Goal: Task Accomplishment & Management: Complete application form

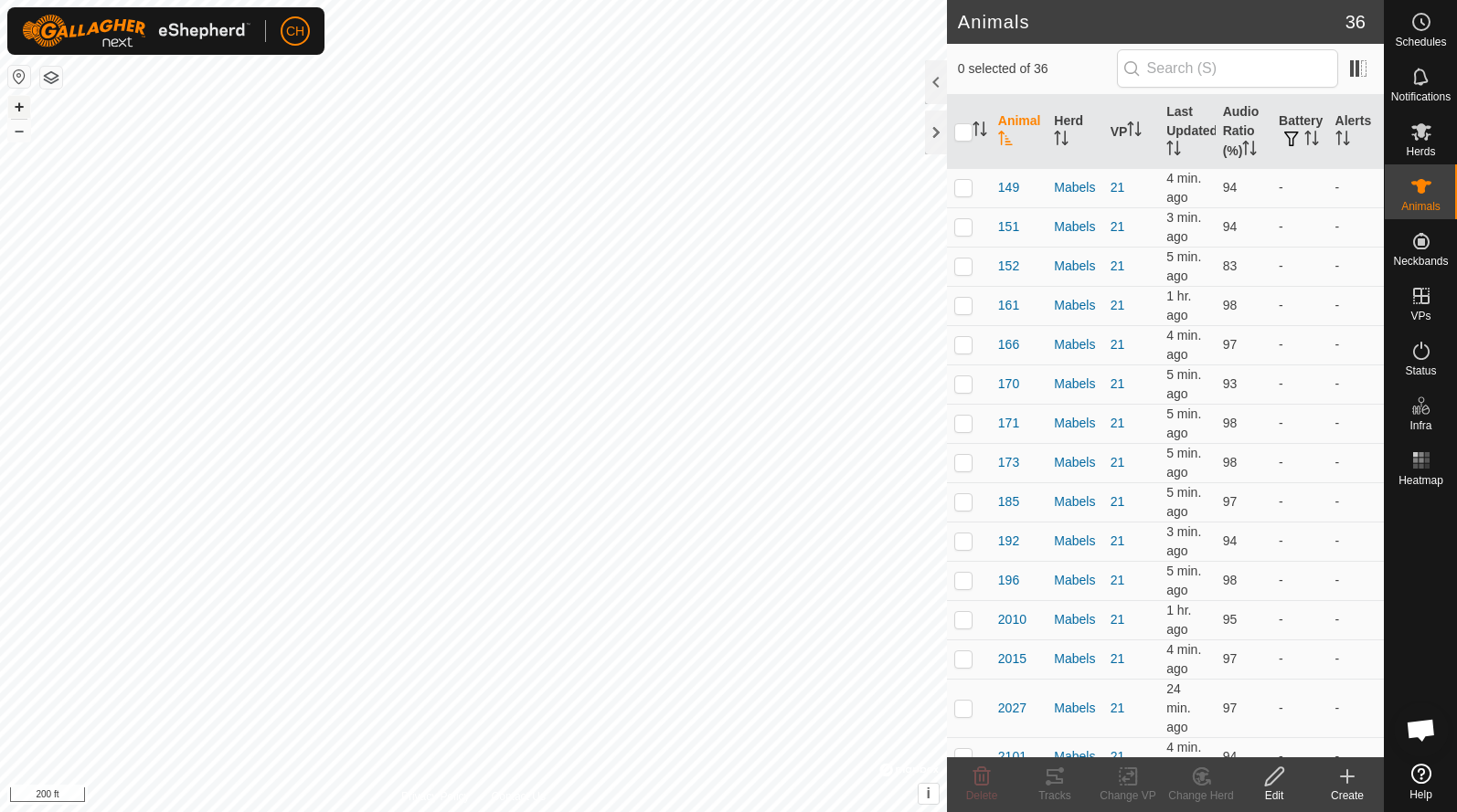
click at [16, 100] on button "+" at bounding box center [19, 107] width 22 height 22
click at [21, 109] on button "+" at bounding box center [19, 107] width 22 height 22
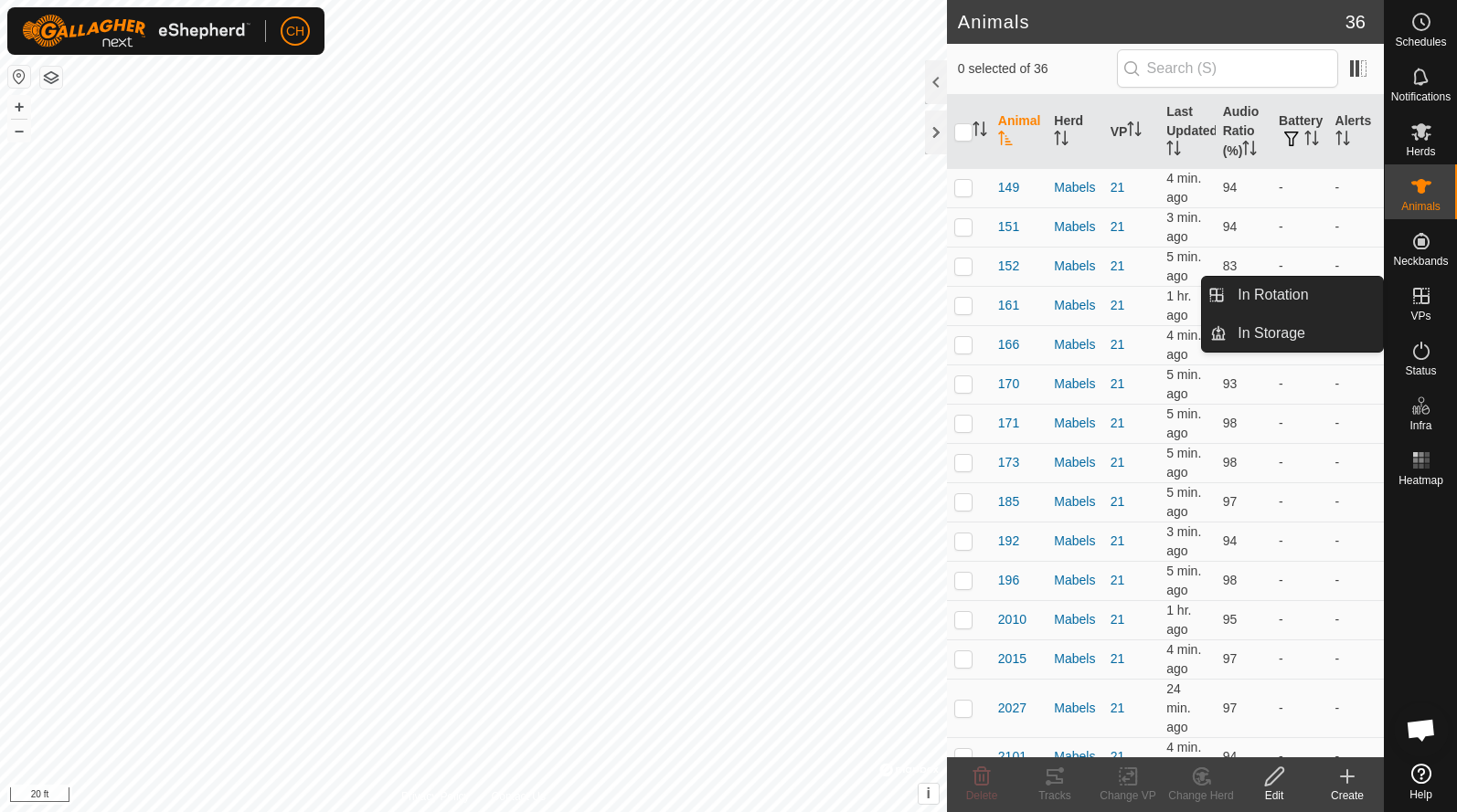
click at [1329, 291] on link "In Rotation" at bounding box center [1304, 294] width 157 height 36
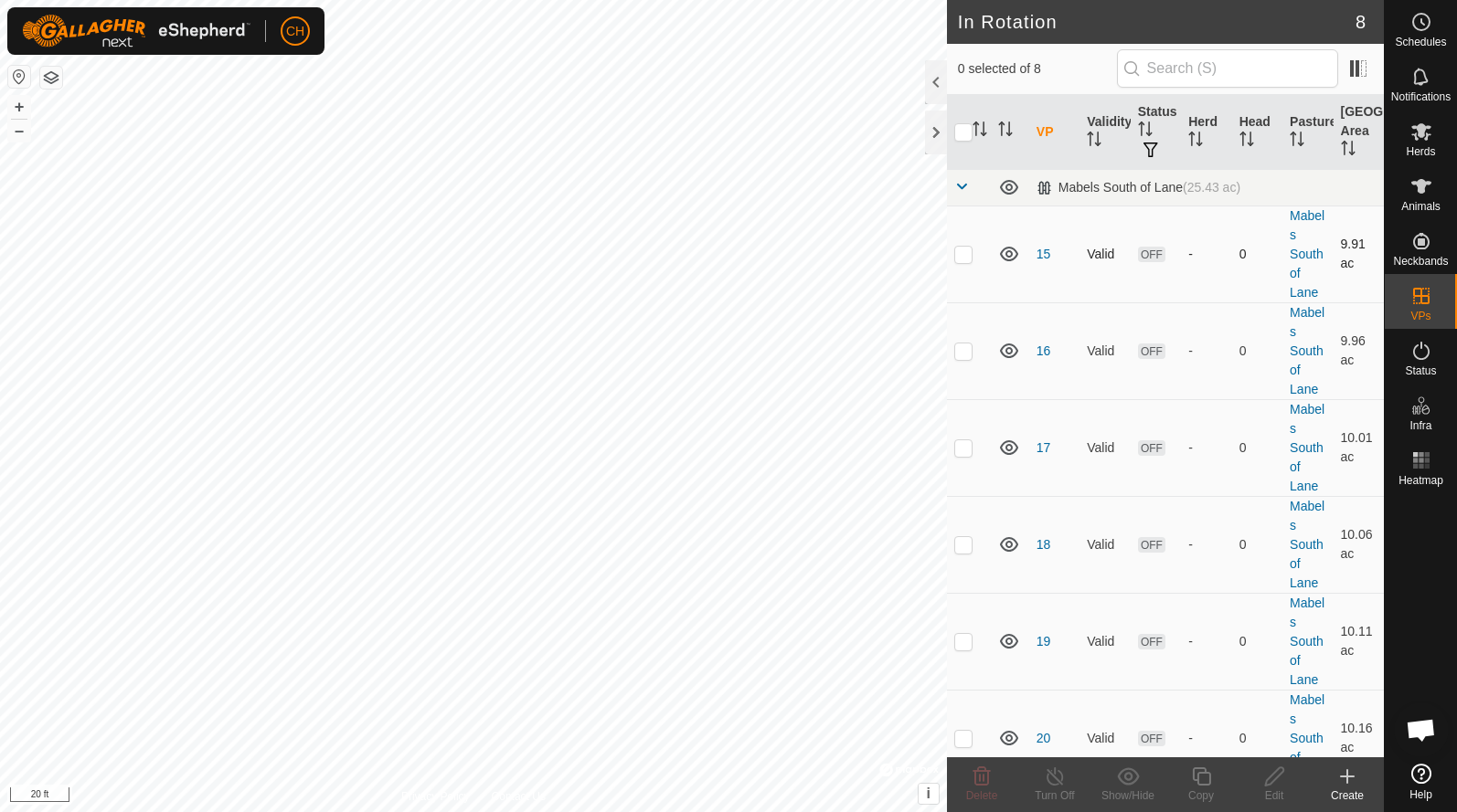
click at [965, 249] on p-checkbox at bounding box center [963, 253] width 19 height 15
checkbox input "true"
click at [961, 352] on p-checkbox at bounding box center [963, 350] width 19 height 15
checkbox input "true"
click at [966, 443] on p-checkbox at bounding box center [963, 447] width 19 height 15
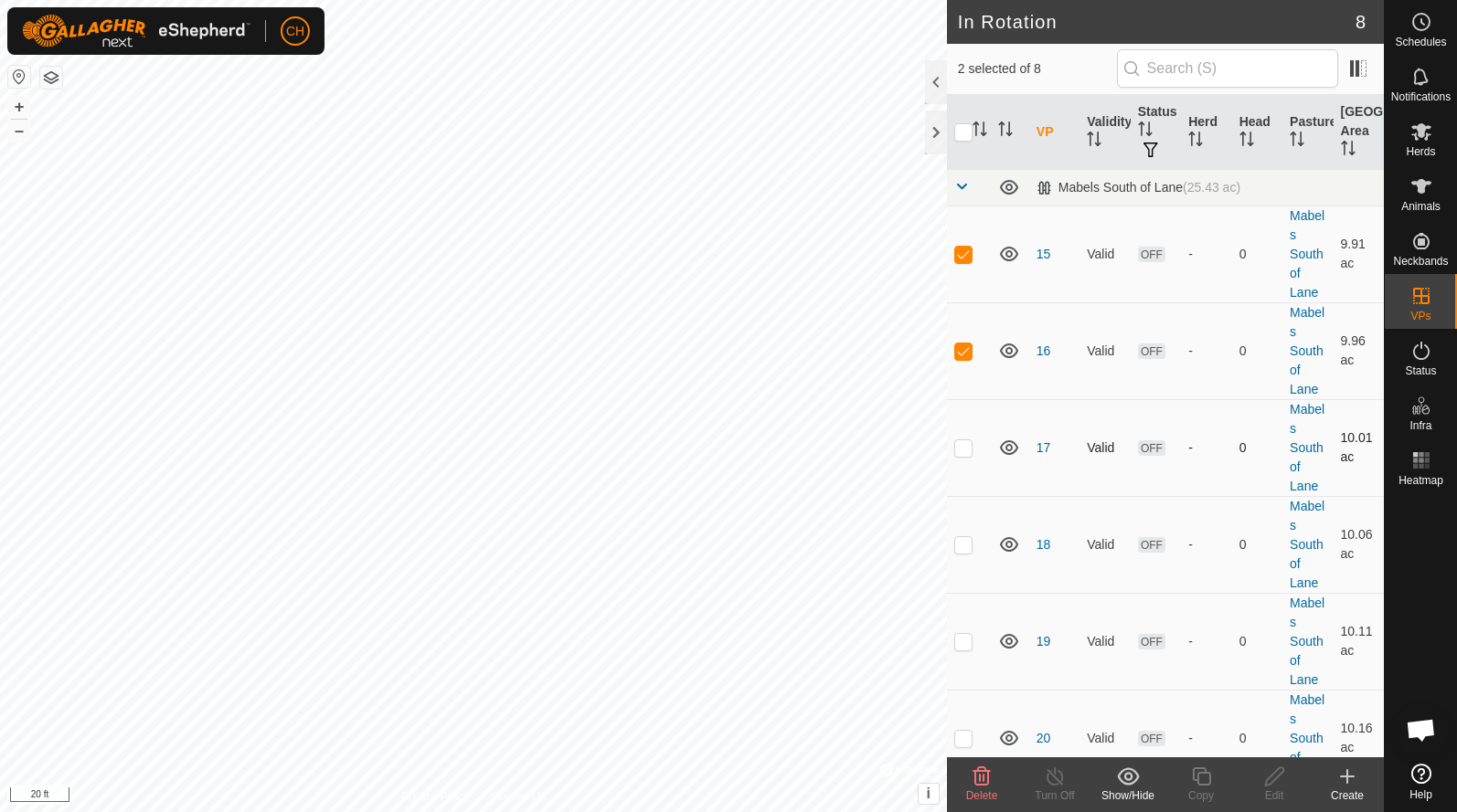
checkbox input "true"
click at [970, 555] on td at bounding box center [968, 544] width 44 height 97
checkbox input "true"
click at [973, 654] on td at bounding box center [968, 641] width 44 height 97
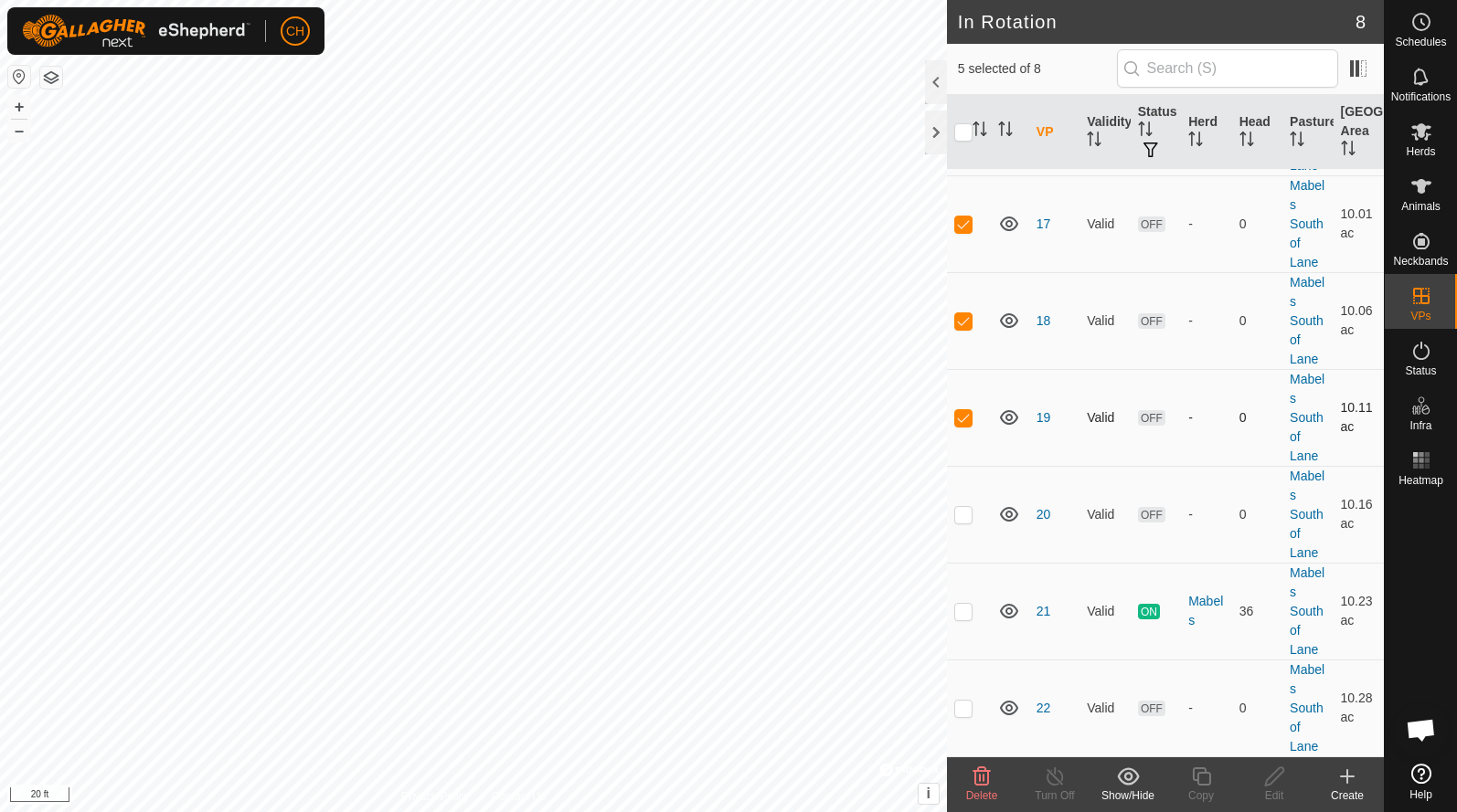
scroll to position [225, 0]
click at [963, 425] on td at bounding box center [968, 417] width 44 height 97
checkbox input "false"
click at [974, 783] on icon at bounding box center [981, 777] width 22 height 22
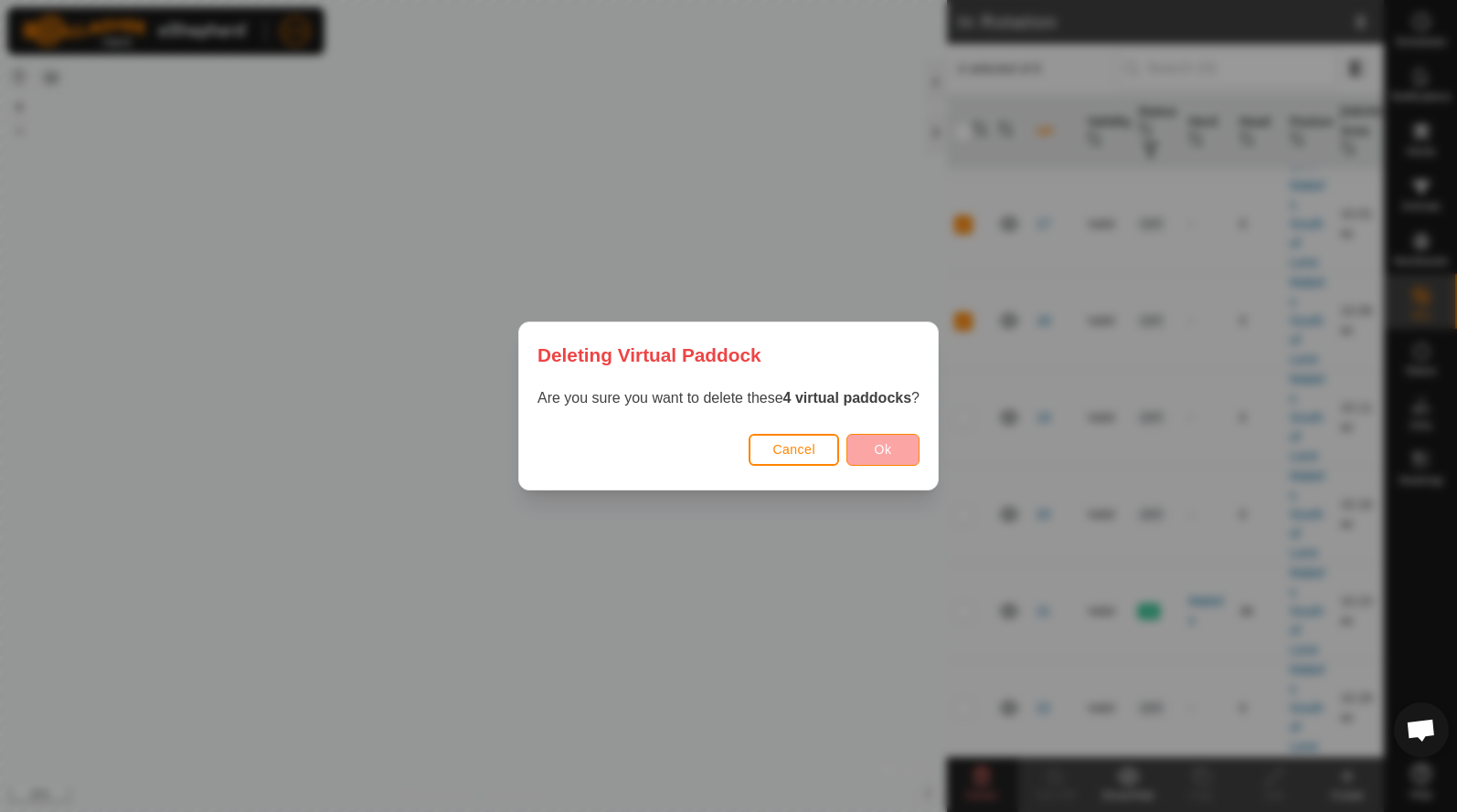
click at [895, 456] on button "Ok" at bounding box center [883, 450] width 73 height 32
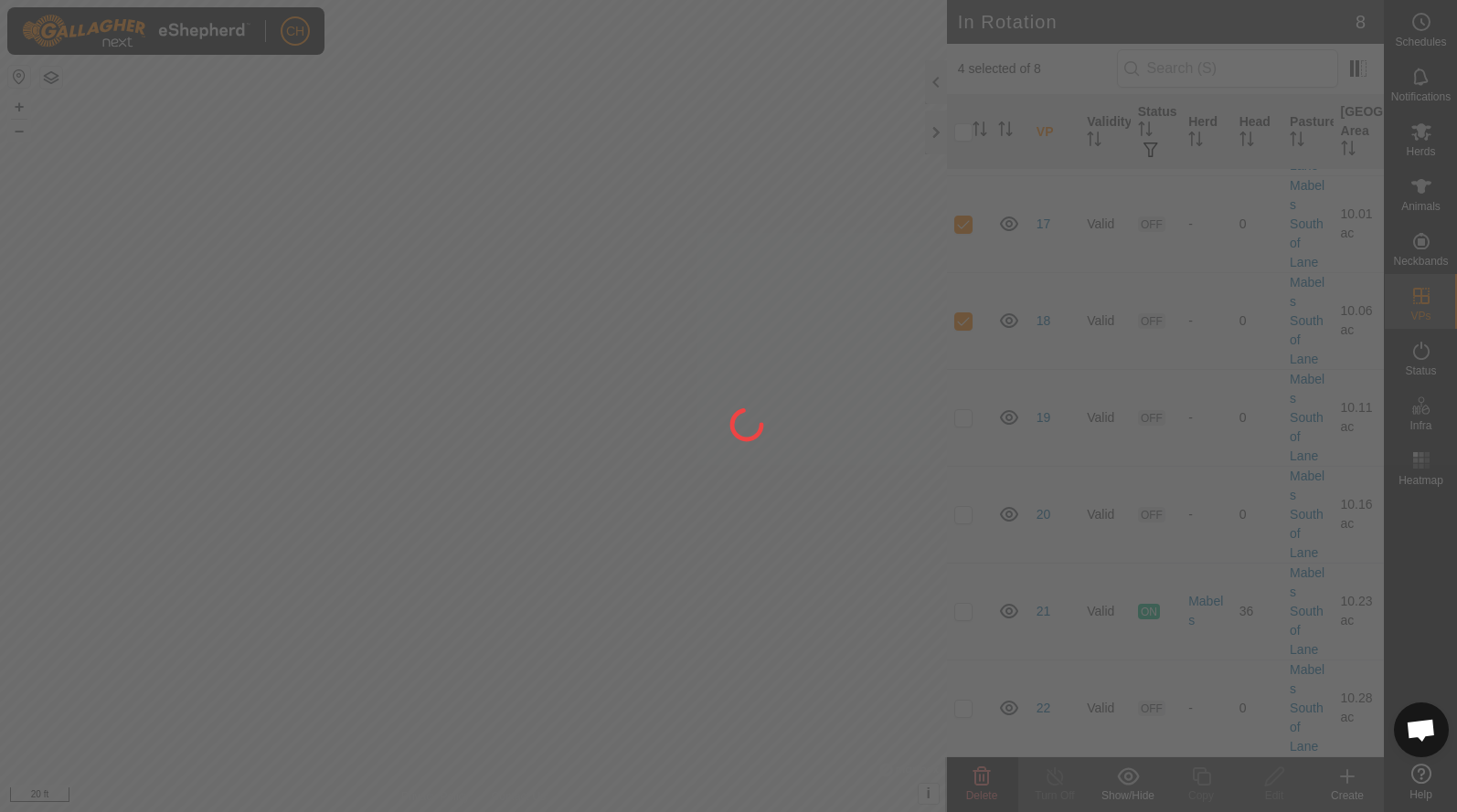
checkbox input "false"
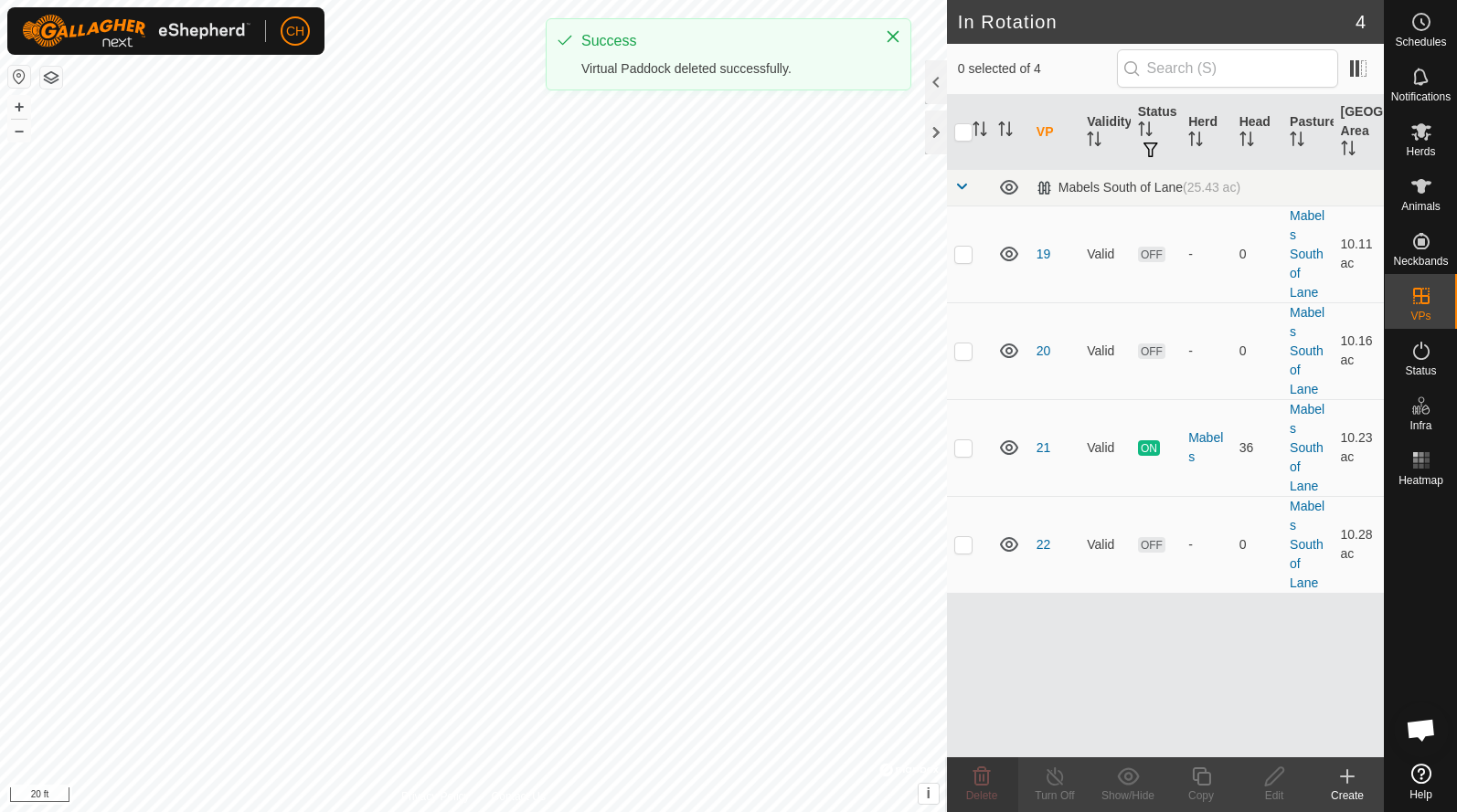
scroll to position [0, 0]
click at [973, 549] on td at bounding box center [968, 544] width 44 height 97
checkbox input "true"
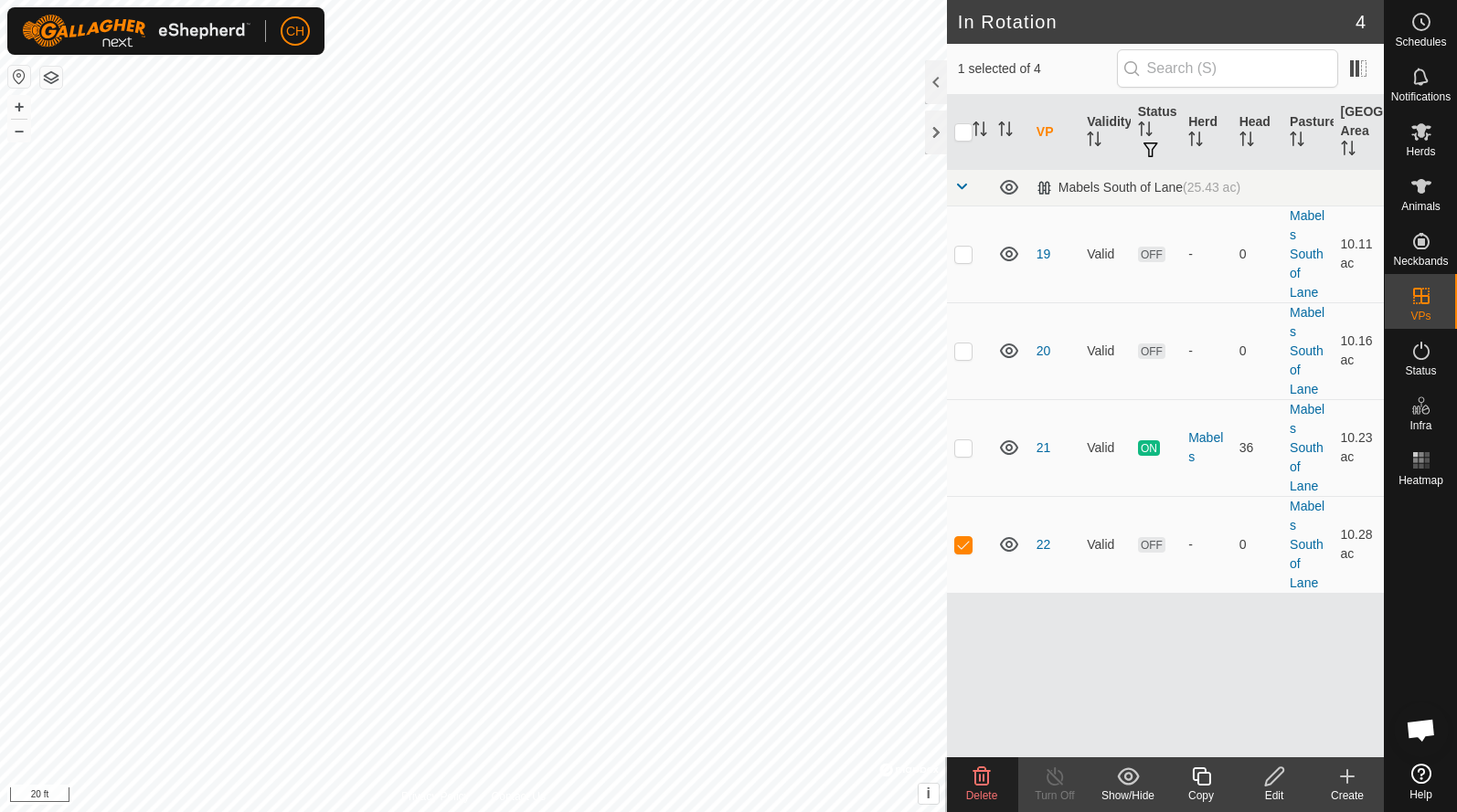
click at [1198, 779] on icon at bounding box center [1201, 776] width 19 height 19
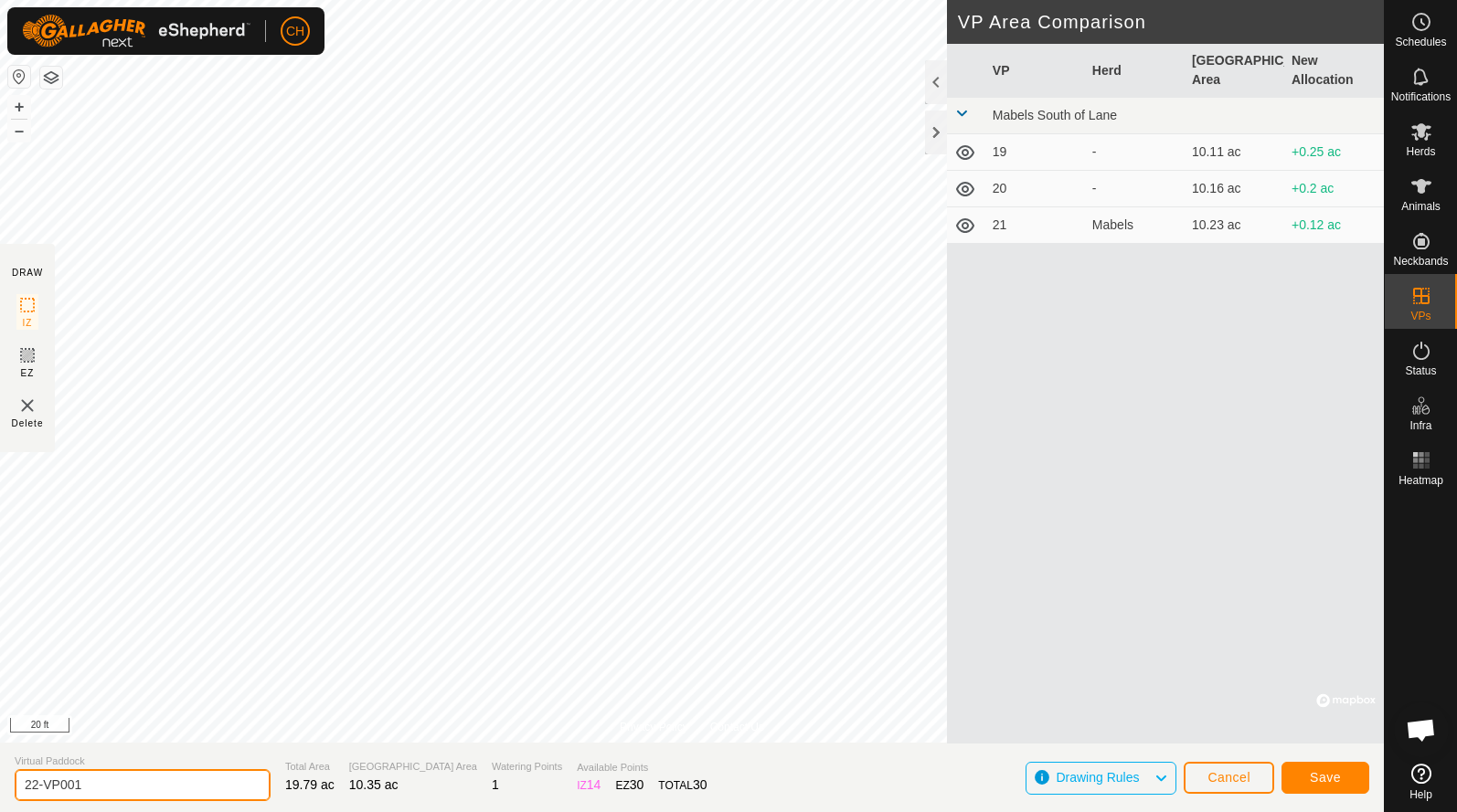
drag, startPoint x: 96, startPoint y: 786, endPoint x: -10, endPoint y: 787, distance: 106.0
click at [0, 787] on html "CH Schedules Notifications Herds Animals Neckbands VPs Status Infra Heatmap Hel…" at bounding box center [728, 406] width 1457 height 812
type input "23"
click at [1321, 775] on span "Save" at bounding box center [1325, 777] width 31 height 15
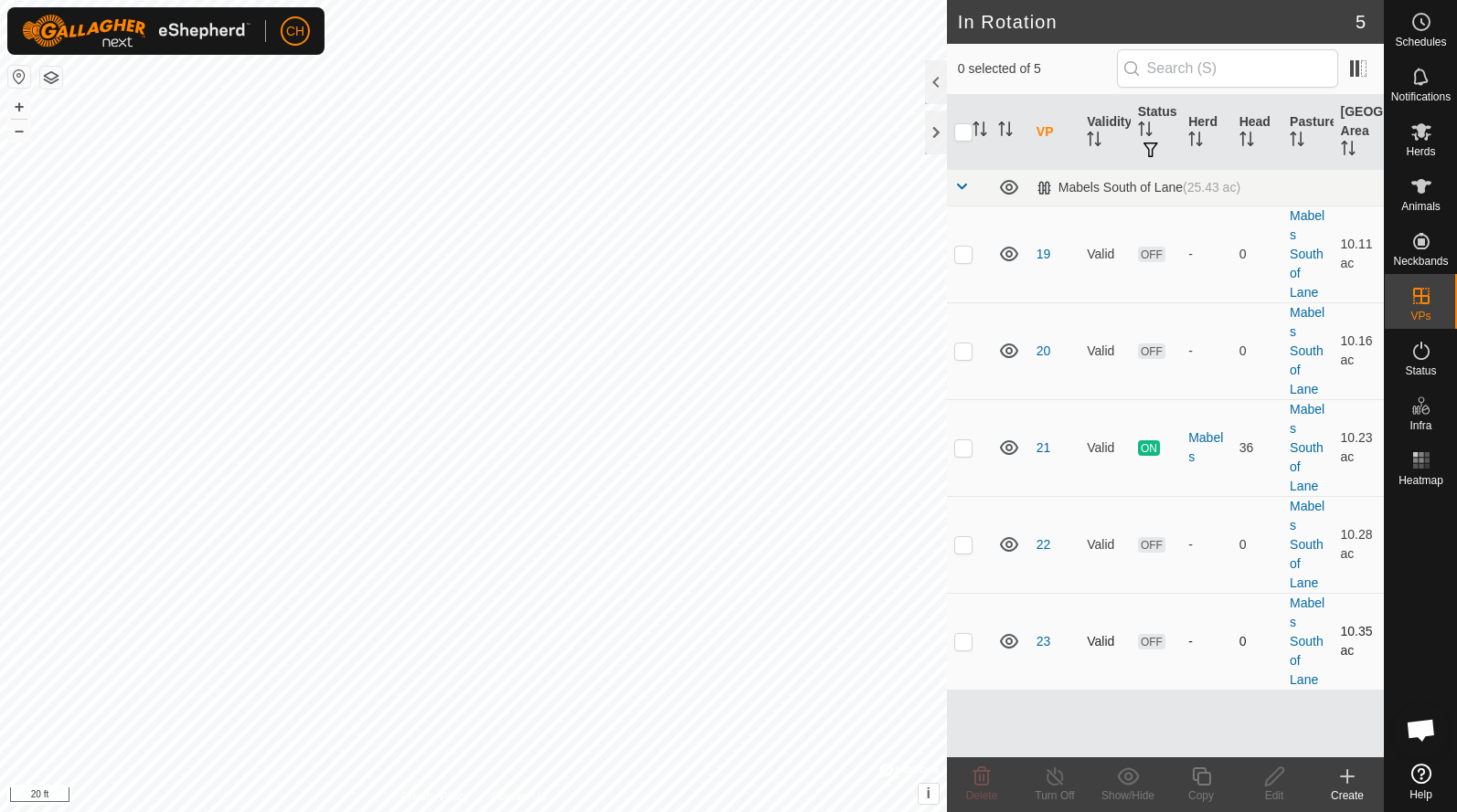
click at [964, 642] on p-checkbox at bounding box center [963, 641] width 19 height 15
checkbox input "true"
click at [1270, 789] on div "Edit" at bounding box center [1273, 795] width 73 height 17
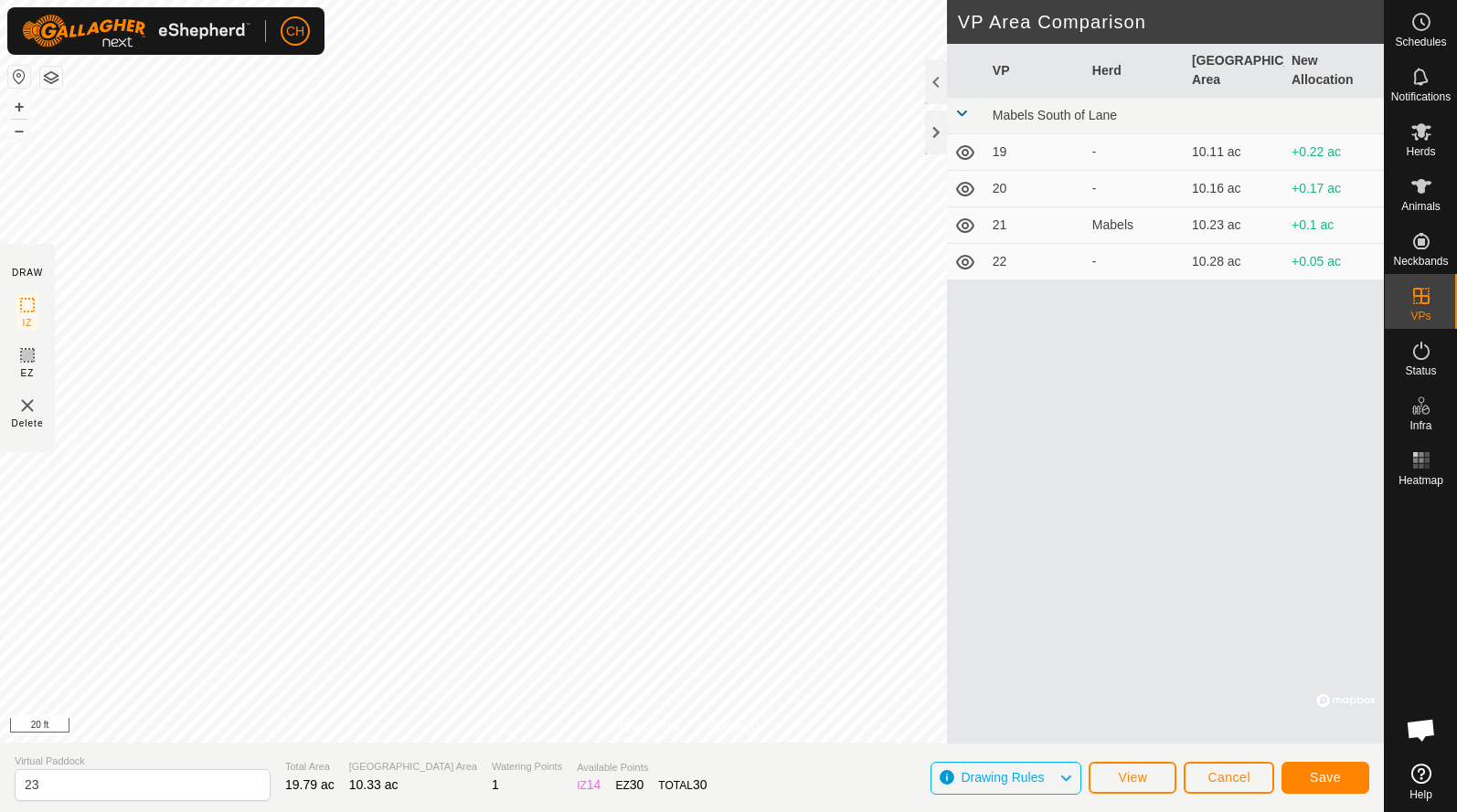
click at [1345, 784] on button "Save" at bounding box center [1325, 778] width 88 height 32
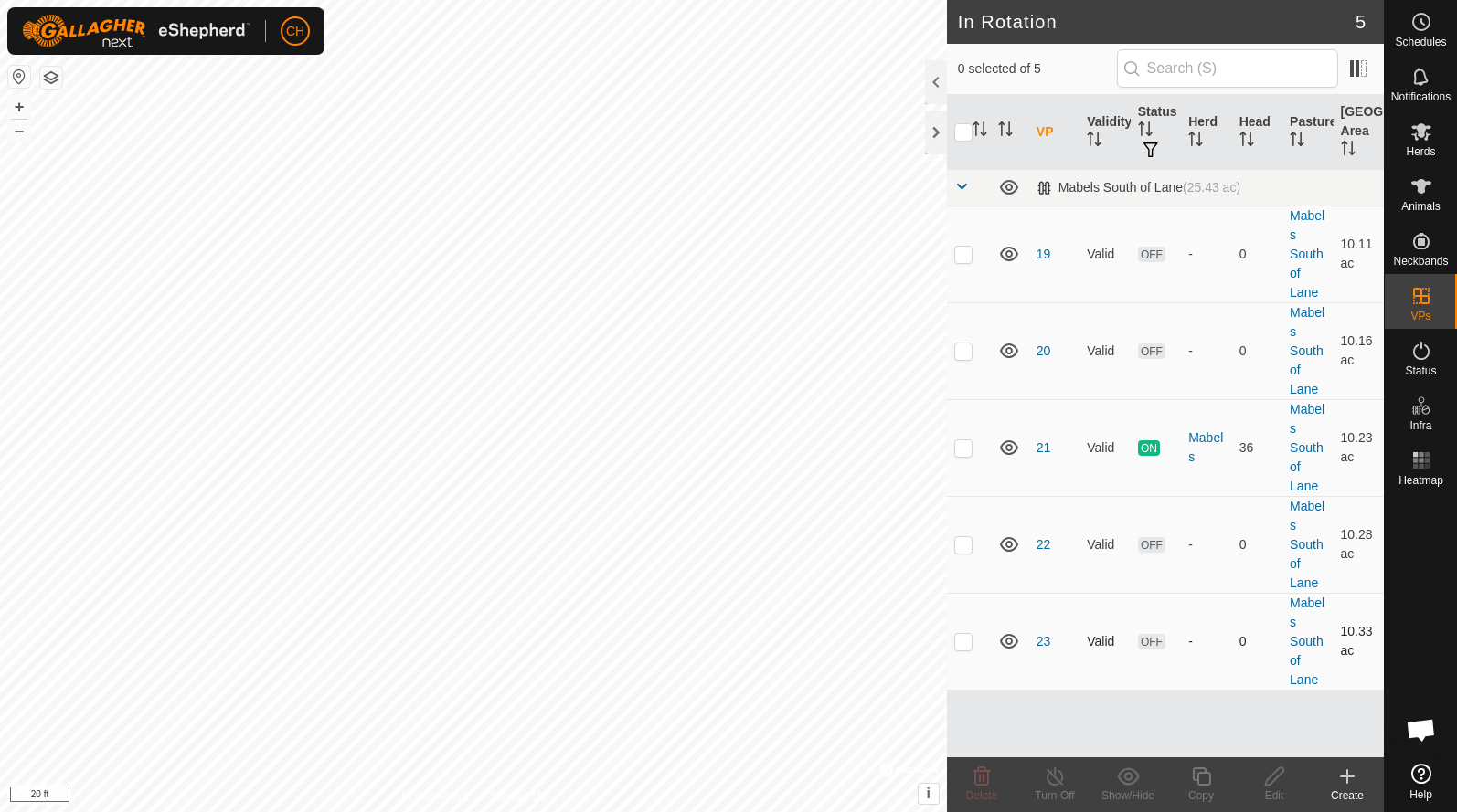
click at [964, 647] on p-checkbox at bounding box center [963, 641] width 19 height 15
checkbox input "true"
click at [1210, 794] on div "Copy" at bounding box center [1201, 795] width 73 height 17
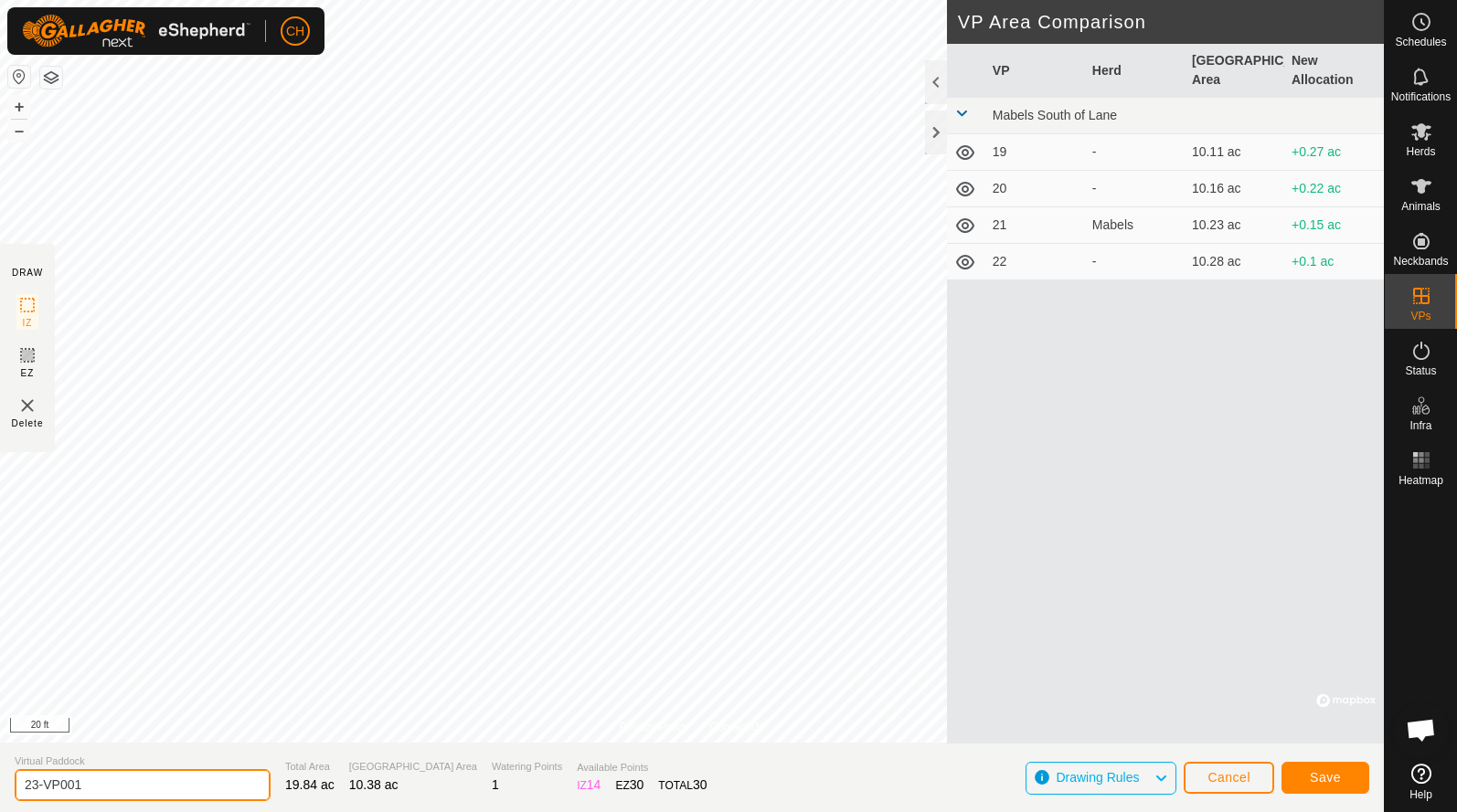
drag, startPoint x: 107, startPoint y: 787, endPoint x: -34, endPoint y: 781, distance: 141.1
click at [0, 781] on html "CH Schedules Notifications Herds Animals Neckbands VPs Status Infra Heatmap Hel…" at bounding box center [728, 406] width 1457 height 812
type input "24"
click at [1297, 772] on button "Save" at bounding box center [1325, 778] width 88 height 32
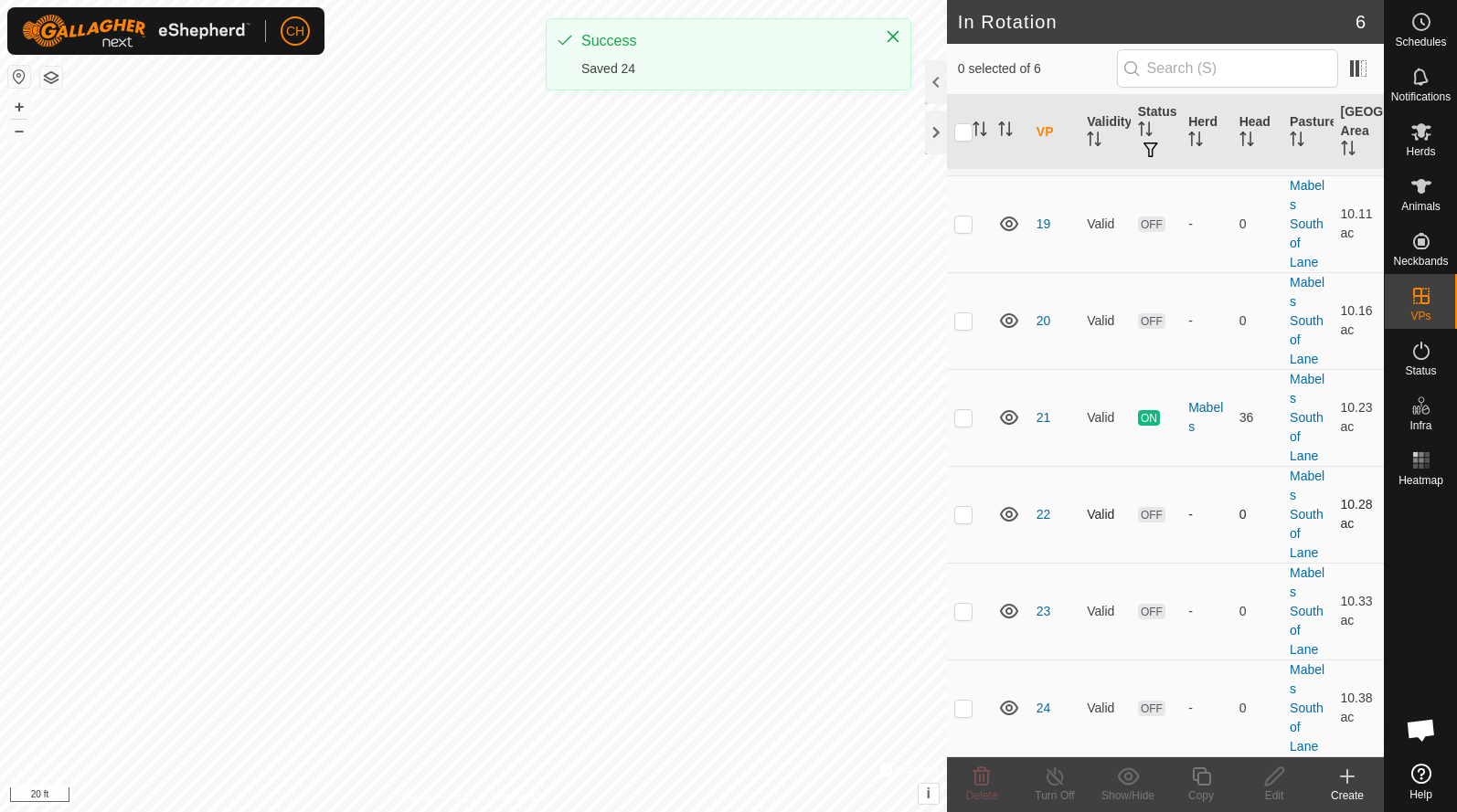
scroll to position [31, 0]
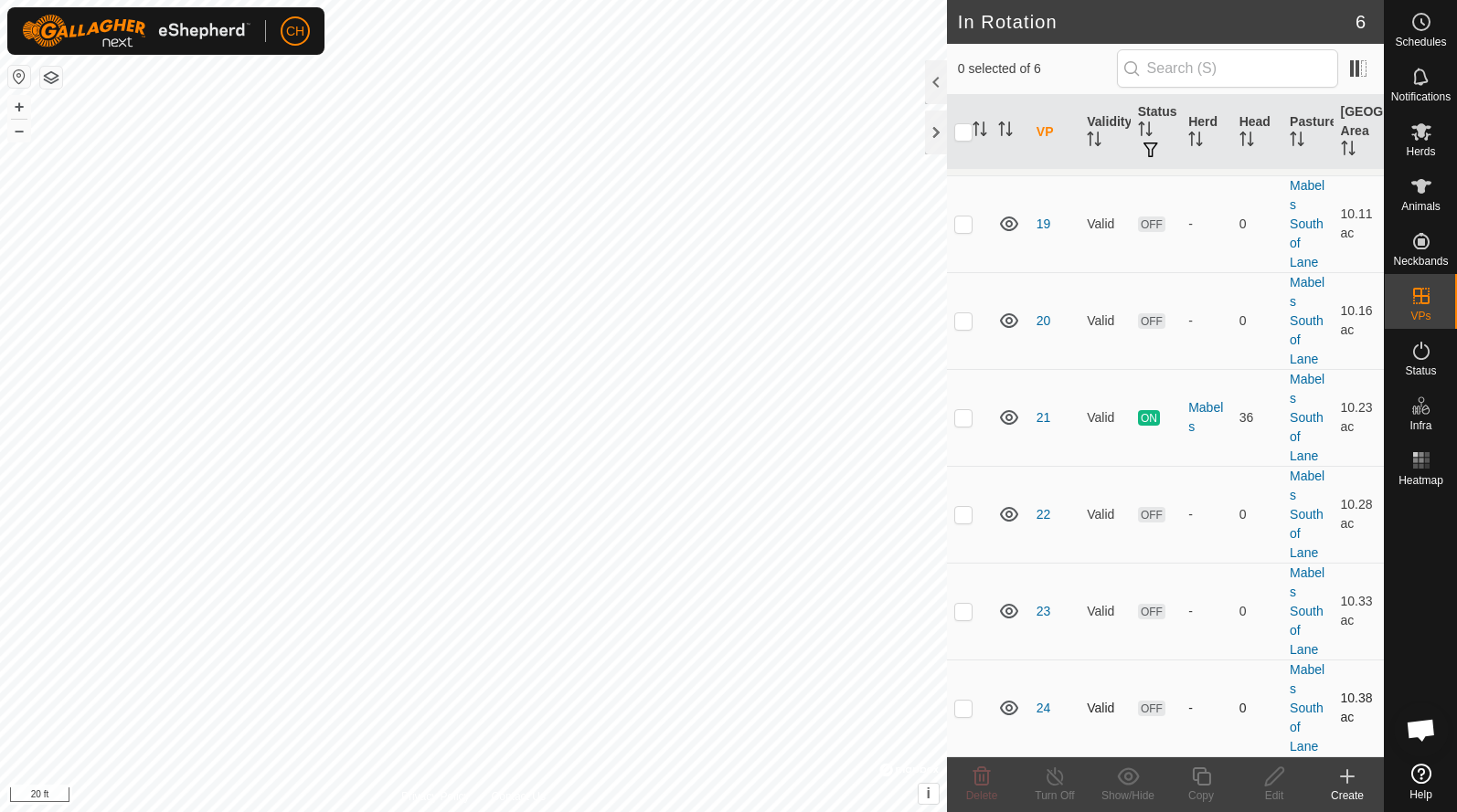
click at [964, 711] on p-checkbox at bounding box center [963, 707] width 19 height 15
checkbox input "true"
click at [1204, 785] on icon at bounding box center [1201, 776] width 19 height 19
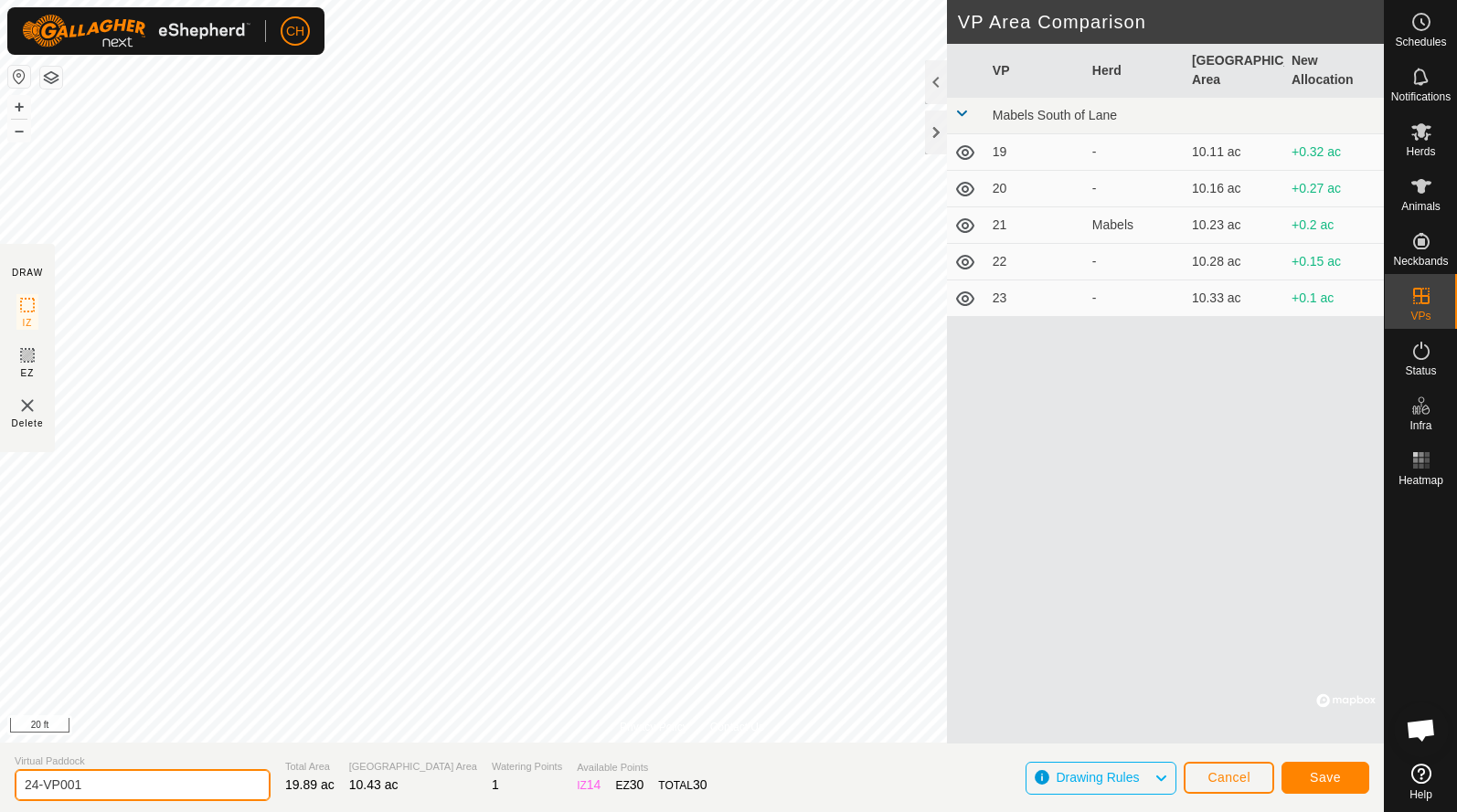
drag, startPoint x: 95, startPoint y: 780, endPoint x: -65, endPoint y: 780, distance: 160.0
click at [0, 780] on html "CH Schedules Notifications Herds Animals Neckbands VPs Status Infra Heatmap Hel…" at bounding box center [728, 406] width 1457 height 812
type input "25"
click at [1313, 765] on button "Save" at bounding box center [1325, 778] width 88 height 32
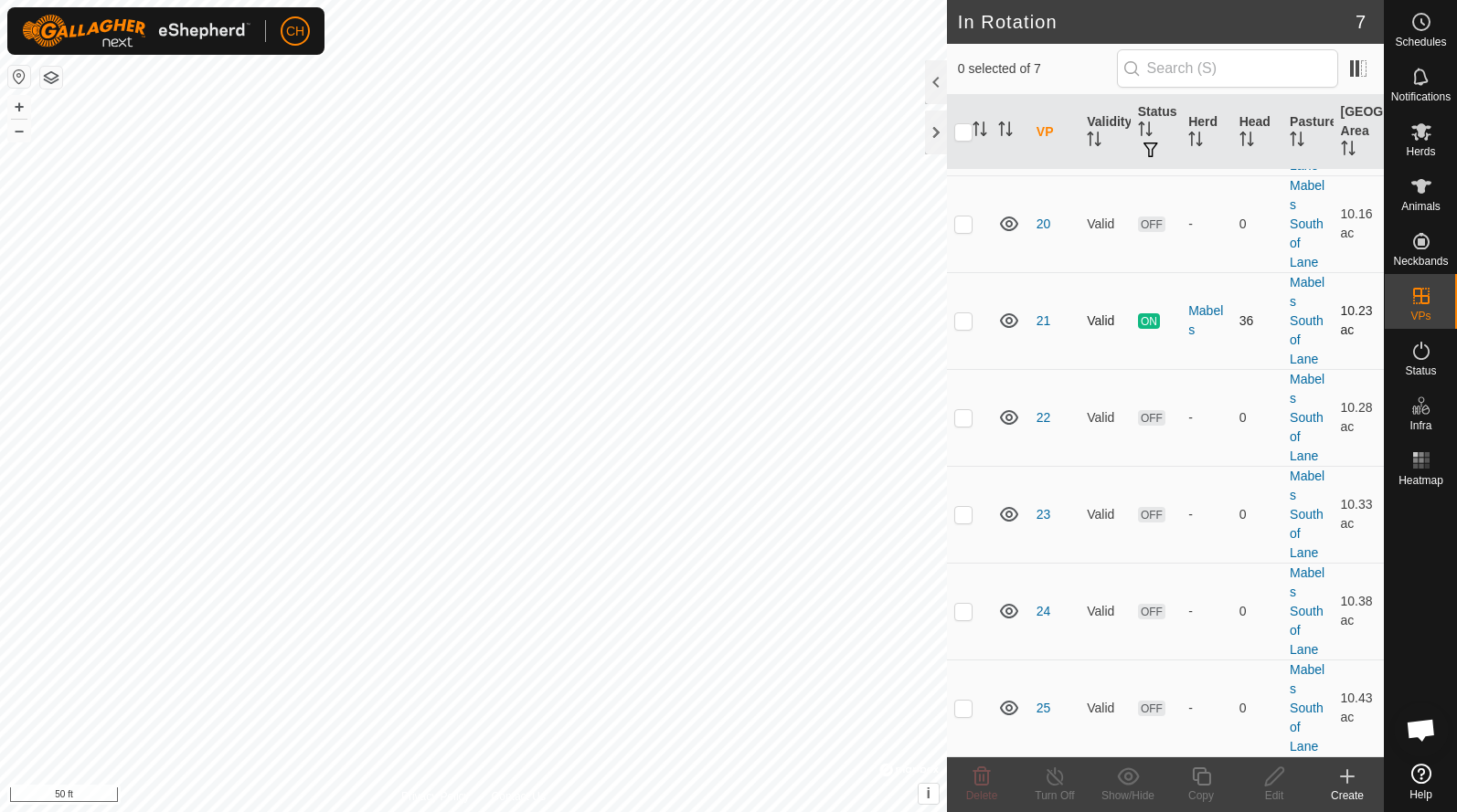
scroll to position [128, 0]
click at [960, 700] on p-checkbox at bounding box center [963, 707] width 19 height 15
checkbox input "true"
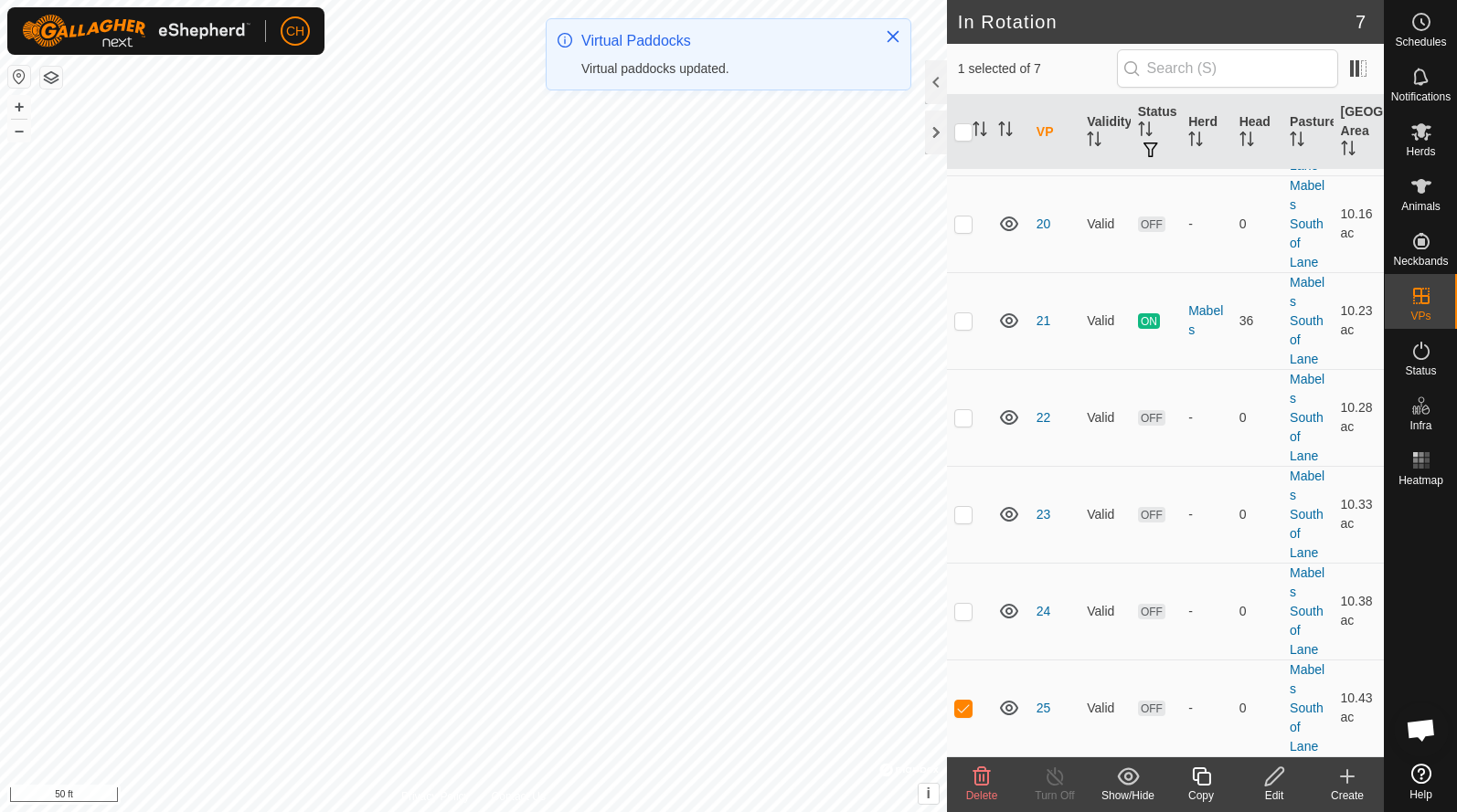
click at [1201, 789] on div "Copy" at bounding box center [1201, 795] width 73 height 17
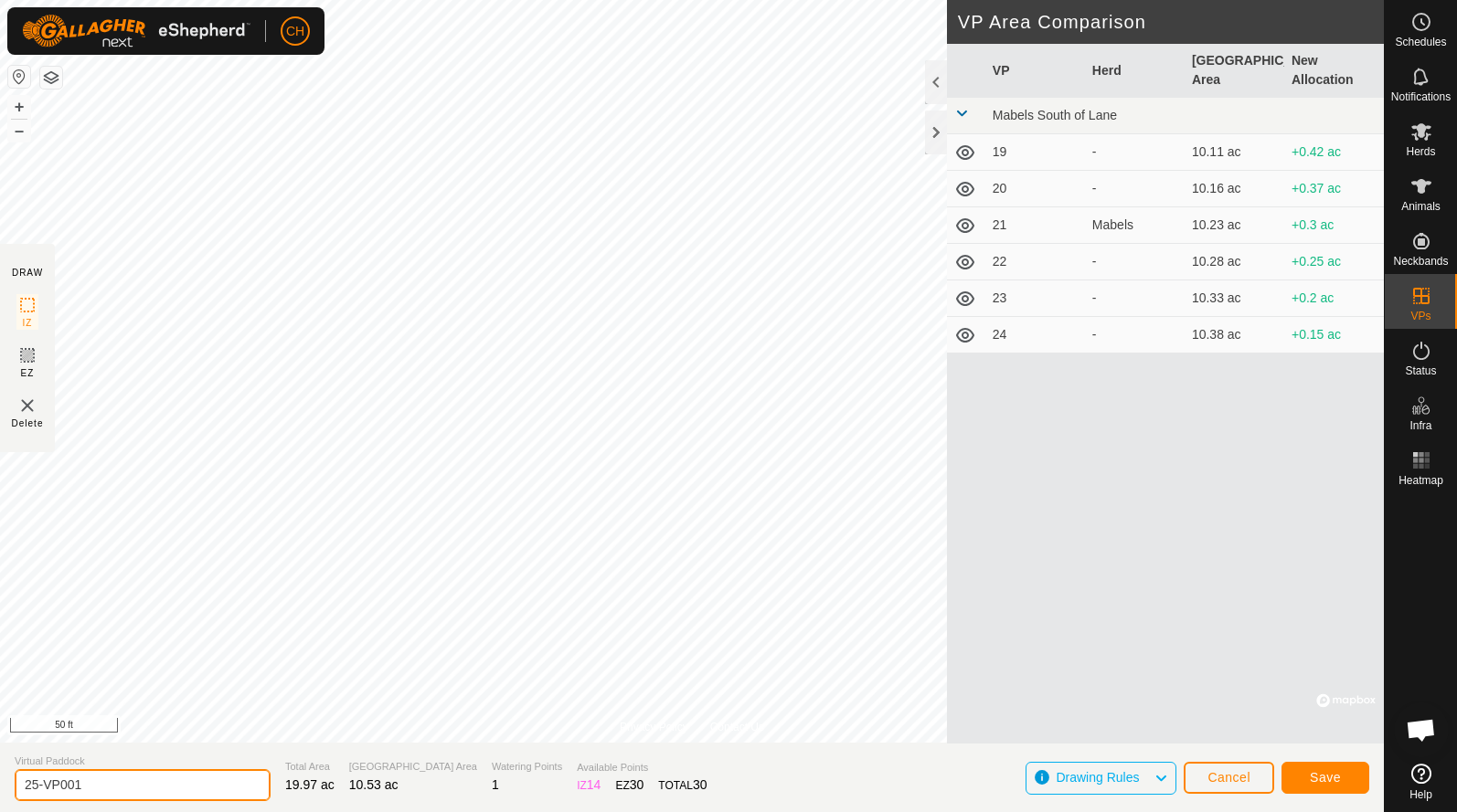
drag, startPoint x: 160, startPoint y: 791, endPoint x: -40, endPoint y: 768, distance: 201.3
click at [0, 768] on html "CH Schedules Notifications Herds Animals Neckbands VPs Status Infra Heatmap Hel…" at bounding box center [728, 406] width 1457 height 812
type input "26"
click at [1321, 785] on button "Save" at bounding box center [1325, 778] width 88 height 32
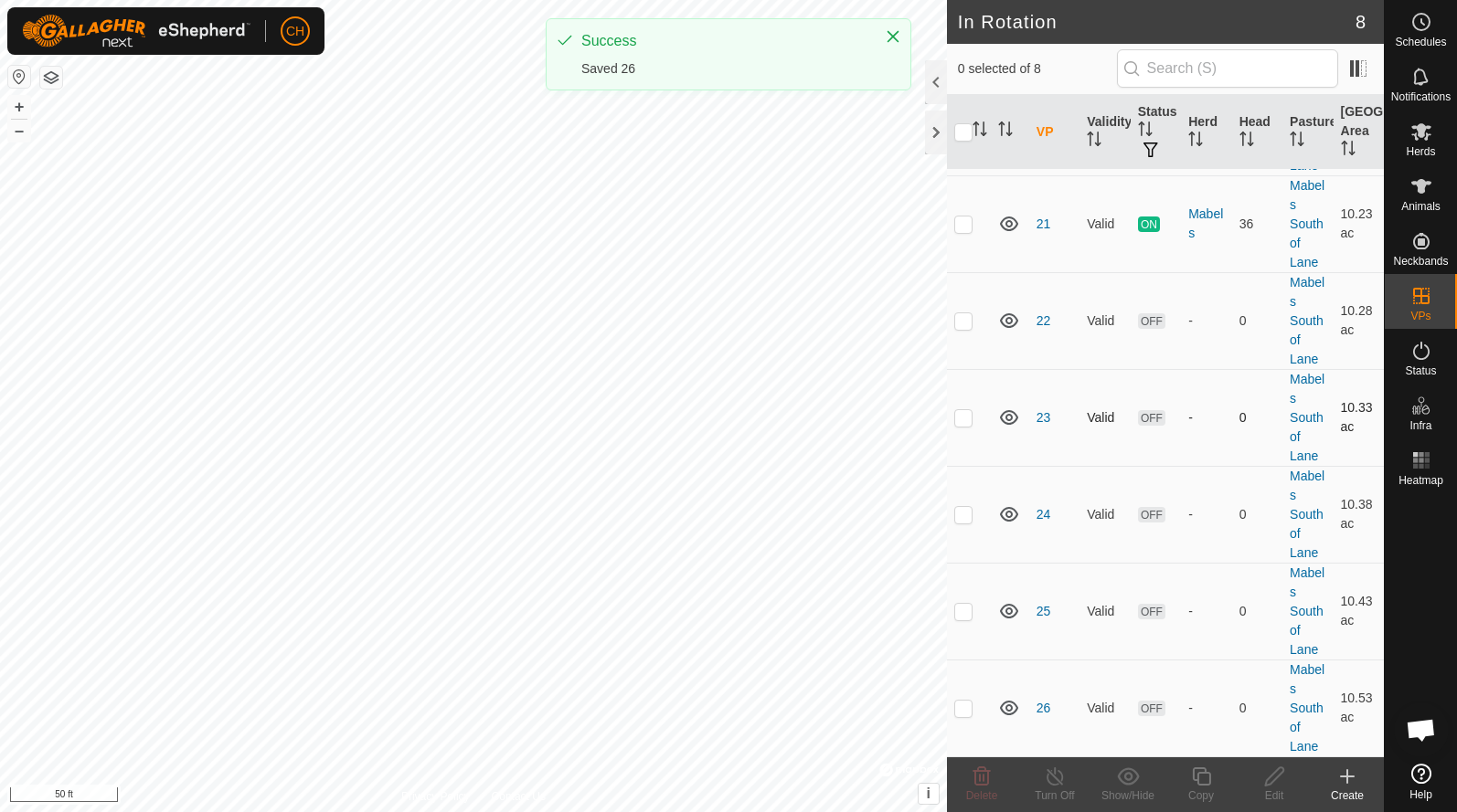
scroll to position [225, 0]
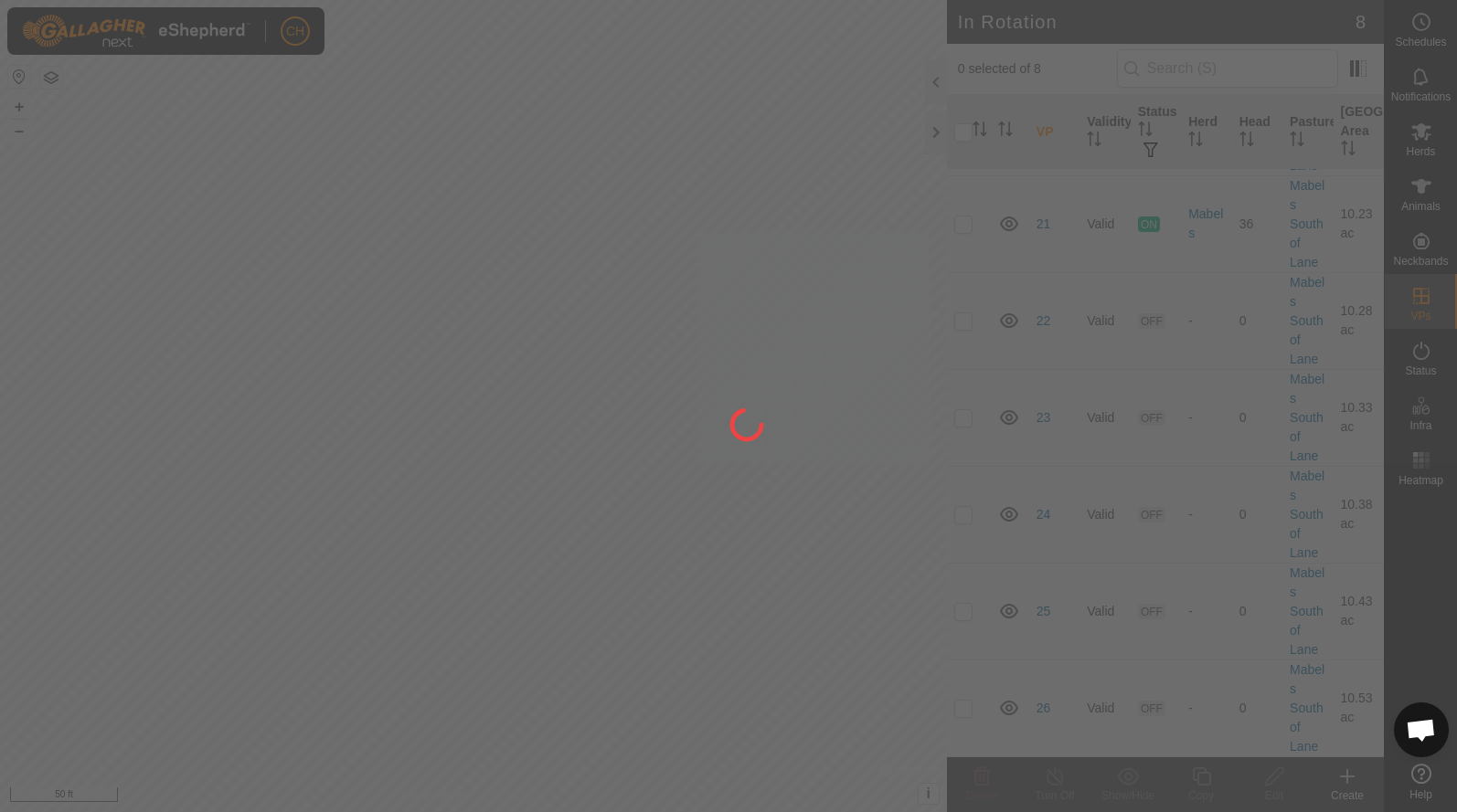
click at [562, 577] on div "CH Schedules Notifications Herds Animals Neckbands VPs Status Infra Heatmap Hel…" at bounding box center [728, 406] width 1457 height 812
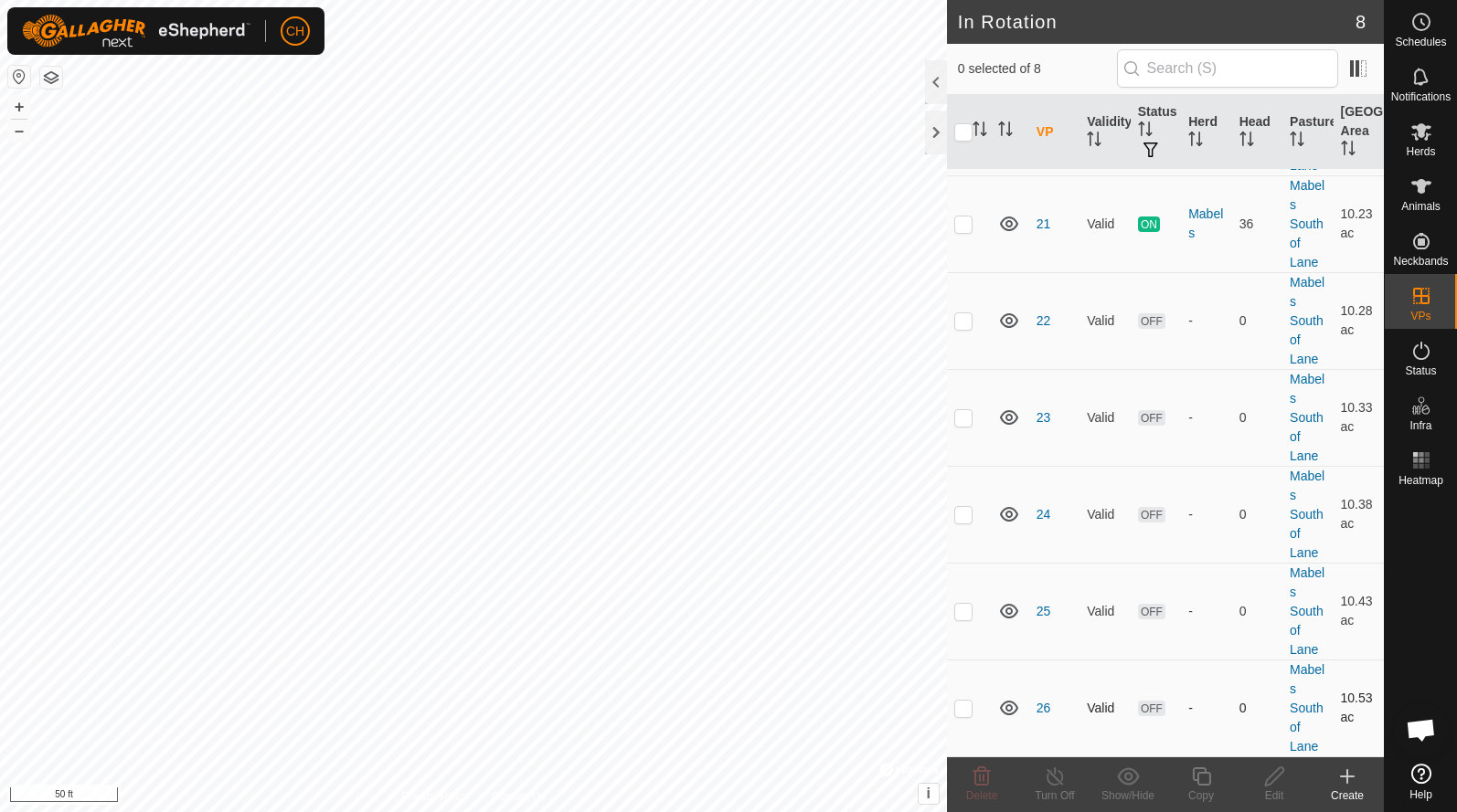
click at [964, 711] on p-checkbox at bounding box center [963, 707] width 19 height 15
checkbox input "true"
click at [1270, 789] on div "Edit" at bounding box center [1273, 795] width 73 height 17
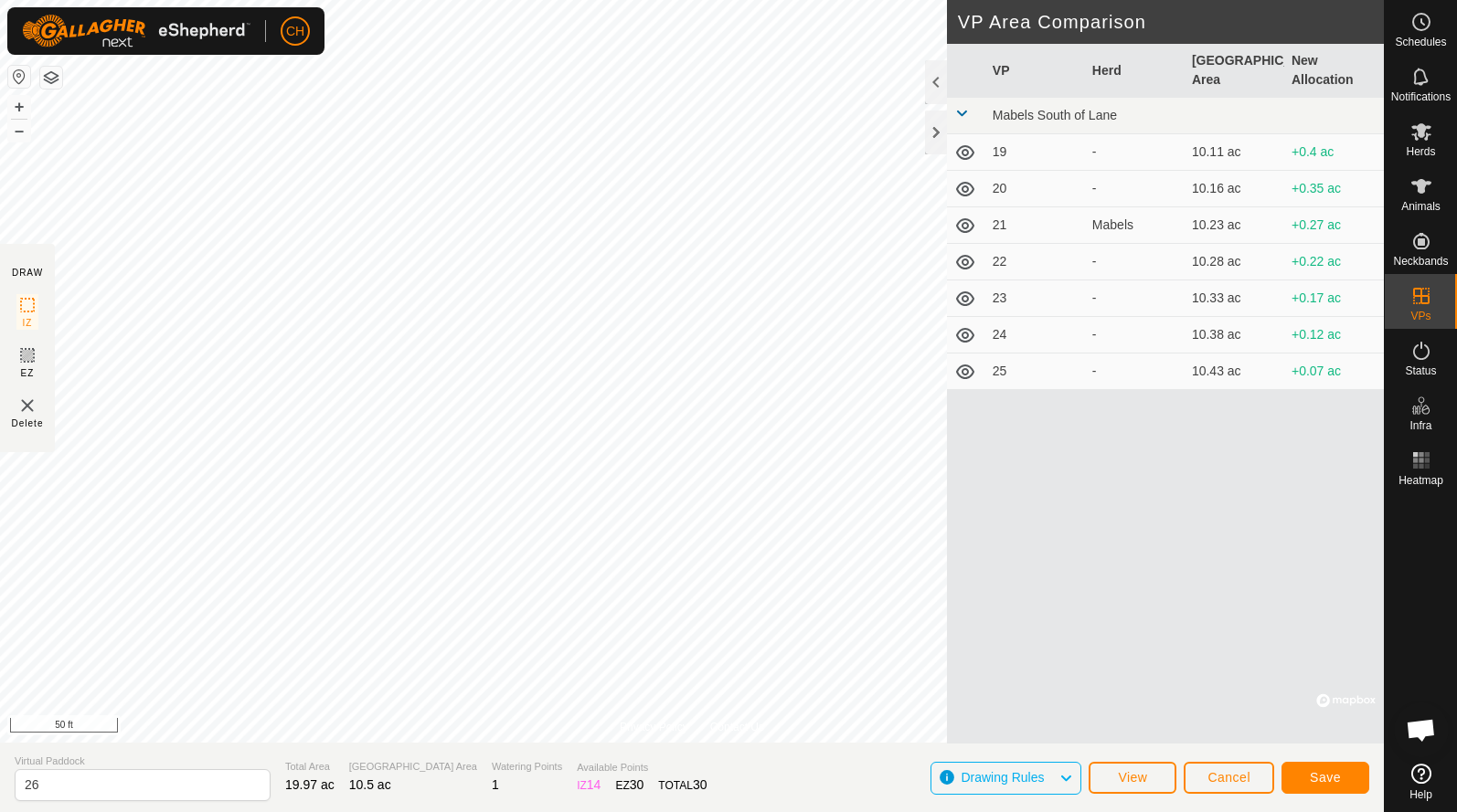
click at [1333, 780] on span "Save" at bounding box center [1325, 777] width 31 height 15
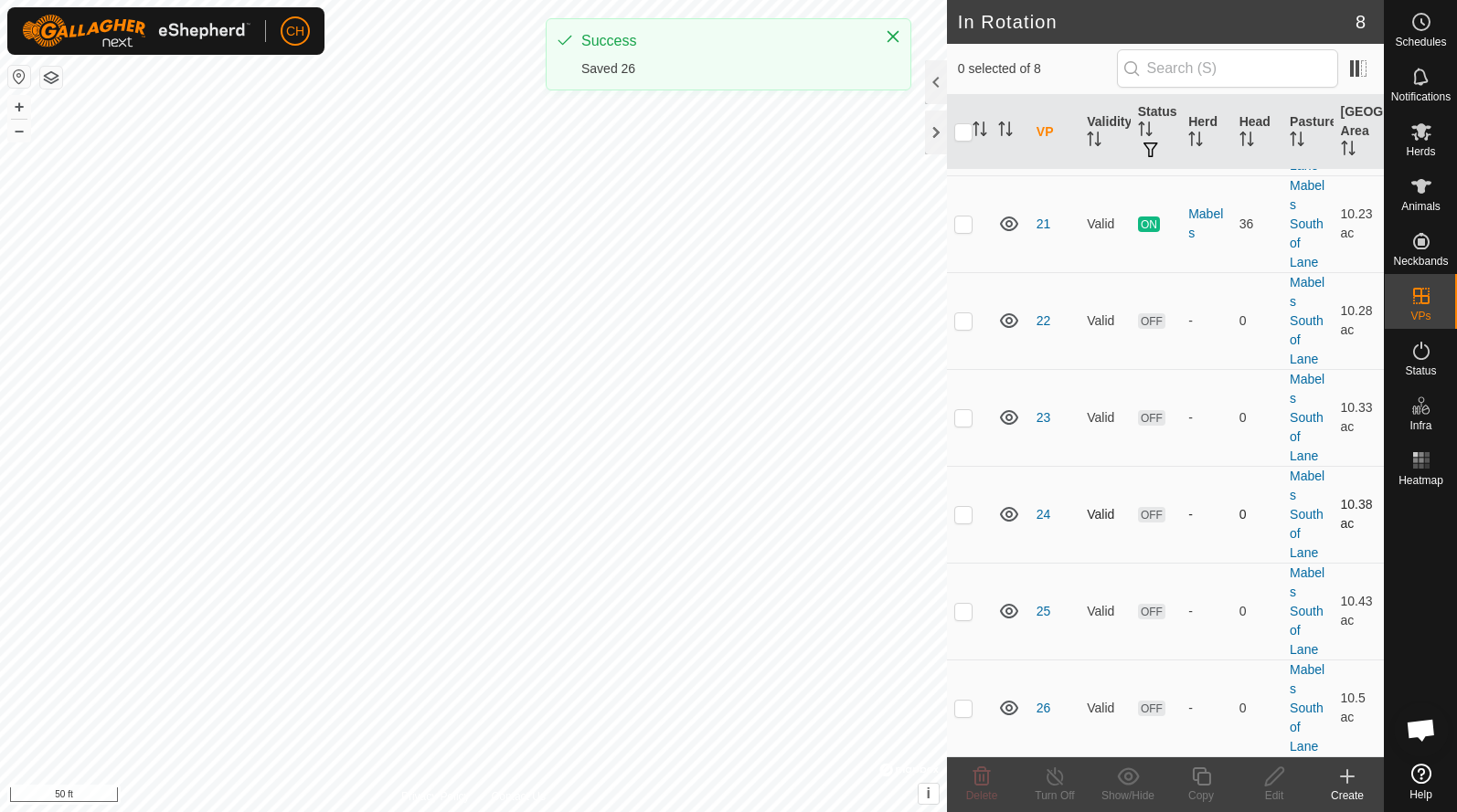
scroll to position [225, 0]
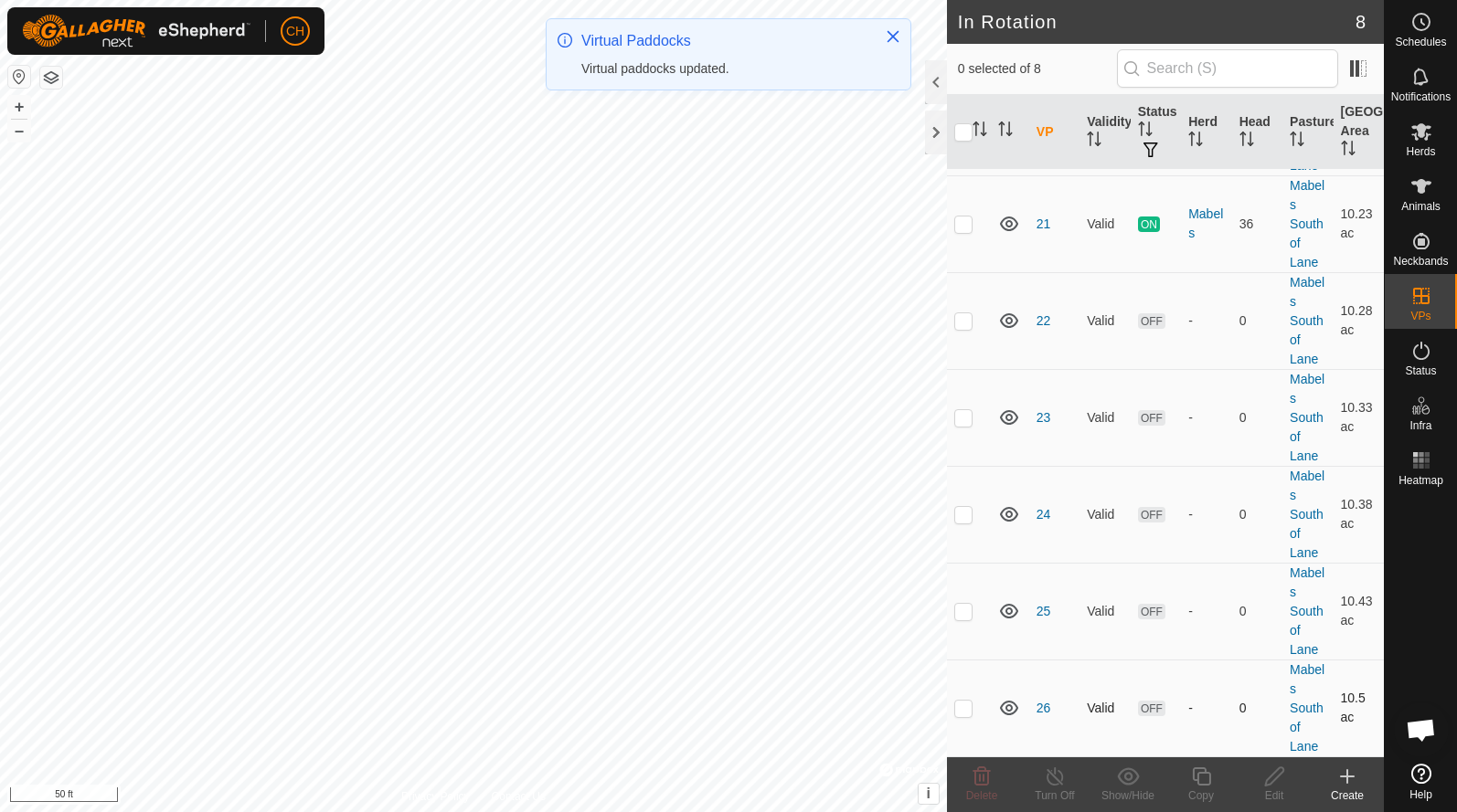
click at [962, 713] on p-checkbox at bounding box center [963, 707] width 19 height 15
checkbox input "true"
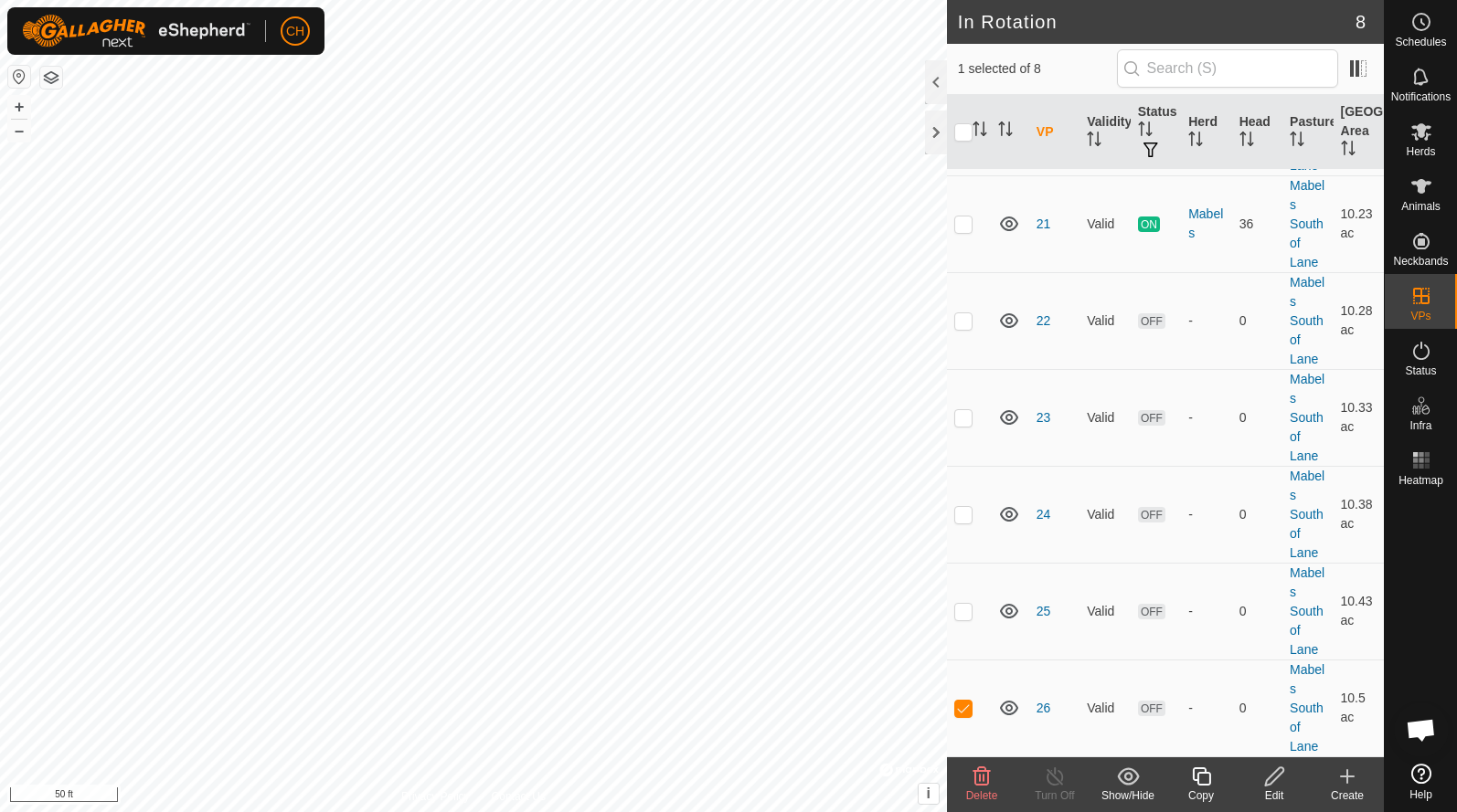
click at [1283, 773] on icon at bounding box center [1274, 777] width 23 height 22
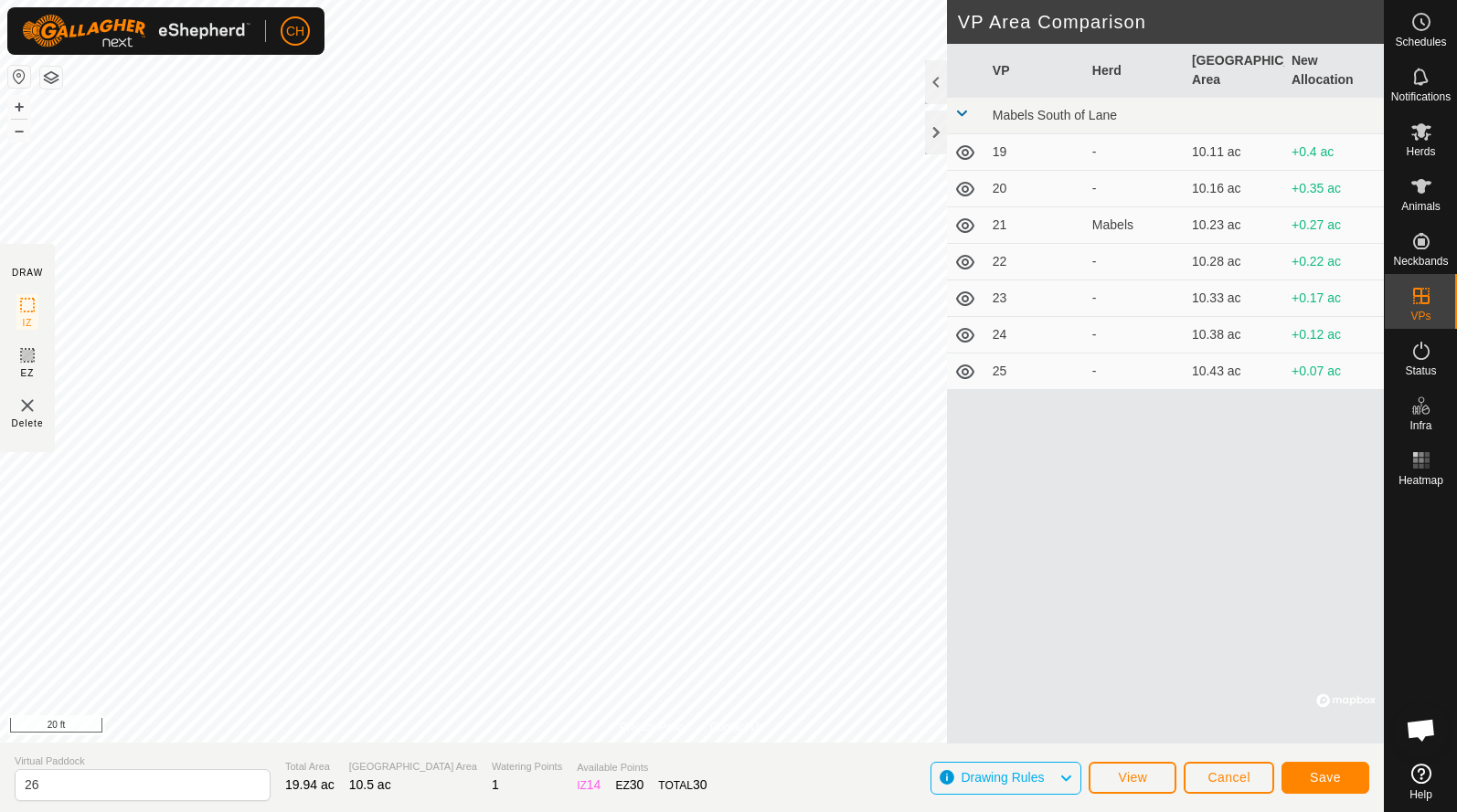
click at [1305, 773] on button "Save" at bounding box center [1325, 778] width 88 height 32
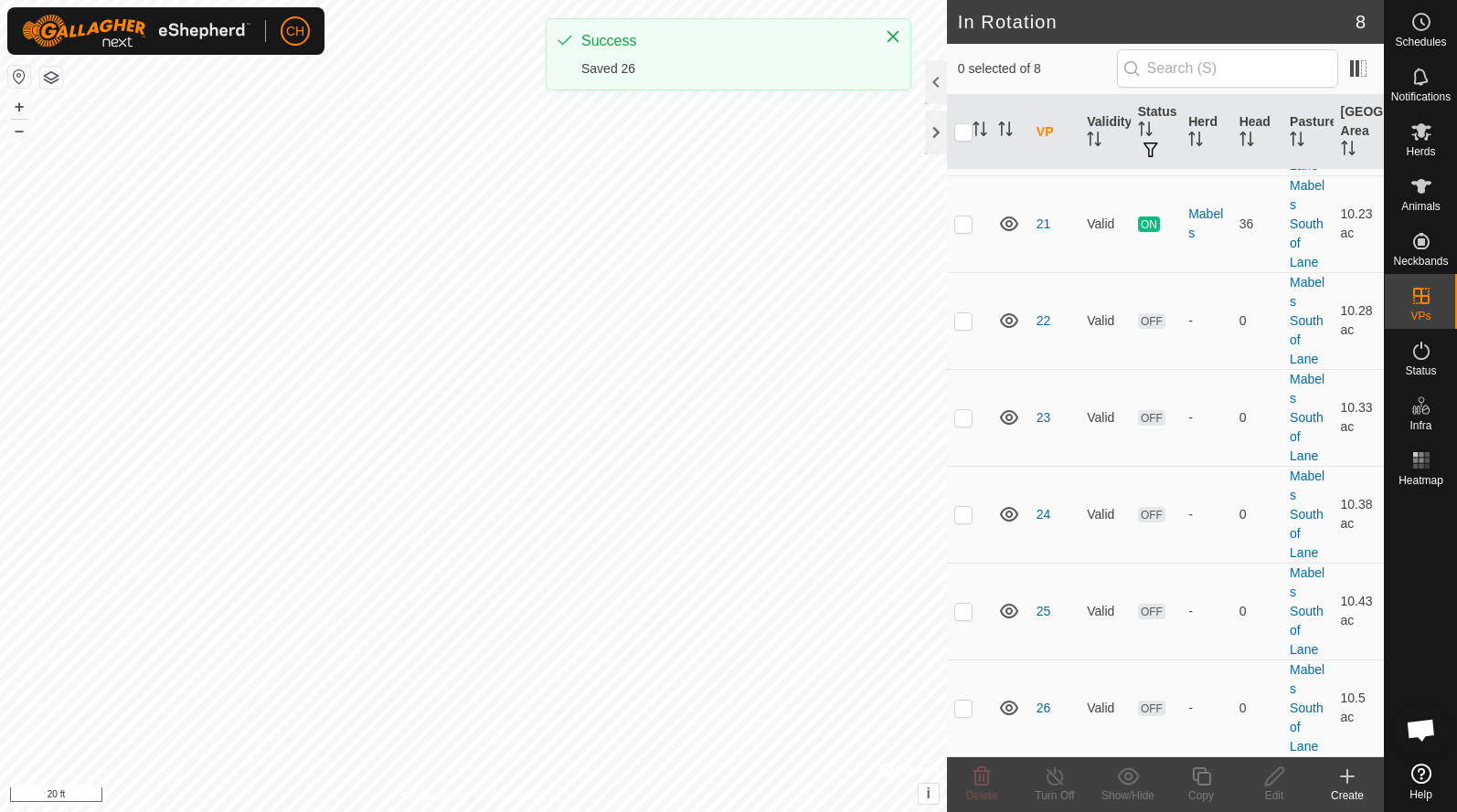
scroll to position [225, 0]
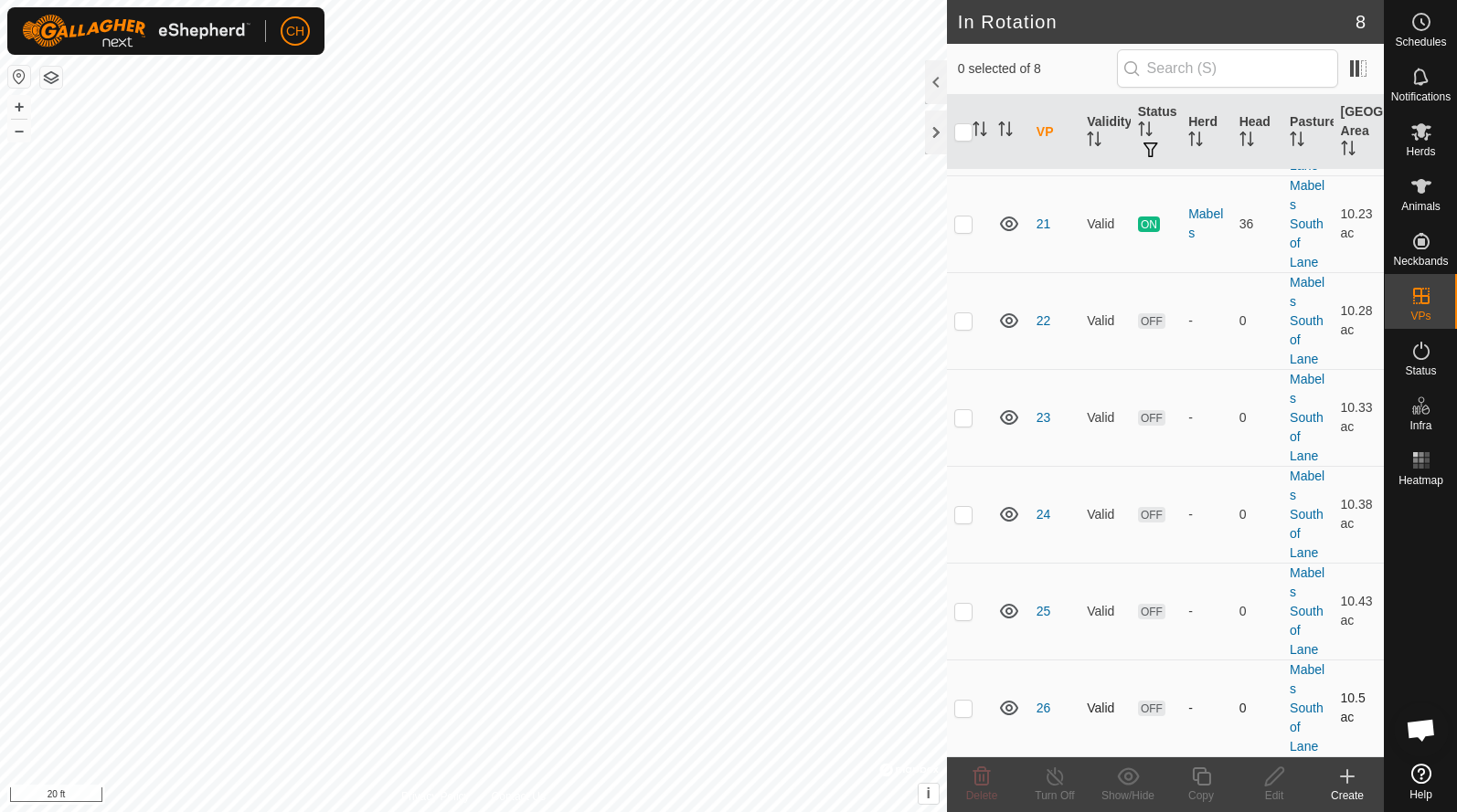
click at [957, 709] on p-checkbox at bounding box center [963, 707] width 19 height 15
checkbox input "true"
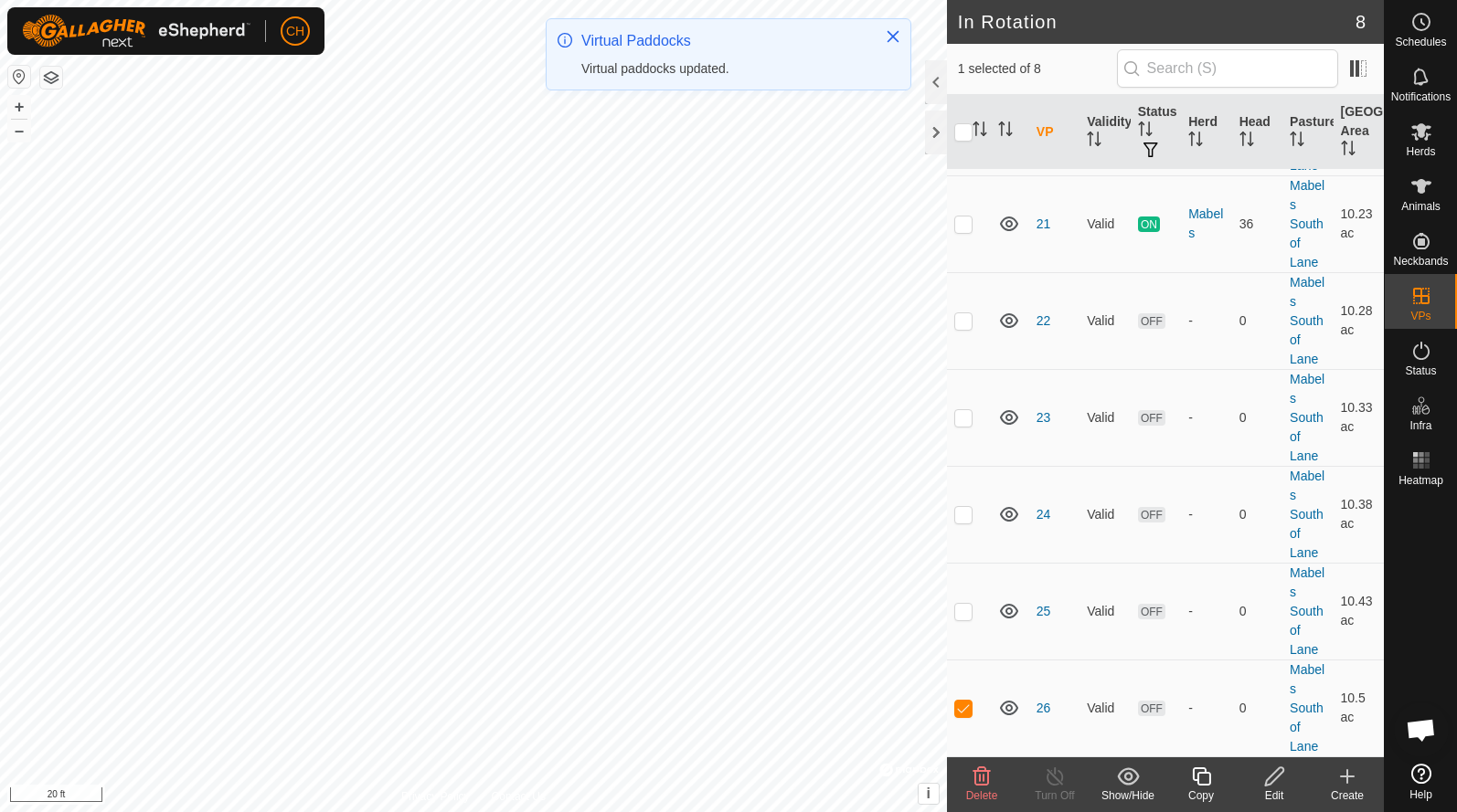
click at [1269, 785] on icon at bounding box center [1273, 776] width 19 height 19
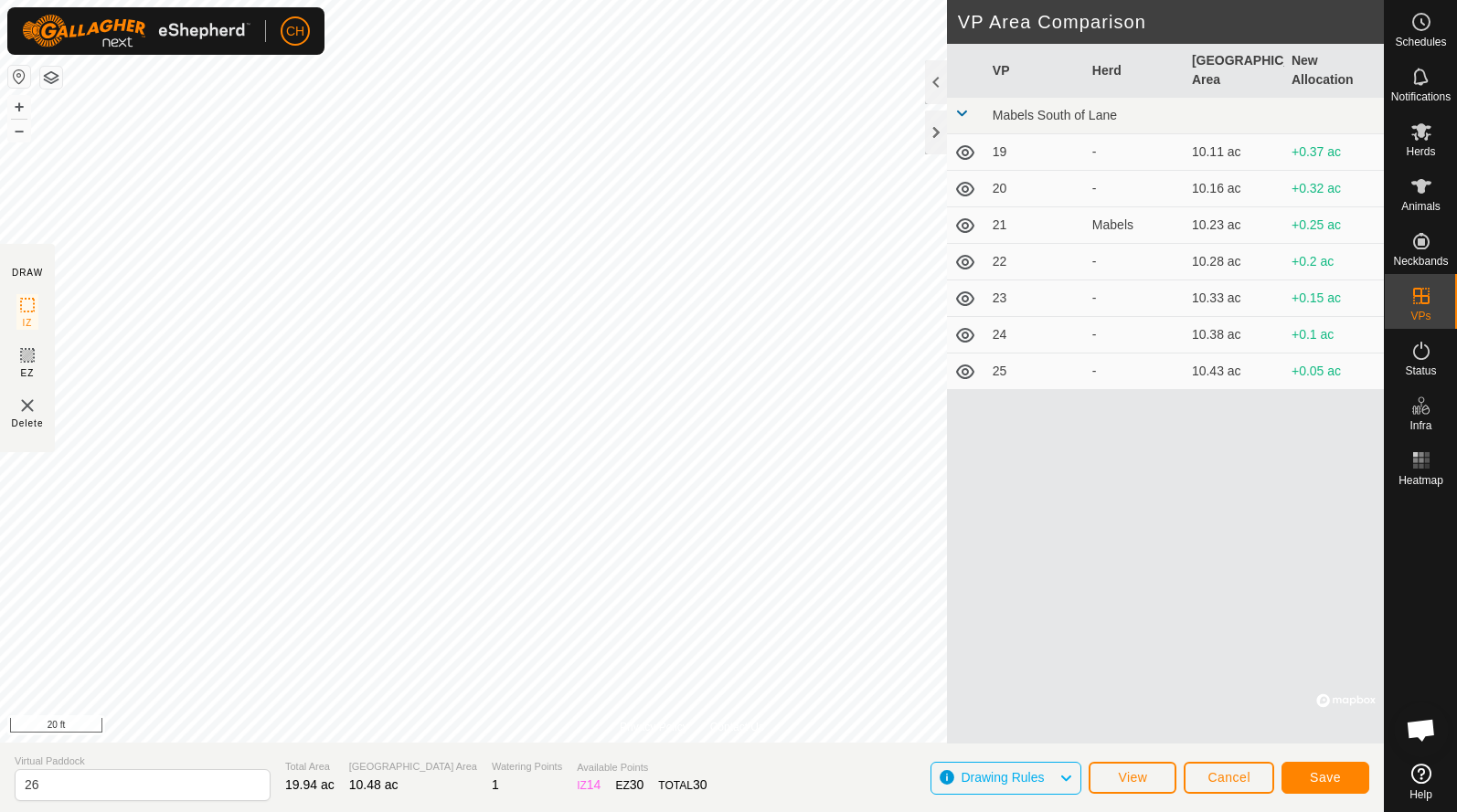
click at [1345, 787] on button "Save" at bounding box center [1325, 778] width 88 height 32
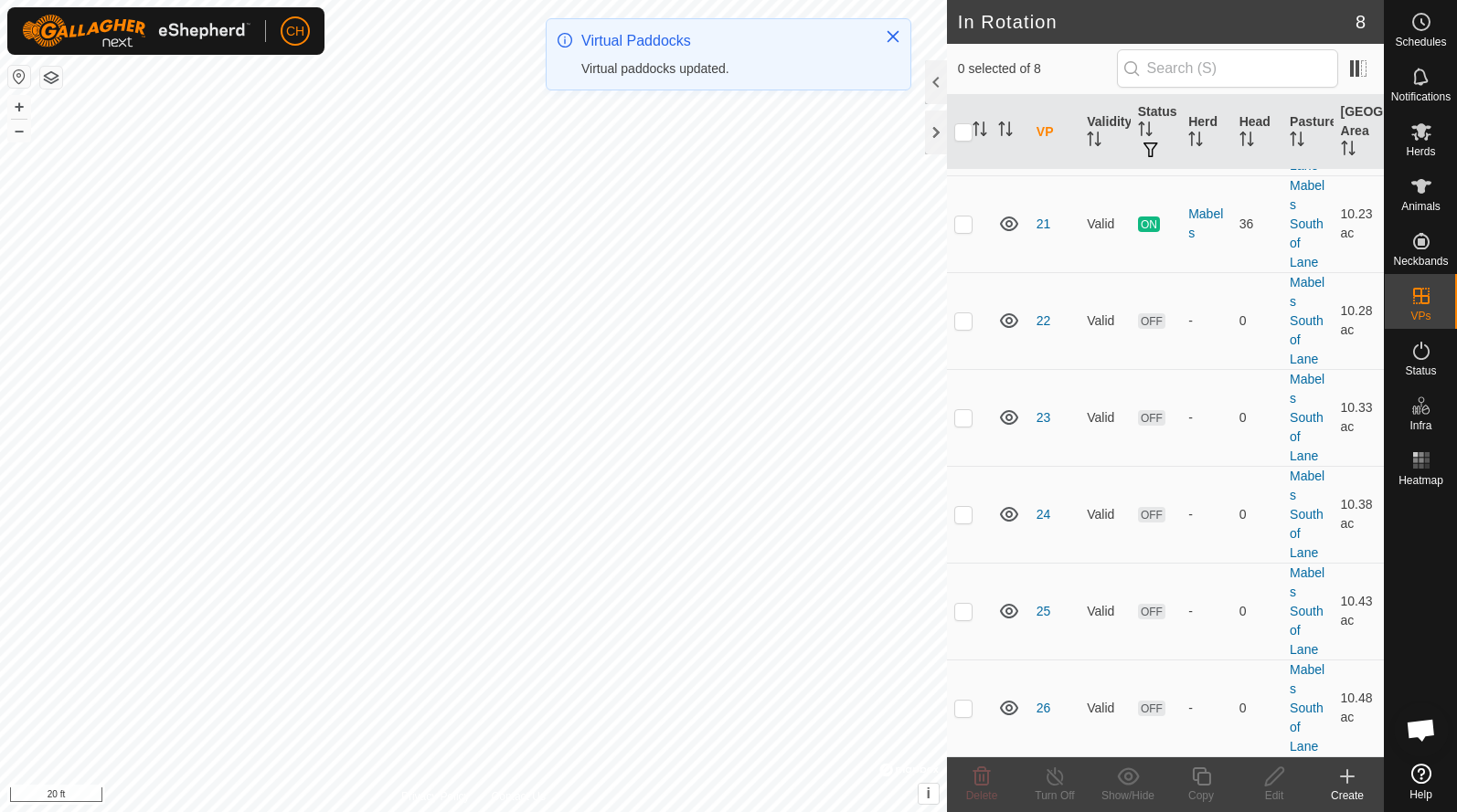
scroll to position [225, 0]
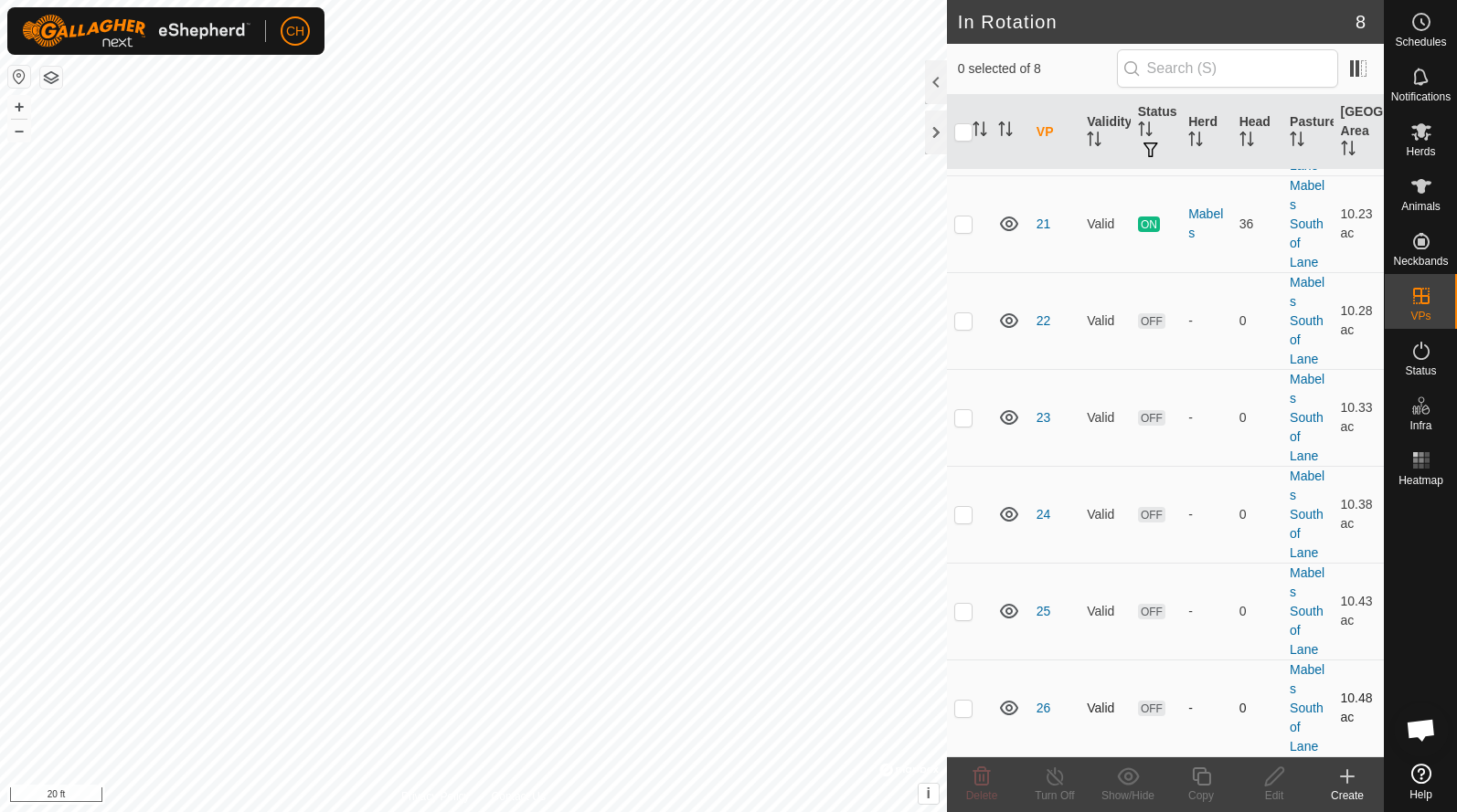
click at [957, 718] on td at bounding box center [968, 707] width 44 height 97
checkbox input "true"
click at [1207, 791] on div "Copy" at bounding box center [1201, 795] width 73 height 17
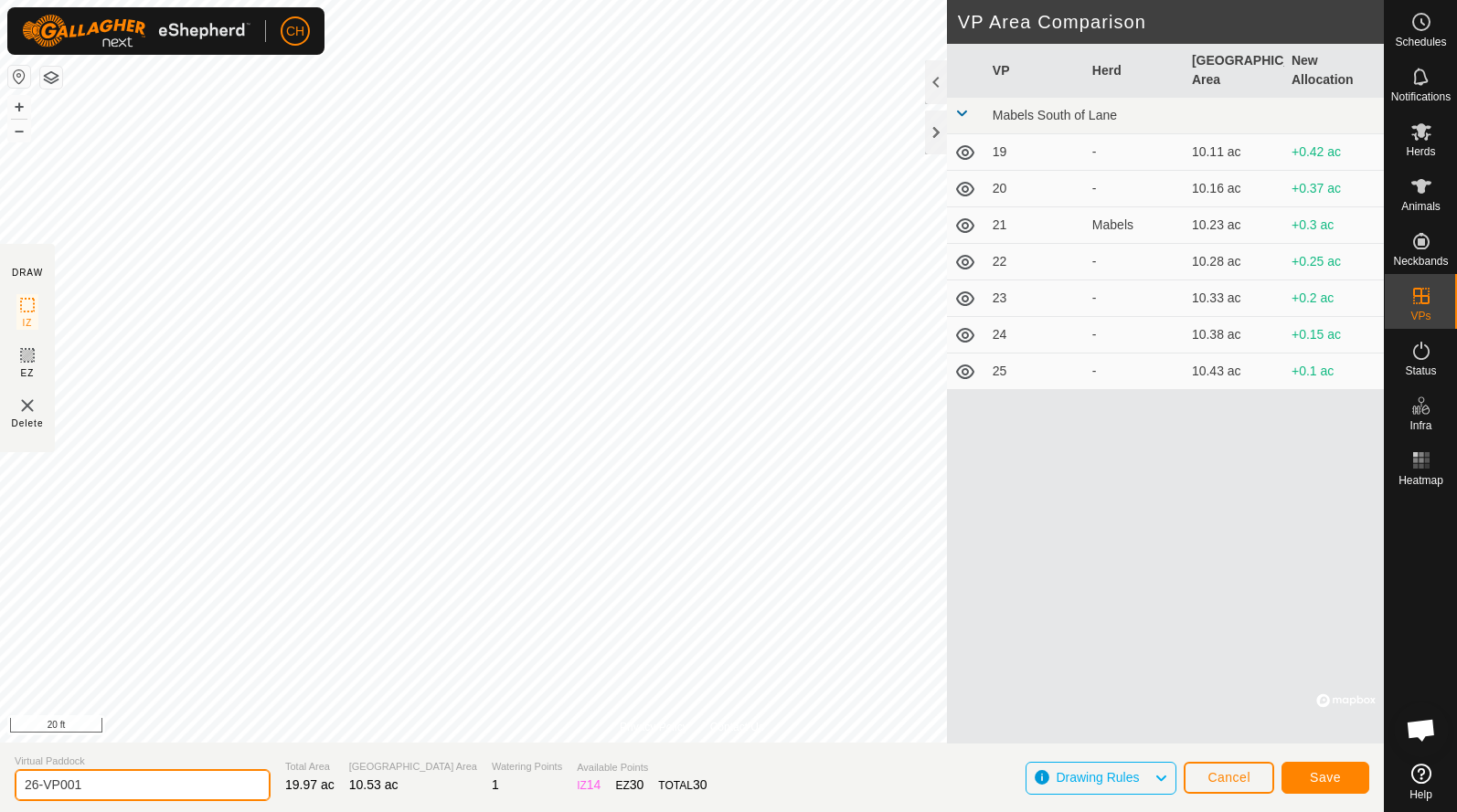
drag, startPoint x: 103, startPoint y: 781, endPoint x: 0, endPoint y: 784, distance: 103.0
click at [0, 785] on section "Virtual Paddock 26-VP001 Total Area 19.97 ac Grazing Area 10.53 ac Watering Poi…" at bounding box center [692, 777] width 1384 height 69
type input "27"
click at [1318, 778] on span "Save" at bounding box center [1325, 777] width 31 height 15
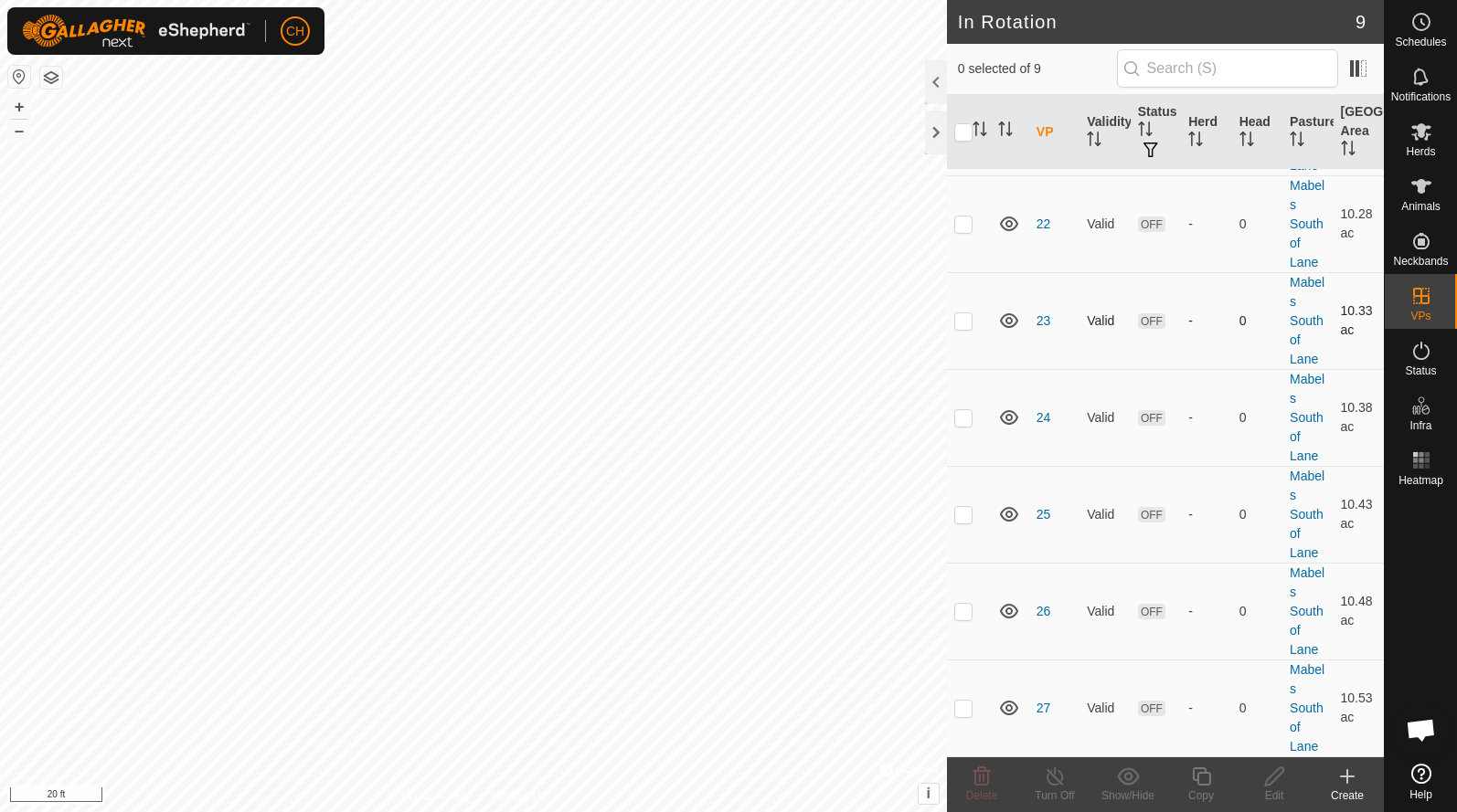
scroll to position [322, 0]
click at [19, 135] on button "–" at bounding box center [19, 130] width 22 height 22
click at [962, 711] on p-checkbox at bounding box center [963, 707] width 19 height 15
checkbox input "true"
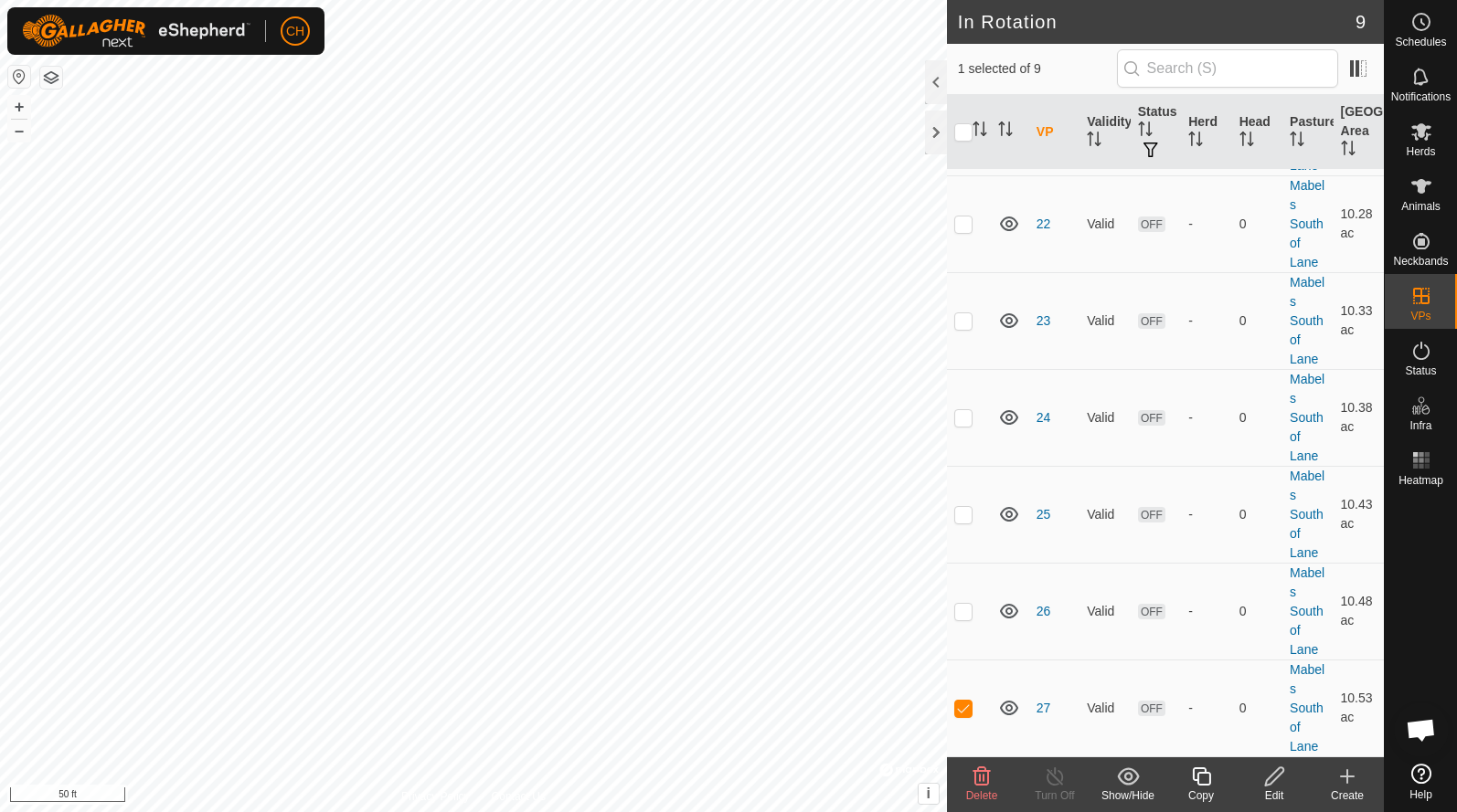
click at [1206, 782] on icon at bounding box center [1201, 777] width 23 height 22
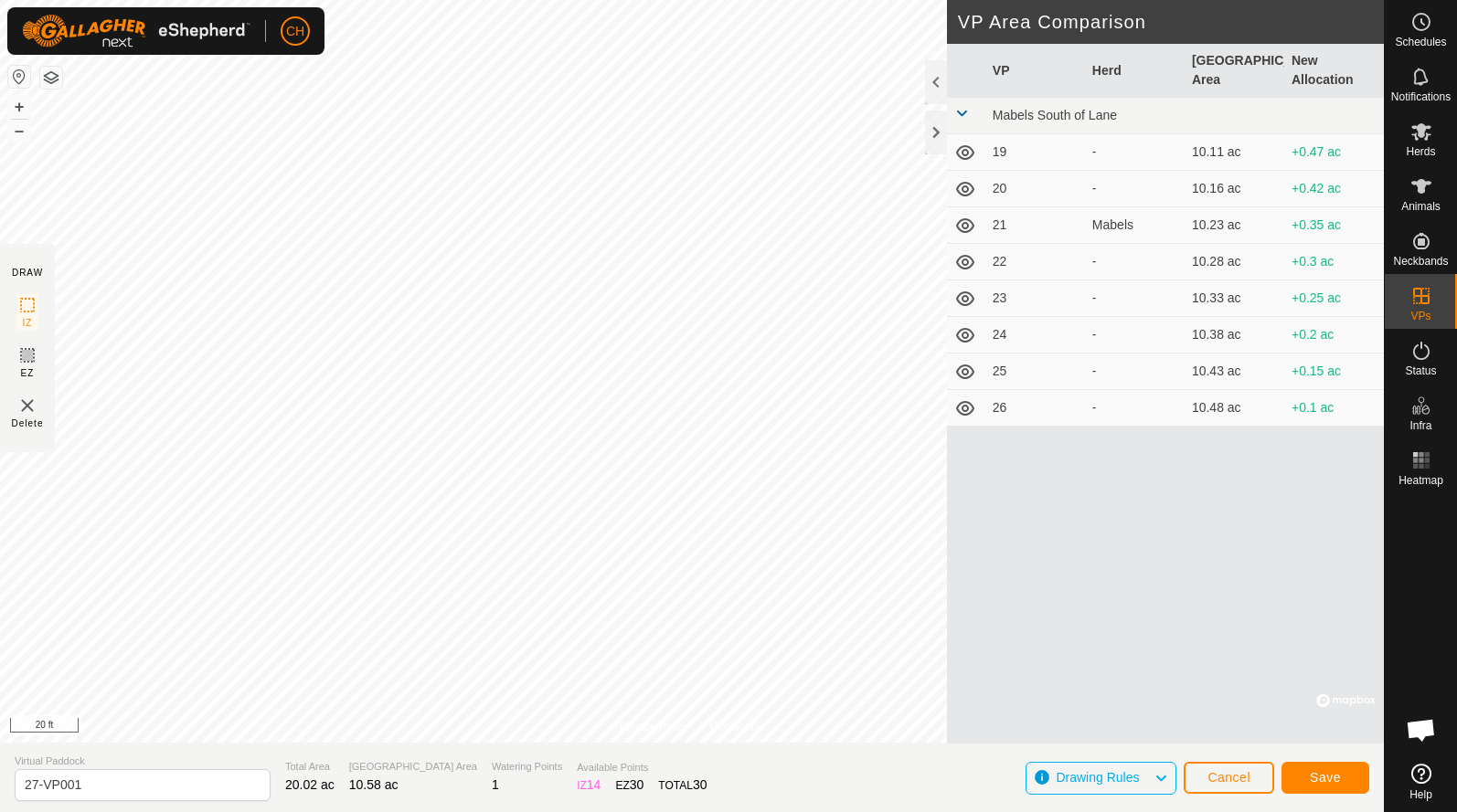
click at [115, 767] on span "Virtual Paddock" at bounding box center [142, 761] width 255 height 16
drag, startPoint x: 112, startPoint y: 784, endPoint x: -65, endPoint y: 779, distance: 177.1
click at [0, 779] on html "CH Schedules Notifications Herds Animals Neckbands VPs Status Infra Heatmap Hel…" at bounding box center [728, 406] width 1457 height 812
type input "28"
click at [1316, 776] on span "Save" at bounding box center [1325, 777] width 31 height 15
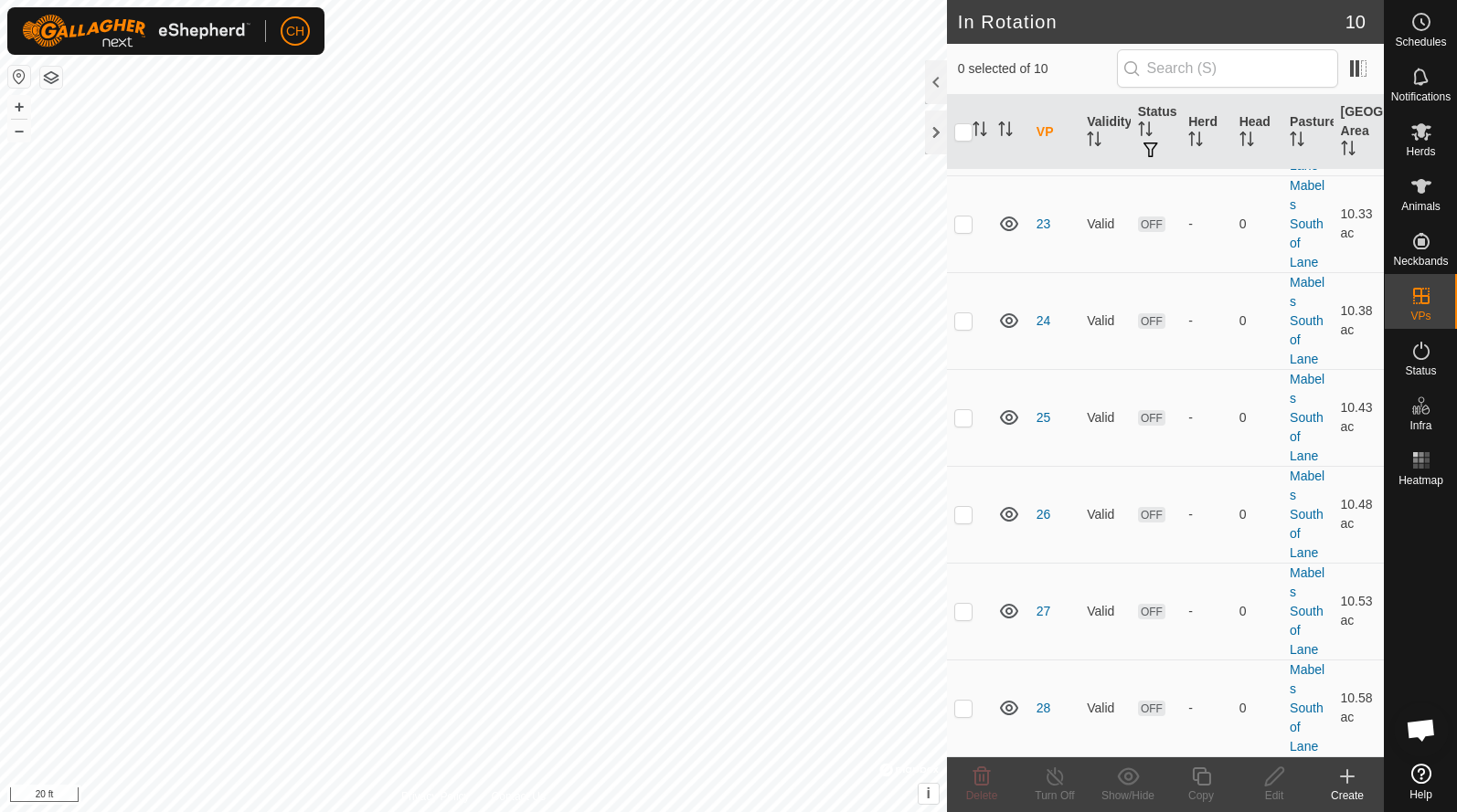
scroll to position [419, 0]
click at [1431, 13] on icon at bounding box center [1421, 22] width 22 height 22
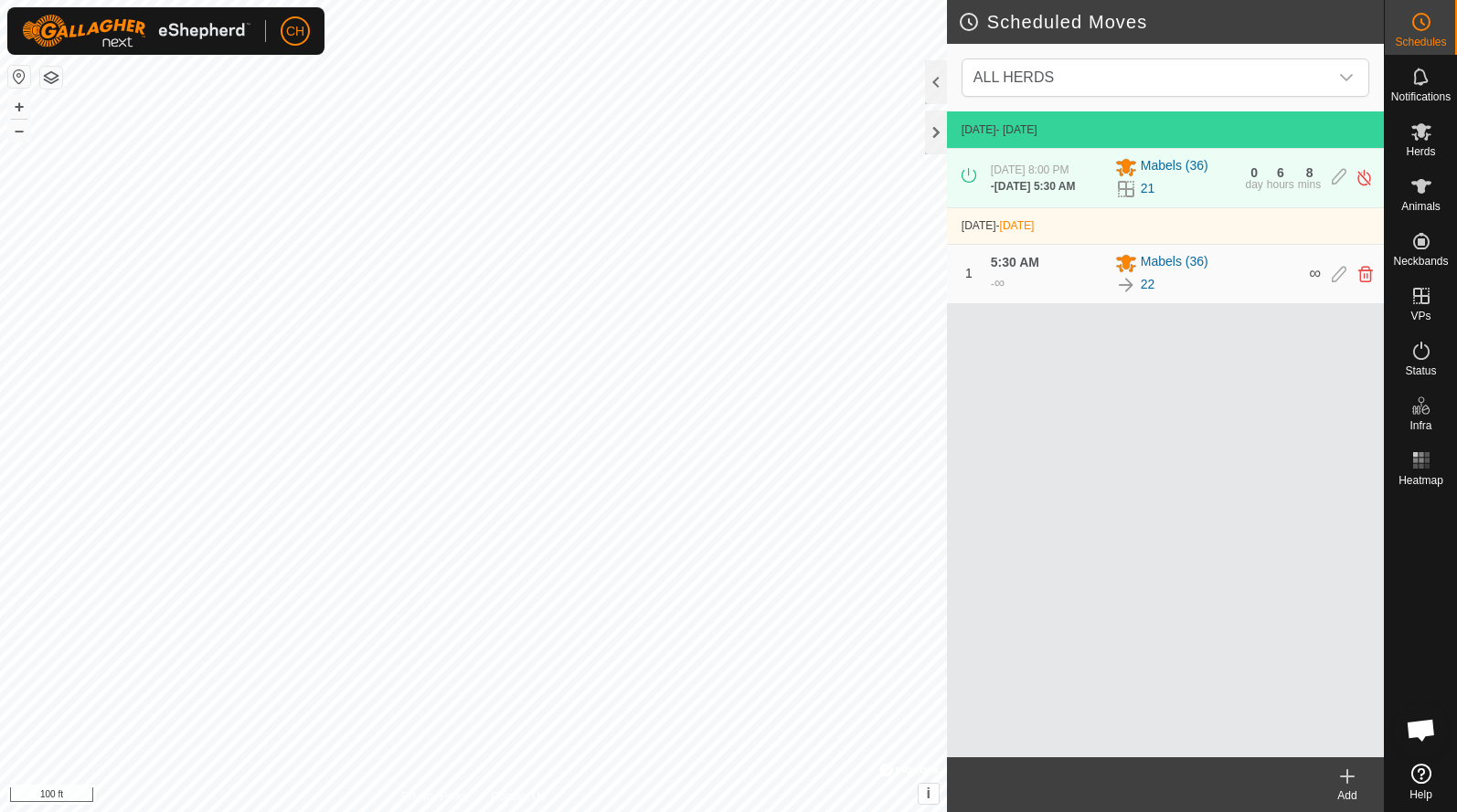
click at [1353, 777] on icon at bounding box center [1346, 777] width 13 height 0
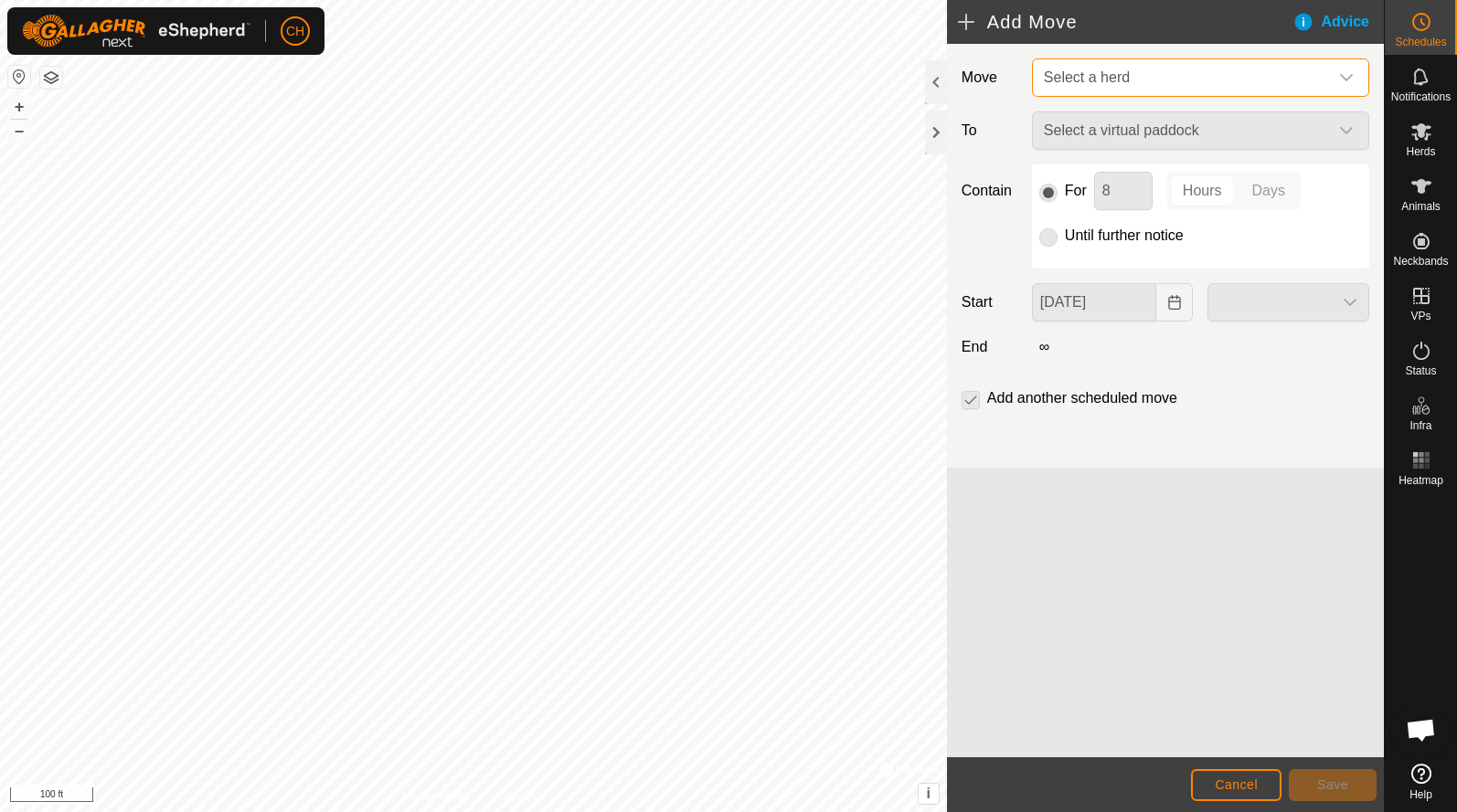
click at [1064, 72] on span "Select a herd" at bounding box center [1086, 77] width 86 height 16
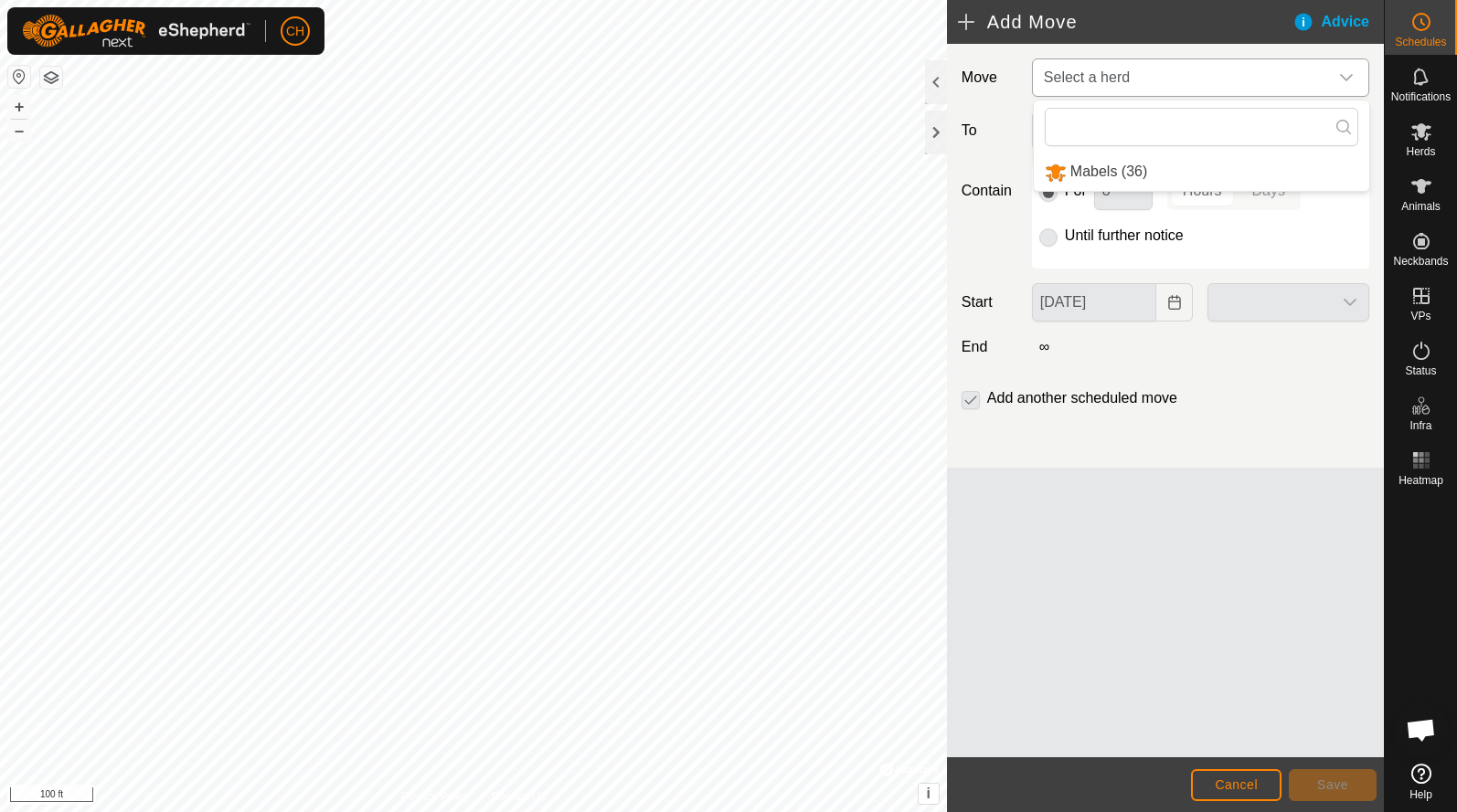
click at [1076, 179] on li "Mabels (36)" at bounding box center [1201, 172] width 336 height 37
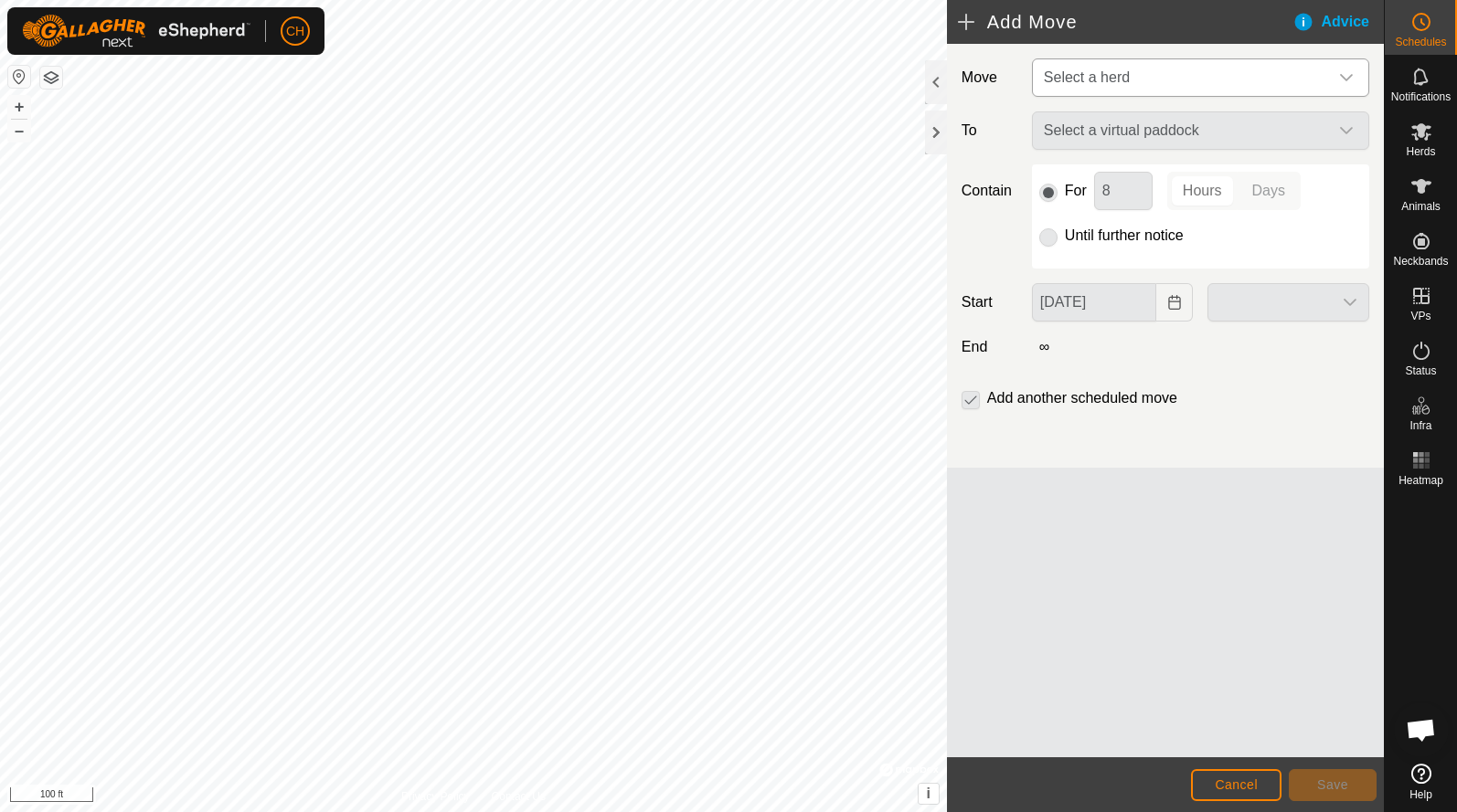
type input "[DATE]"
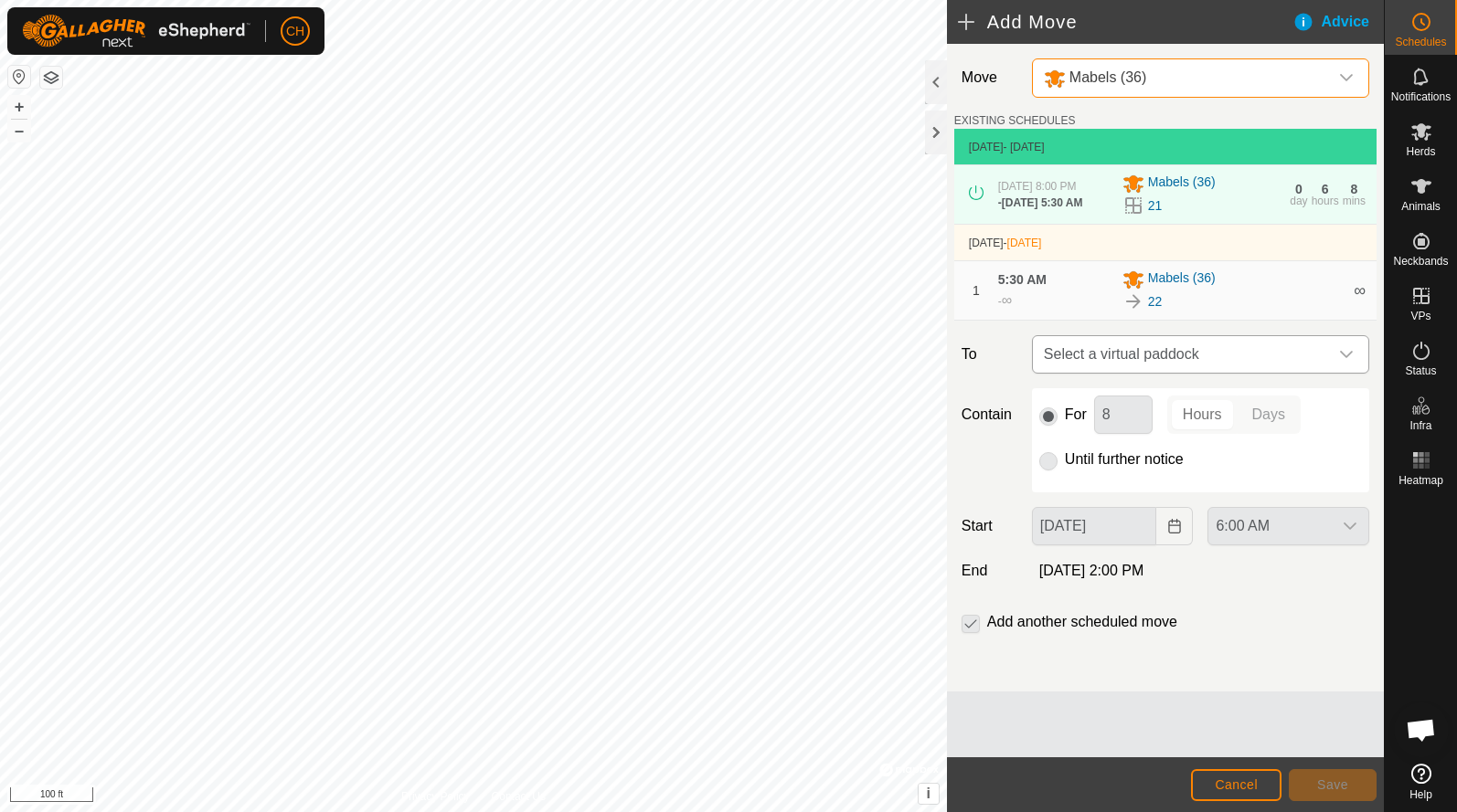
click at [1141, 363] on span "Select a virtual paddock" at bounding box center [1182, 354] width 292 height 36
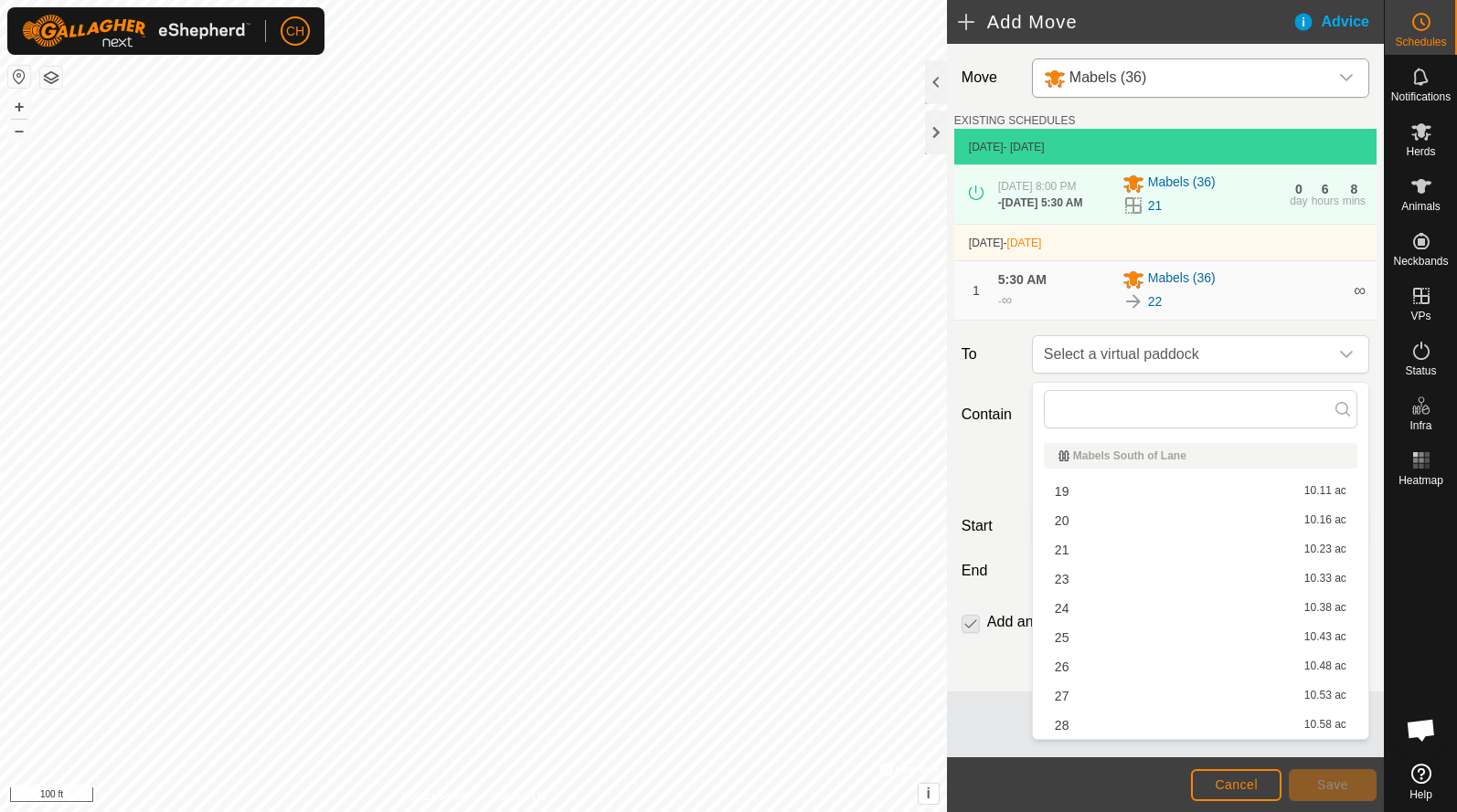
click at [1091, 582] on li "23 10.33 ac" at bounding box center [1200, 579] width 313 height 27
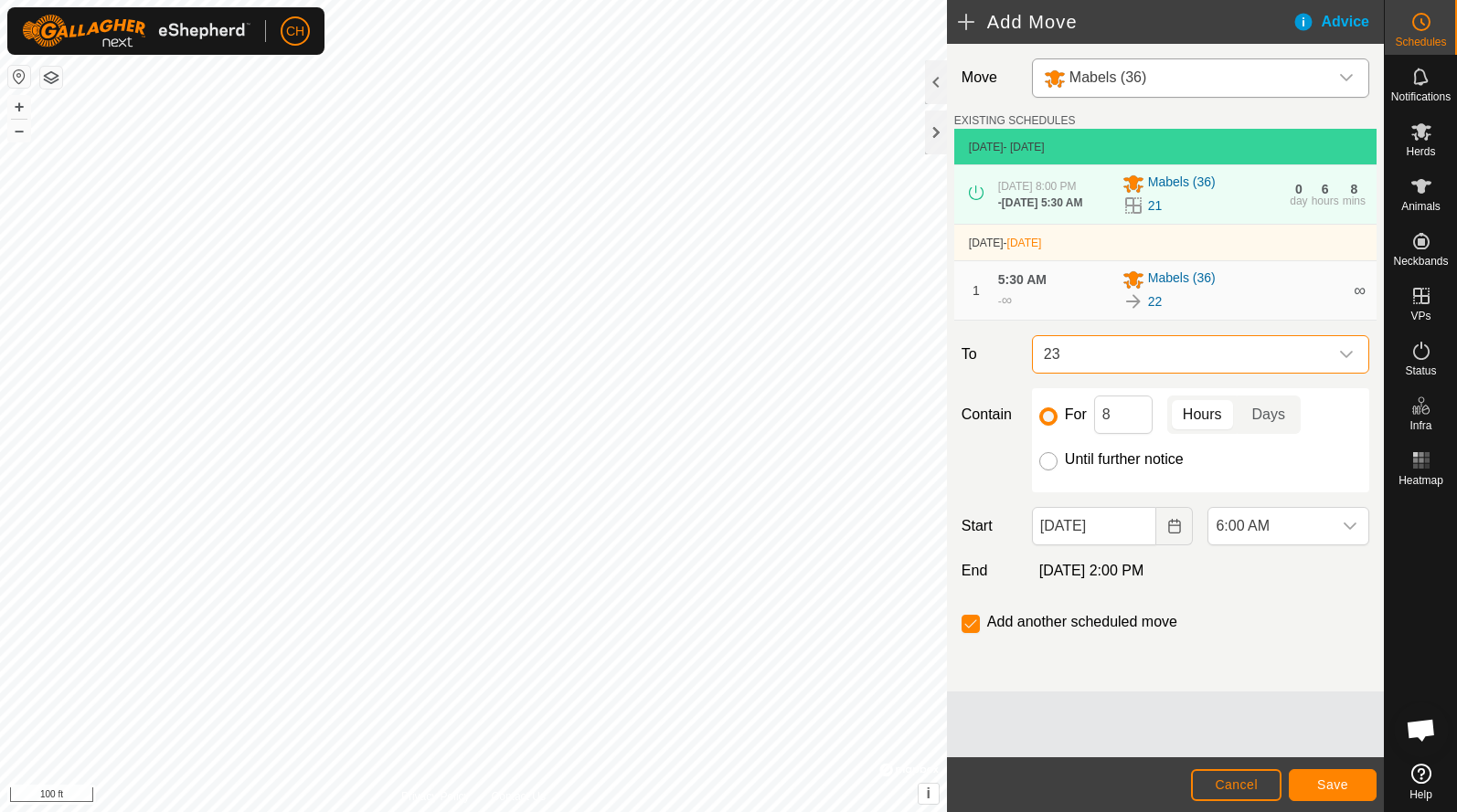
click at [1043, 469] on input "Until further notice" at bounding box center [1048, 461] width 19 height 19
radio input "true"
checkbox input "false"
click at [1302, 540] on span "6:00 AM" at bounding box center [1270, 525] width 123 height 36
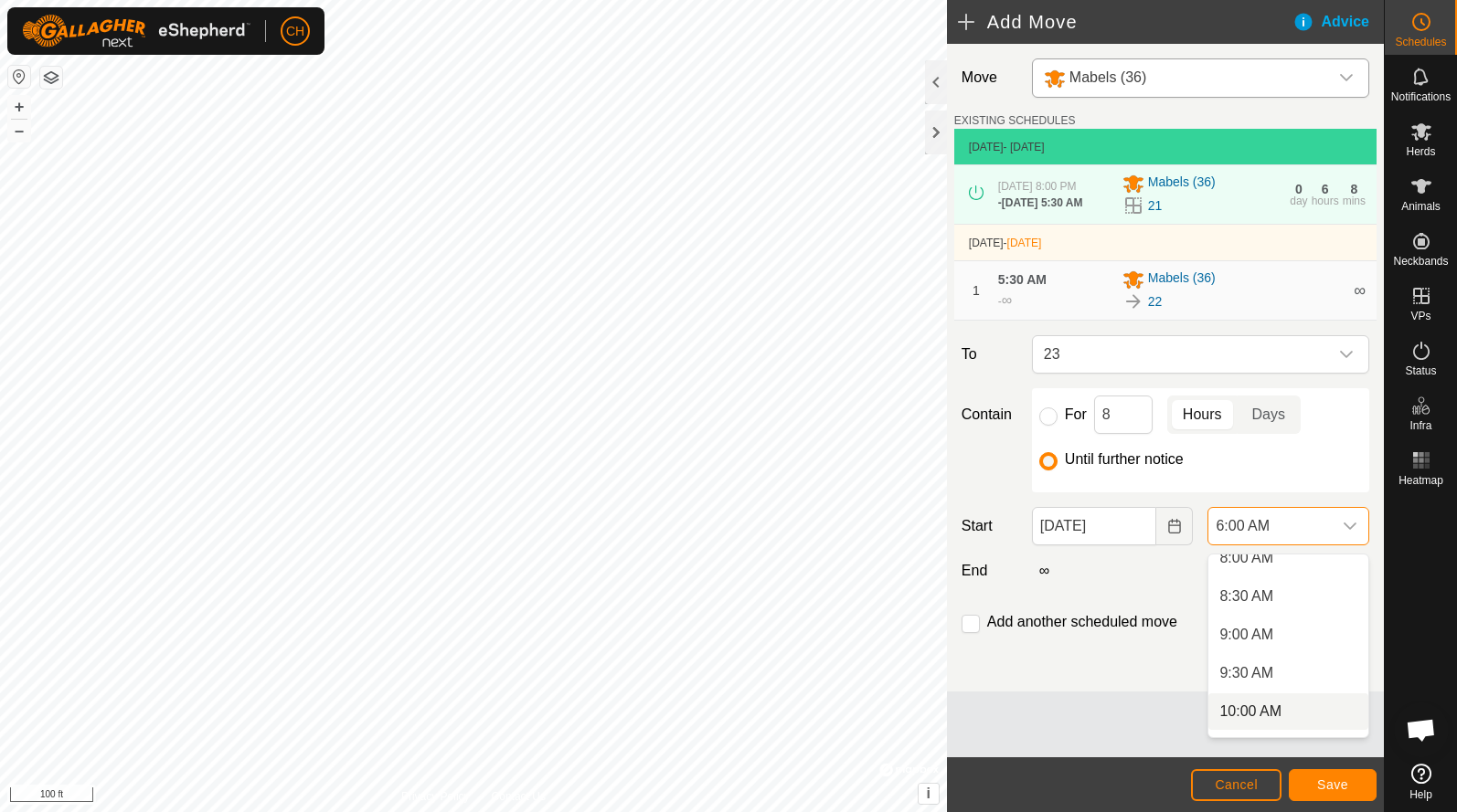
scroll to position [617, 0]
click at [1287, 680] on li "9:30 AM" at bounding box center [1288, 684] width 159 height 36
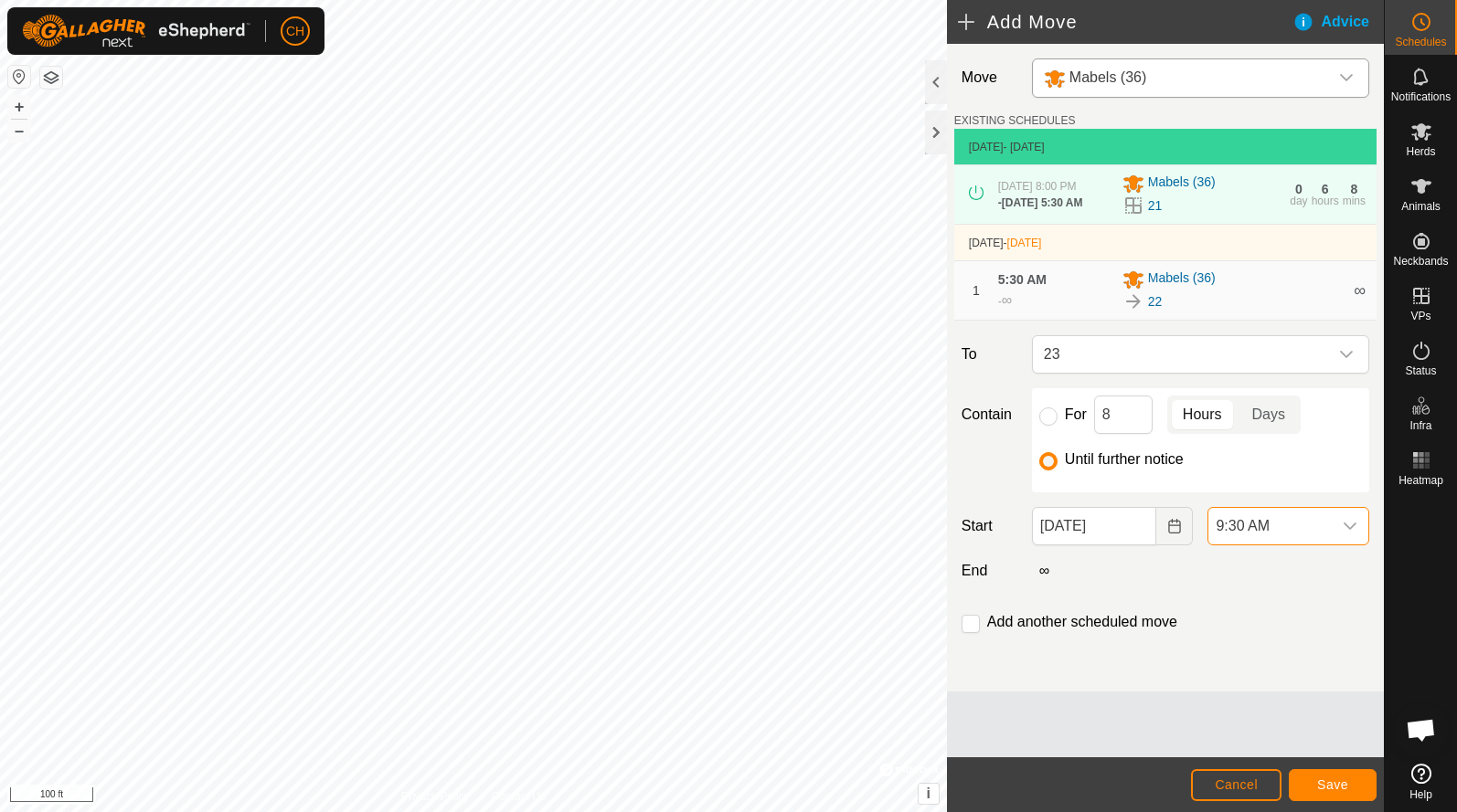
scroll to position [461, 0]
click at [1272, 531] on span "9:30 AM" at bounding box center [1270, 525] width 123 height 36
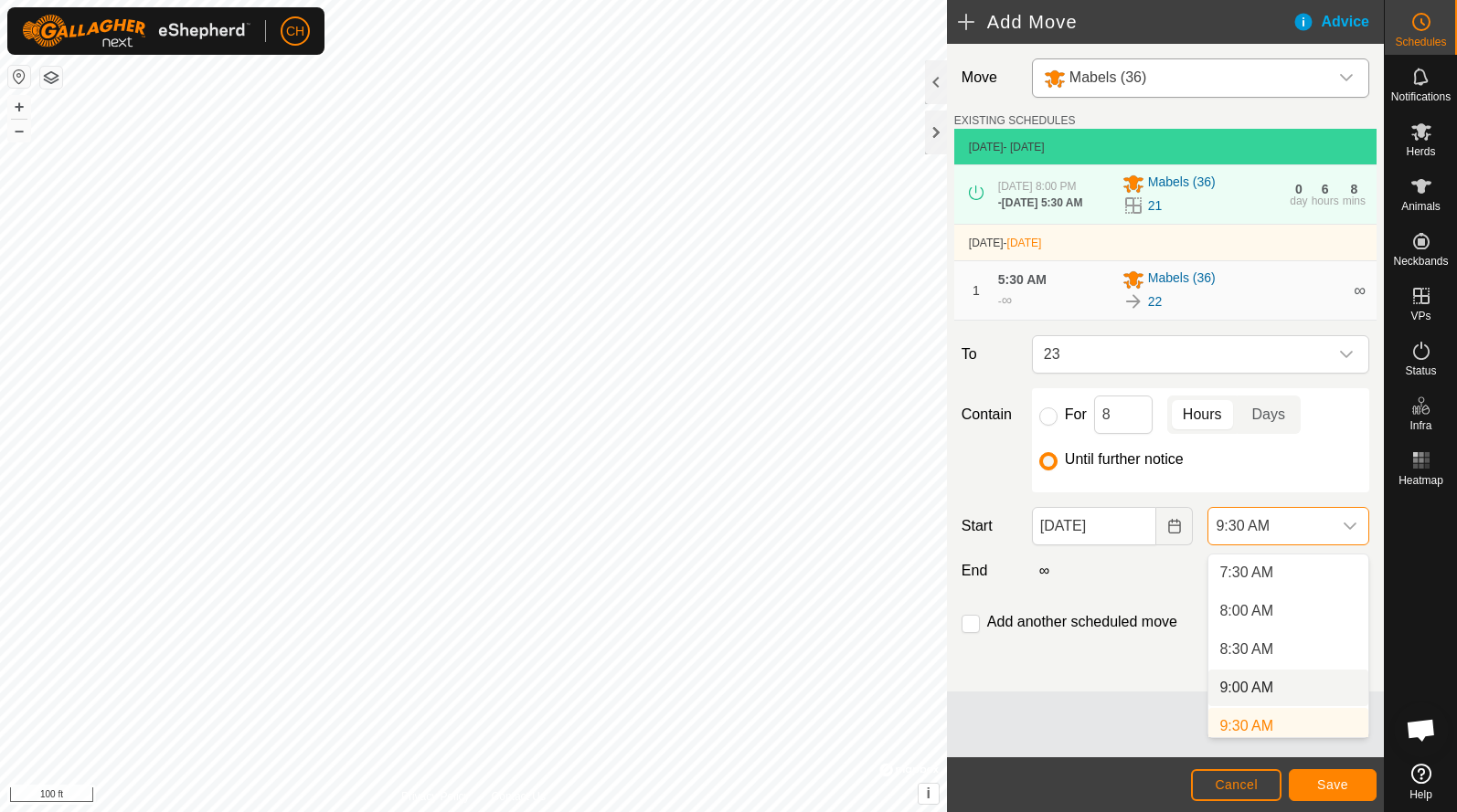
scroll to position [583, 0]
click at [1247, 688] on li "9:00 AM" at bounding box center [1288, 680] width 159 height 36
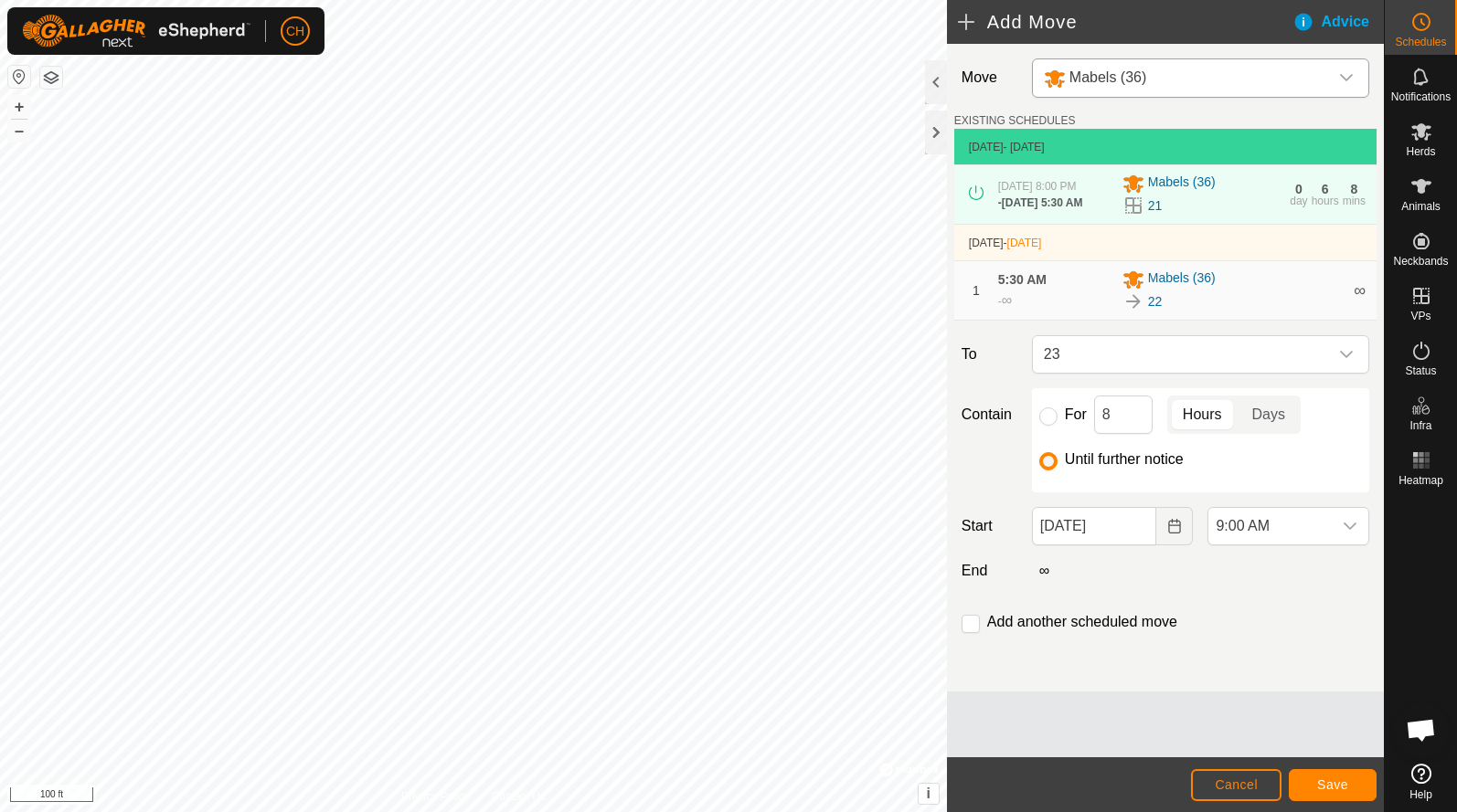
click at [1321, 789] on span "Save" at bounding box center [1333, 785] width 31 height 15
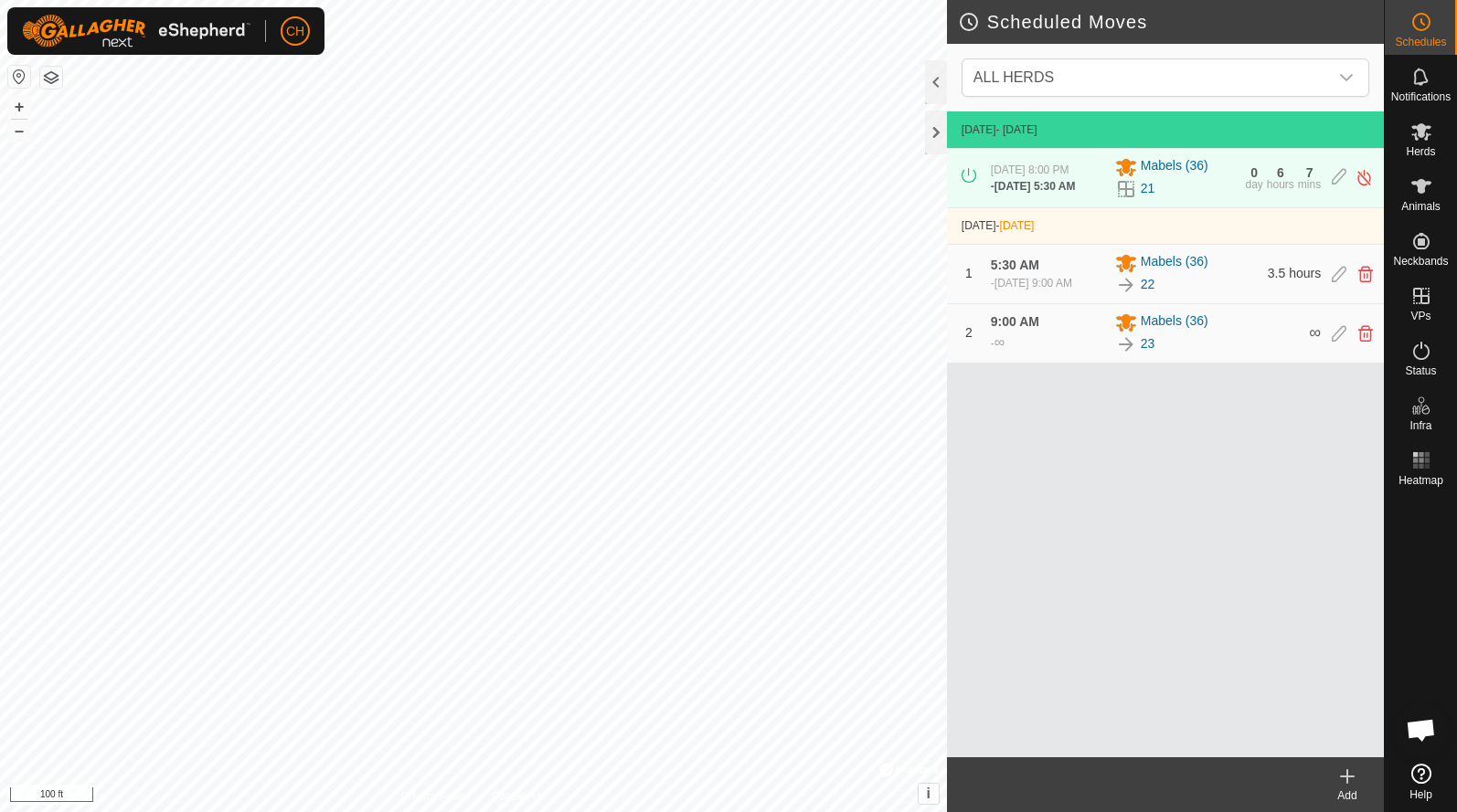
click at [1342, 783] on icon at bounding box center [1346, 777] width 22 height 22
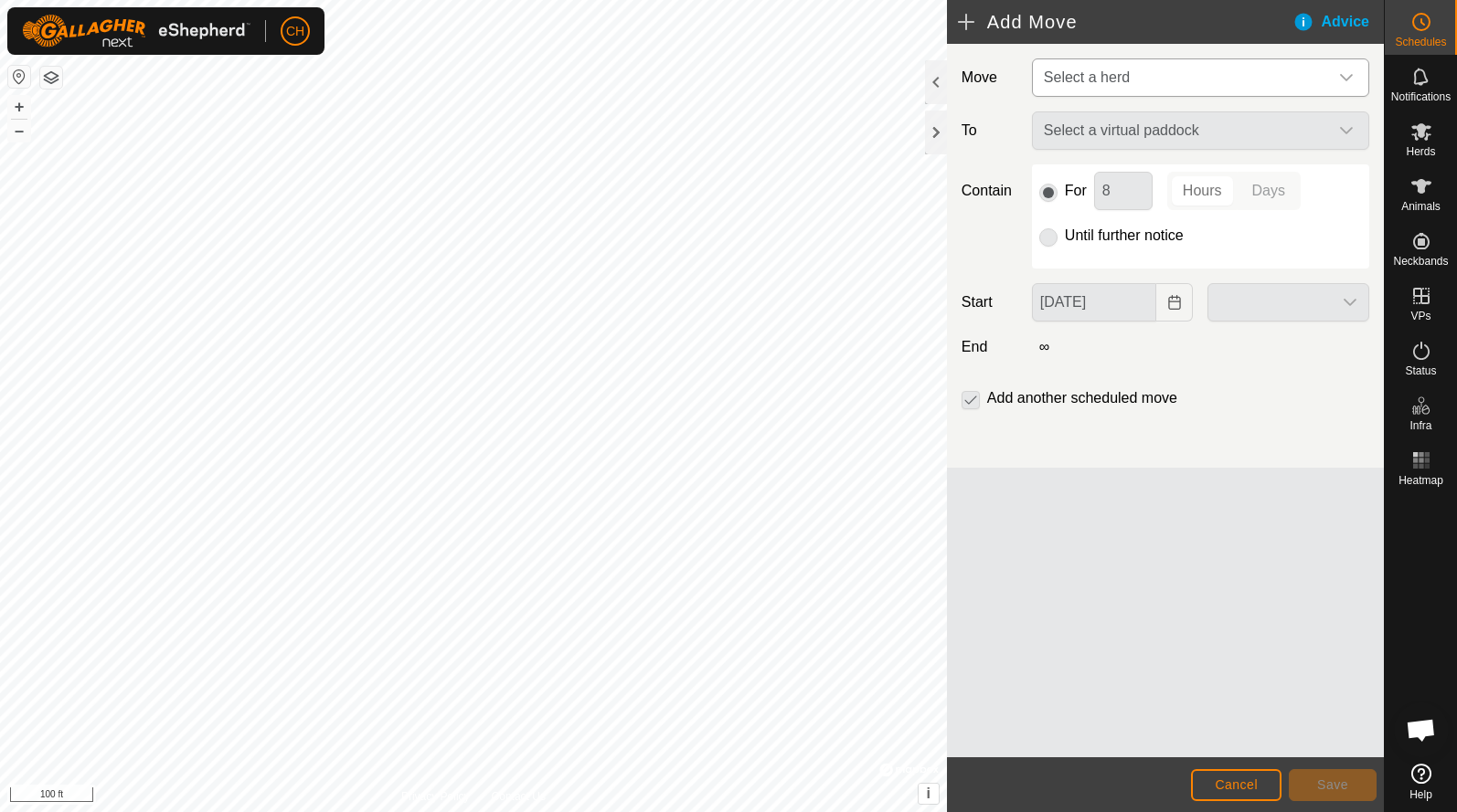
click at [1091, 85] on span "Select a herd" at bounding box center [1086, 77] width 86 height 16
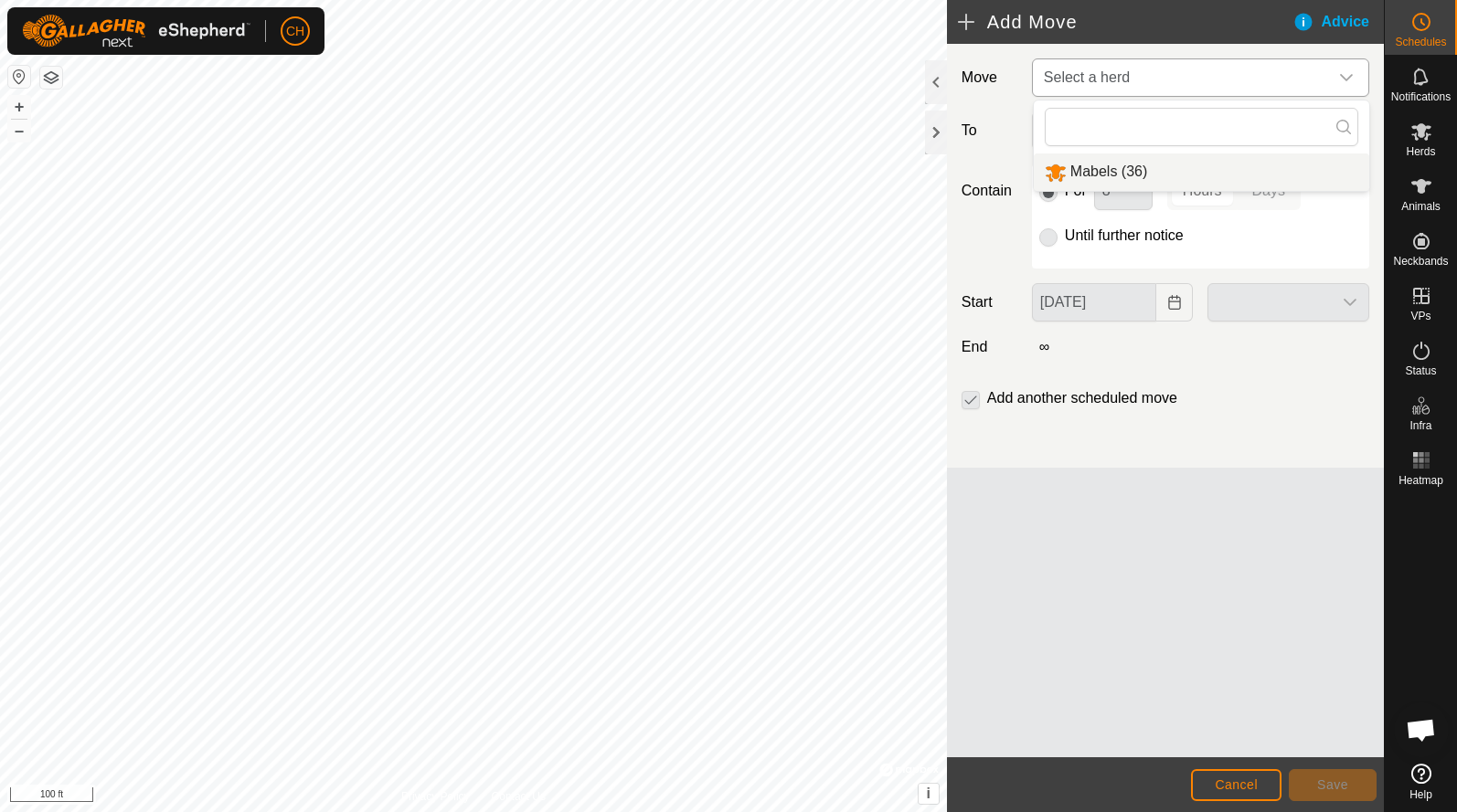
click at [1086, 159] on li "Mabels (36)" at bounding box center [1201, 172] width 336 height 37
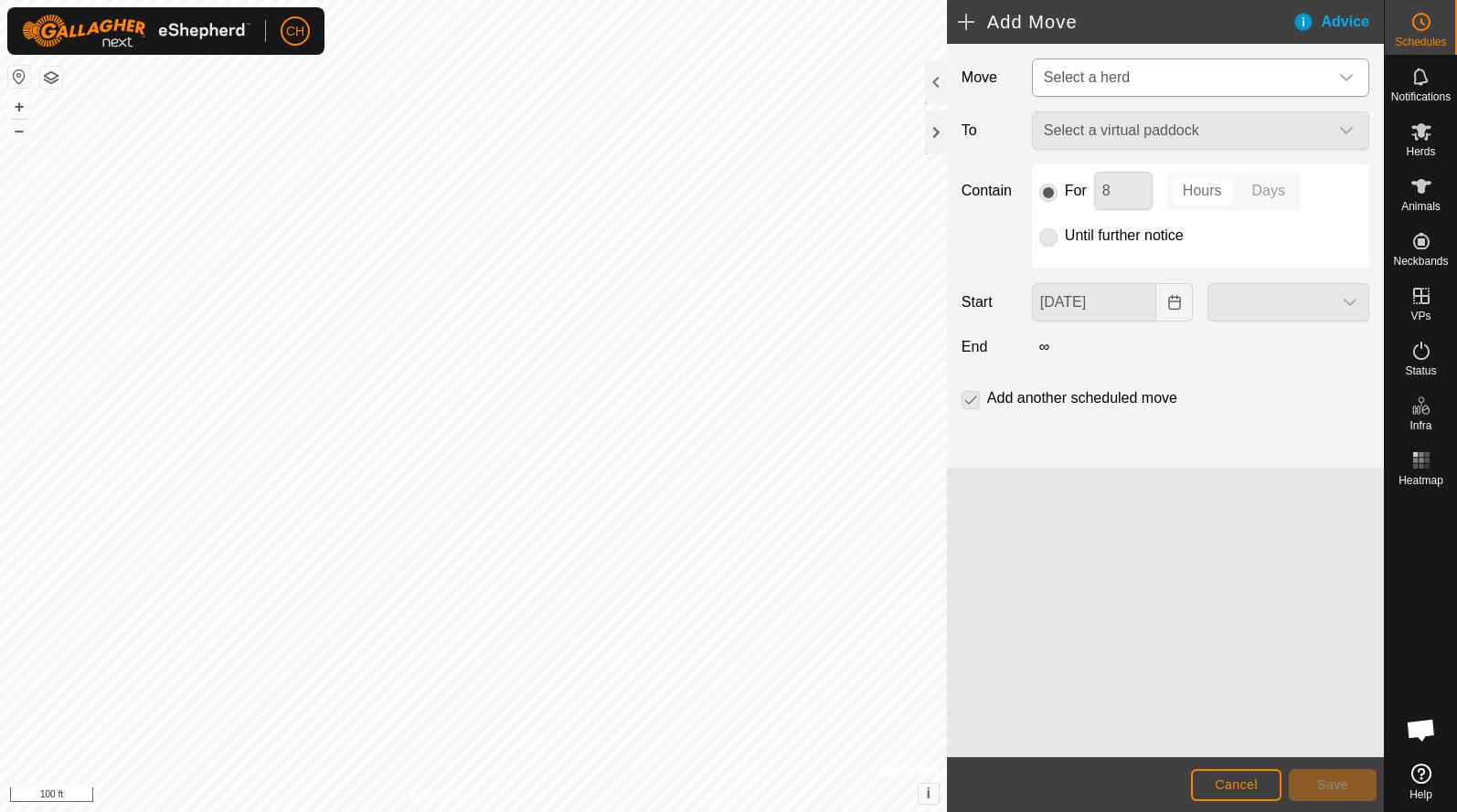
type input "[DATE]"
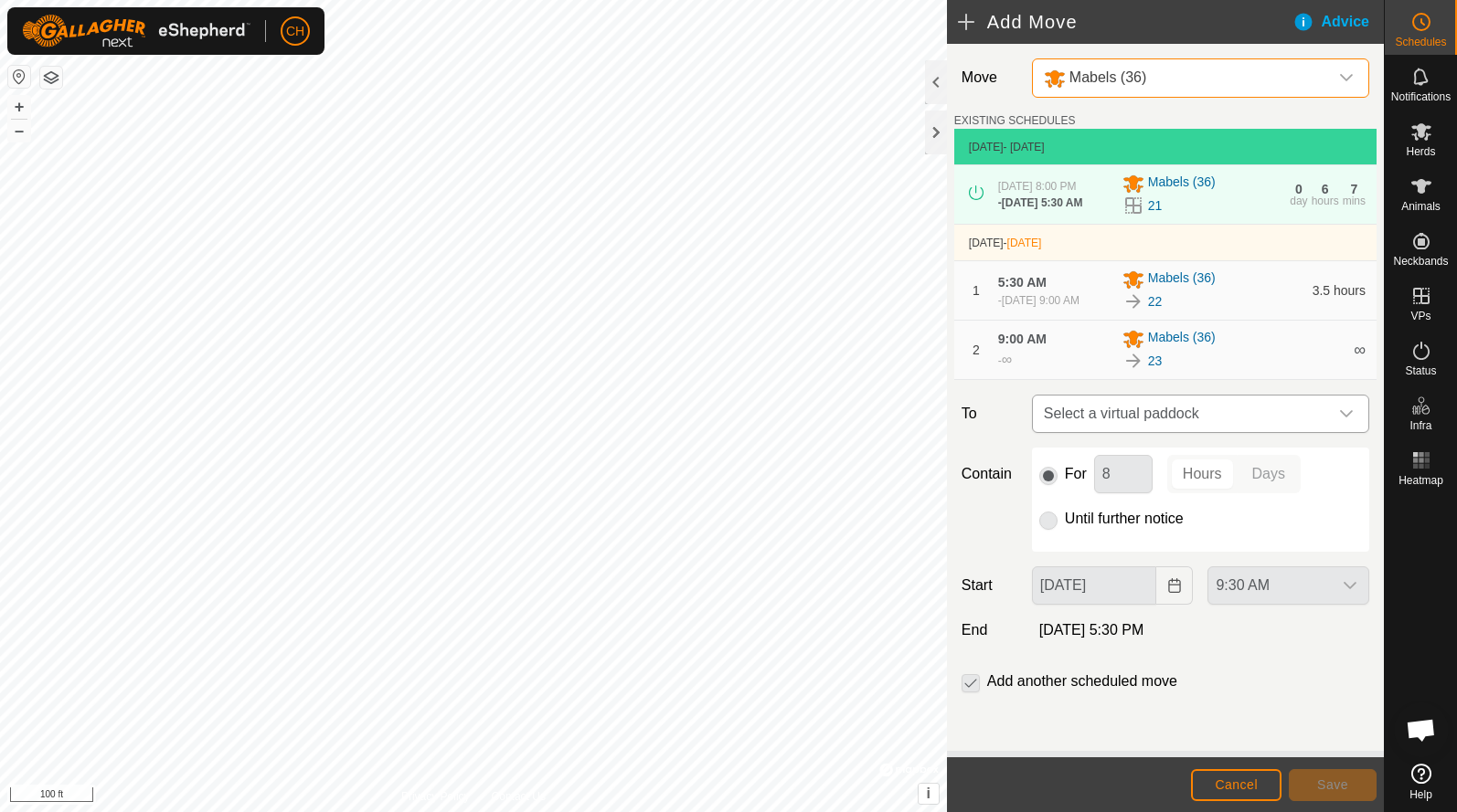
scroll to position [8, 0]
click at [1153, 417] on span "Select a virtual paddock" at bounding box center [1182, 413] width 292 height 36
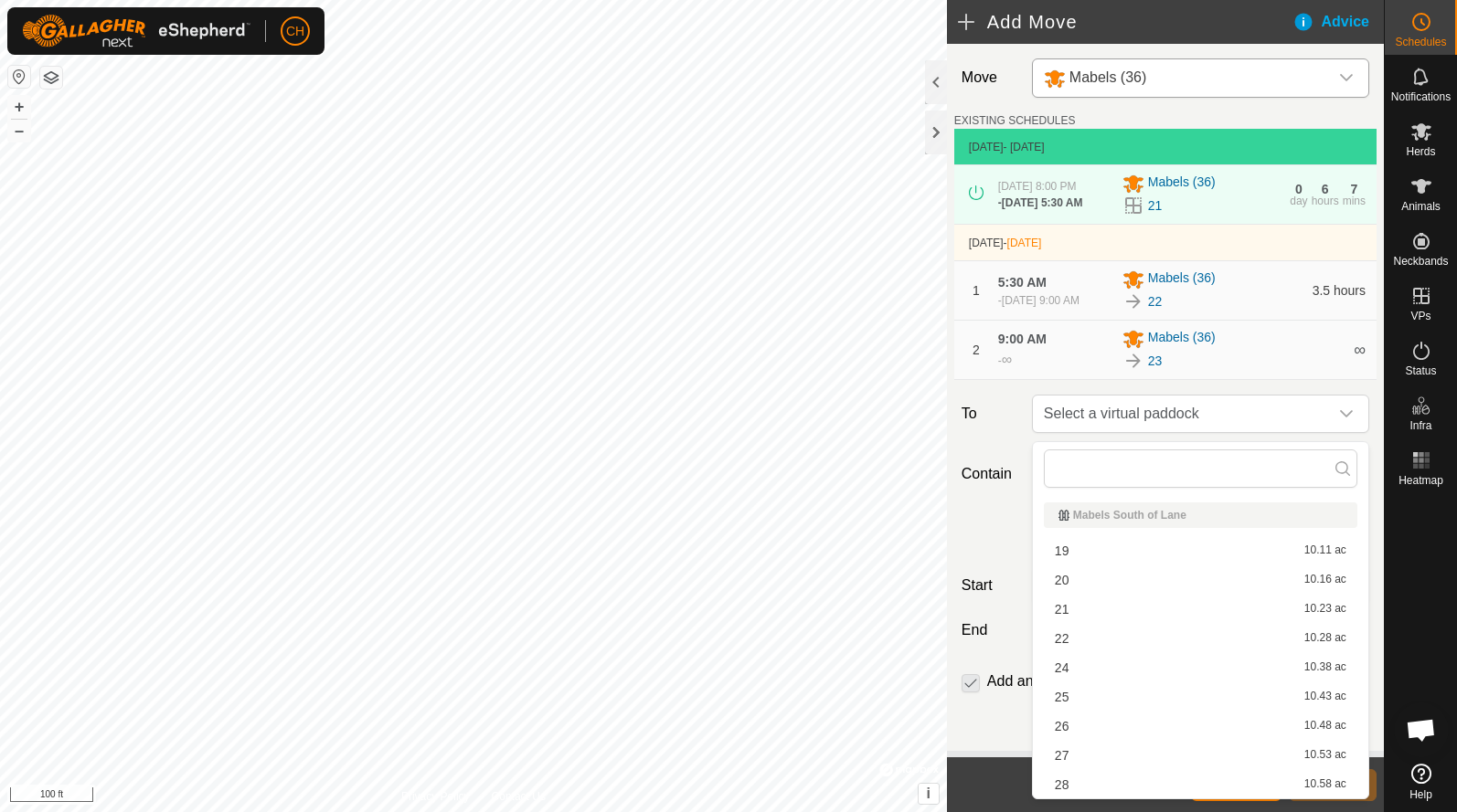
click at [1097, 663] on li "24 10.38 ac" at bounding box center [1200, 668] width 313 height 27
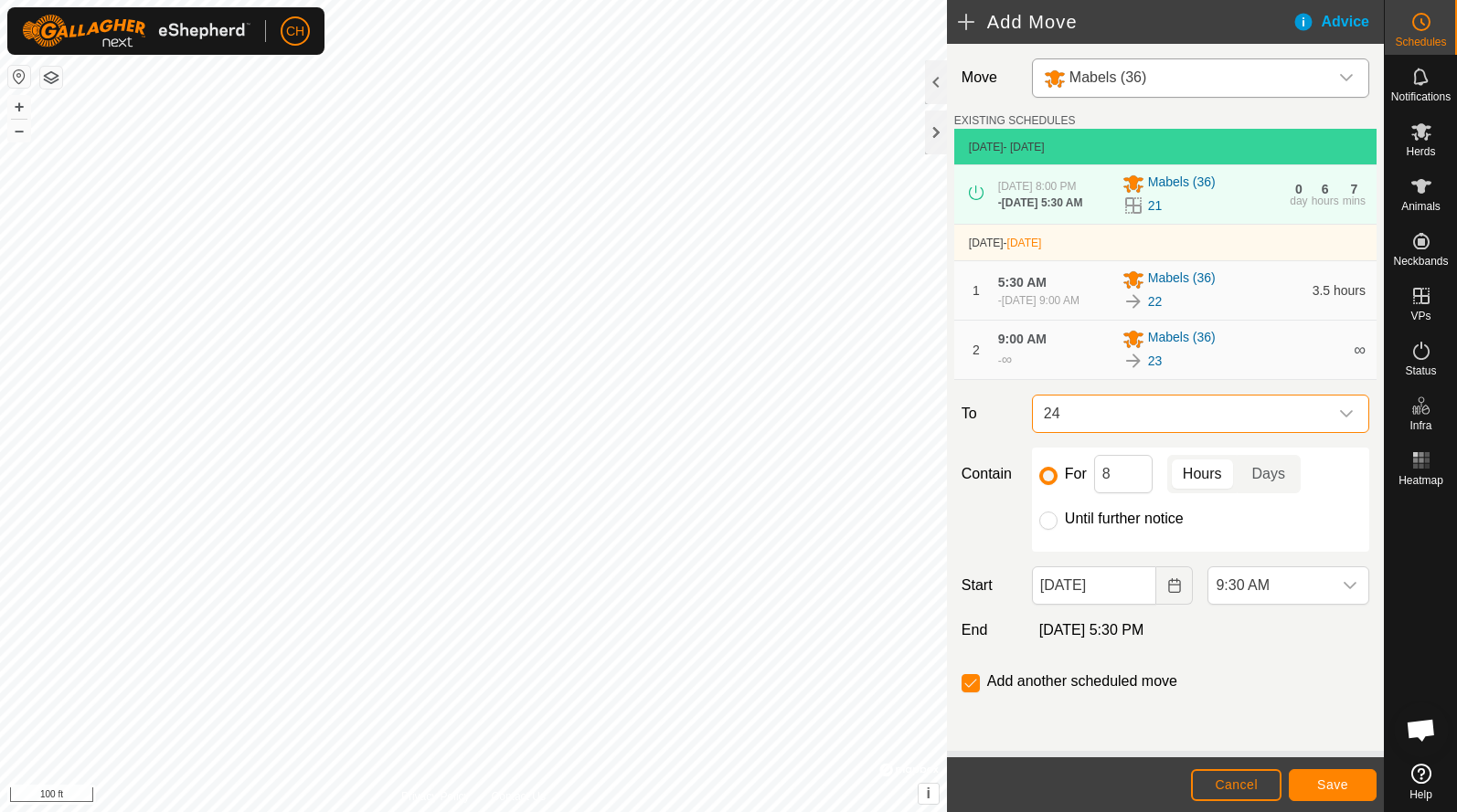
scroll to position [7, 0]
click at [1049, 528] on input "Until further notice" at bounding box center [1048, 520] width 19 height 19
radio input "true"
click at [1256, 597] on span "9:30 AM" at bounding box center [1270, 585] width 123 height 36
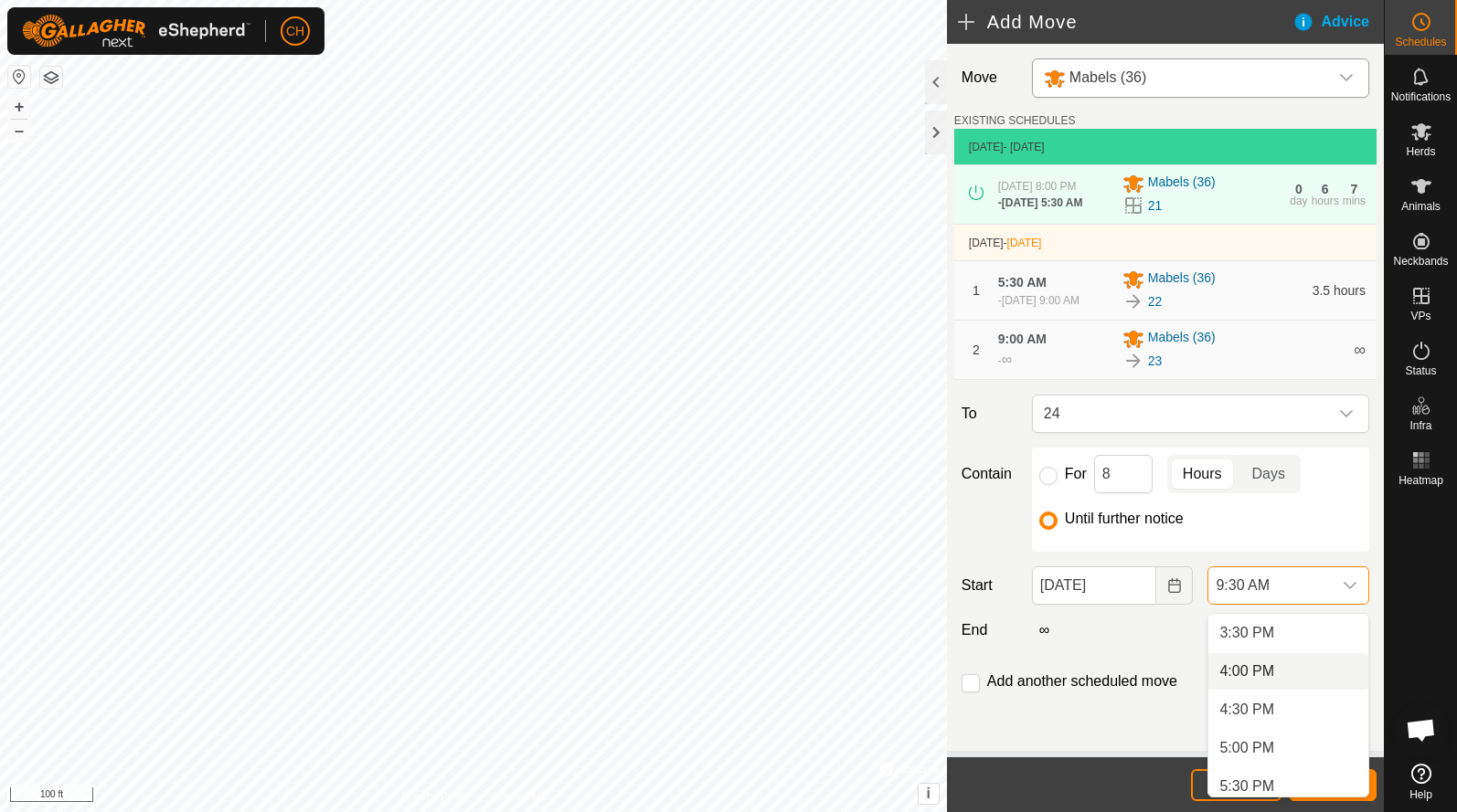
scroll to position [1194, 0]
click at [1263, 675] on li "4:00 PM" at bounding box center [1288, 666] width 159 height 36
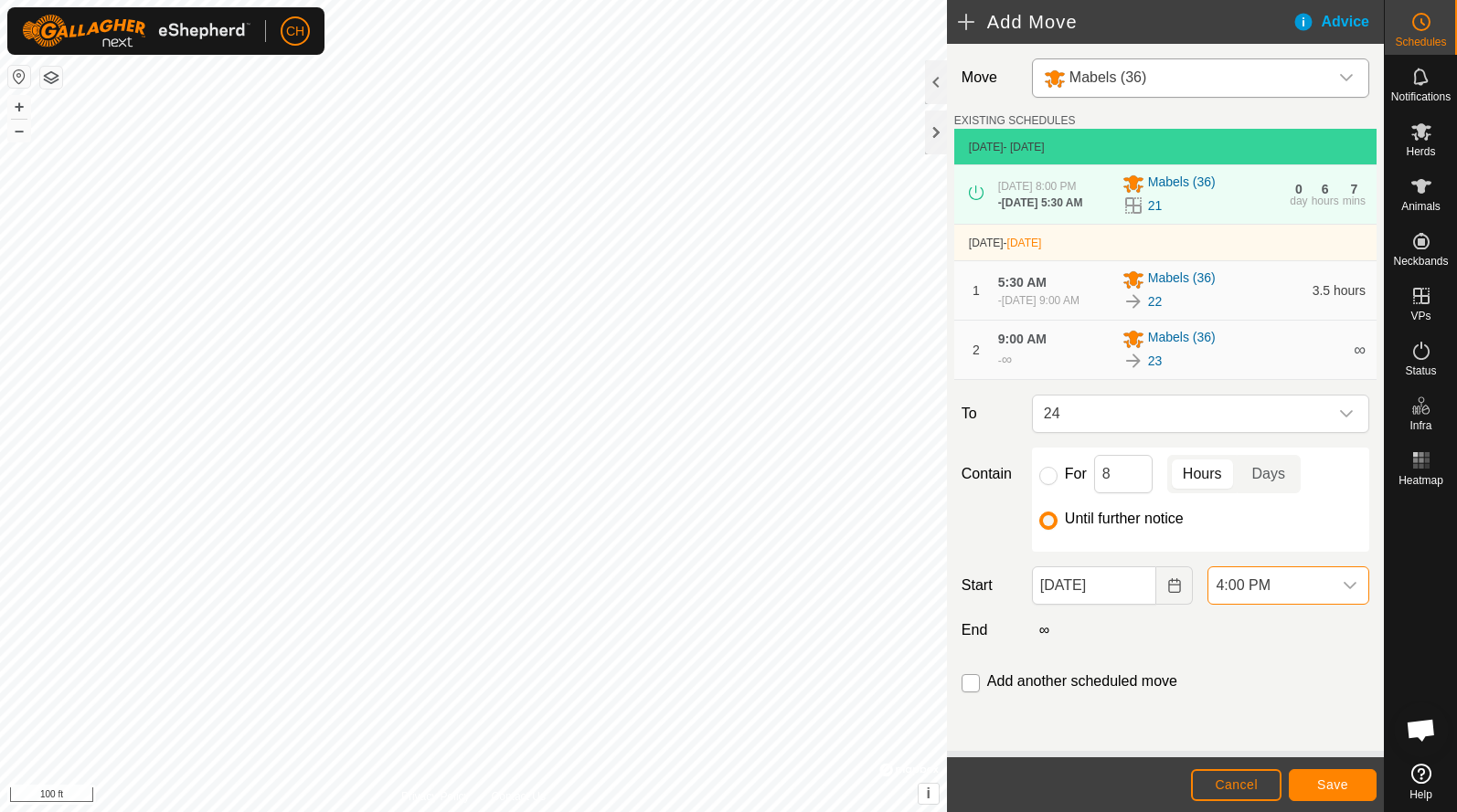
click at [970, 693] on input "checkbox" at bounding box center [970, 683] width 19 height 19
click at [1353, 779] on button "Save" at bounding box center [1333, 785] width 88 height 32
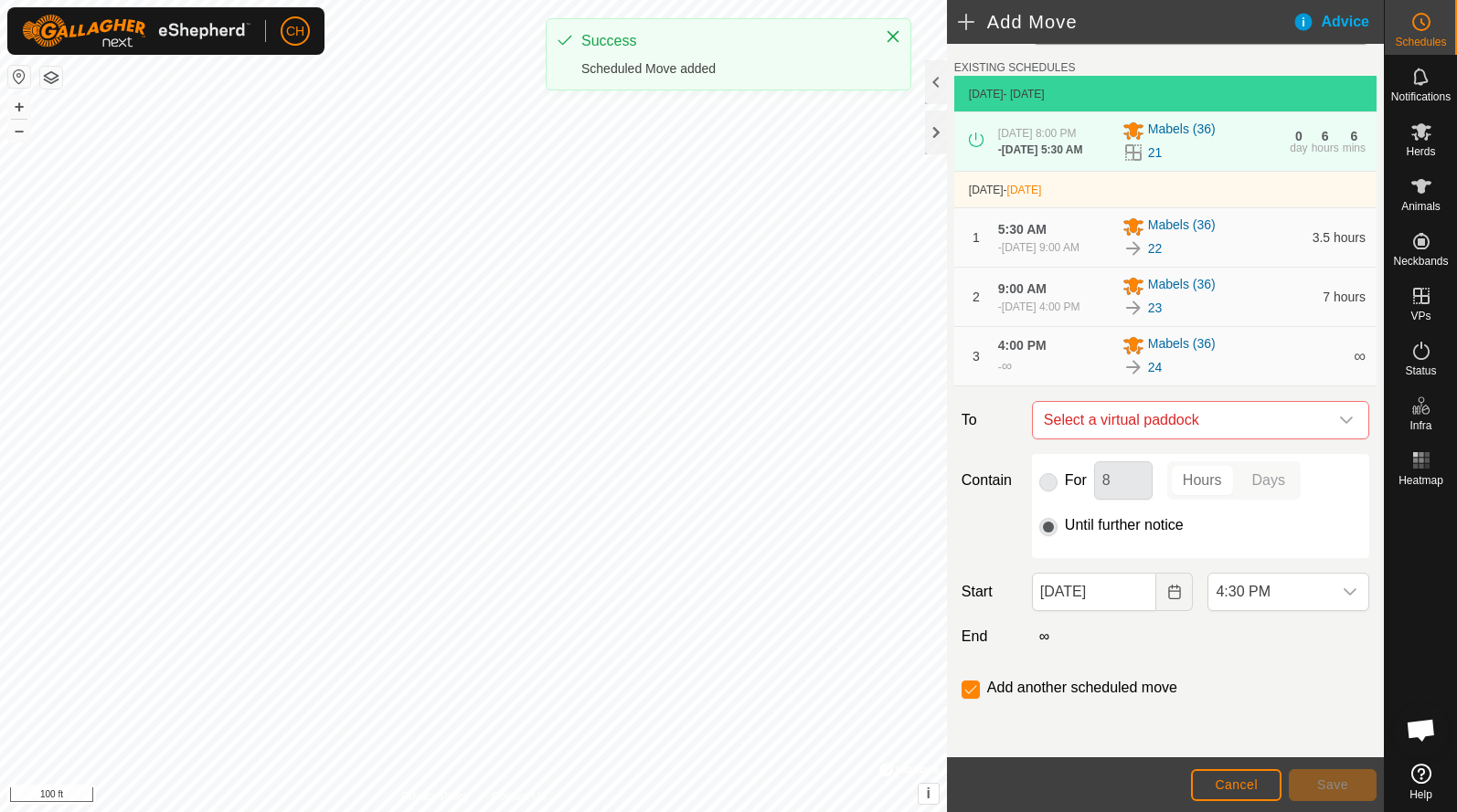
scroll to position [75, 0]
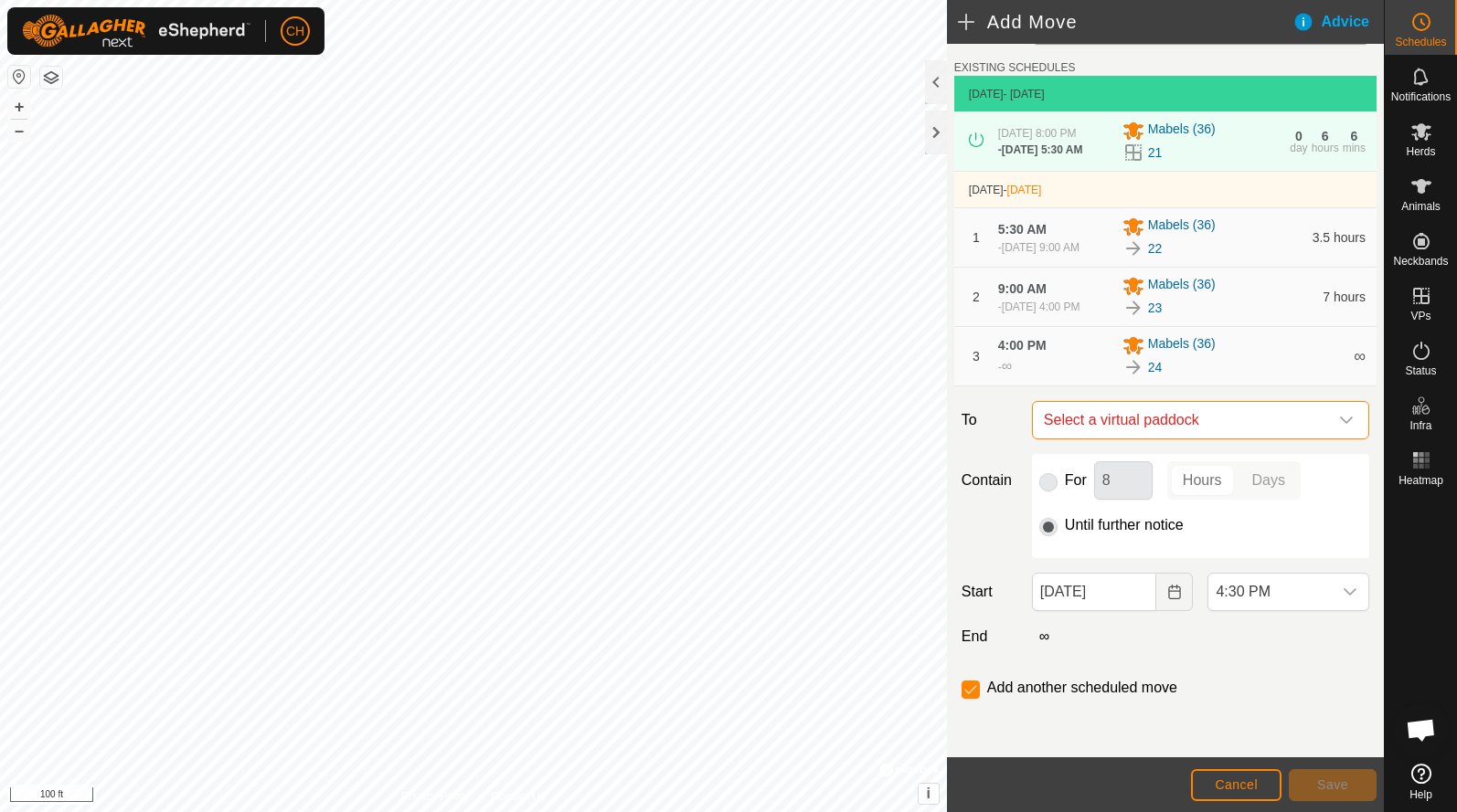
click at [1147, 415] on span "Select a virtual paddock" at bounding box center [1182, 420] width 292 height 36
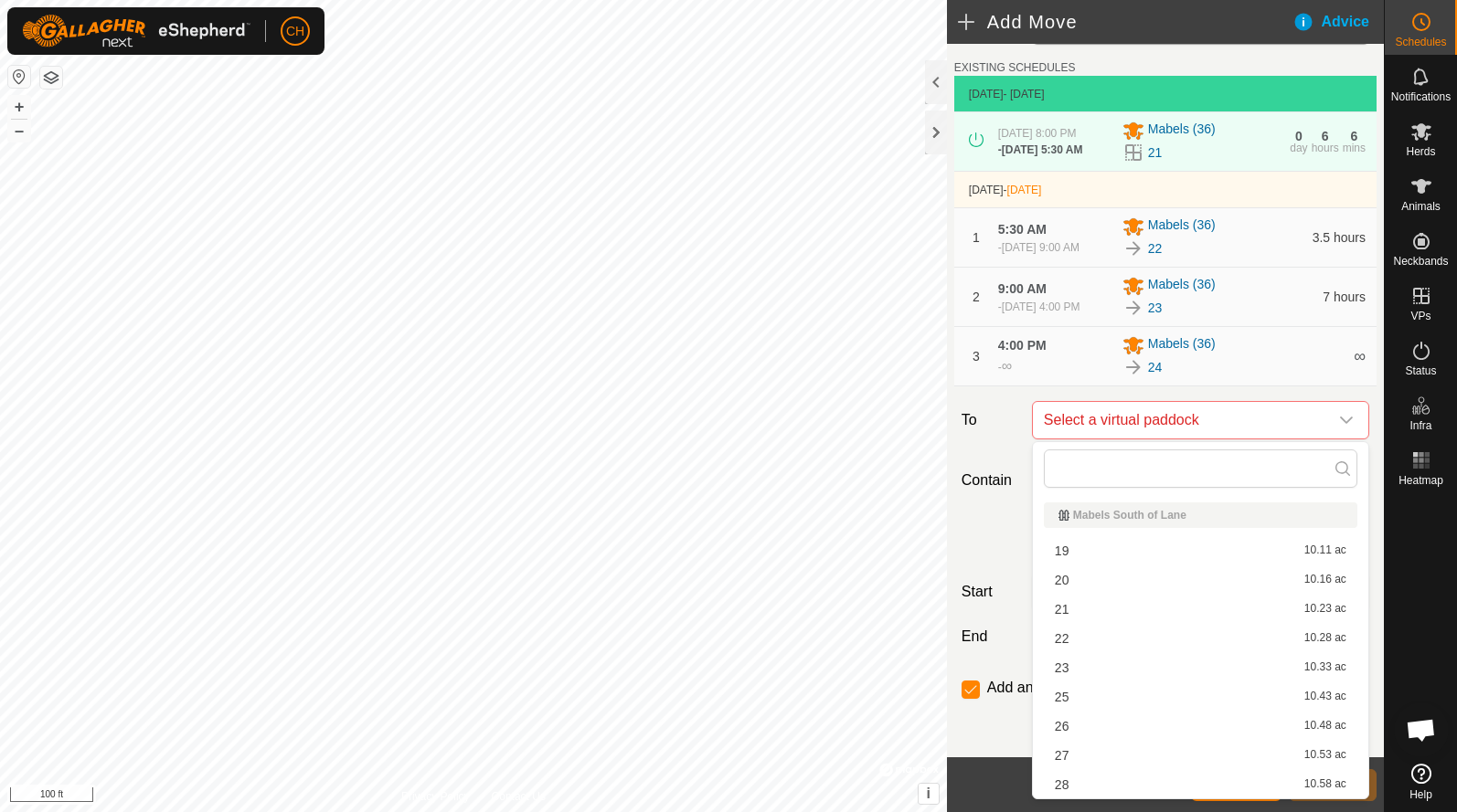
click at [1093, 701] on li "25 10.43 ac" at bounding box center [1200, 698] width 313 height 27
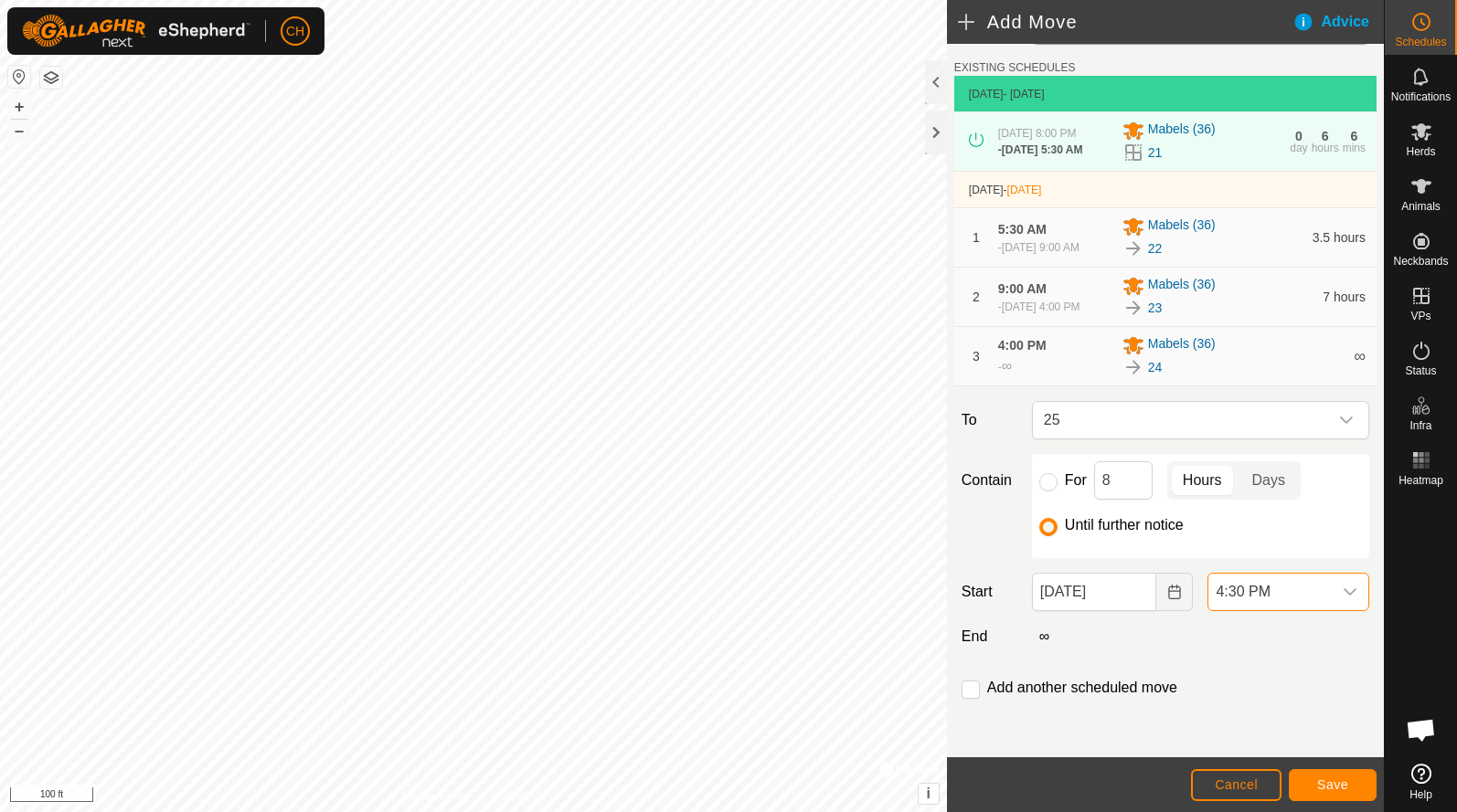
click at [1323, 602] on span "4:30 PM" at bounding box center [1270, 591] width 123 height 36
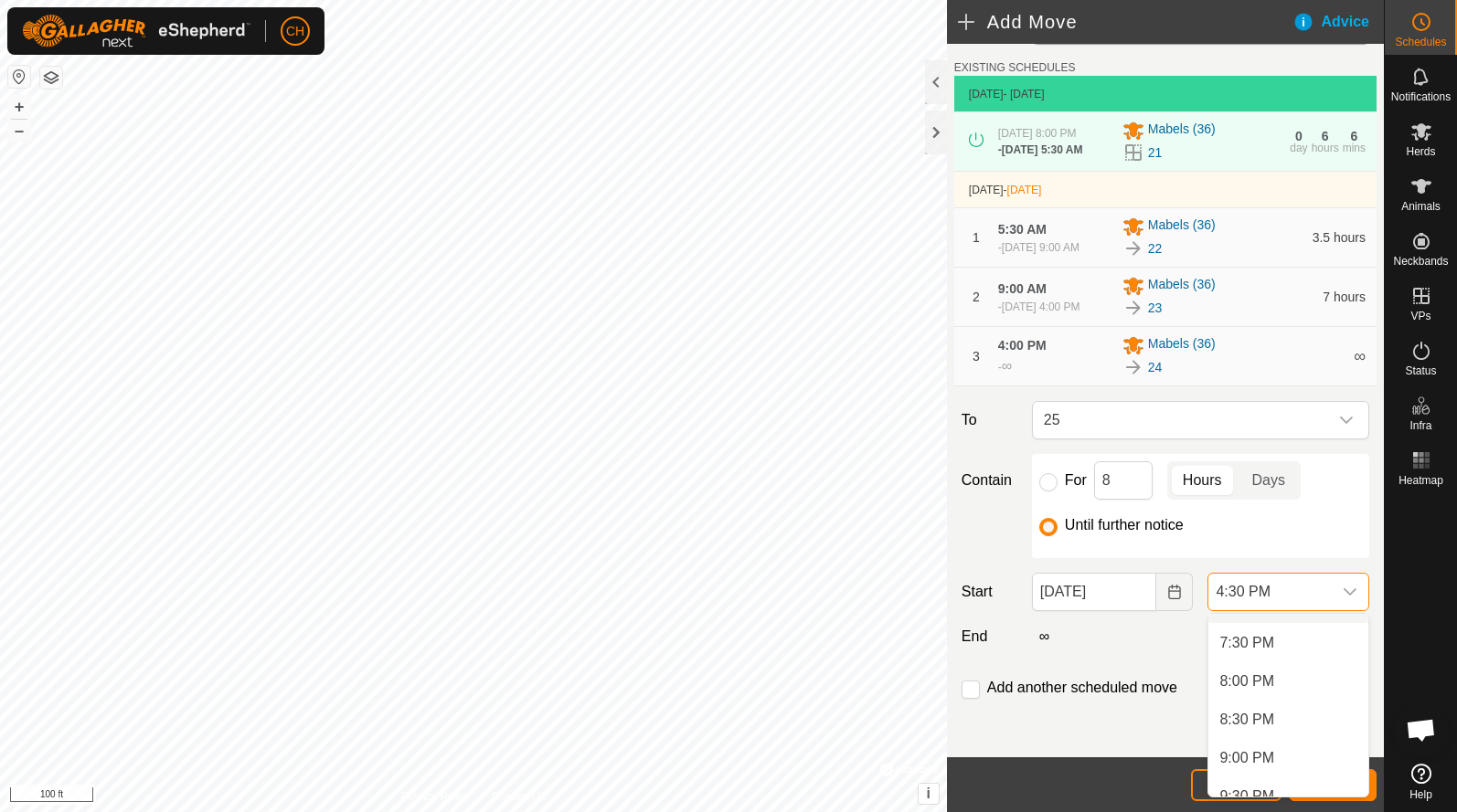
scroll to position [1490, 0]
click at [1267, 725] on li "8:30 PM" at bounding box center [1288, 715] width 159 height 36
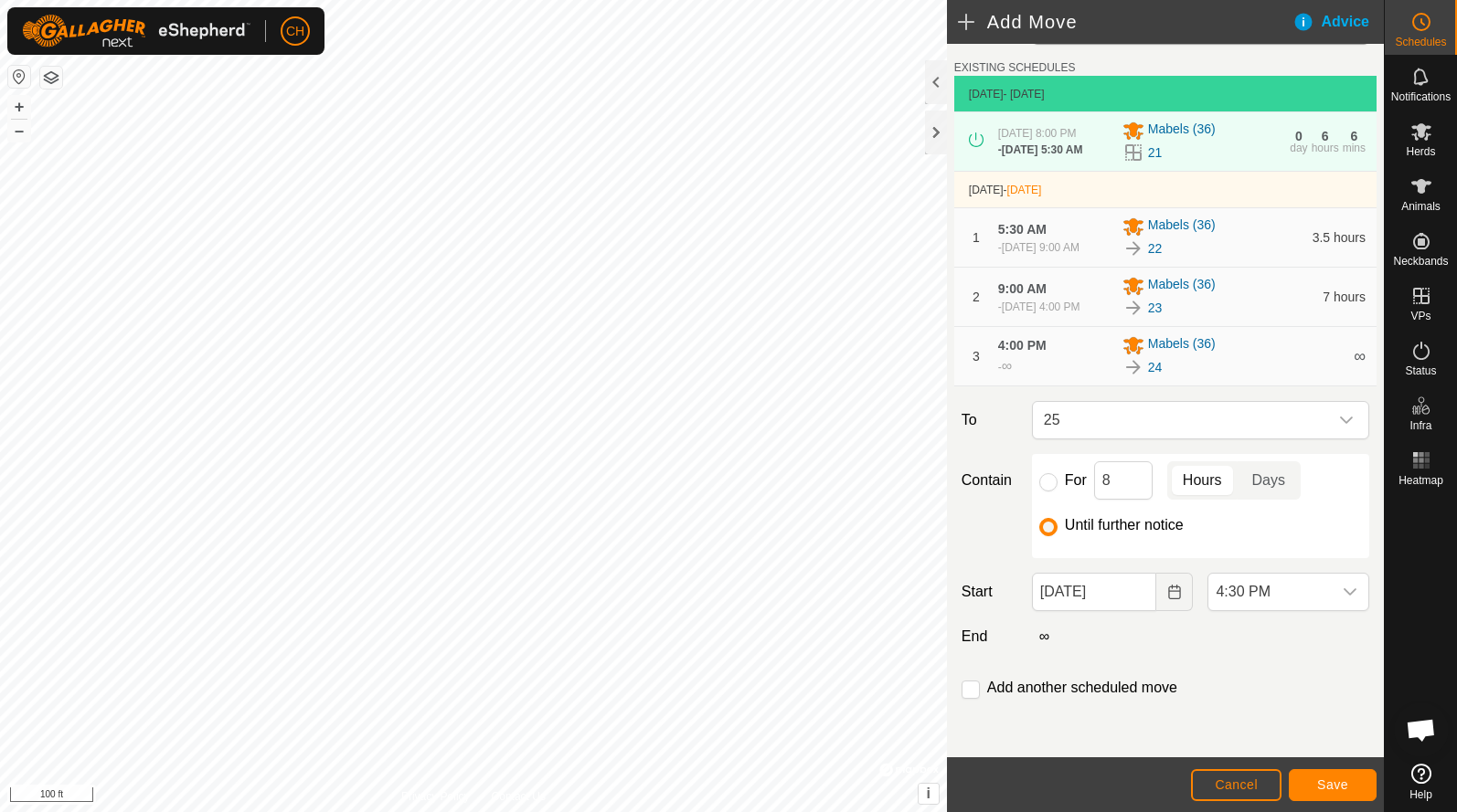
scroll to position [1266, 0]
click at [969, 687] on input "checkbox" at bounding box center [970, 690] width 19 height 19
click at [1327, 789] on span "Save" at bounding box center [1333, 785] width 31 height 15
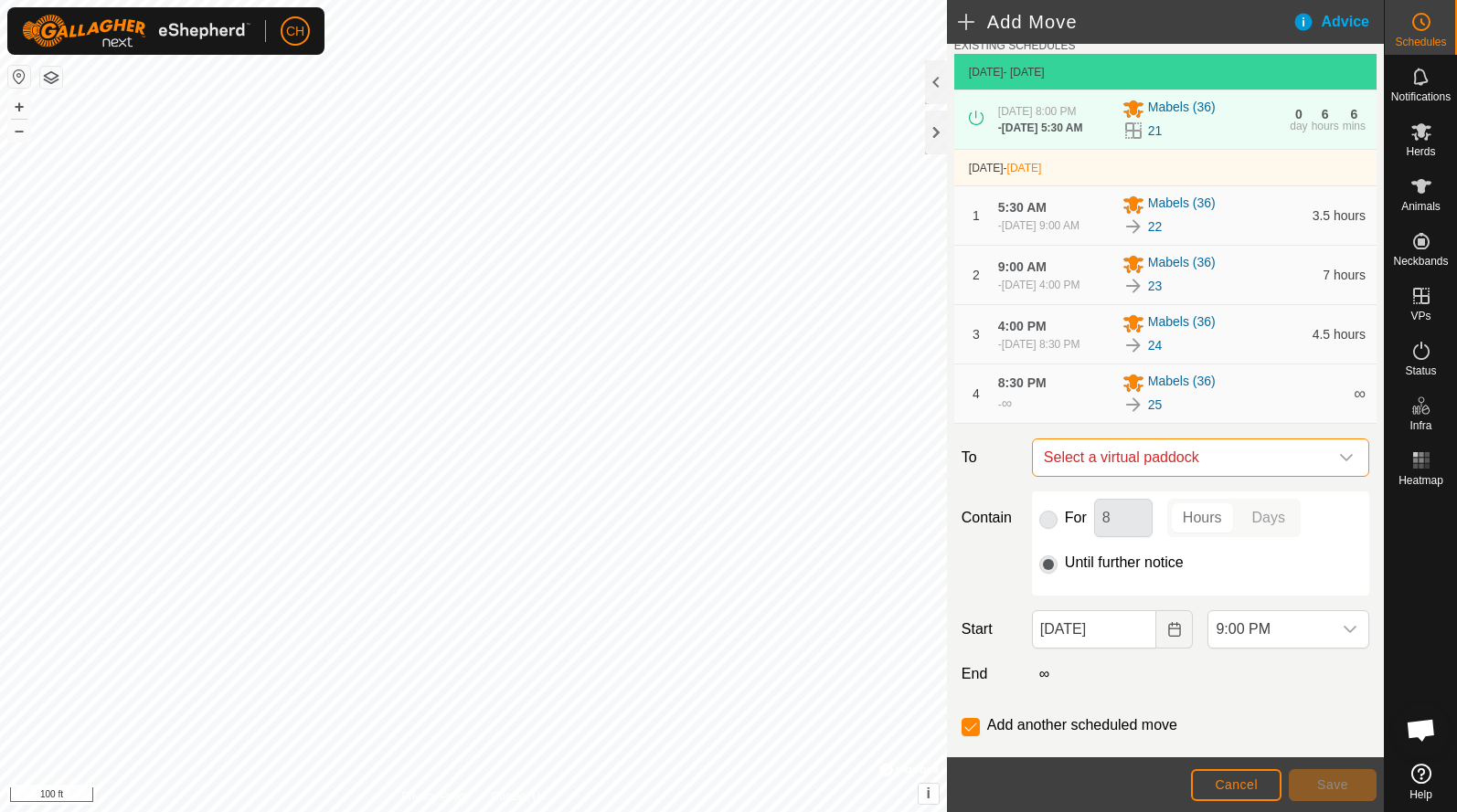
click at [1129, 476] on span "Select a virtual paddock" at bounding box center [1182, 457] width 292 height 36
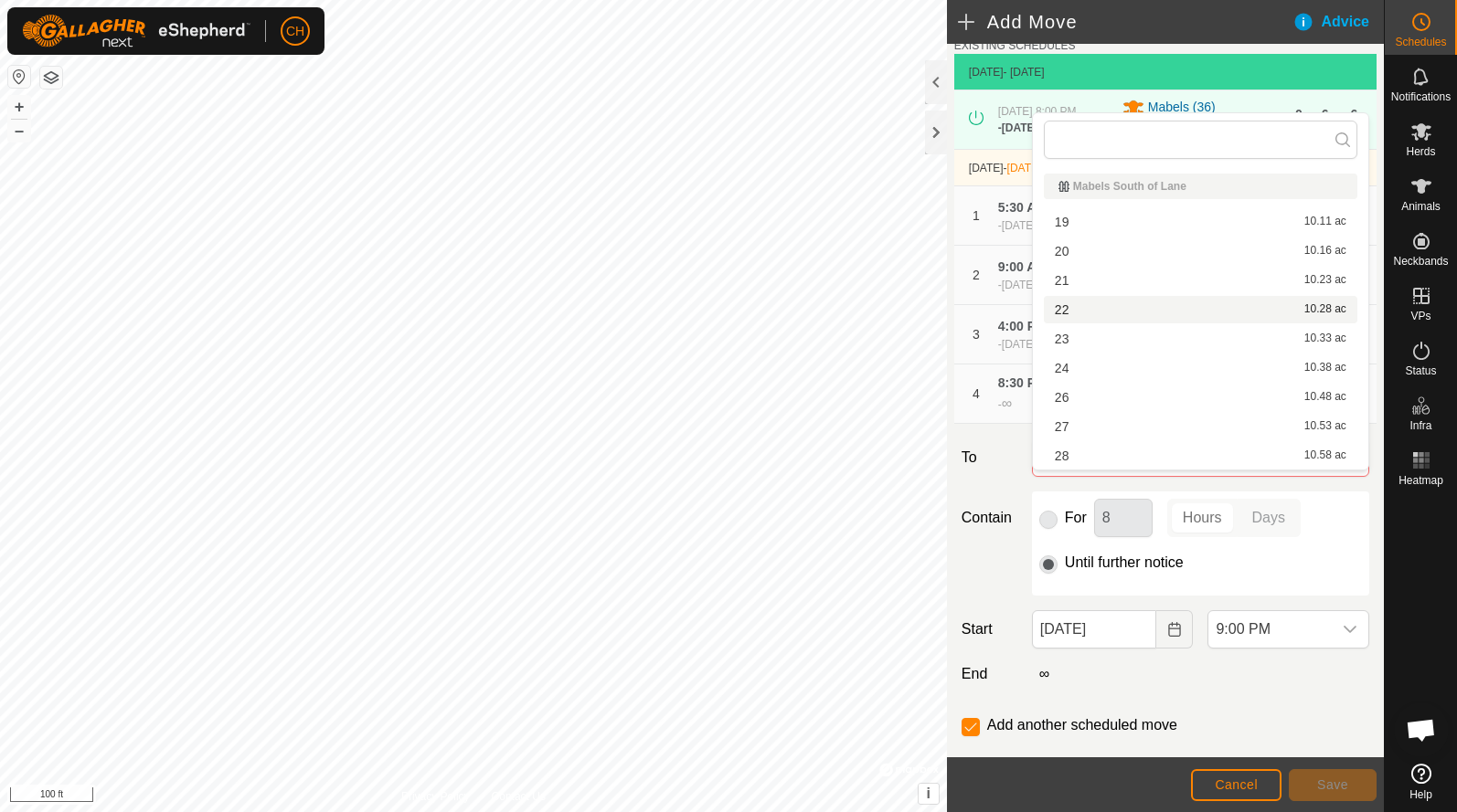
click at [1003, 532] on div "Contain For 8 Hours Days Until further notice" at bounding box center [1164, 543] width 422 height 104
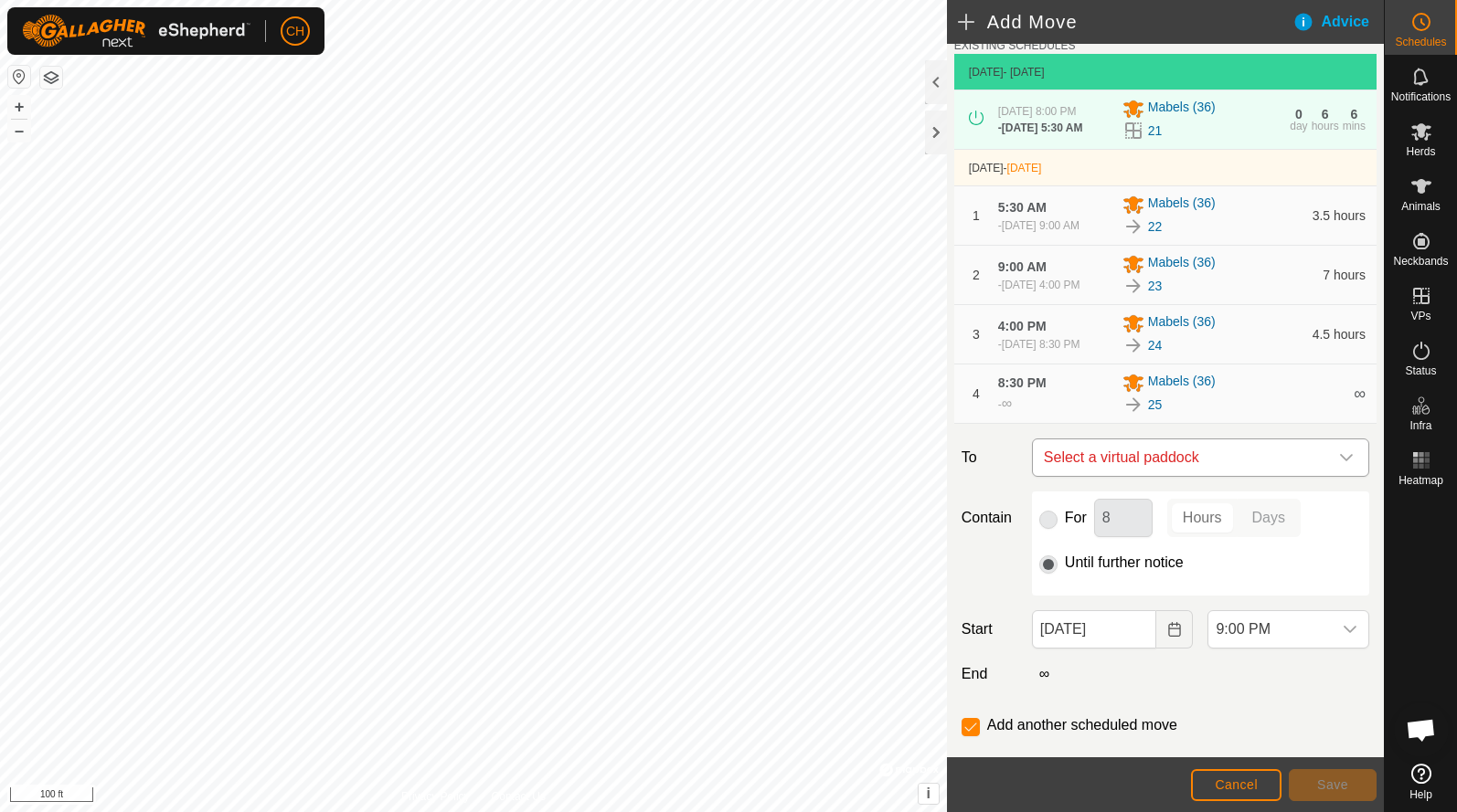
click at [1107, 476] on span "Select a virtual paddock" at bounding box center [1182, 457] width 292 height 36
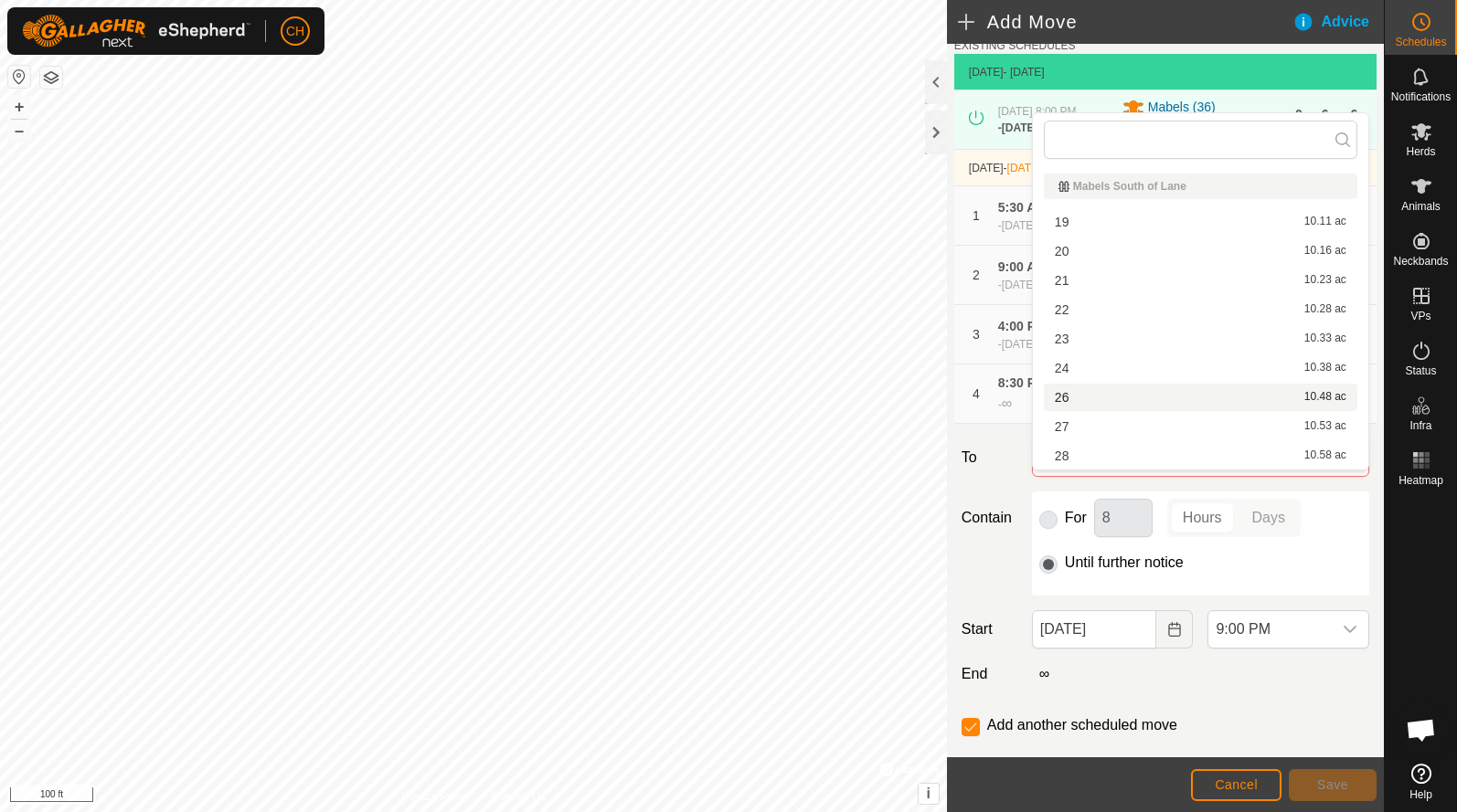
click at [1087, 404] on li "26 10.48 ac" at bounding box center [1200, 397] width 313 height 27
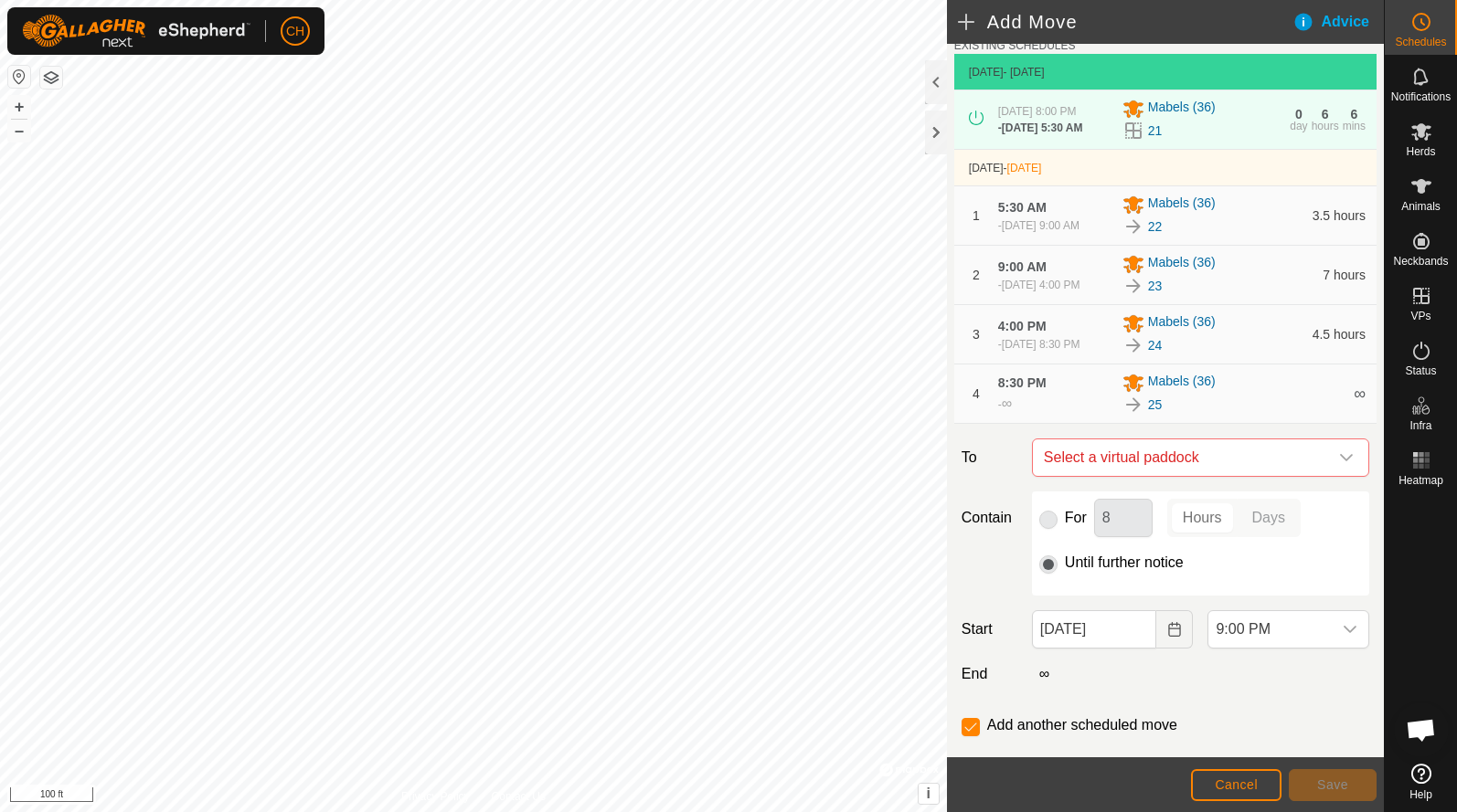
checkbox input "false"
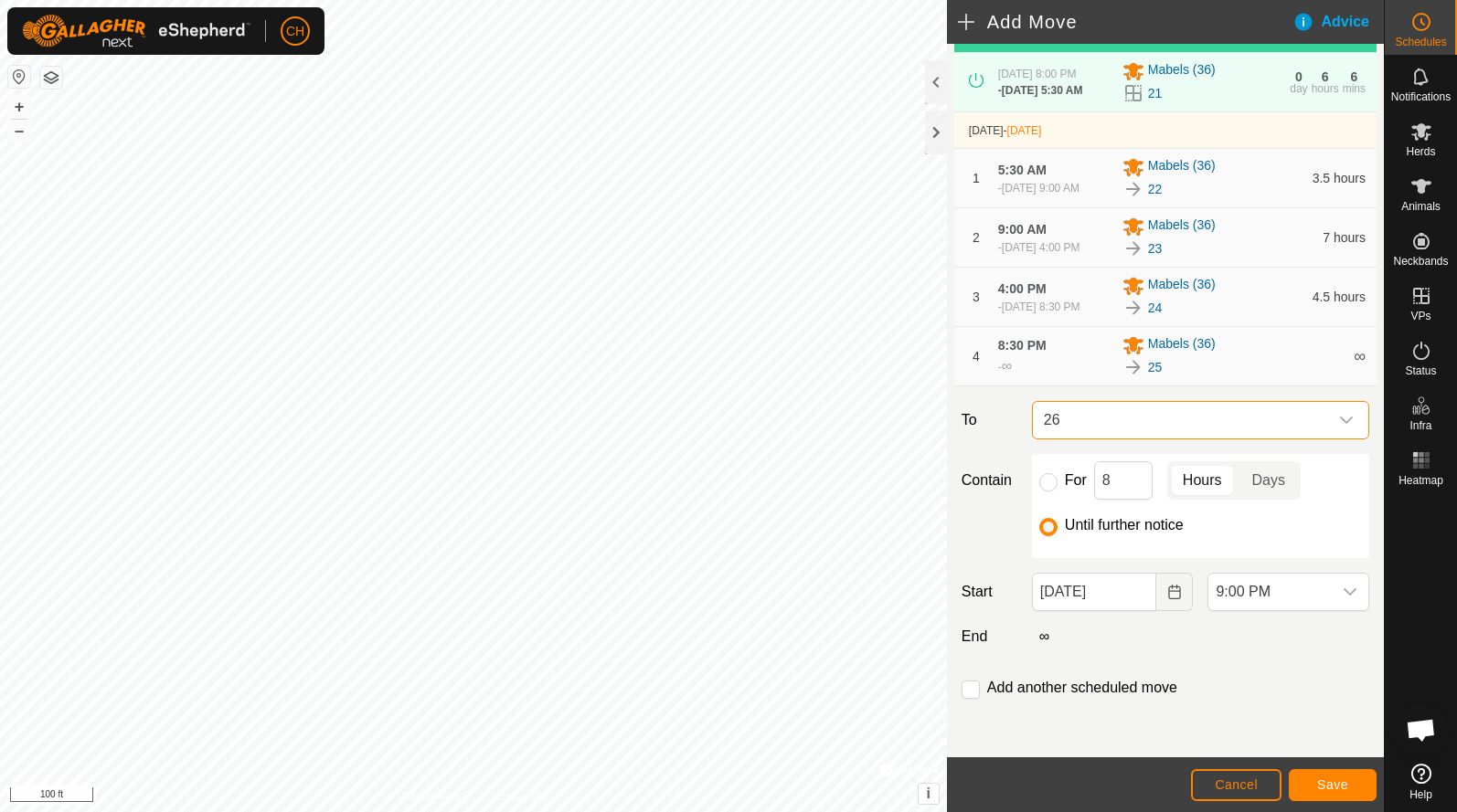
scroll to position [117, 0]
click at [1168, 600] on icon "Choose Date" at bounding box center [1173, 592] width 12 height 15
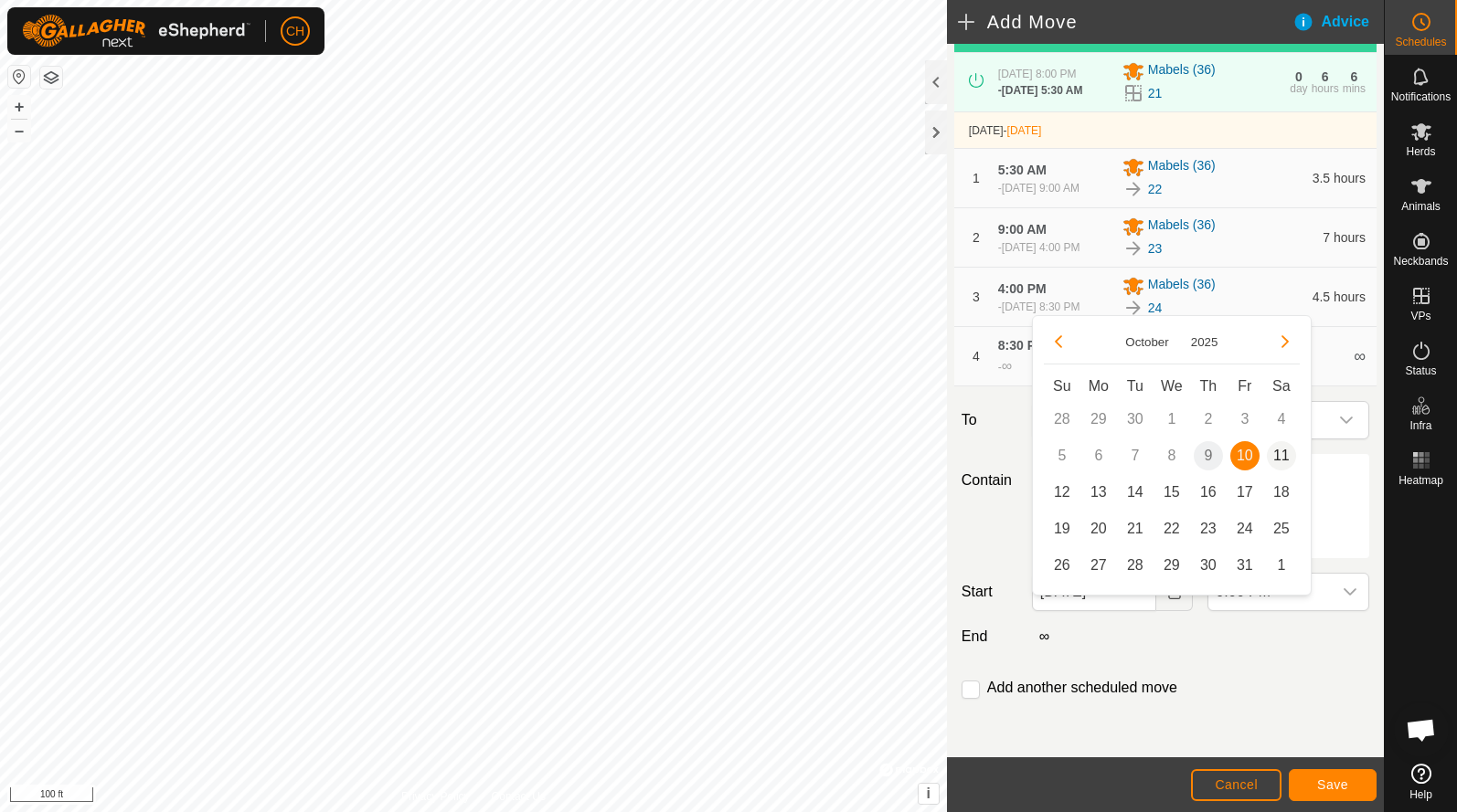
click at [1282, 453] on span "11" at bounding box center [1281, 456] width 29 height 29
type input "[DATE]"
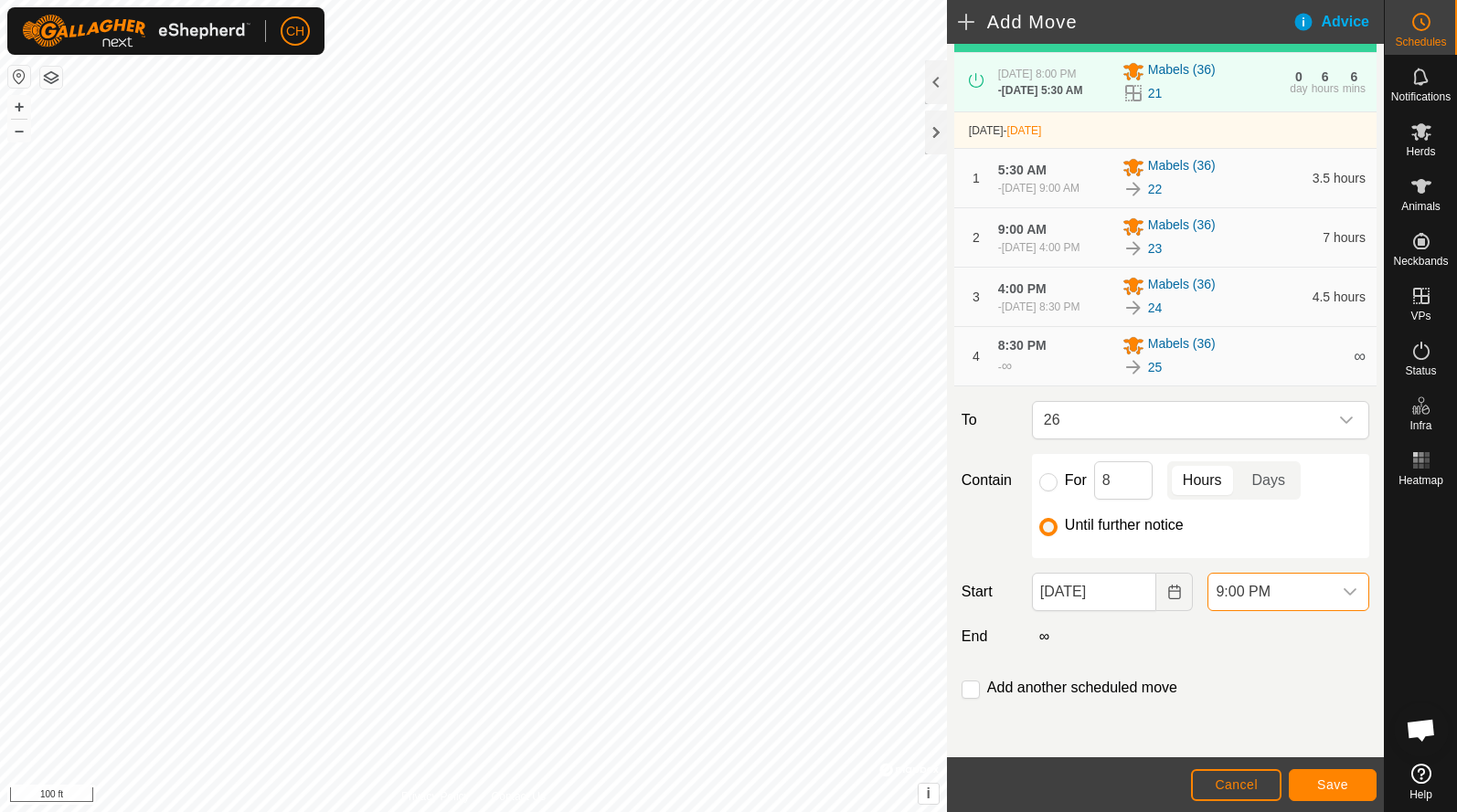
click at [1255, 610] on span "9:00 PM" at bounding box center [1270, 591] width 123 height 36
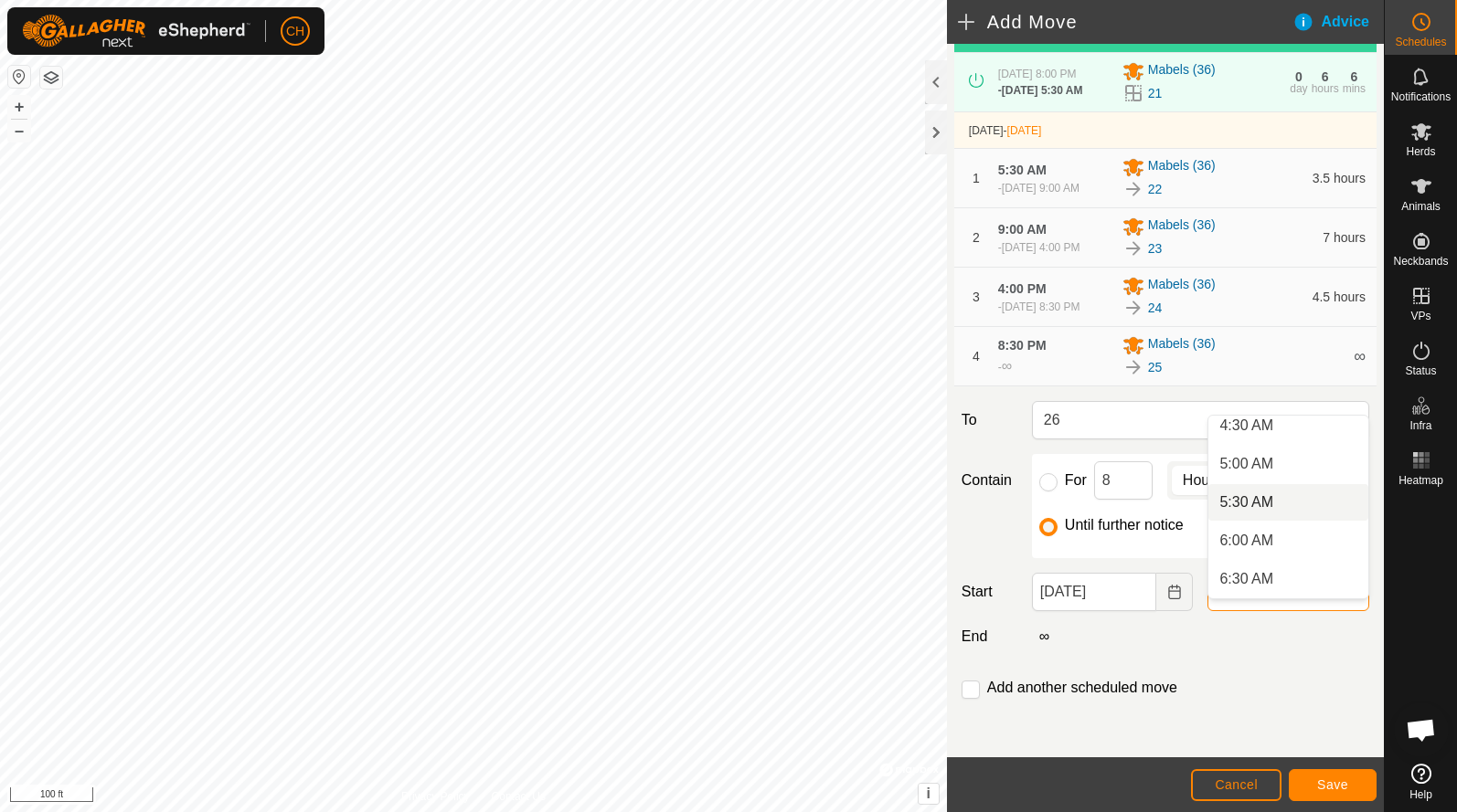
click at [1247, 495] on li "5:30 AM" at bounding box center [1288, 502] width 159 height 36
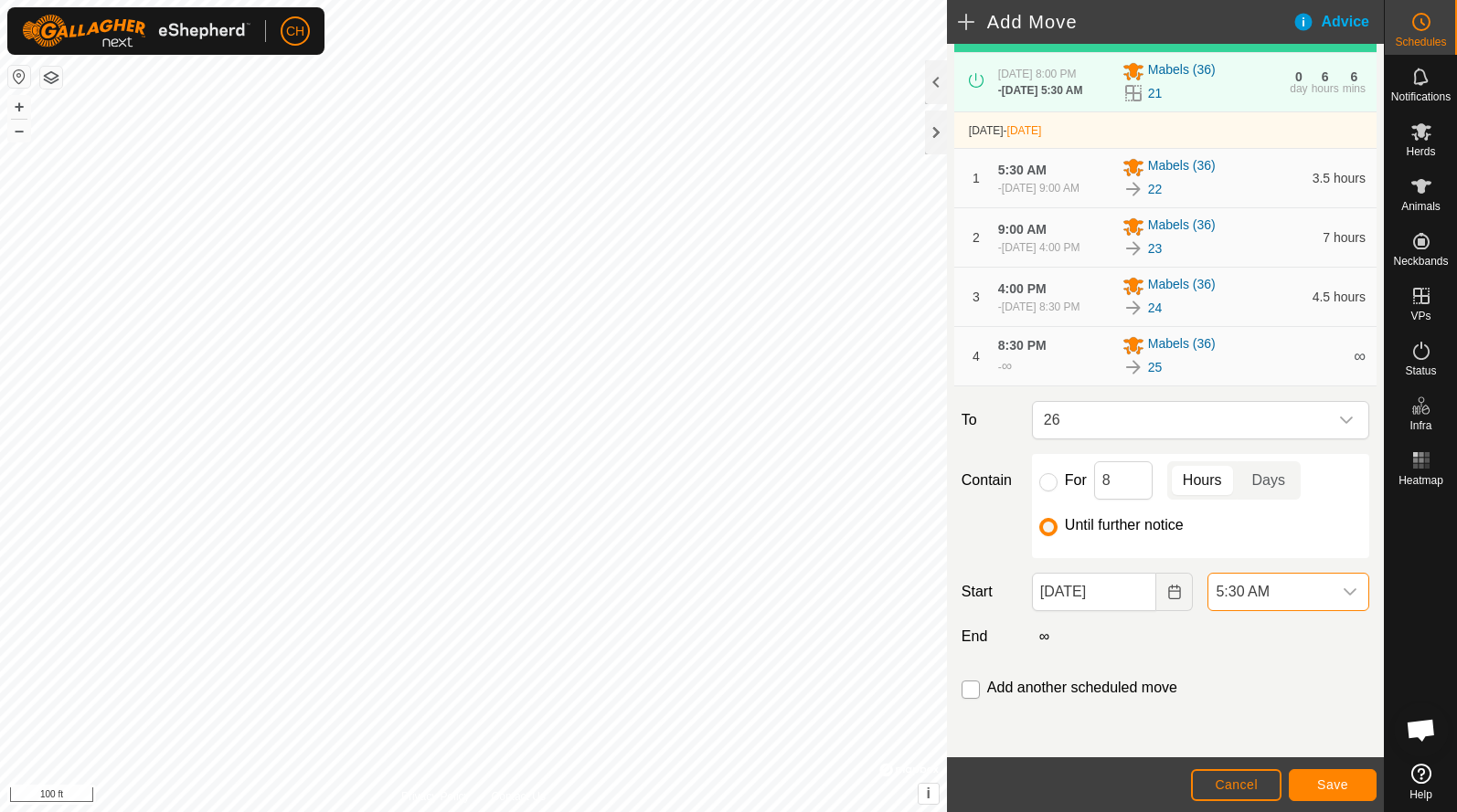
click at [975, 699] on input "checkbox" at bounding box center [970, 690] width 19 height 19
checkbox input "true"
click at [1332, 787] on span "Save" at bounding box center [1333, 785] width 31 height 15
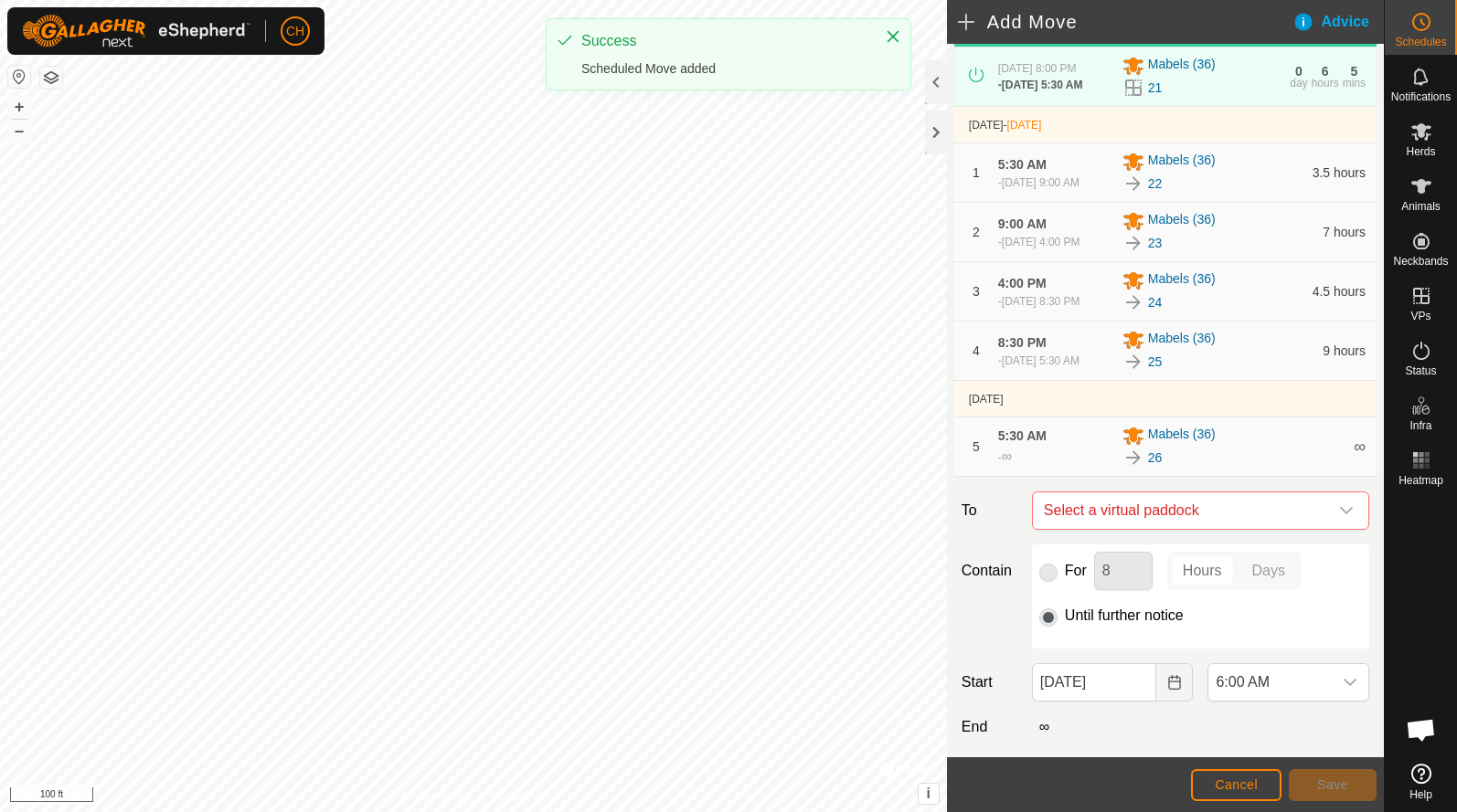
type input "[DATE]"
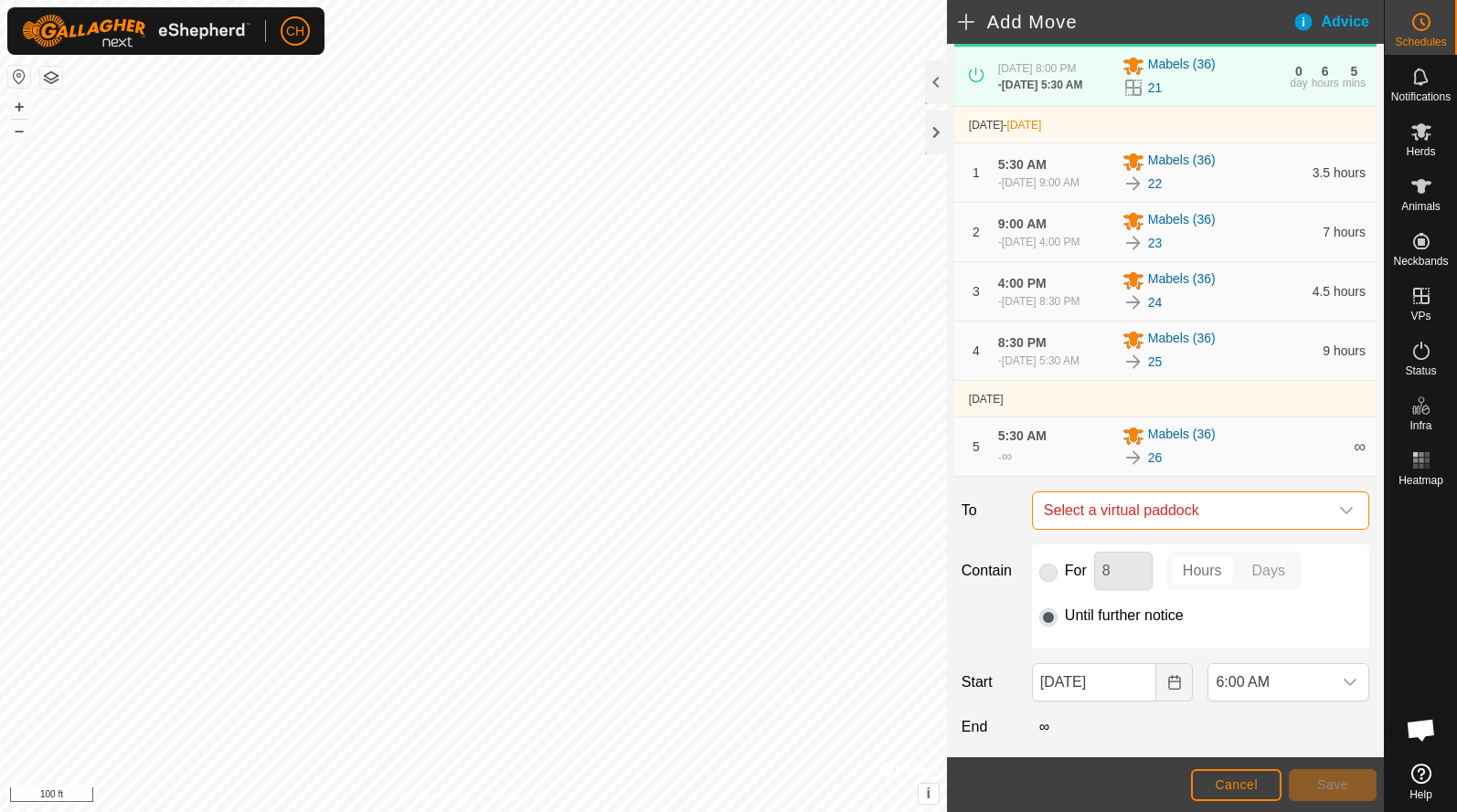
click at [1116, 529] on span "Select a virtual paddock" at bounding box center [1182, 510] width 292 height 36
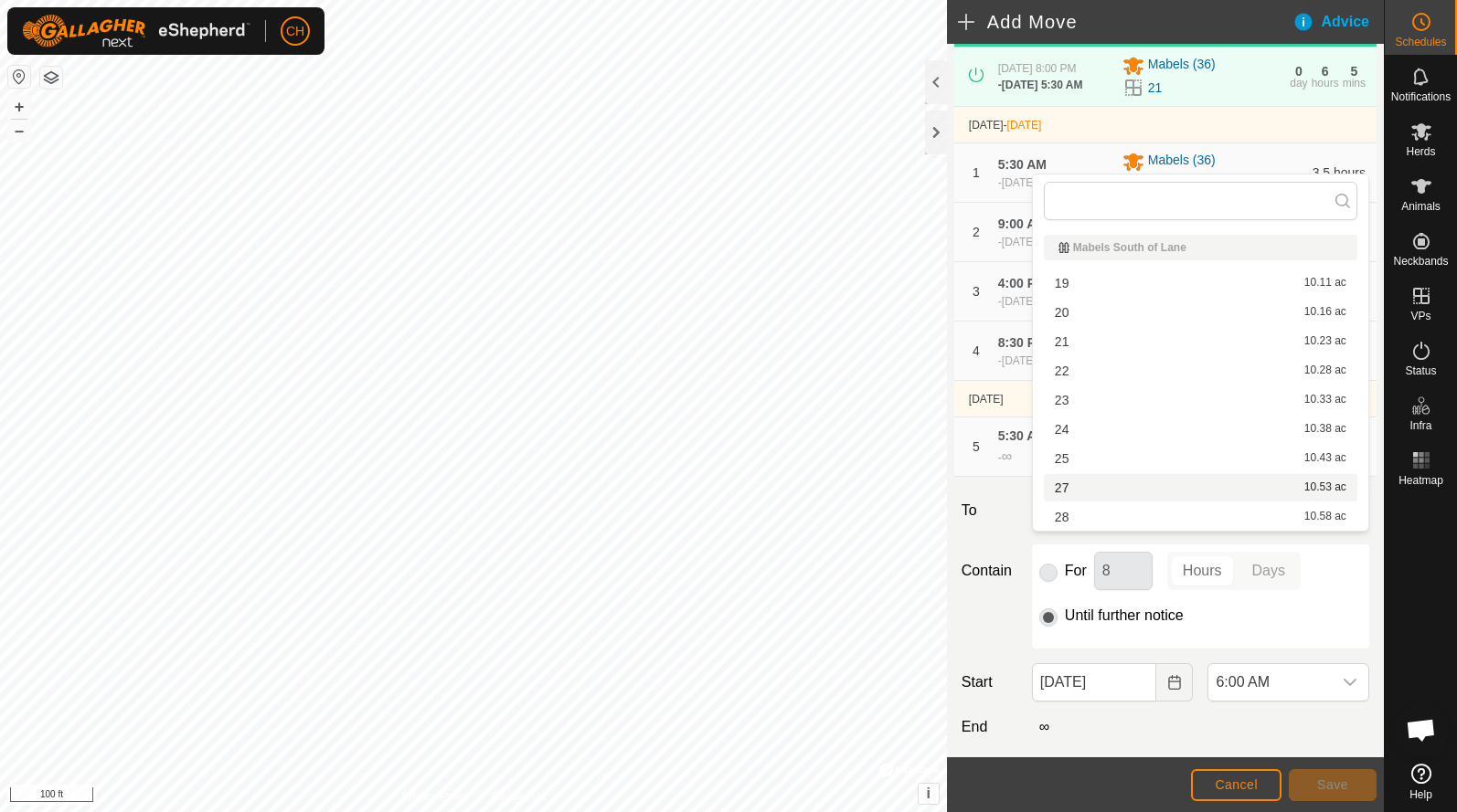
click at [1100, 495] on li "27 10.53 ac" at bounding box center [1200, 488] width 313 height 27
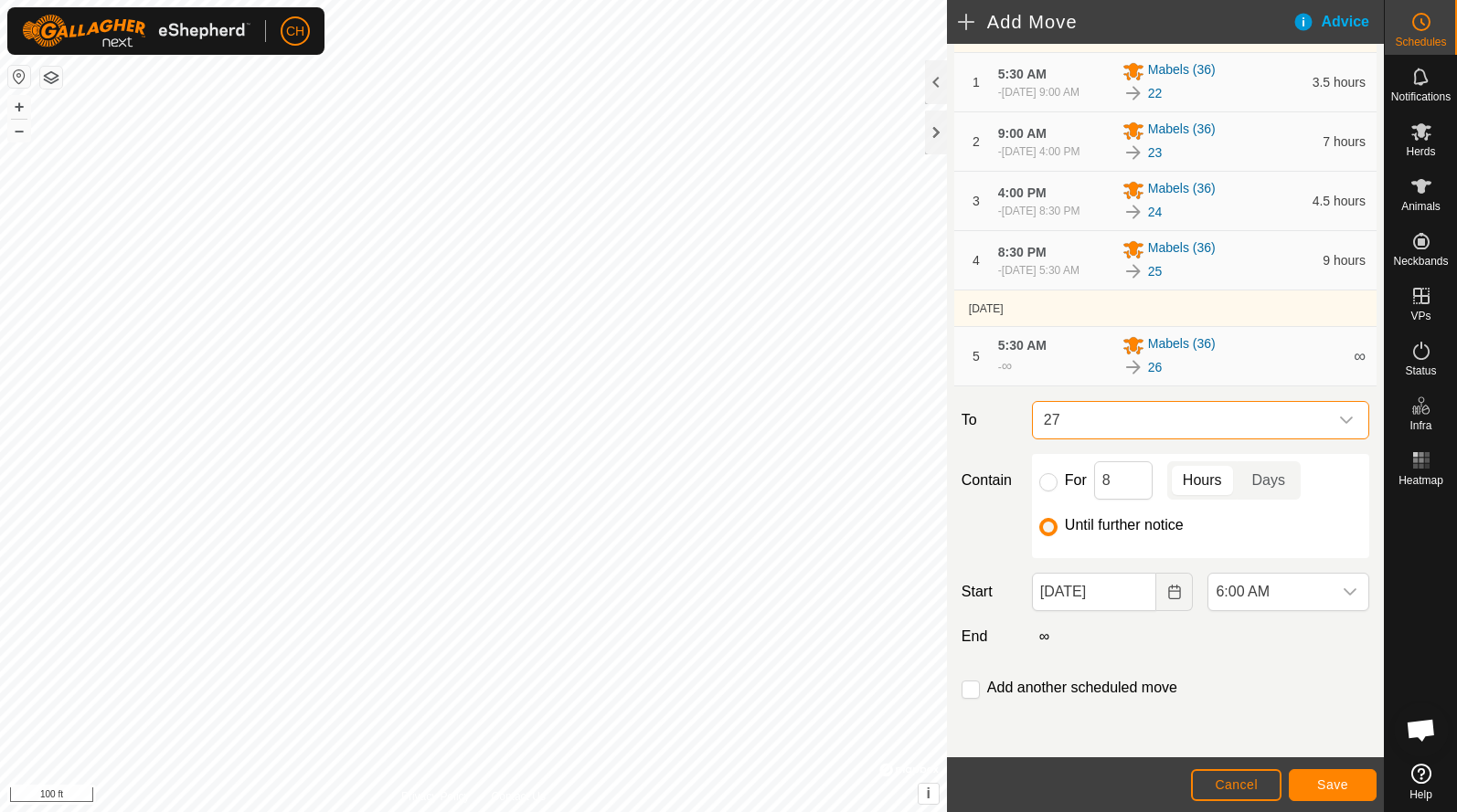
scroll to position [229, 0]
click at [1259, 610] on span "6:00 AM" at bounding box center [1270, 591] width 123 height 36
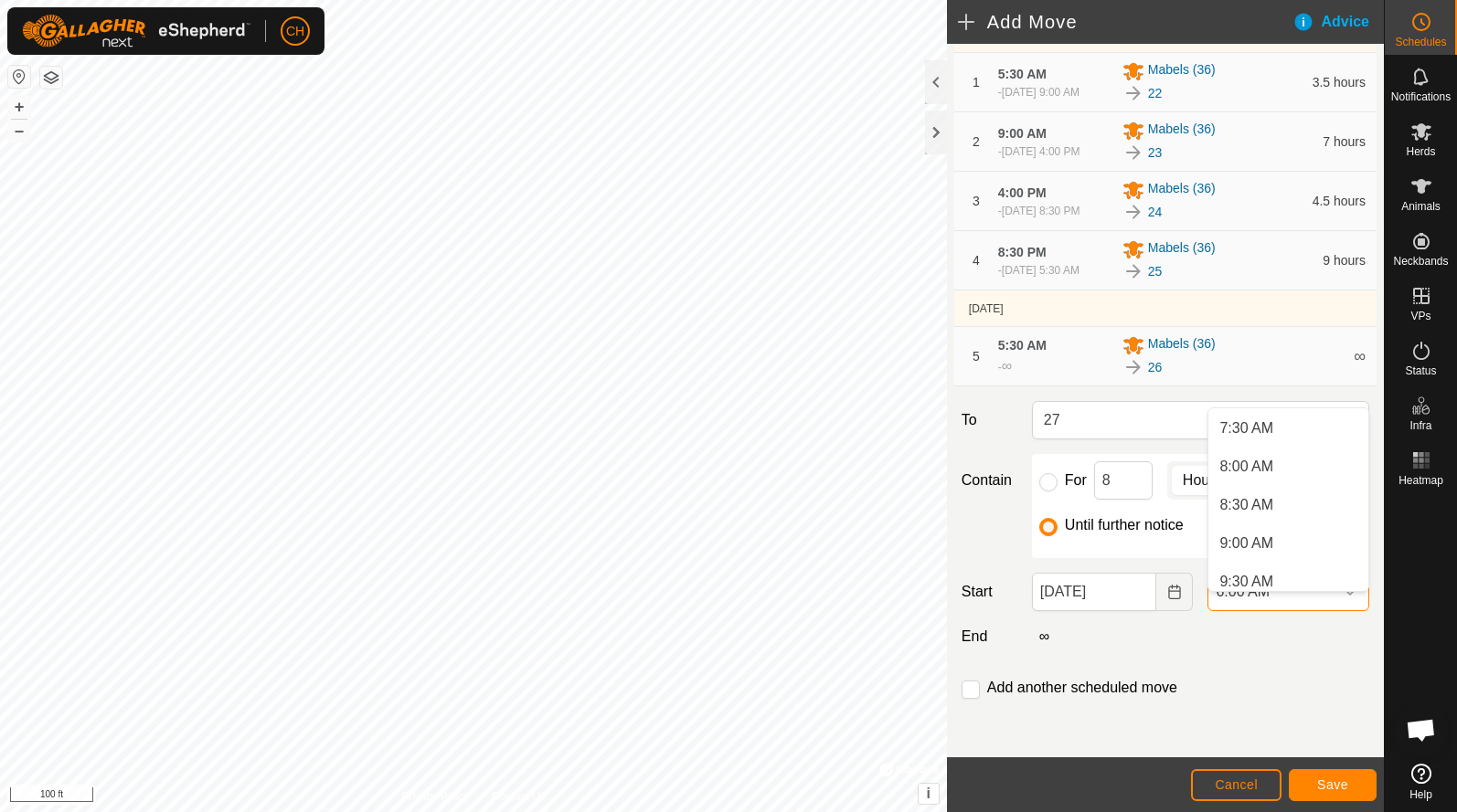
scroll to position [583, 0]
click at [1240, 539] on li "9:00 AM" at bounding box center [1288, 534] width 159 height 36
click at [974, 686] on input "checkbox" at bounding box center [970, 690] width 19 height 19
click at [1351, 788] on button "Save" at bounding box center [1333, 785] width 88 height 32
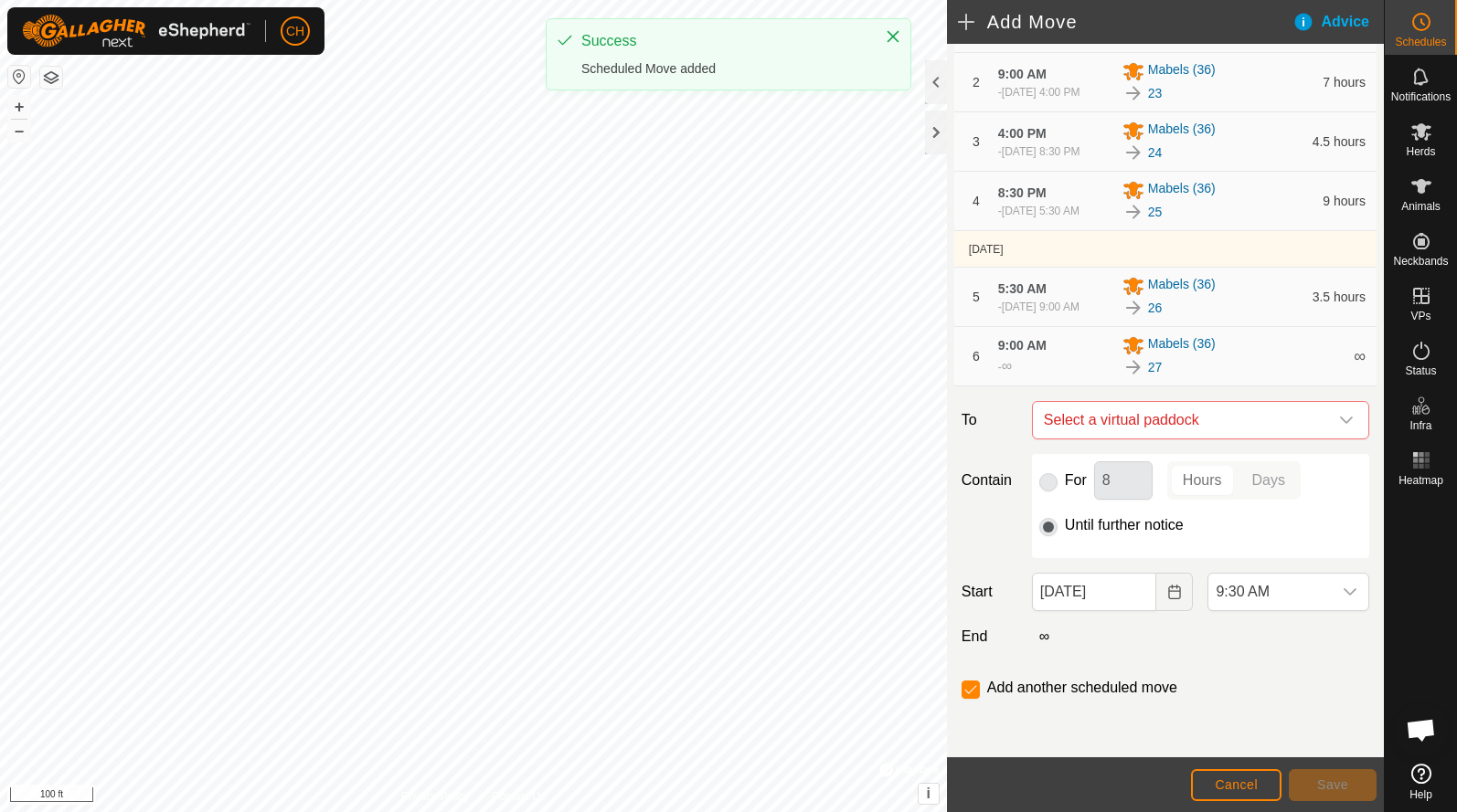
scroll to position [314, 0]
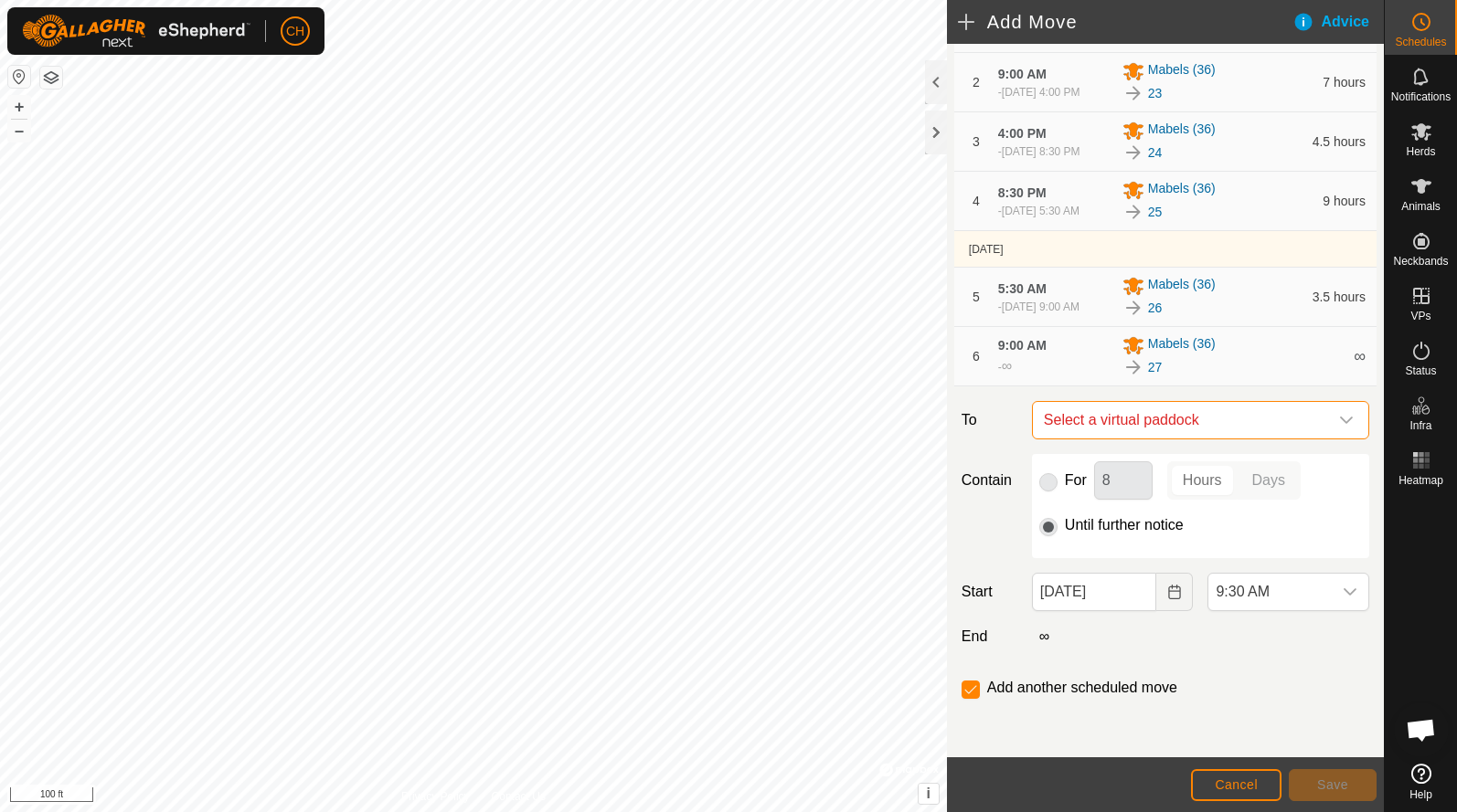
click at [1168, 422] on span "Select a virtual paddock" at bounding box center [1182, 420] width 292 height 36
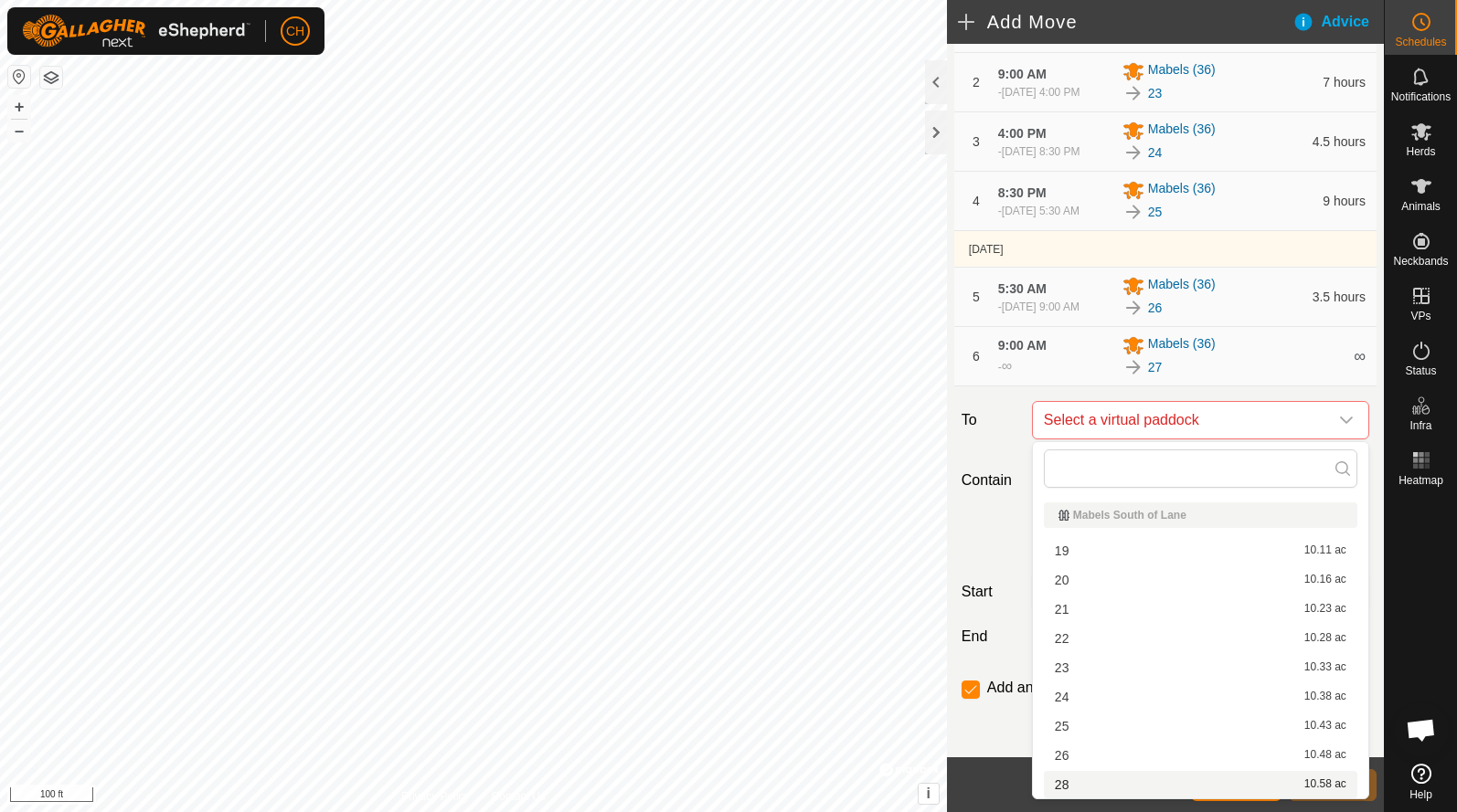
click at [1081, 784] on li "28 10.58 ac" at bounding box center [1200, 785] width 313 height 27
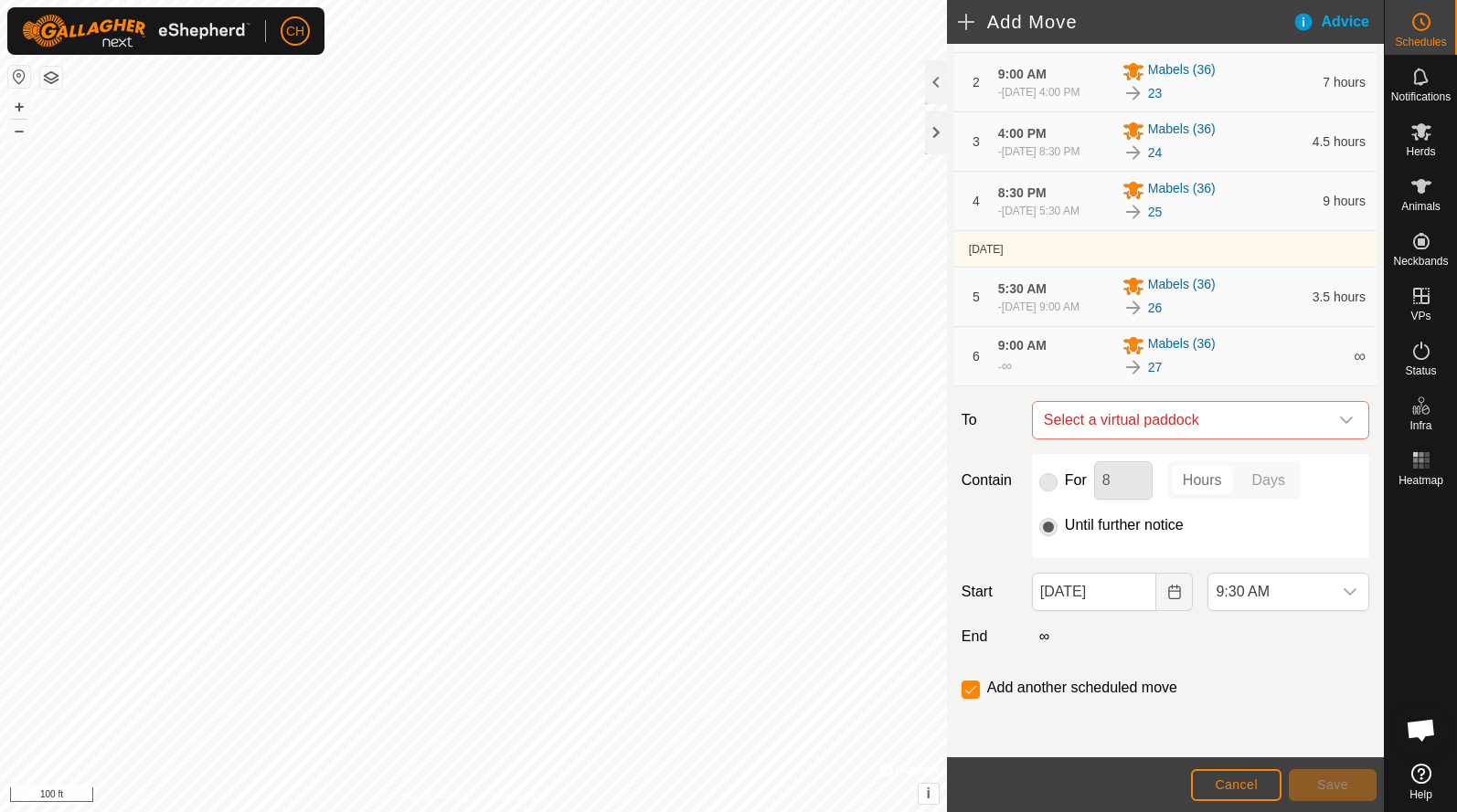
checkbox input "false"
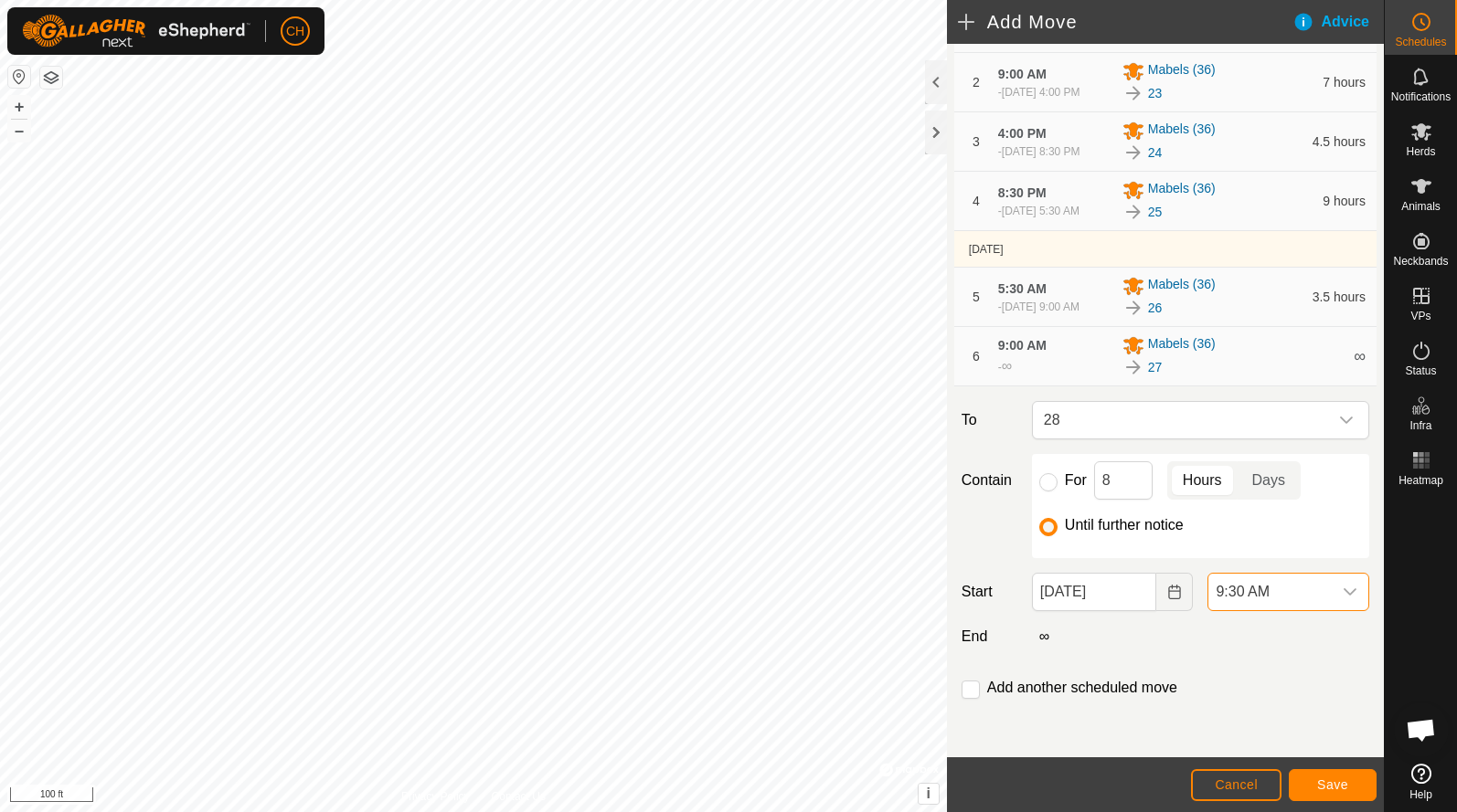
click at [1239, 597] on span "9:30 AM" at bounding box center [1270, 591] width 123 height 36
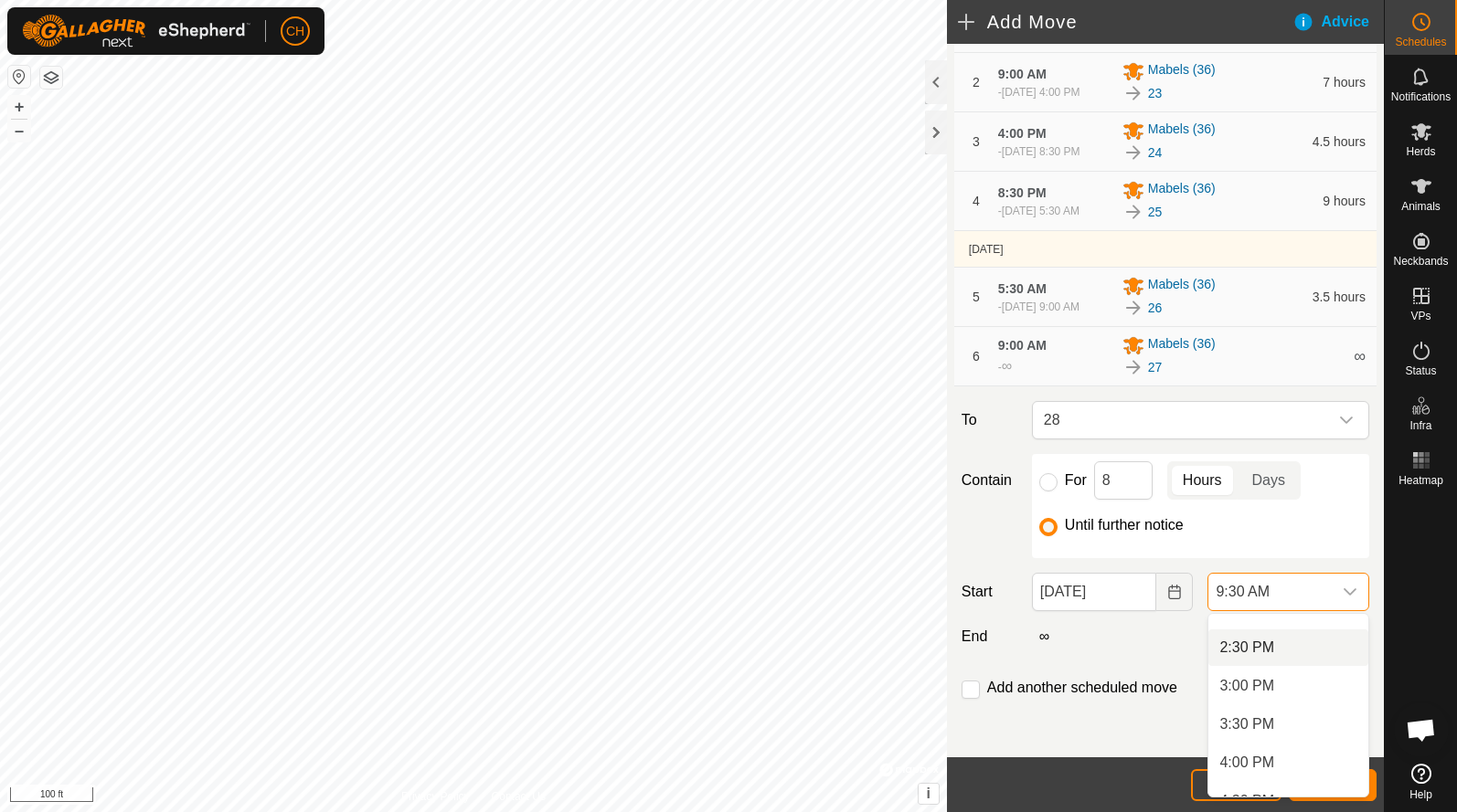
scroll to position [1105, 0]
click at [1256, 759] on li "4:00 PM" at bounding box center [1288, 754] width 159 height 36
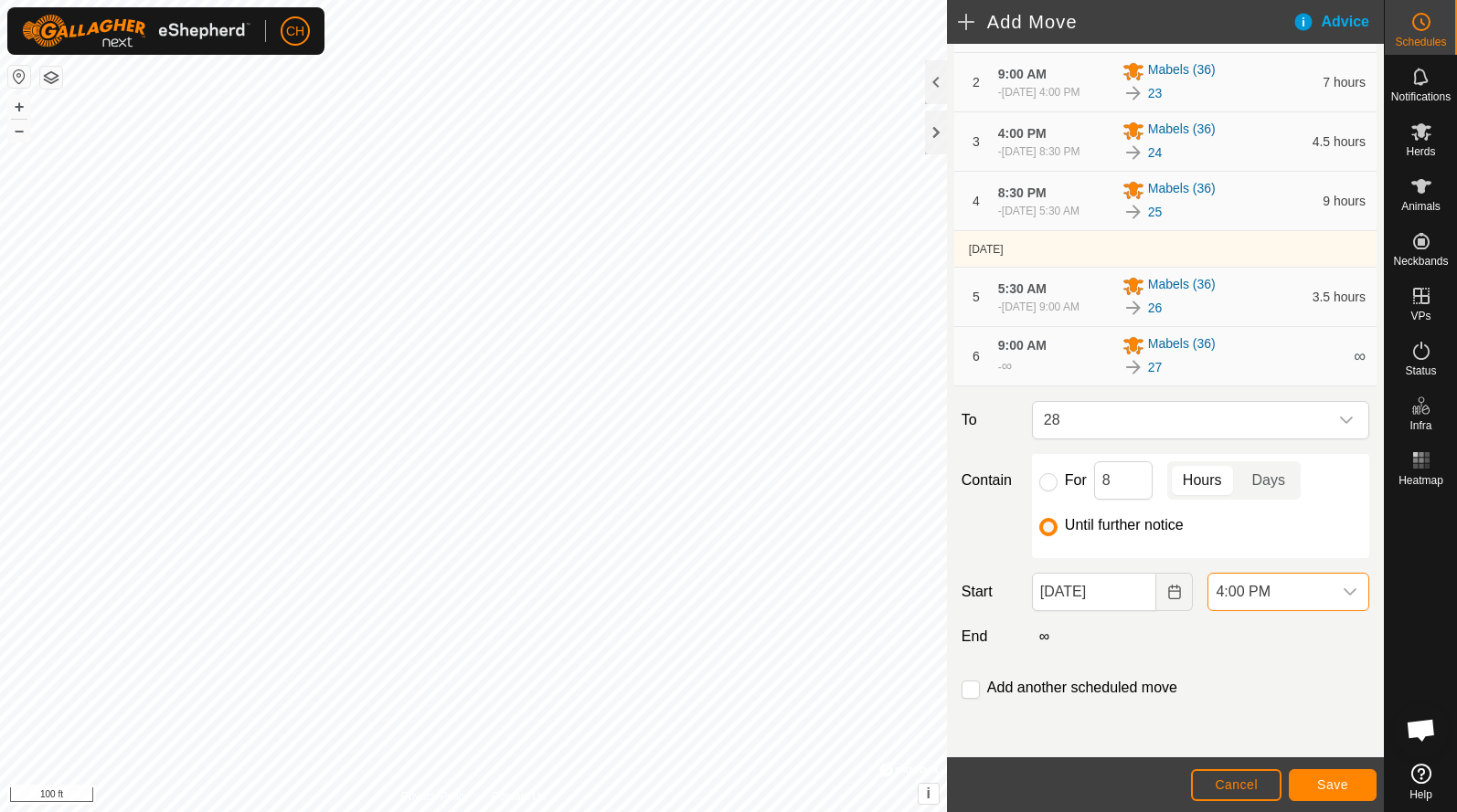
click at [1314, 782] on button "Save" at bounding box center [1333, 785] width 88 height 32
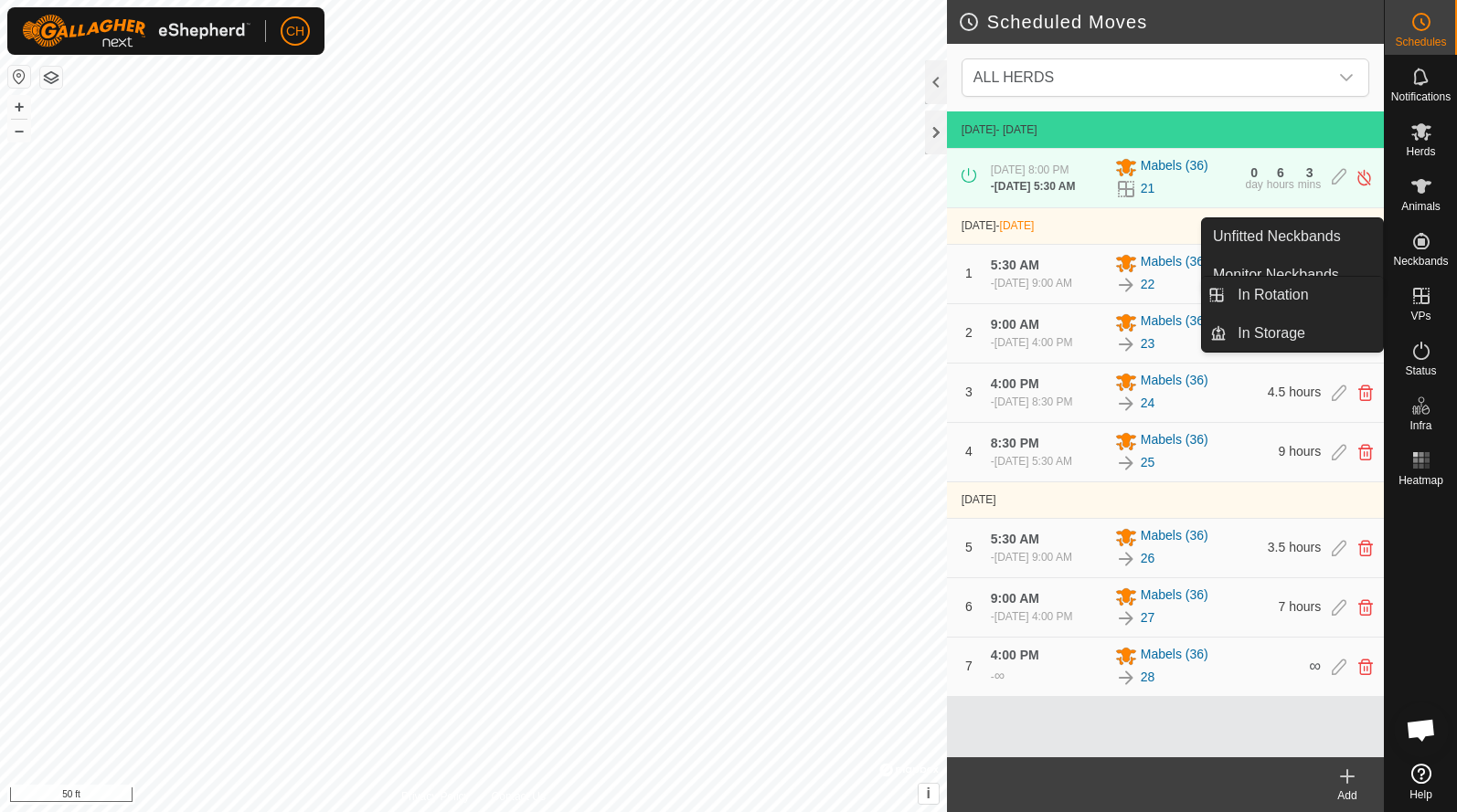
click at [1426, 299] on icon at bounding box center [1421, 295] width 22 height 22
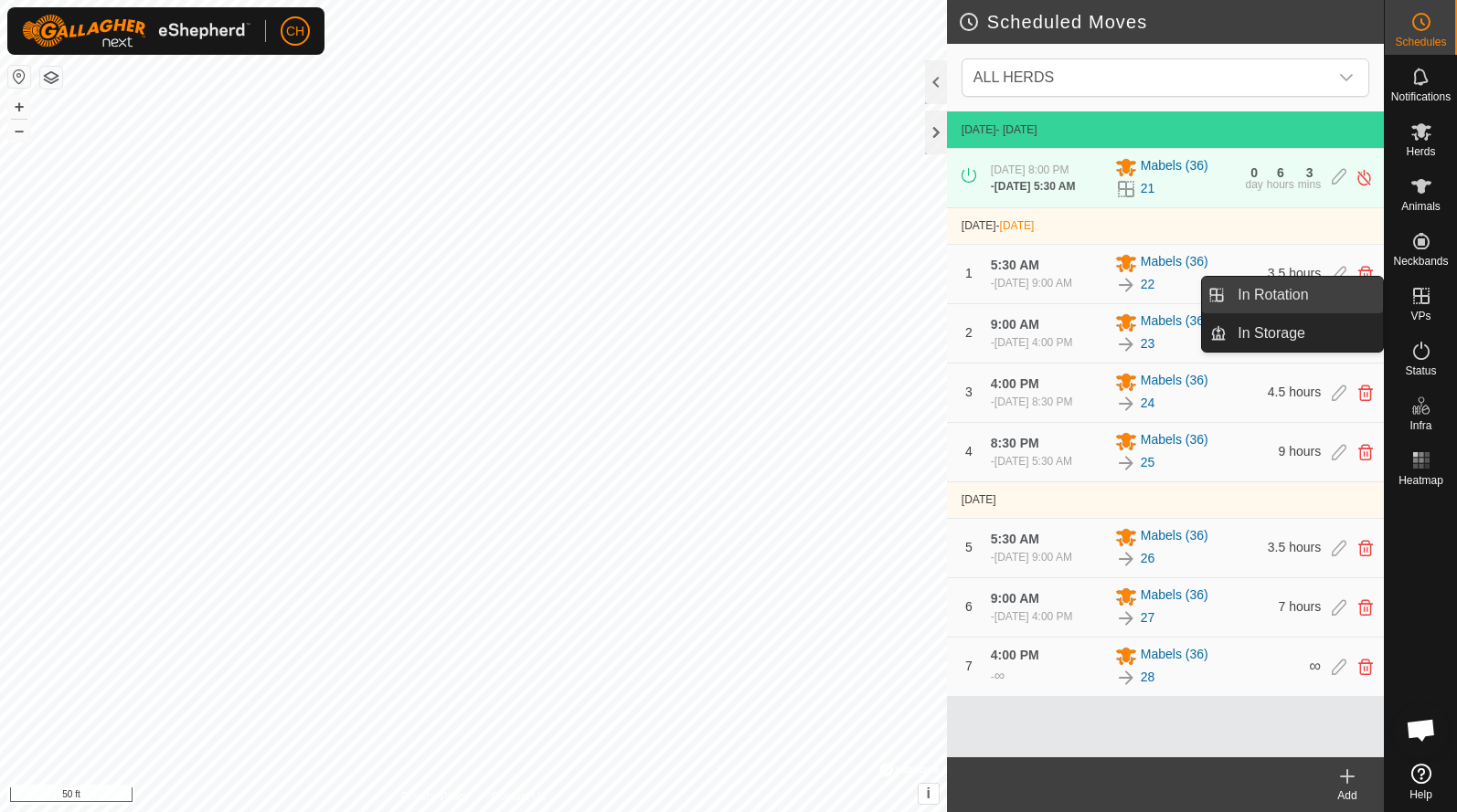
click at [1323, 301] on link "In Rotation" at bounding box center [1304, 294] width 157 height 36
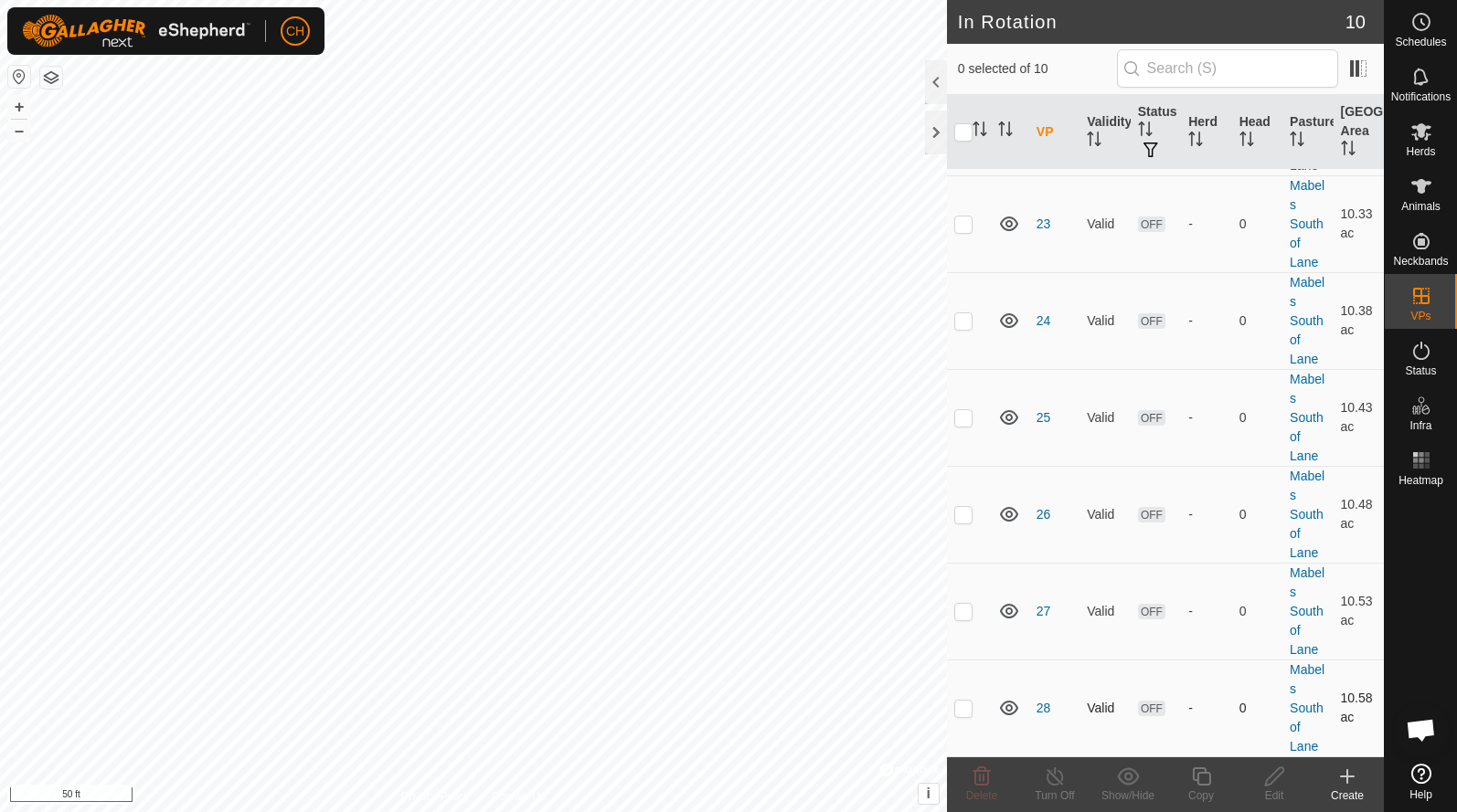
scroll to position [419, 0]
click at [971, 706] on p-checkbox at bounding box center [963, 707] width 19 height 15
checkbox input "true"
click at [1198, 786] on icon at bounding box center [1201, 777] width 23 height 22
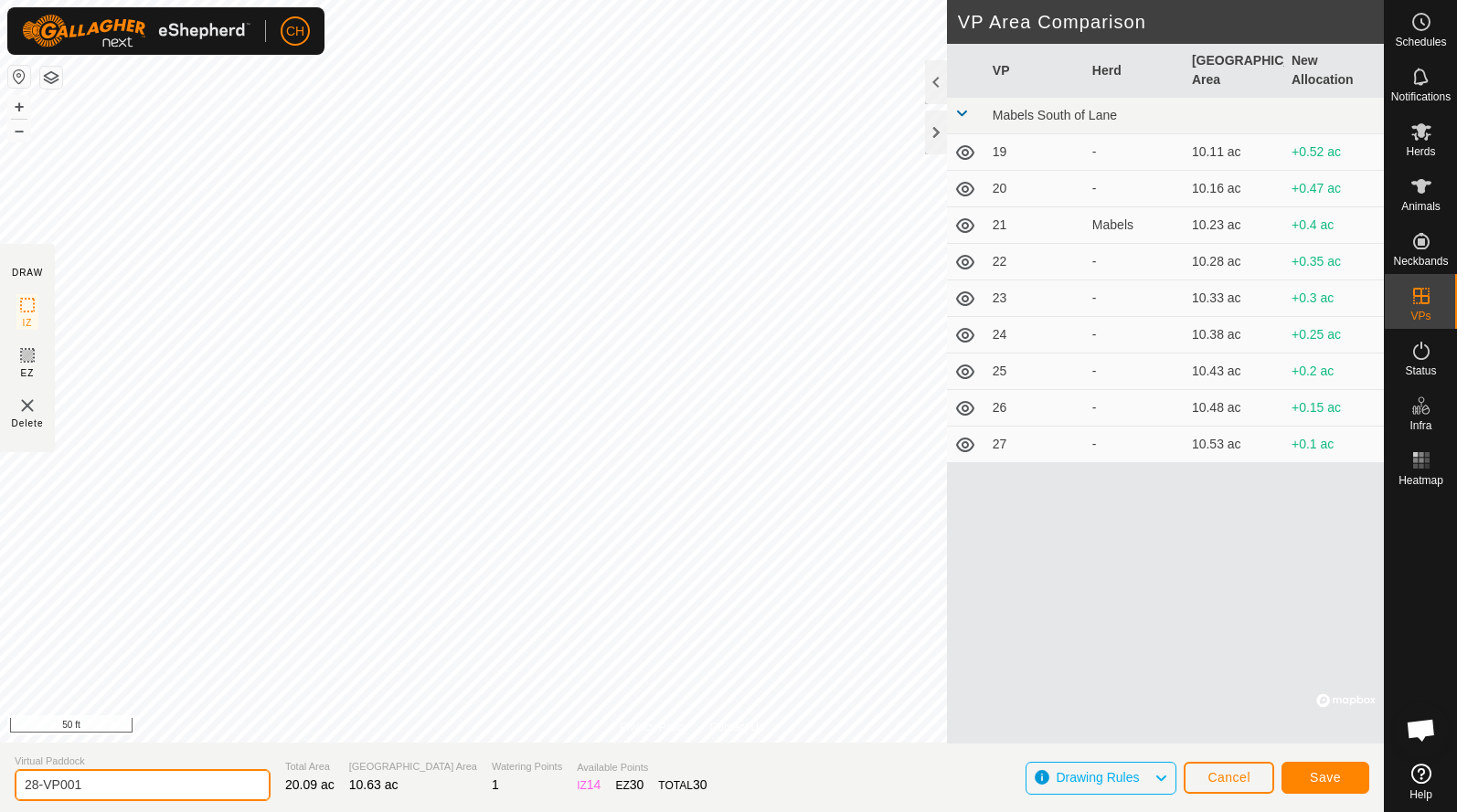
drag, startPoint x: 99, startPoint y: 786, endPoint x: -48, endPoint y: 785, distance: 147.0
click at [0, 785] on html "CH Schedules Notifications Herds Animals Neckbands VPs Status Infra Heatmap Hel…" at bounding box center [728, 406] width 1457 height 812
type input "29"
click at [1318, 784] on span "Save" at bounding box center [1325, 777] width 31 height 15
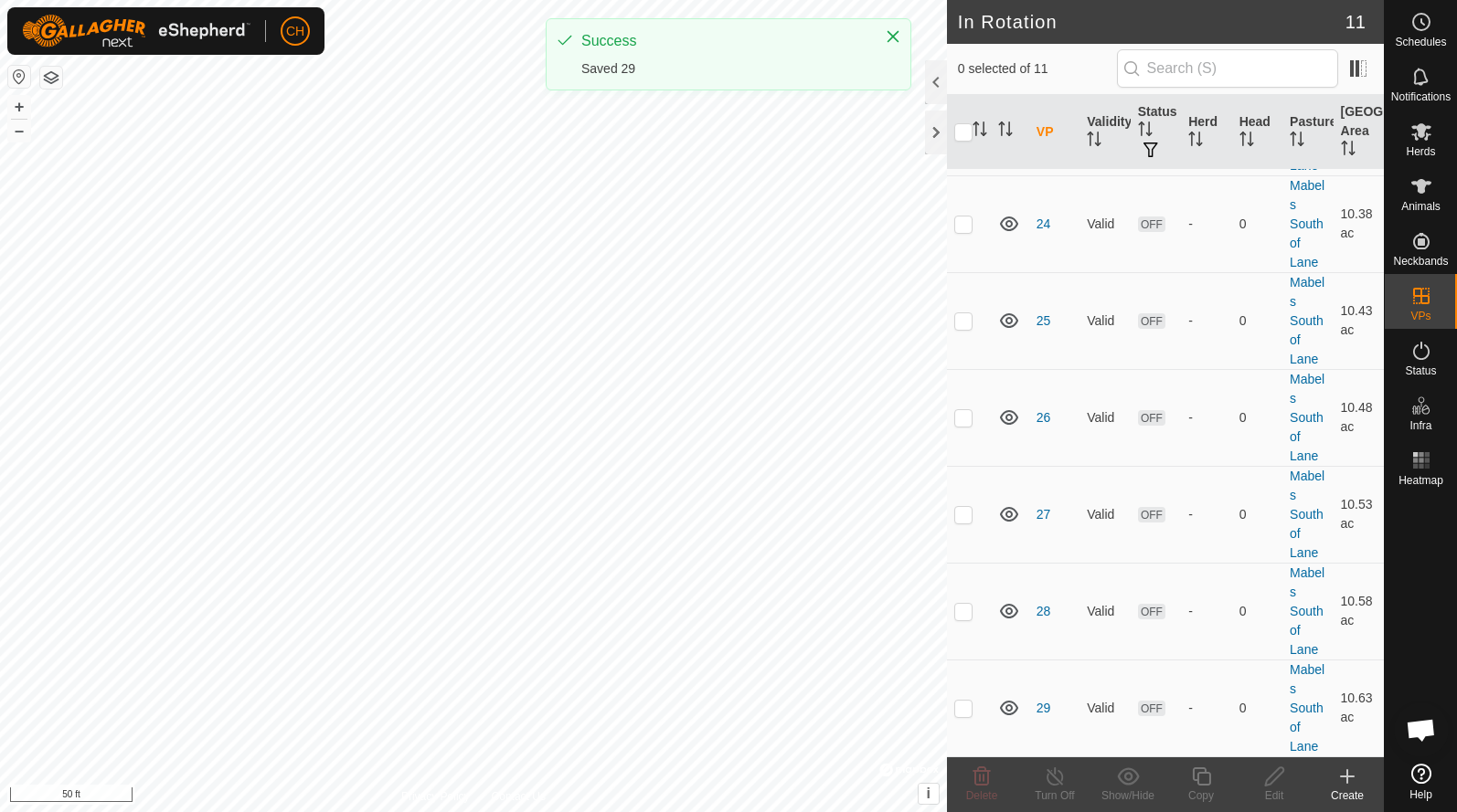
scroll to position [516, 0]
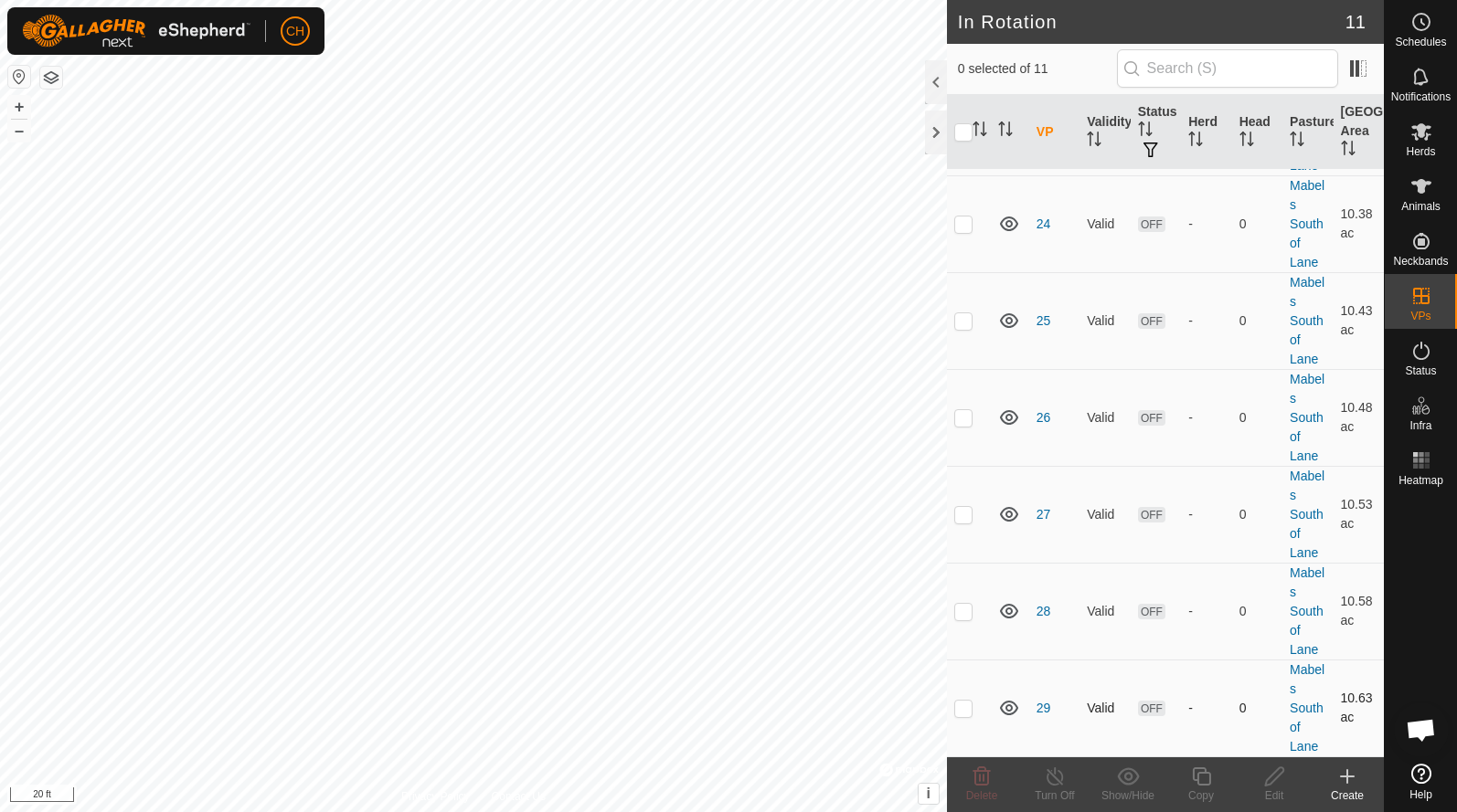
click at [970, 702] on p-checkbox at bounding box center [963, 707] width 19 height 15
checkbox input "true"
click at [1206, 780] on icon at bounding box center [1201, 777] width 23 height 22
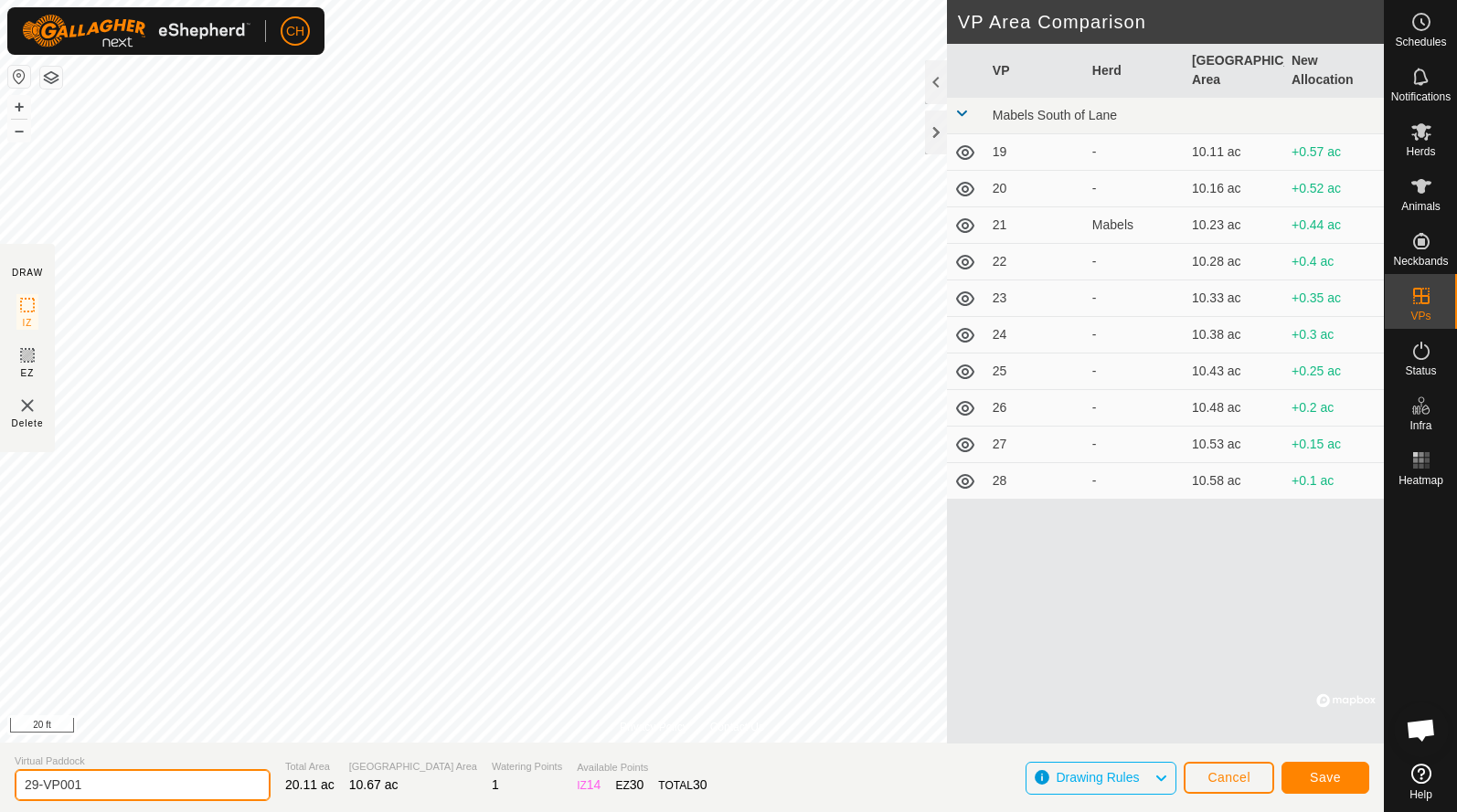
click at [104, 776] on input "29-VP001" at bounding box center [142, 785] width 255 height 32
drag, startPoint x: 104, startPoint y: 787, endPoint x: -19, endPoint y: 787, distance: 123.0
click at [0, 787] on html "CH Schedules Notifications Herds Animals Neckbands VPs Status Infra Heatmap Hel…" at bounding box center [728, 406] width 1457 height 812
type input "30"
click at [1329, 767] on button "Save" at bounding box center [1325, 778] width 88 height 32
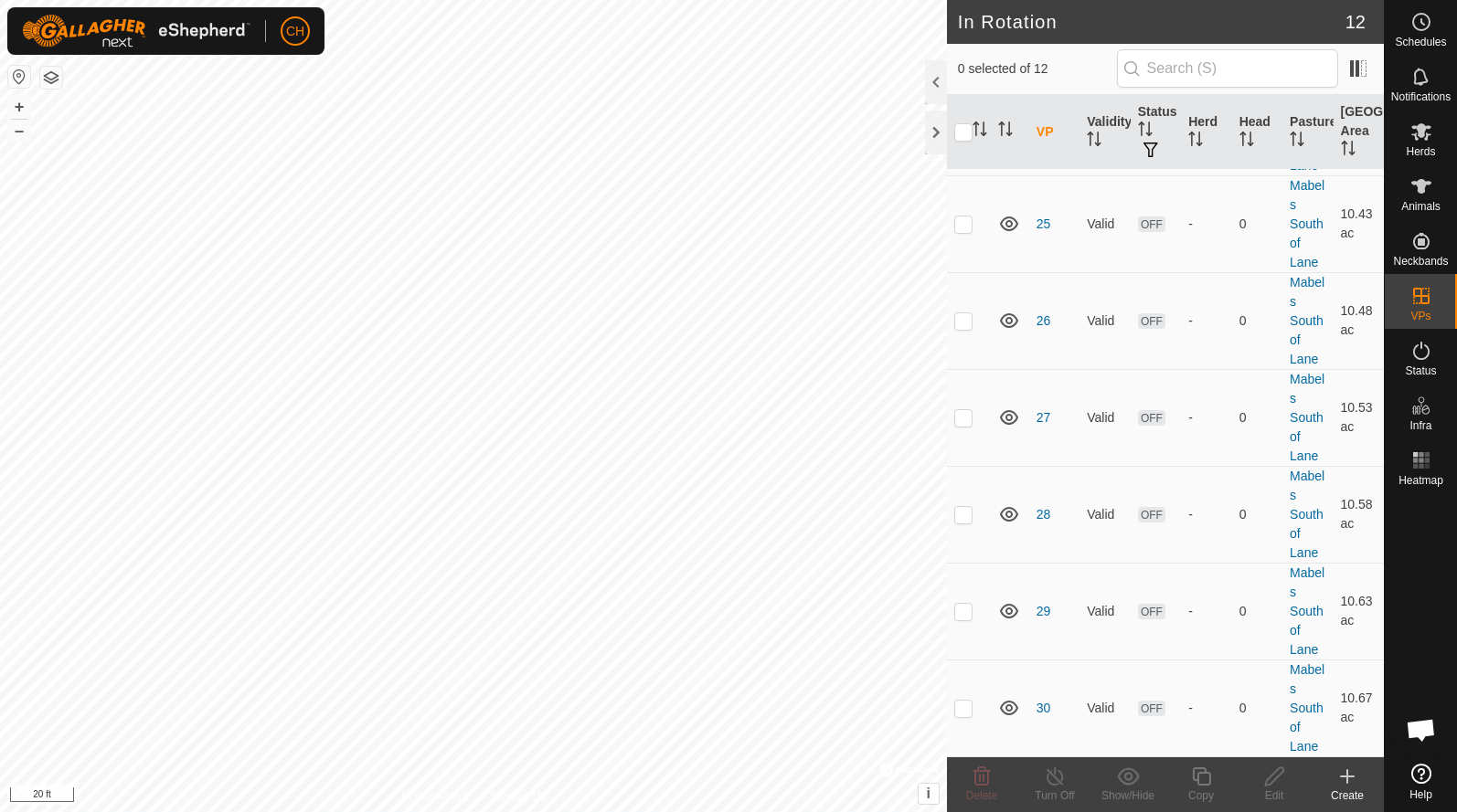
scroll to position [612, 0]
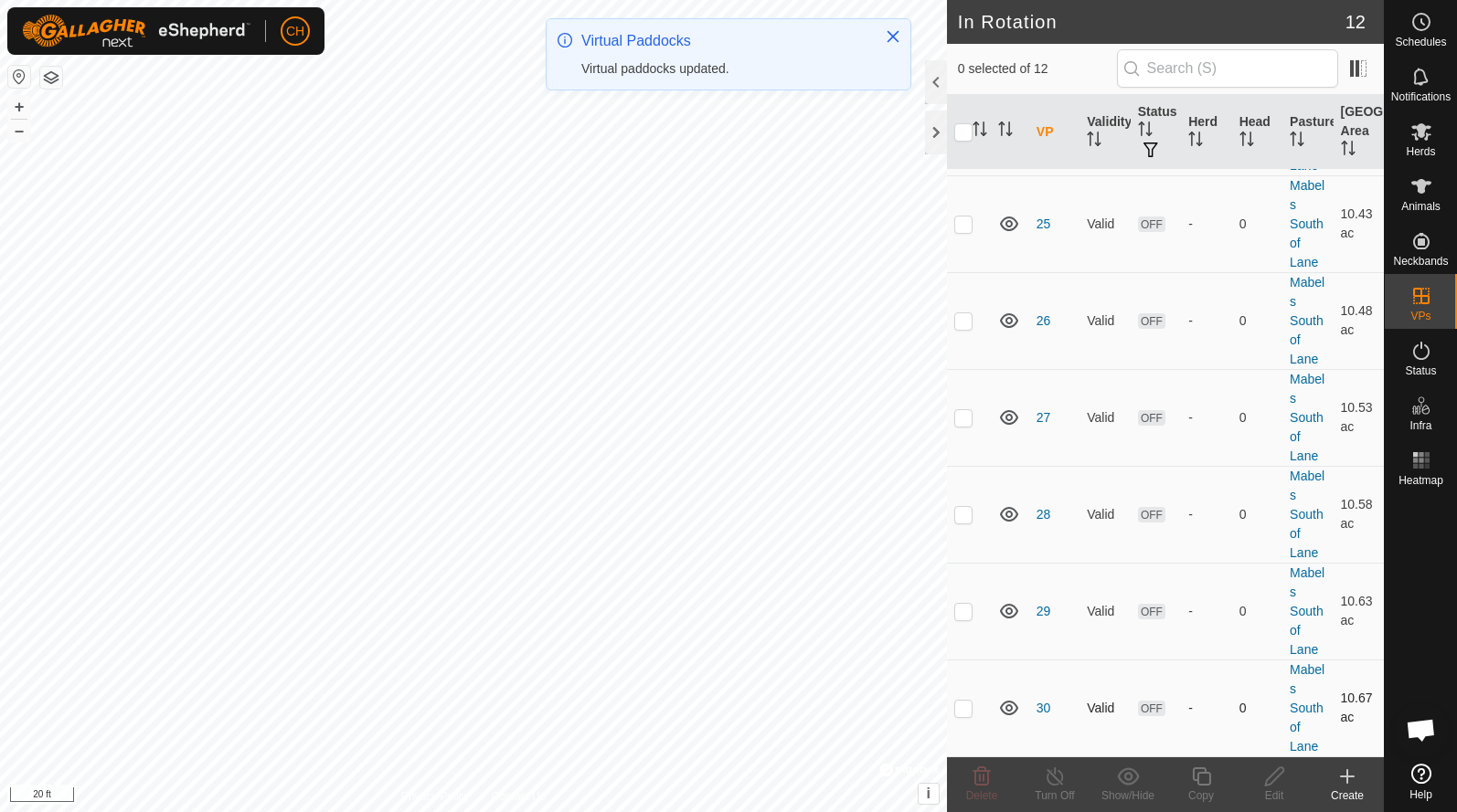
click at [969, 710] on p-checkbox at bounding box center [963, 707] width 19 height 15
checkbox input "true"
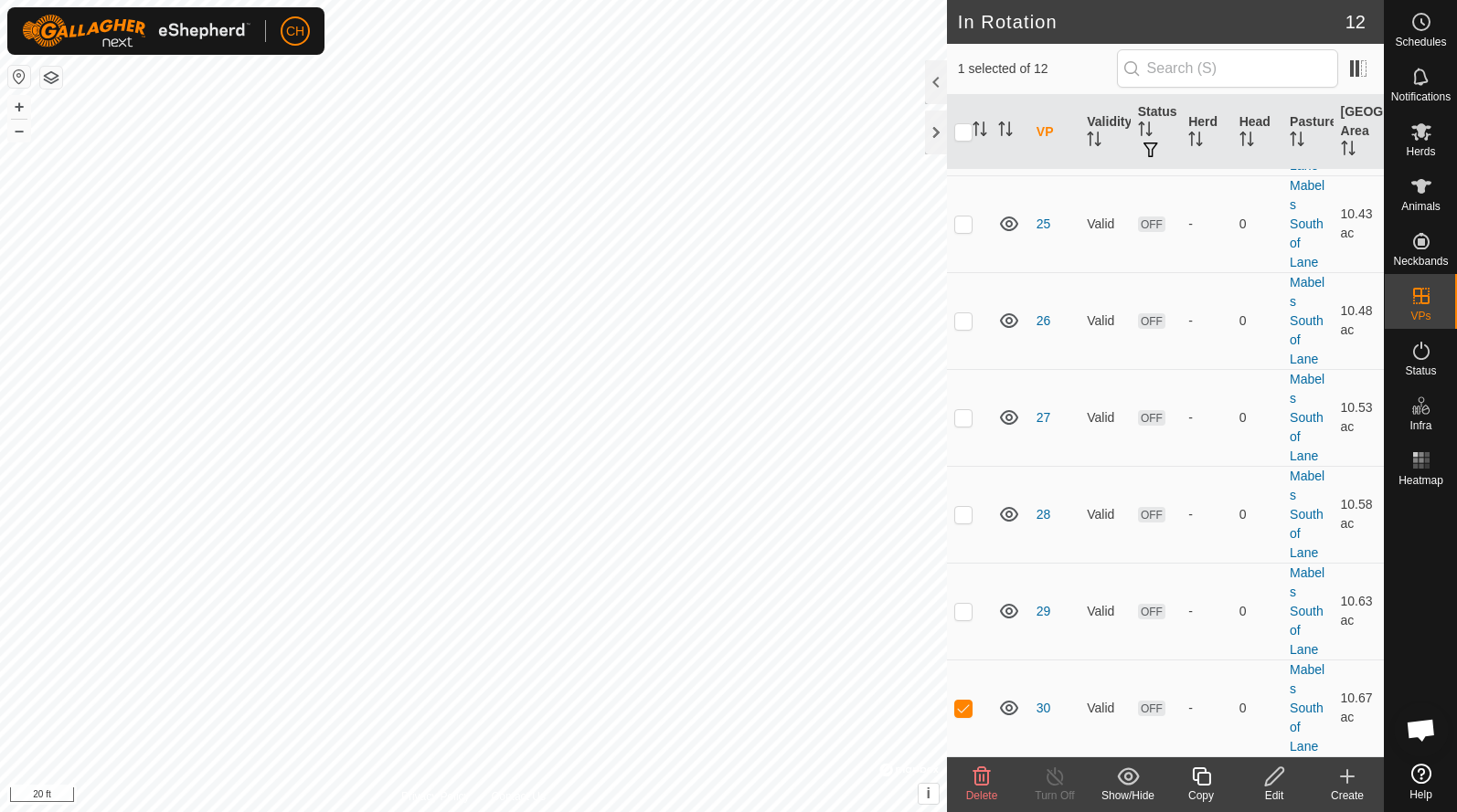
click at [1206, 781] on icon at bounding box center [1201, 777] width 23 height 22
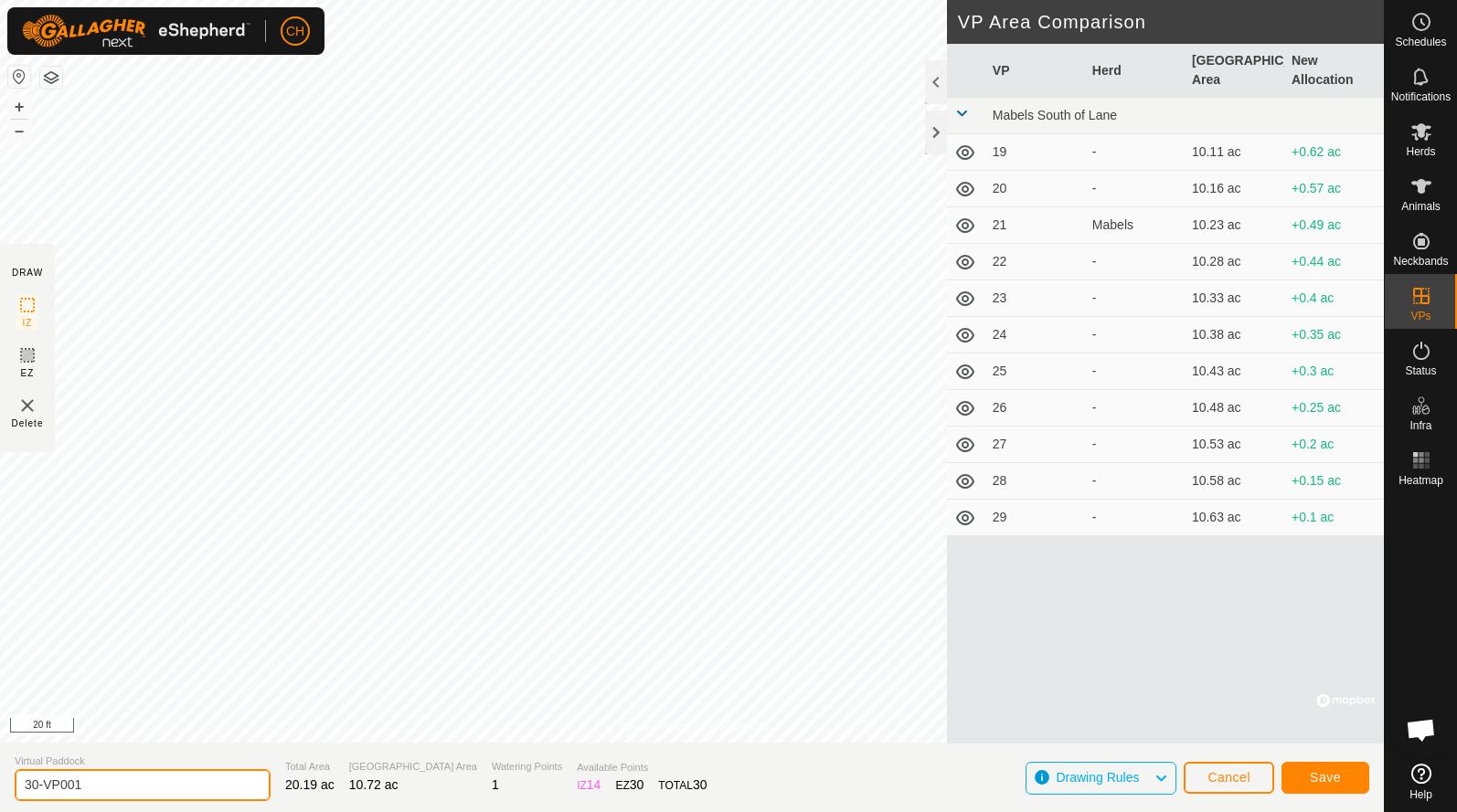
drag, startPoint x: 107, startPoint y: 787, endPoint x: -57, endPoint y: 777, distance: 164.3
click at [0, 777] on html "CH Schedules Notifications Herds Animals Neckbands VPs Status Infra Heatmap Hel…" at bounding box center [728, 406] width 1457 height 812
type input "31"
click at [1328, 780] on span "Save" at bounding box center [1325, 777] width 31 height 15
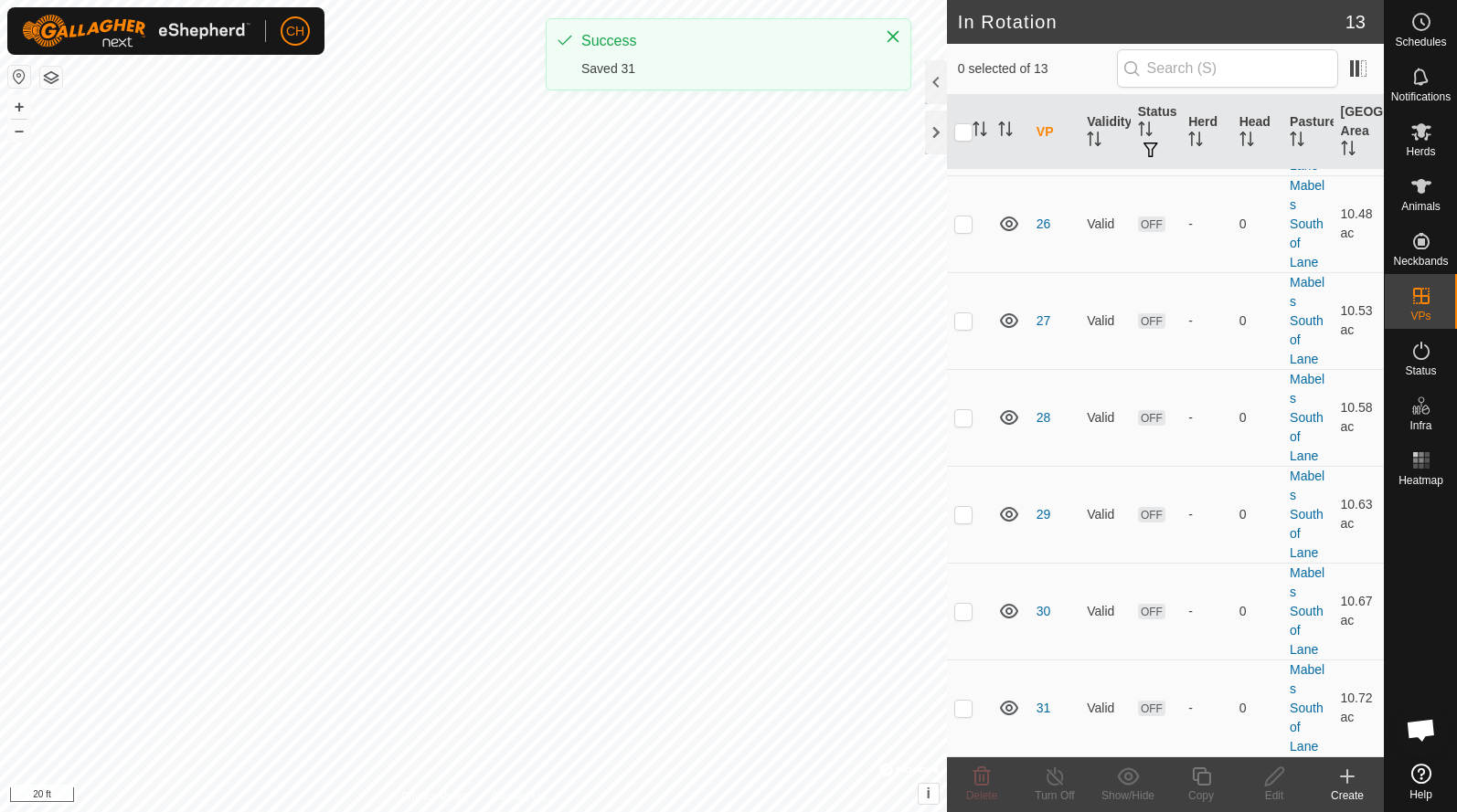
scroll to position [709, 0]
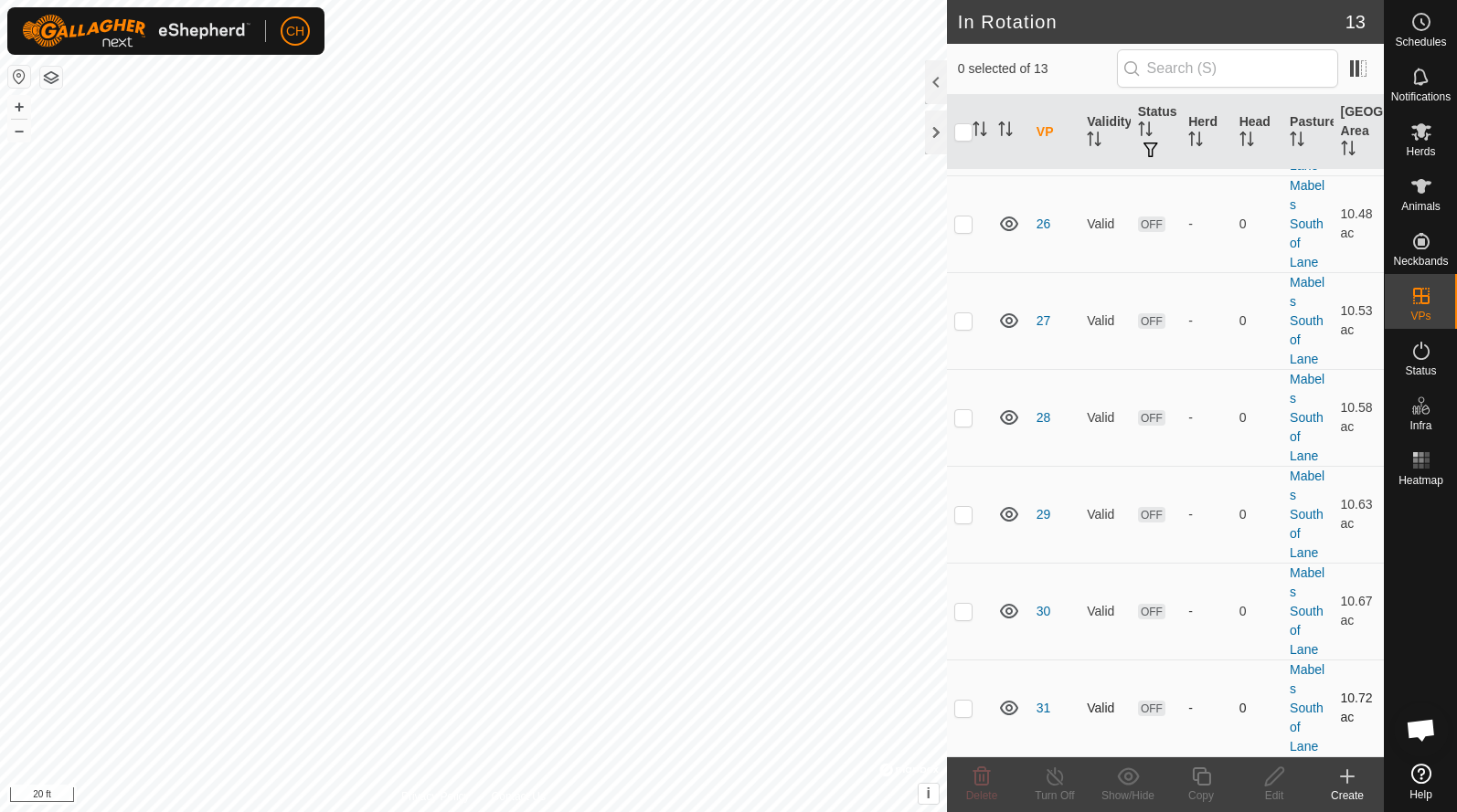
click at [968, 712] on p-checkbox at bounding box center [963, 707] width 19 height 15
checkbox input "true"
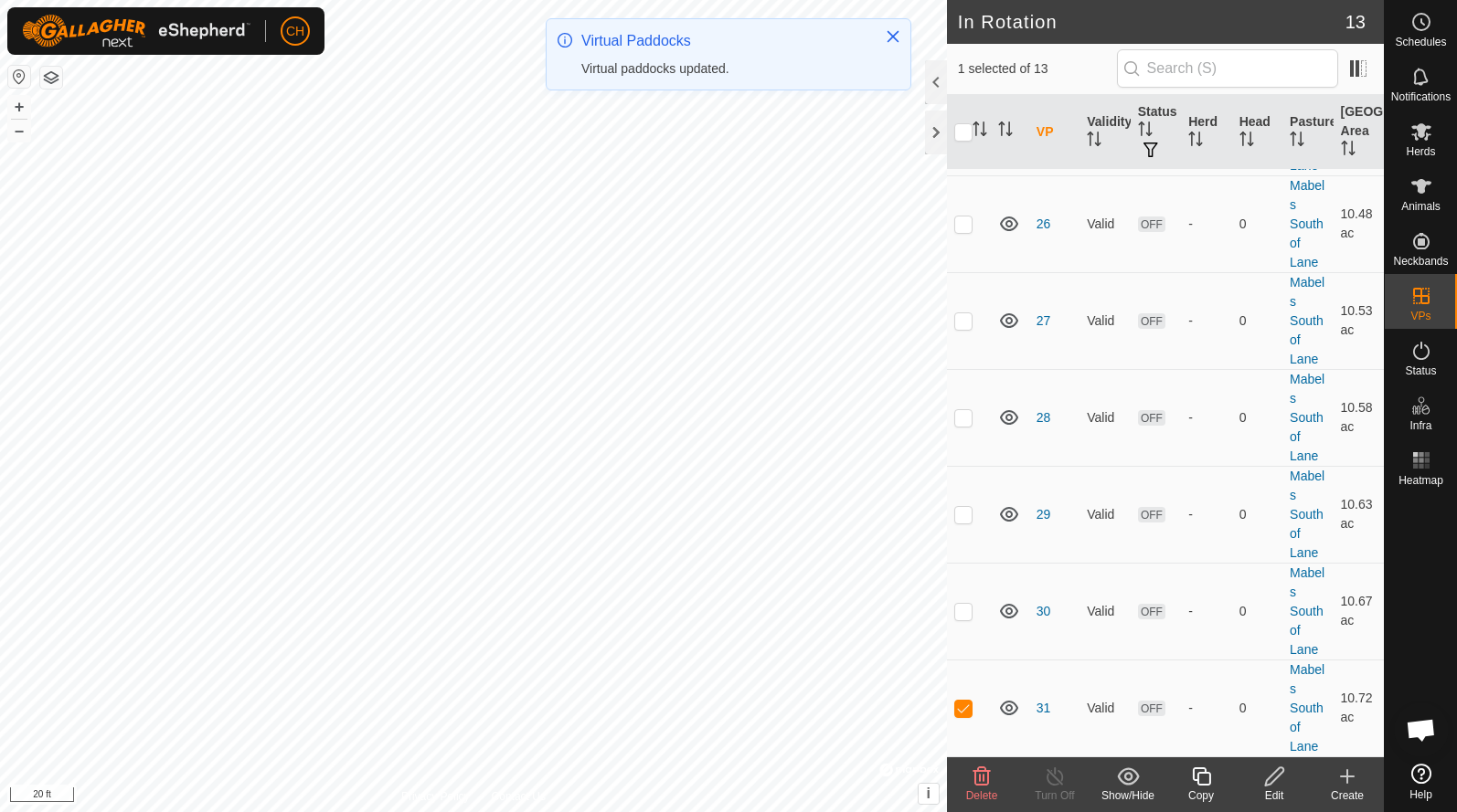
click at [1200, 790] on div "Copy" at bounding box center [1201, 795] width 73 height 17
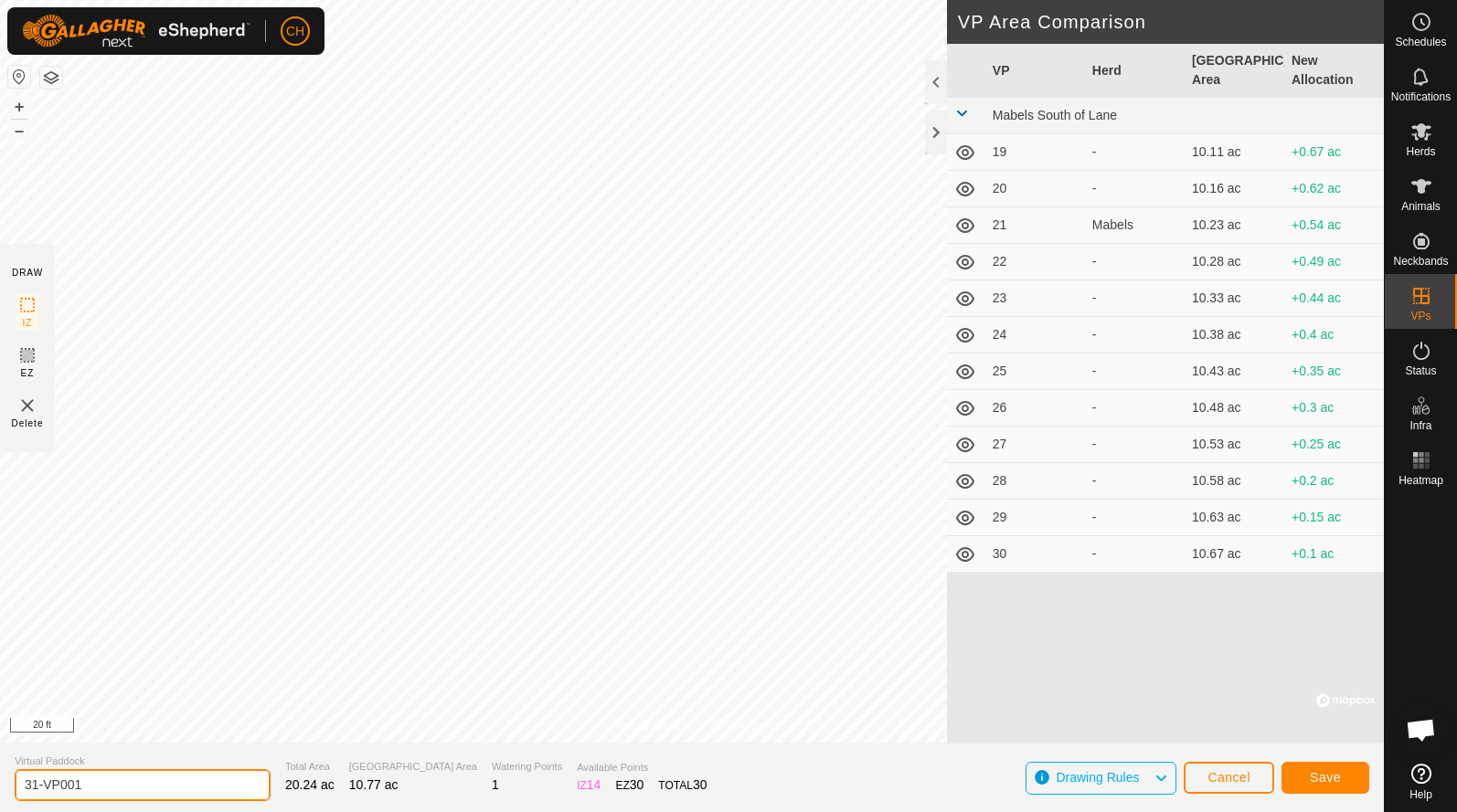
drag, startPoint x: 104, startPoint y: 796, endPoint x: -38, endPoint y: 765, distance: 145.3
click at [0, 765] on html "CH Schedules Notifications Herds Animals Neckbands VPs Status Infra Heatmap Hel…" at bounding box center [728, 406] width 1457 height 812
type input "32"
click at [1333, 775] on span "Save" at bounding box center [1325, 777] width 31 height 15
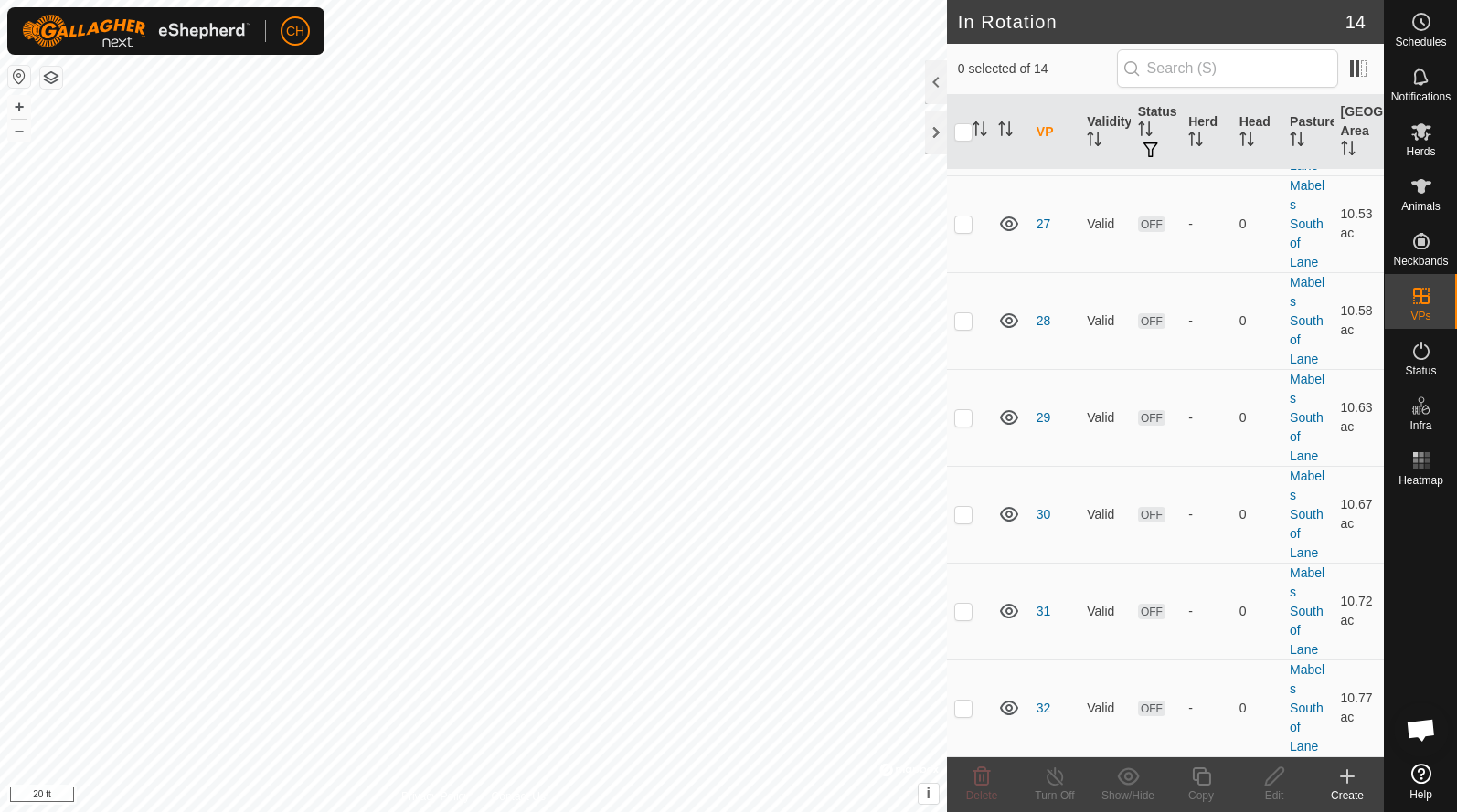
scroll to position [806, 0]
click at [960, 704] on p-checkbox at bounding box center [963, 707] width 19 height 15
checkbox input "true"
click at [1205, 789] on div "Copy" at bounding box center [1201, 795] width 73 height 17
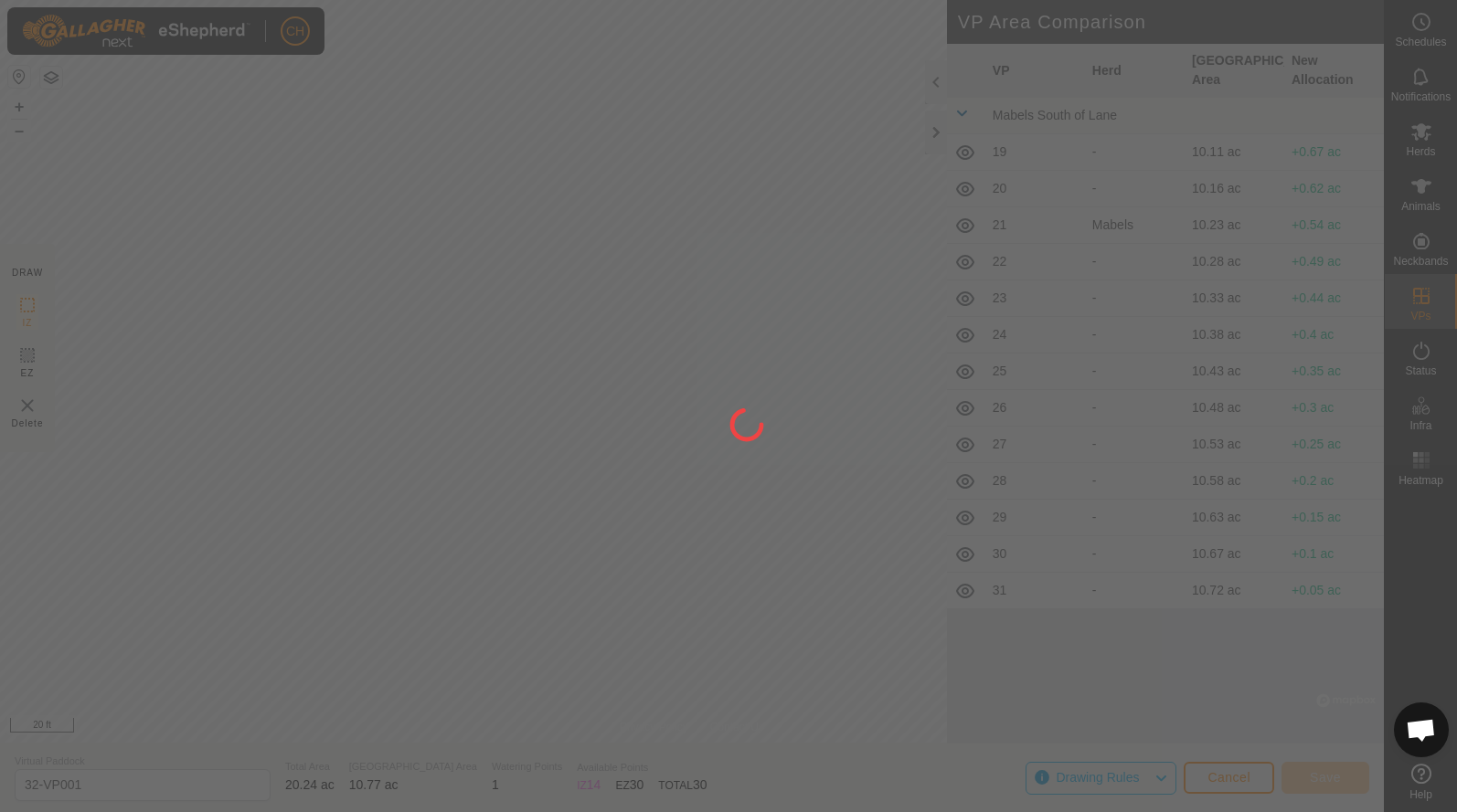
click at [162, 358] on div "CH Schedules Notifications Herds Animals Neckbands VPs Status Infra Heatmap Hel…" at bounding box center [728, 406] width 1457 height 812
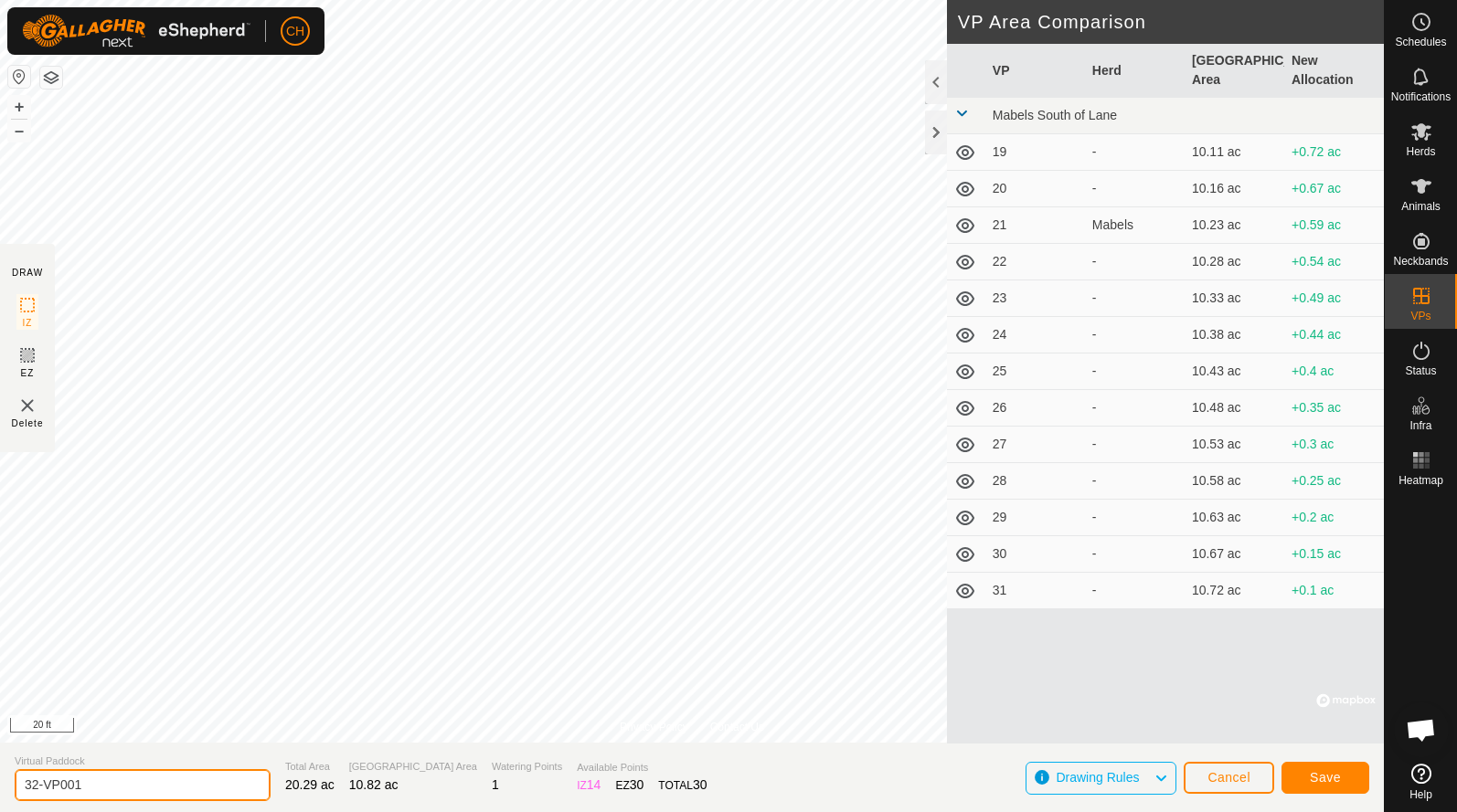
drag, startPoint x: 103, startPoint y: 793, endPoint x: -55, endPoint y: 784, distance: 158.3
click at [0, 784] on html "CH Schedules Notifications Herds Animals Neckbands VPs Status Infra Heatmap Hel…" at bounding box center [728, 406] width 1457 height 812
type input "33"
click at [1320, 781] on span "Save" at bounding box center [1325, 777] width 31 height 15
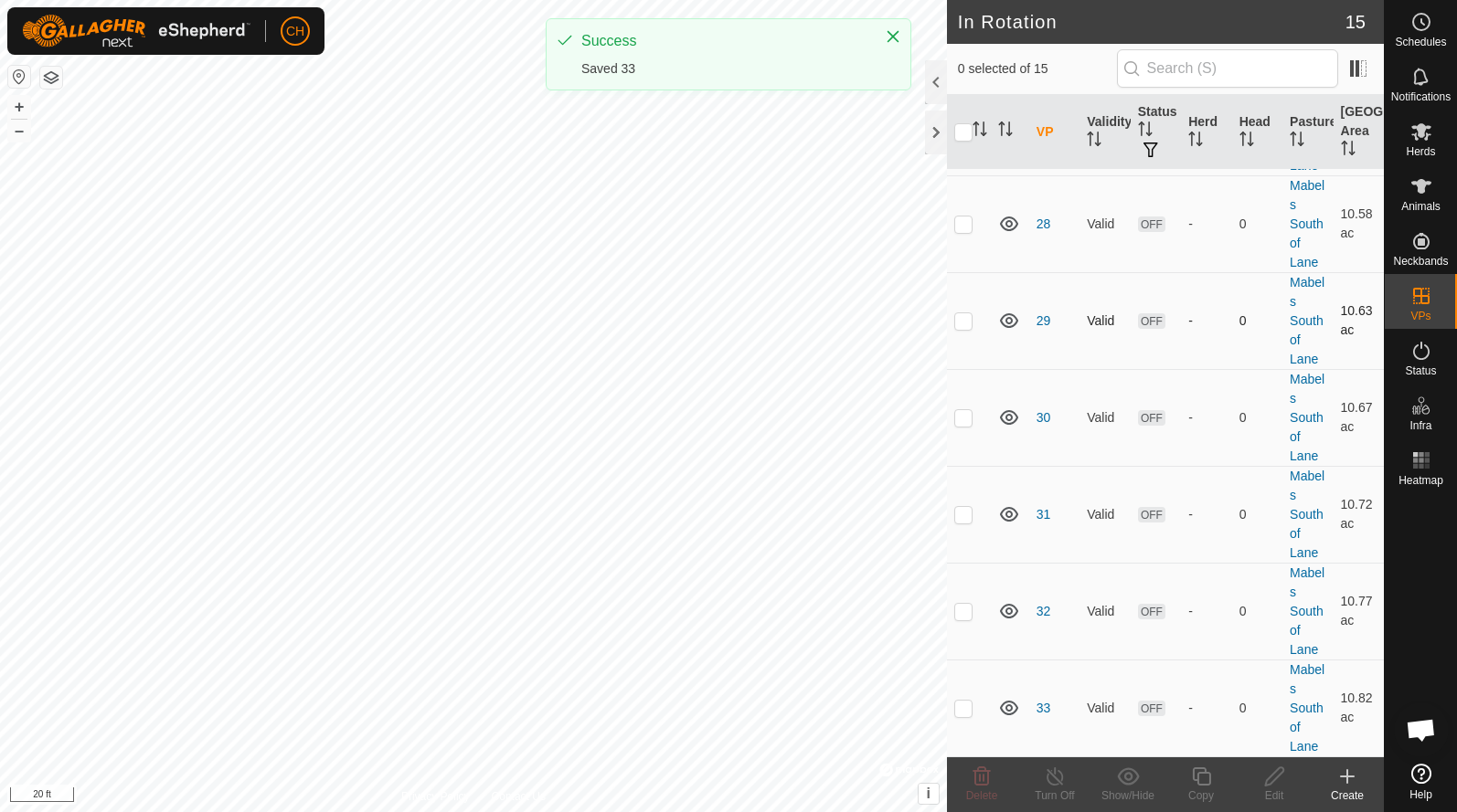
scroll to position [903, 0]
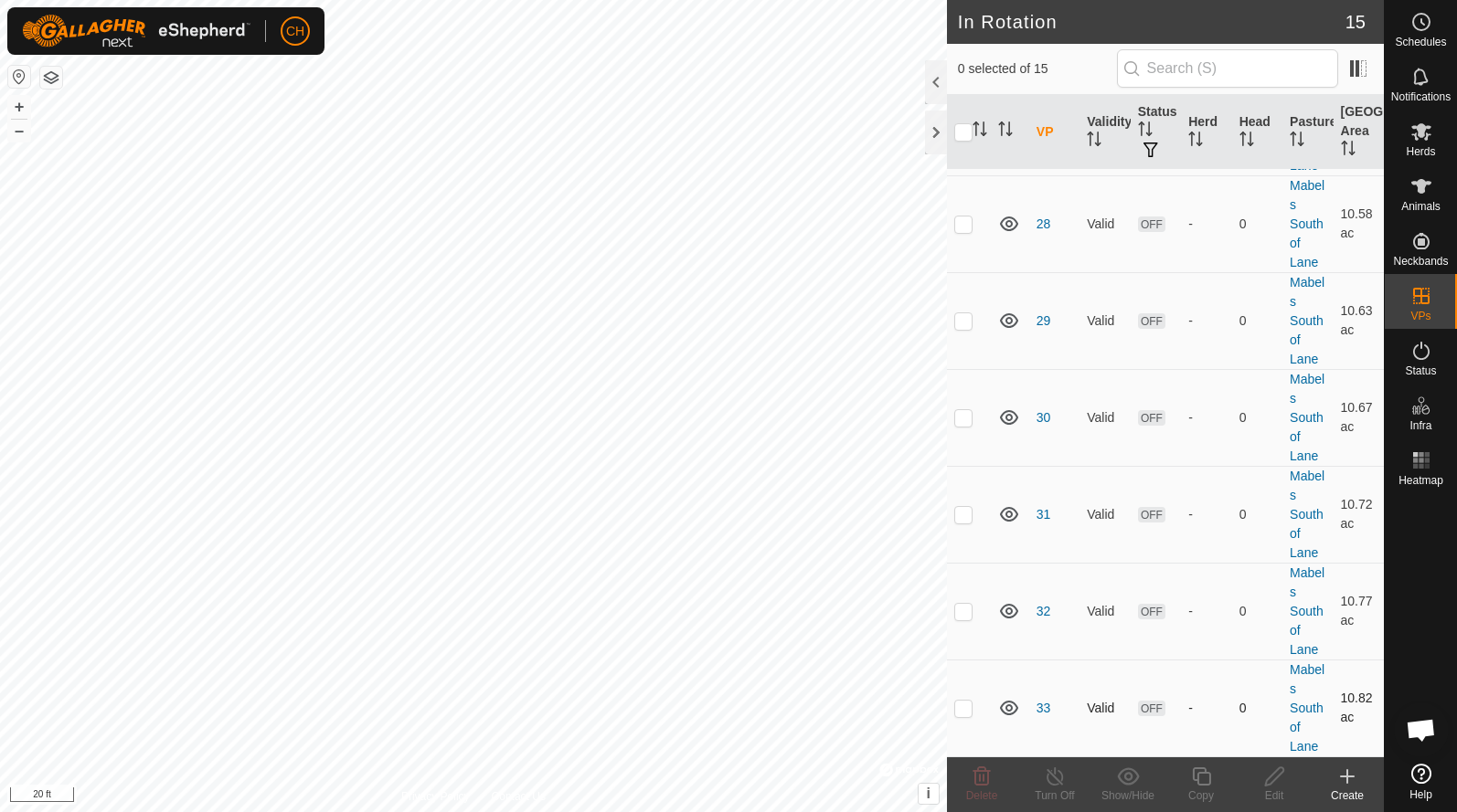
click at [968, 708] on p-checkbox at bounding box center [963, 707] width 19 height 15
checkbox input "true"
click at [1192, 778] on icon at bounding box center [1201, 777] width 23 height 22
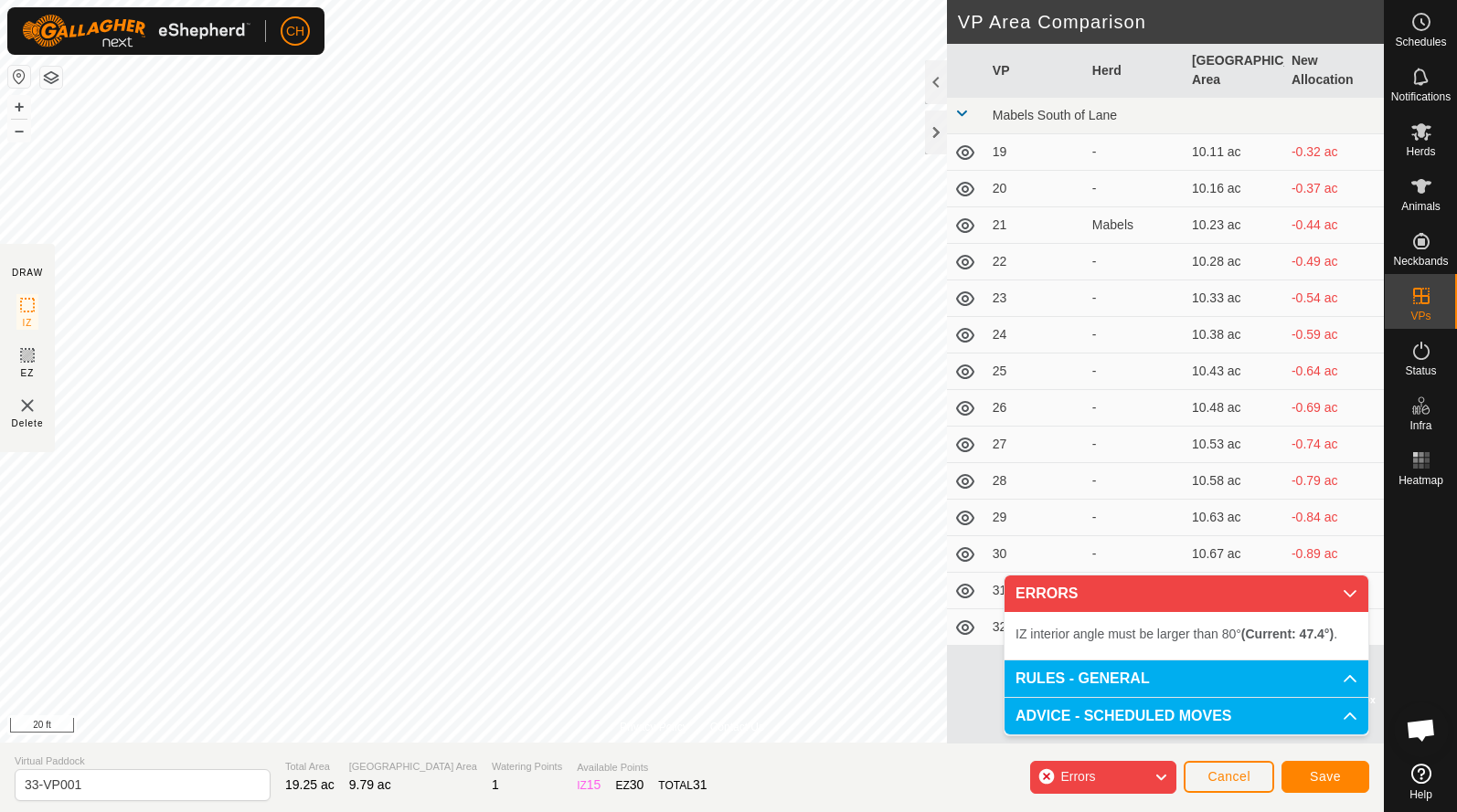
click at [1229, 782] on span "Cancel" at bounding box center [1229, 776] width 43 height 15
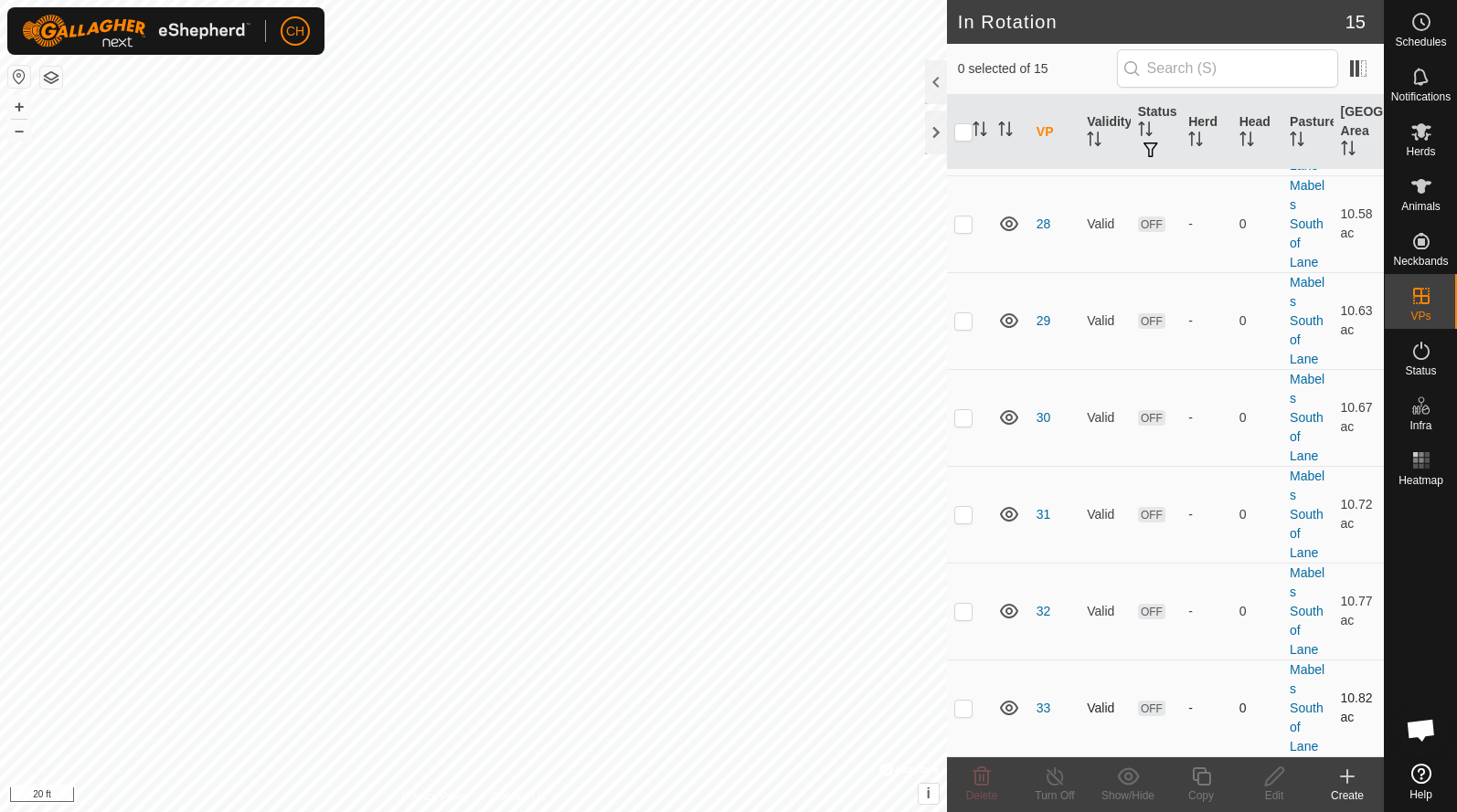
scroll to position [903, 0]
click at [964, 708] on p-checkbox at bounding box center [963, 707] width 19 height 15
checkbox input "true"
click at [1190, 781] on icon at bounding box center [1201, 777] width 23 height 22
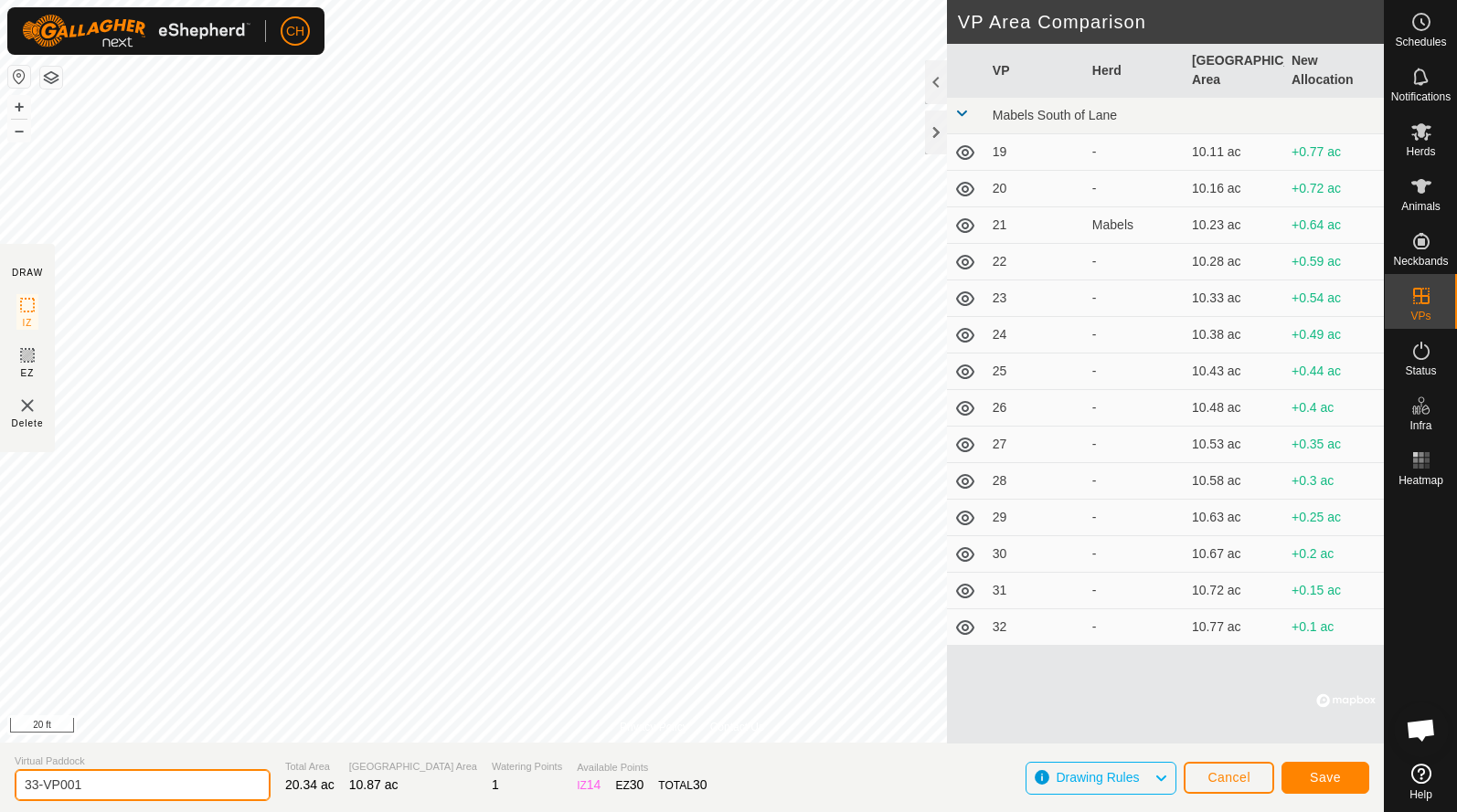
drag, startPoint x: 104, startPoint y: 786, endPoint x: -55, endPoint y: 771, distance: 159.7
click at [0, 771] on html "CH Schedules Notifications Herds Animals Neckbands VPs Status Infra Heatmap Hel…" at bounding box center [728, 406] width 1457 height 812
type input "34"
click at [1295, 771] on button "Save" at bounding box center [1325, 778] width 88 height 32
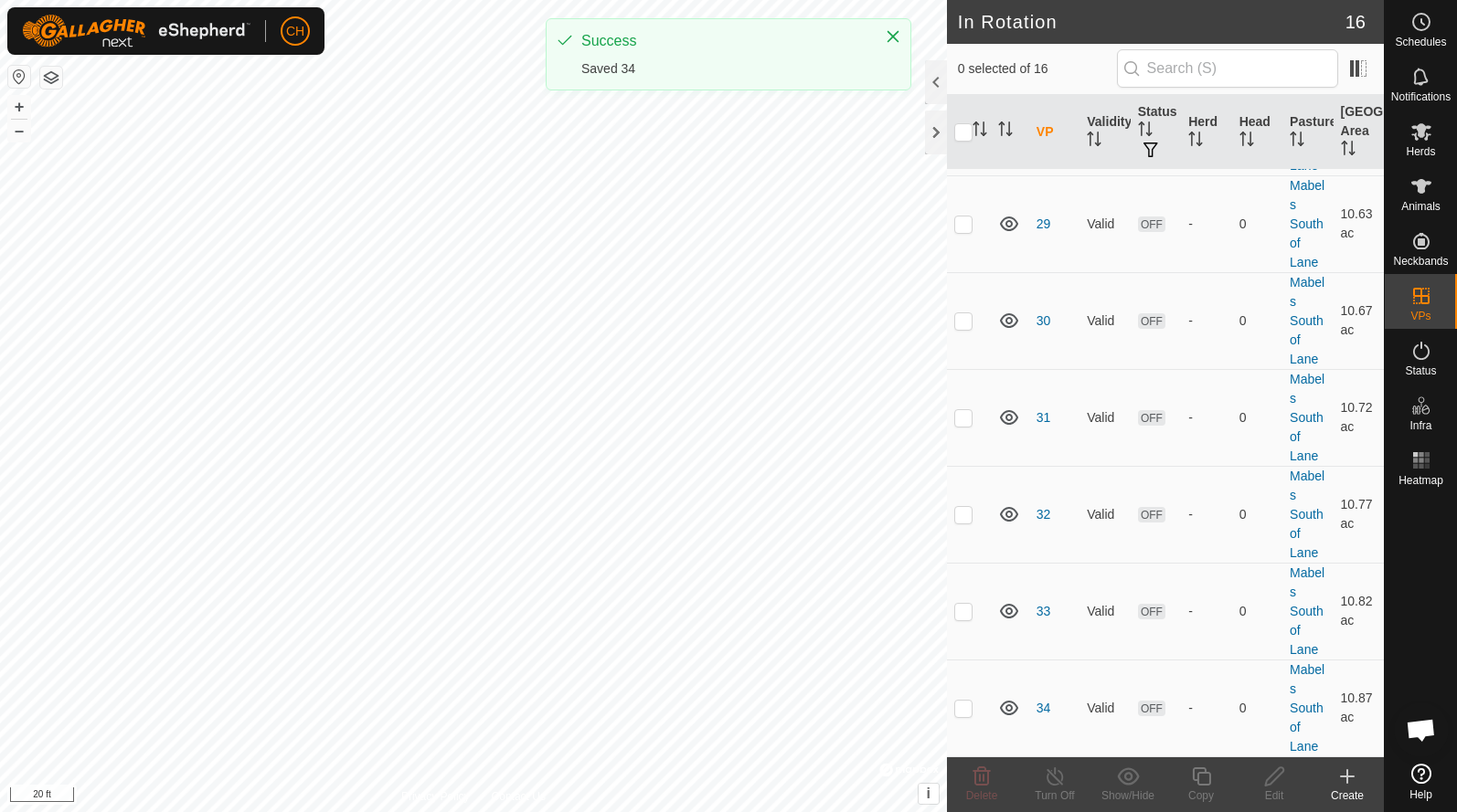
scroll to position [1000, 0]
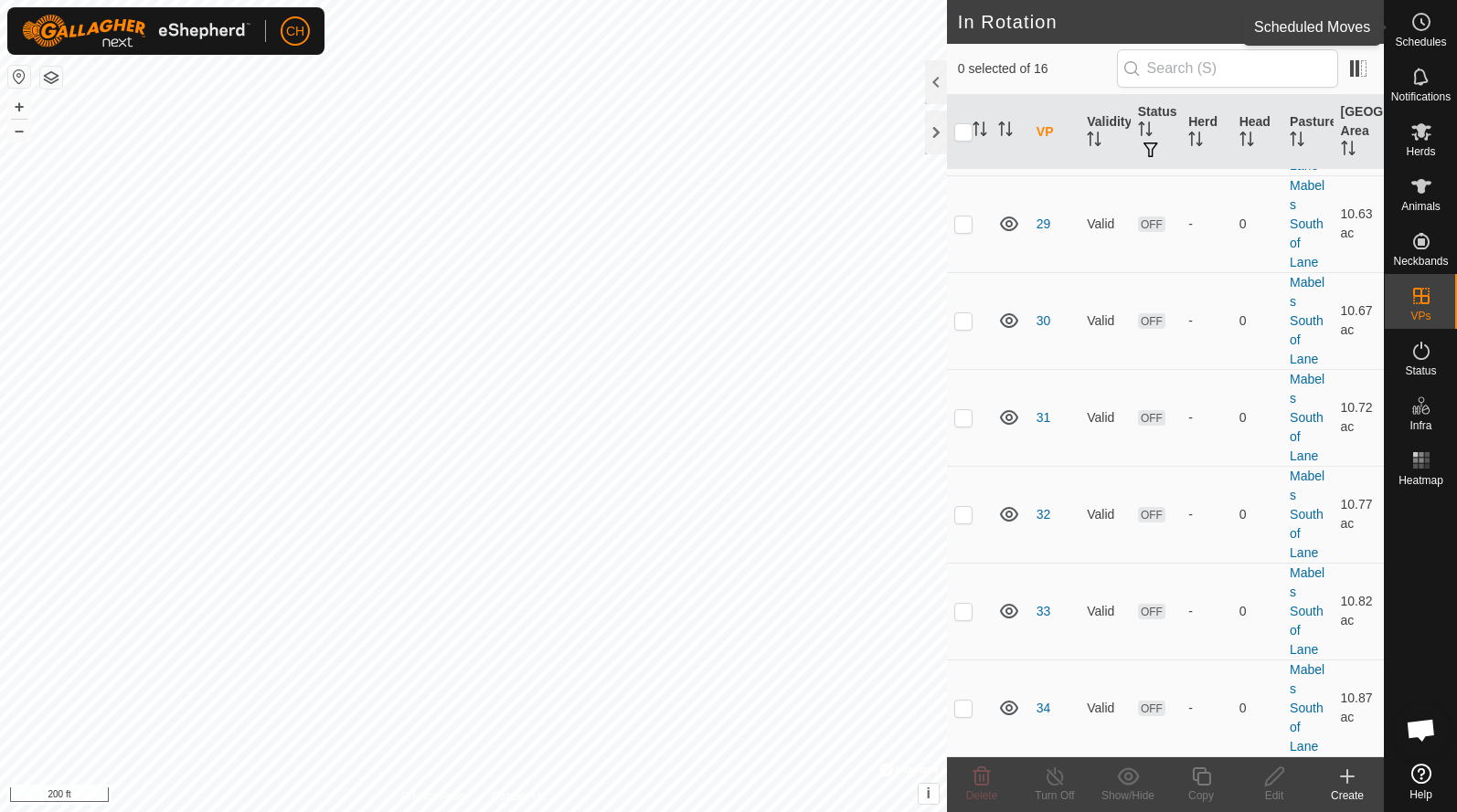
click at [1434, 36] on span "Schedules" at bounding box center [1420, 41] width 51 height 11
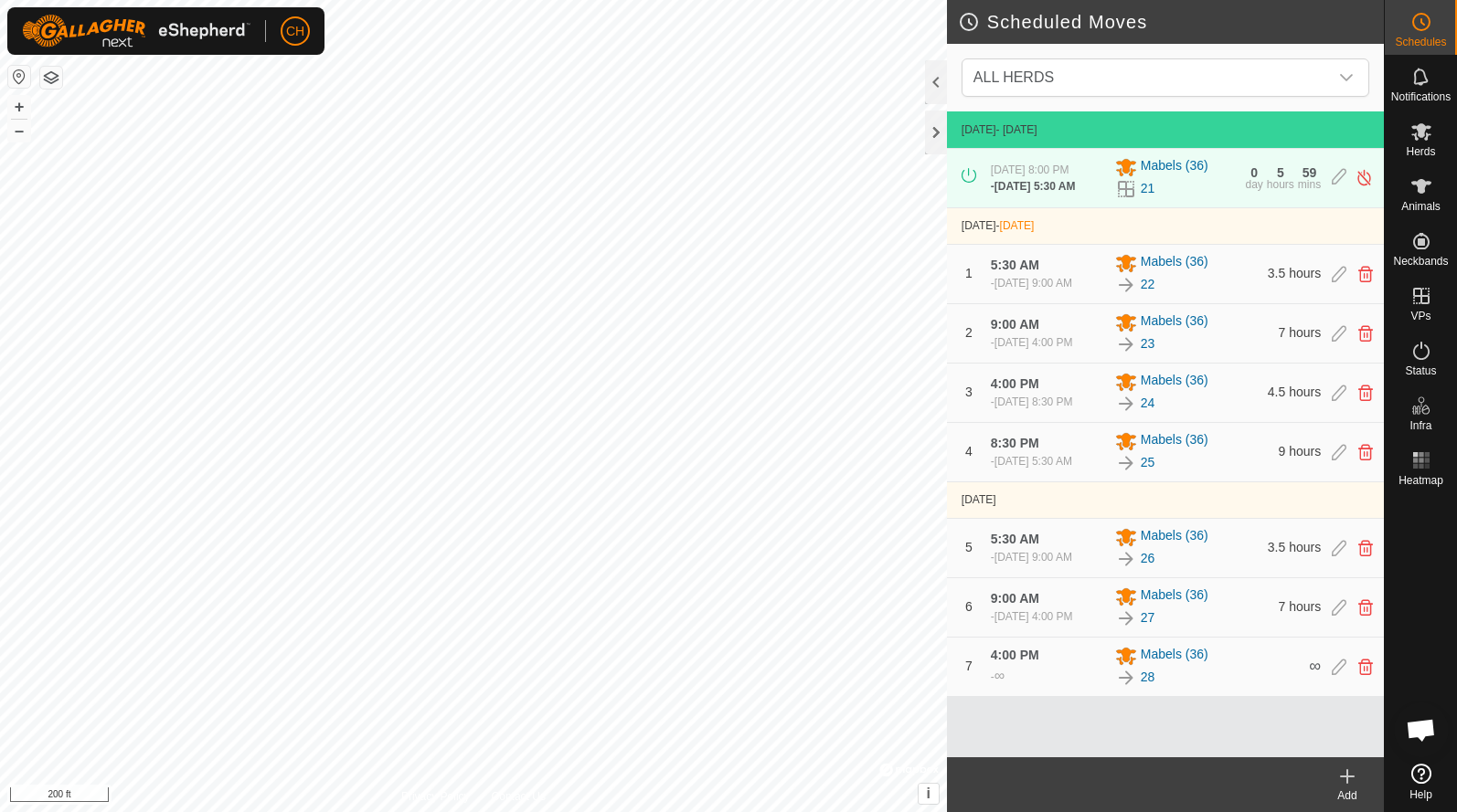
click at [1349, 781] on icon at bounding box center [1346, 777] width 22 height 22
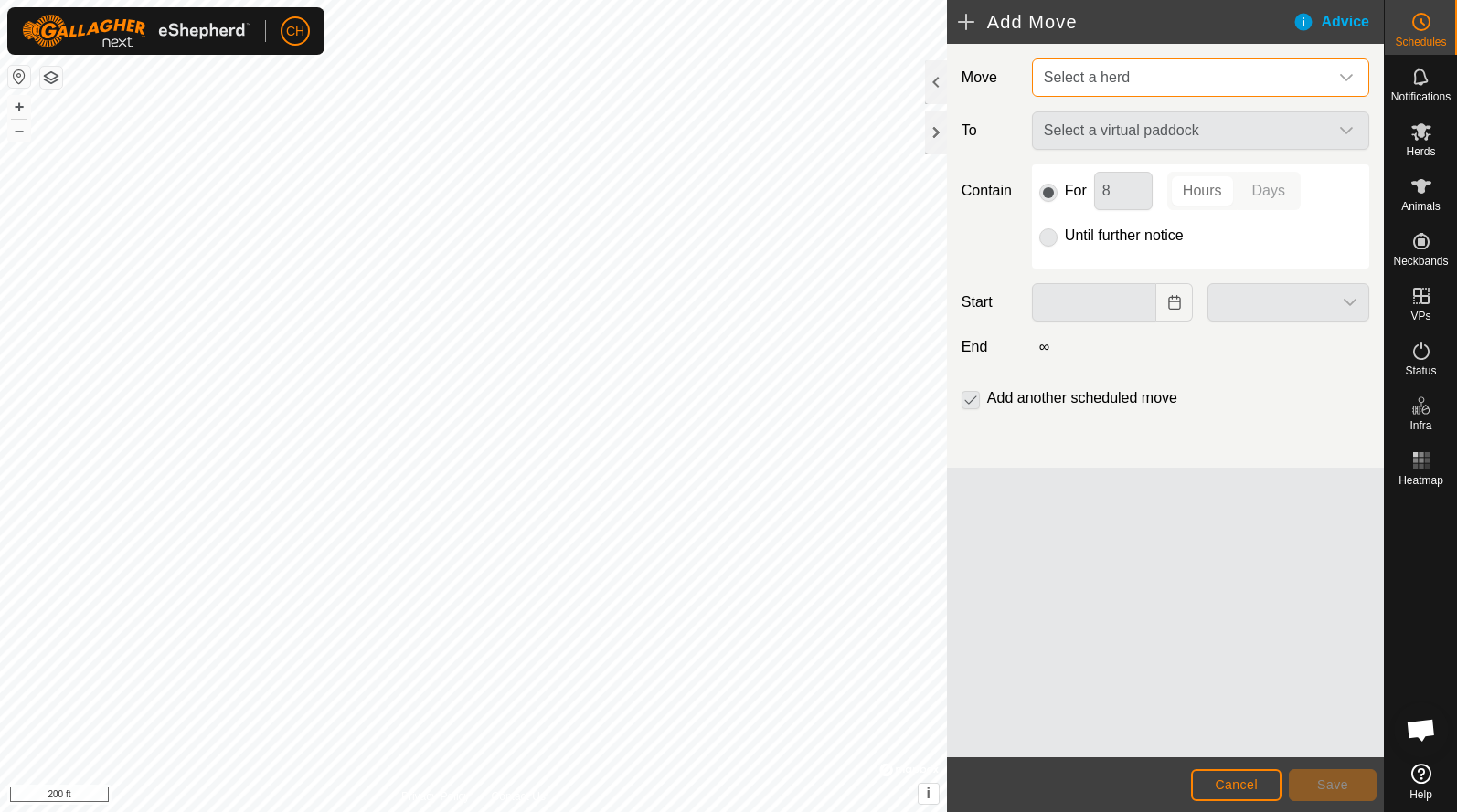
click at [1119, 78] on span "Select a herd" at bounding box center [1086, 77] width 86 height 16
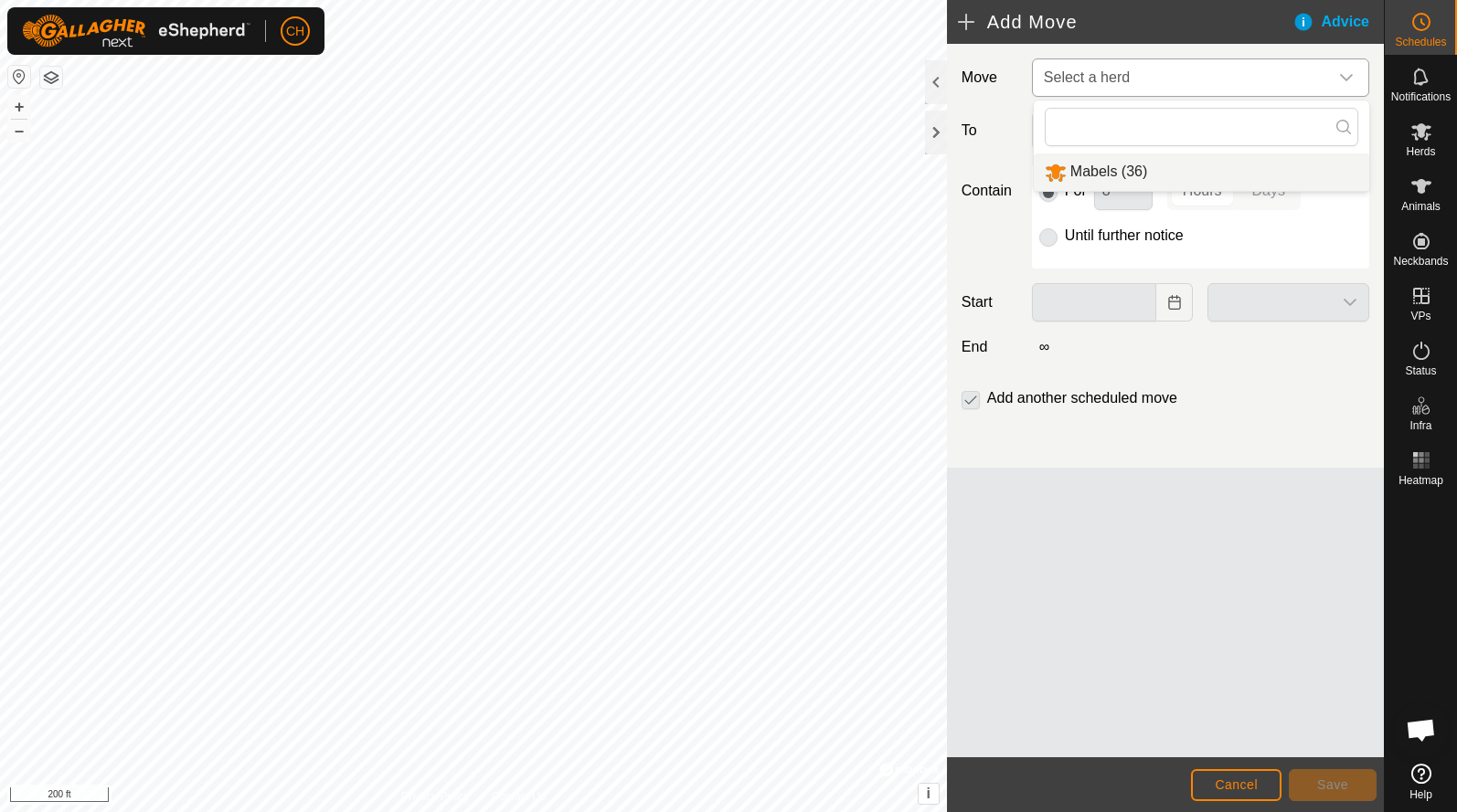
click at [1105, 179] on li "Mabels (36)" at bounding box center [1201, 172] width 336 height 37
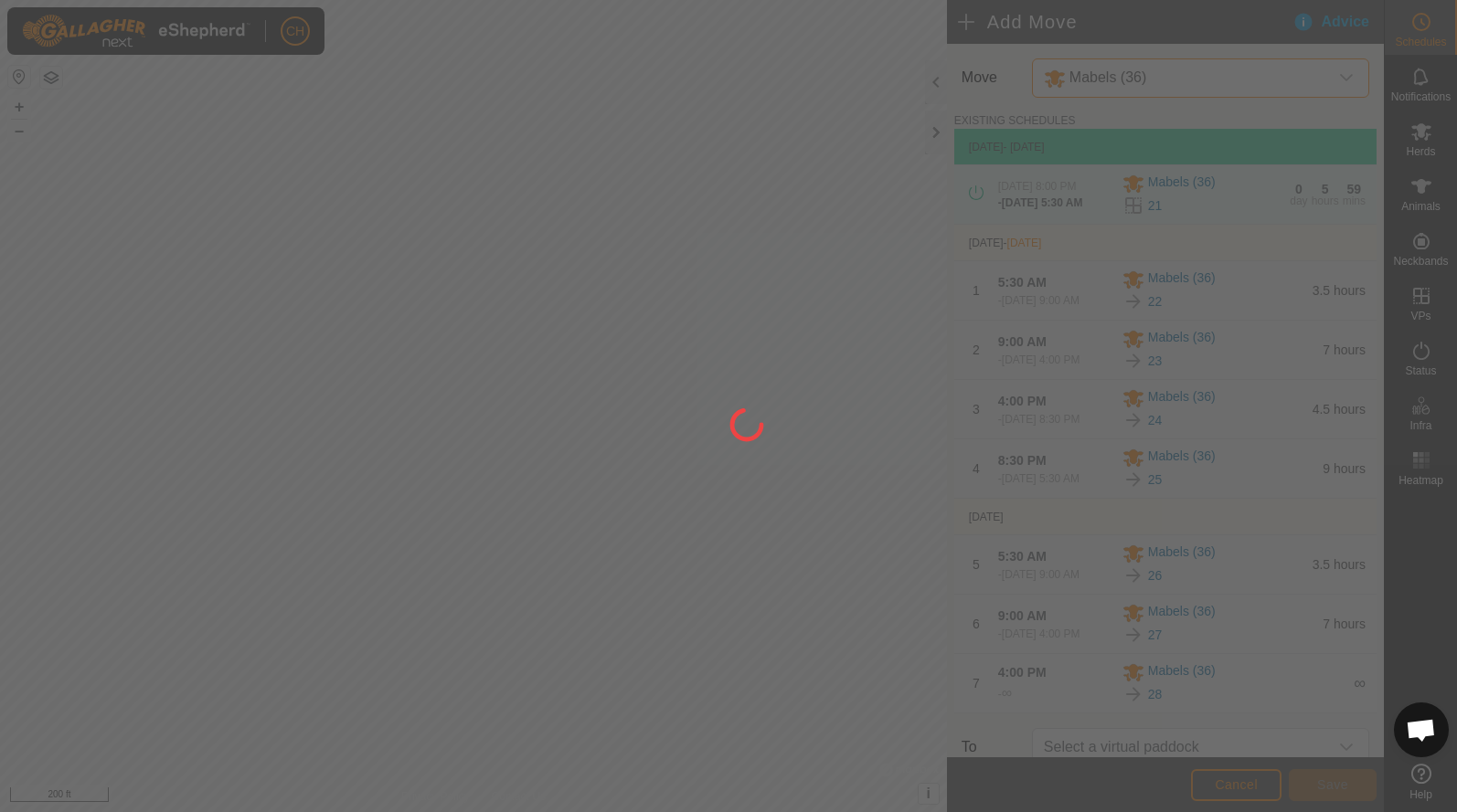
type input "[DATE]"
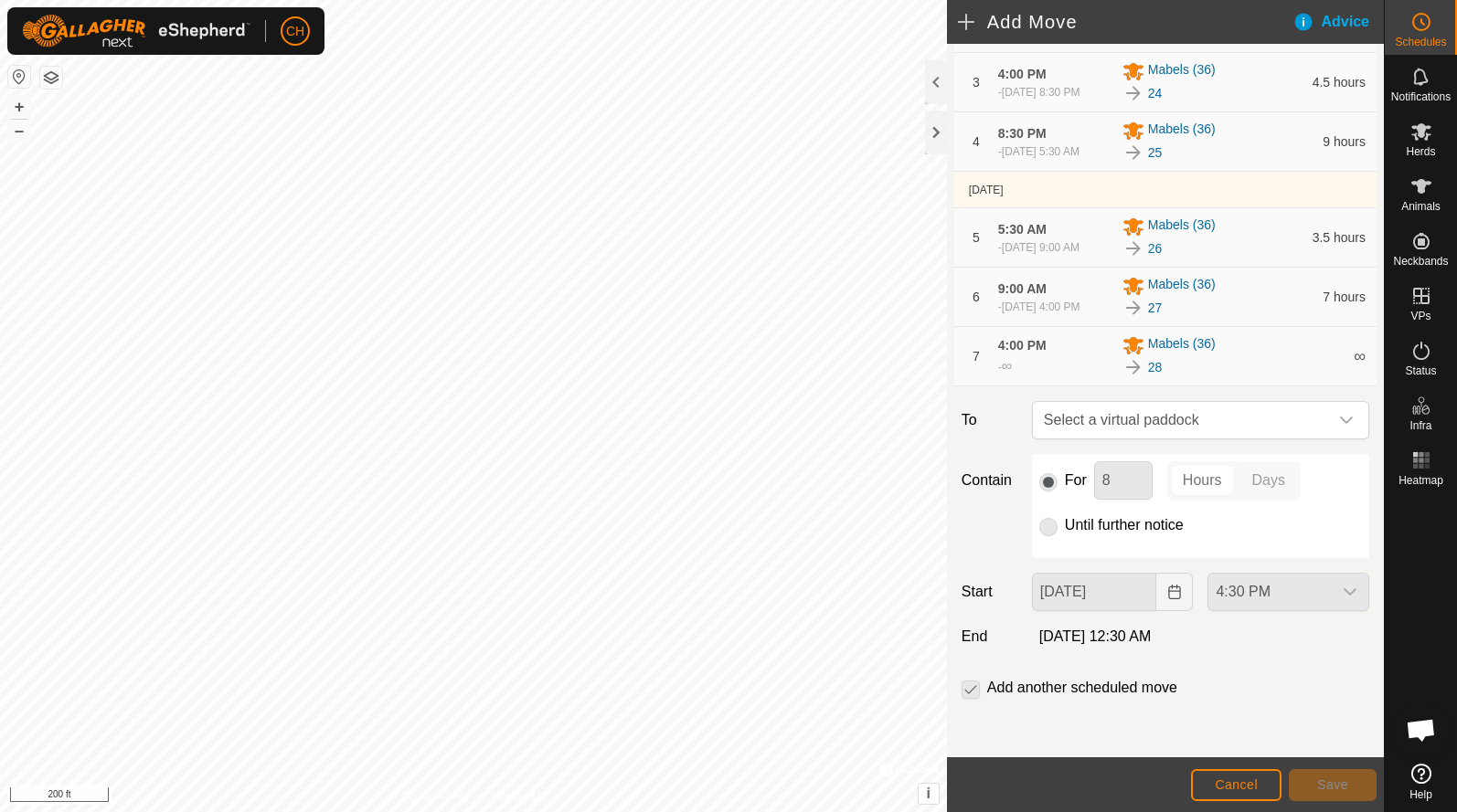
scroll to position [382, 0]
click at [1144, 420] on span "Select a virtual paddock" at bounding box center [1182, 420] width 292 height 36
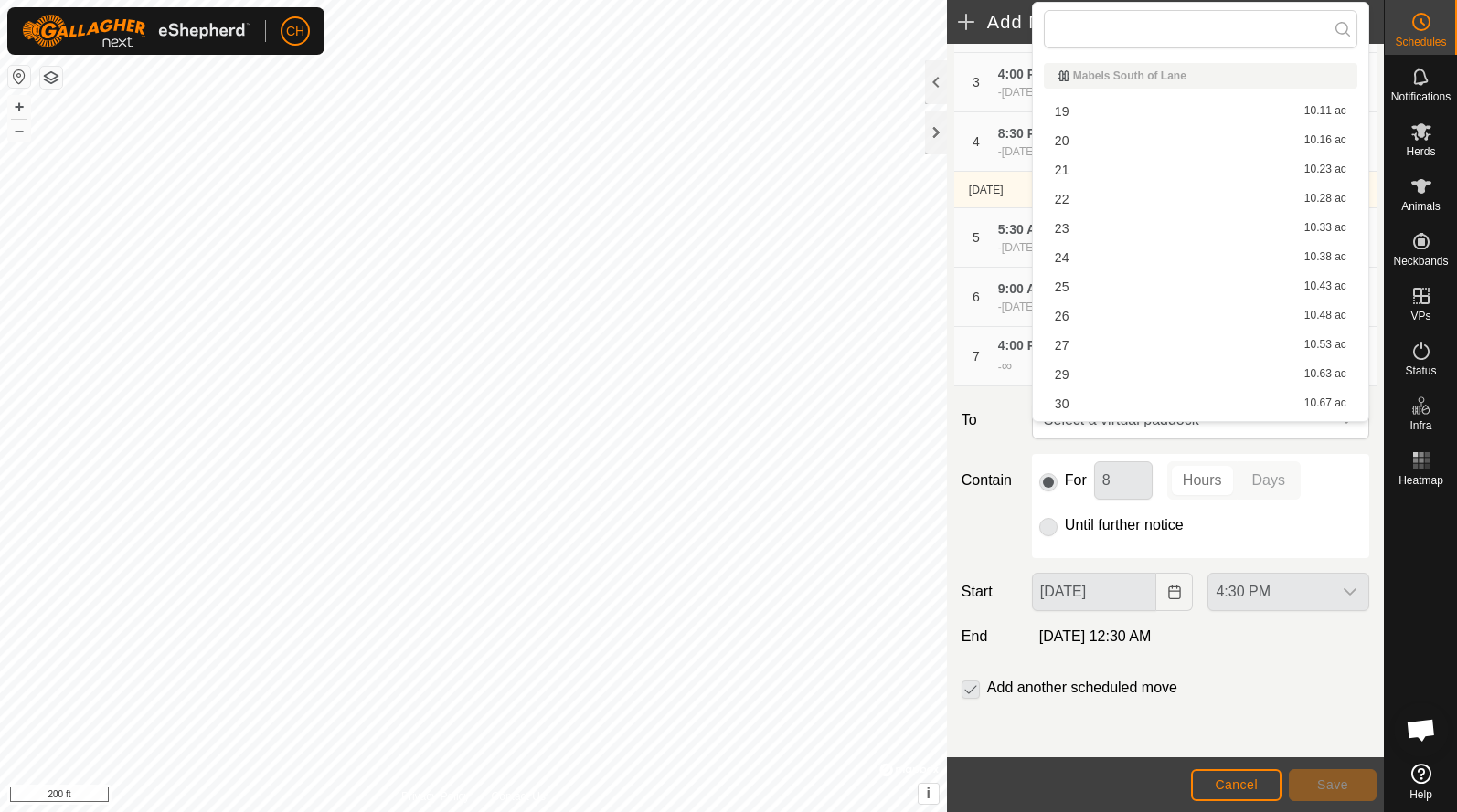
scroll to position [25, 0]
click at [1082, 354] on li "29 10.63 ac" at bounding box center [1200, 349] width 313 height 27
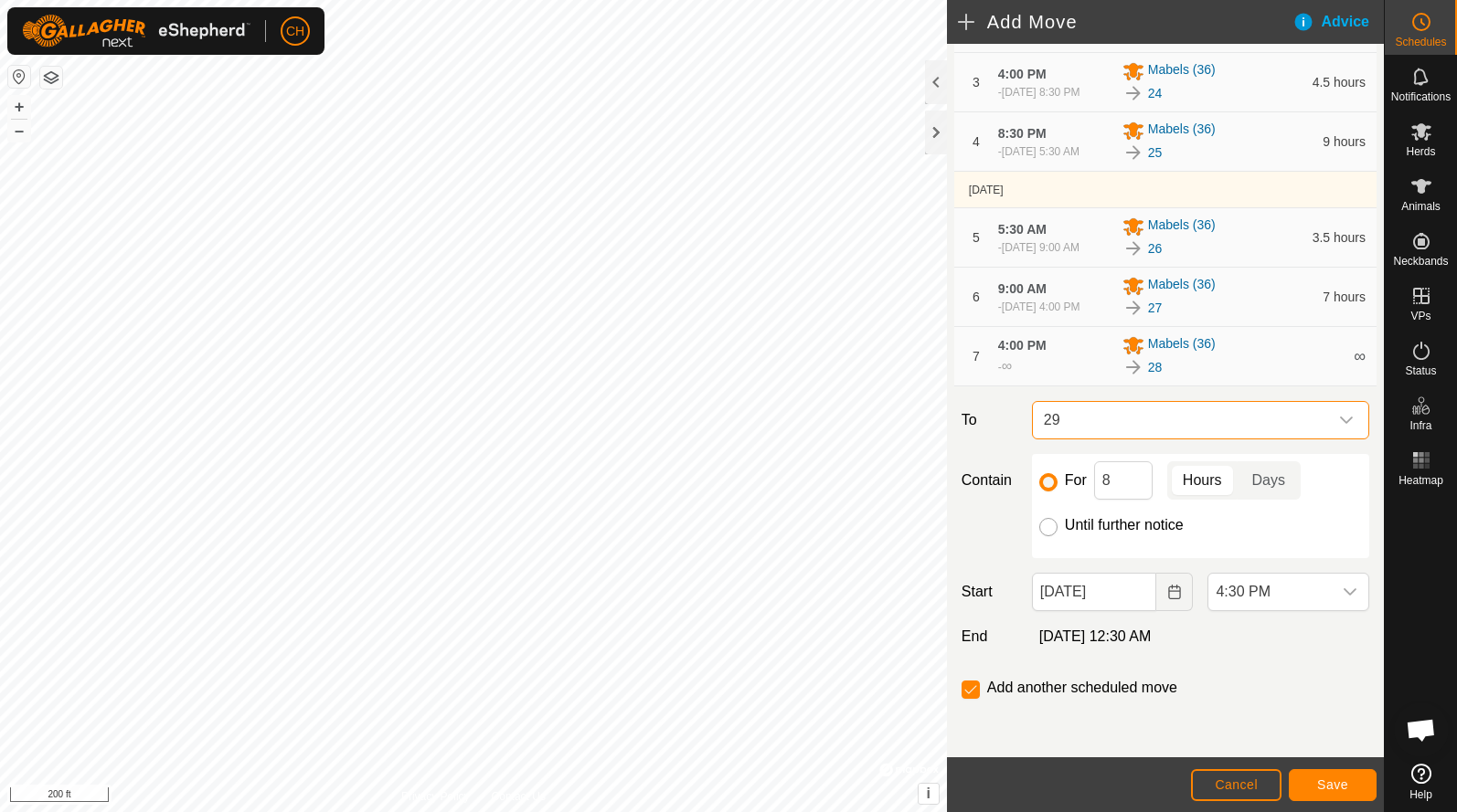
click at [1045, 527] on input "Until further notice" at bounding box center [1048, 526] width 19 height 19
radio input "true"
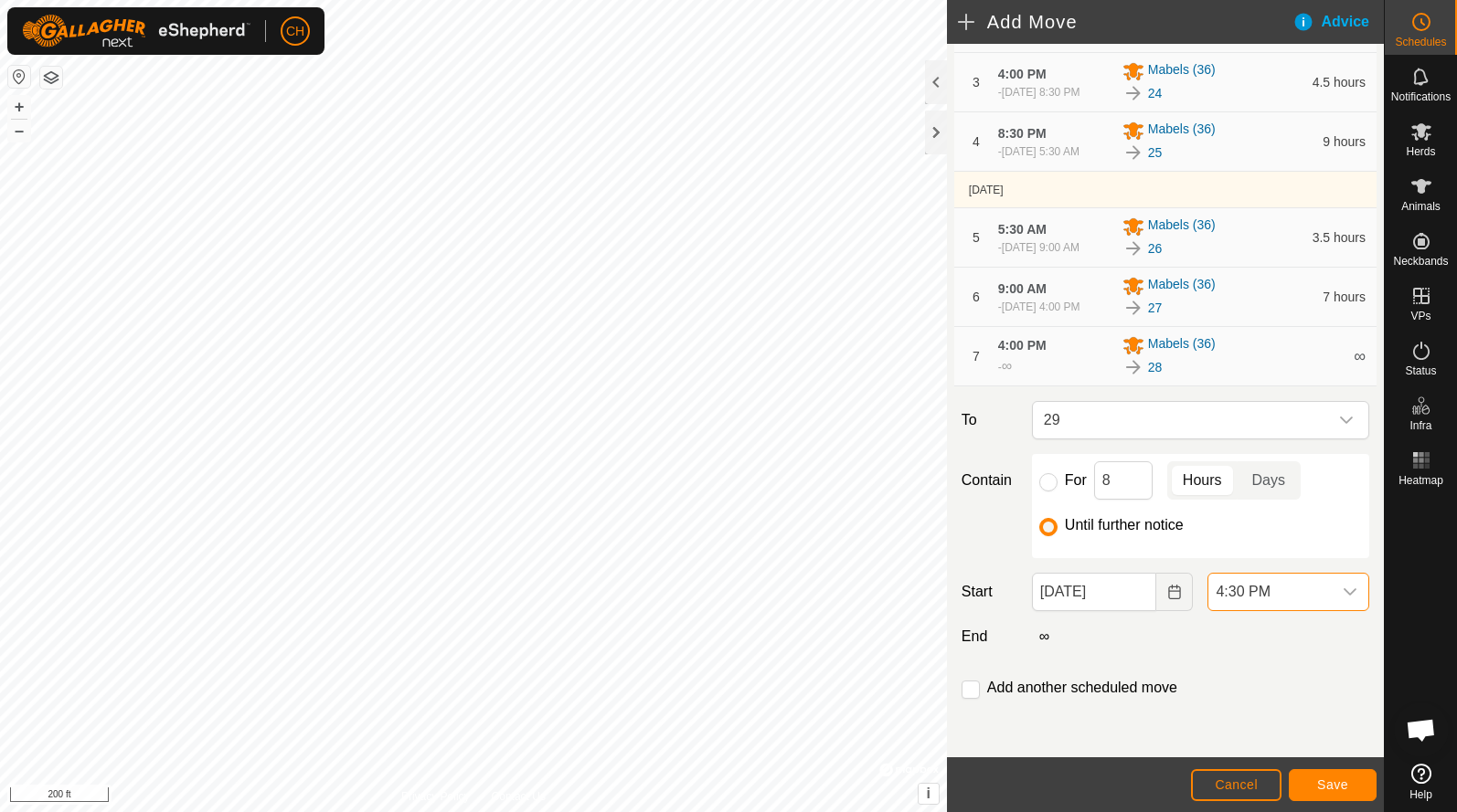
click at [1236, 589] on span "4:30 PM" at bounding box center [1270, 591] width 123 height 36
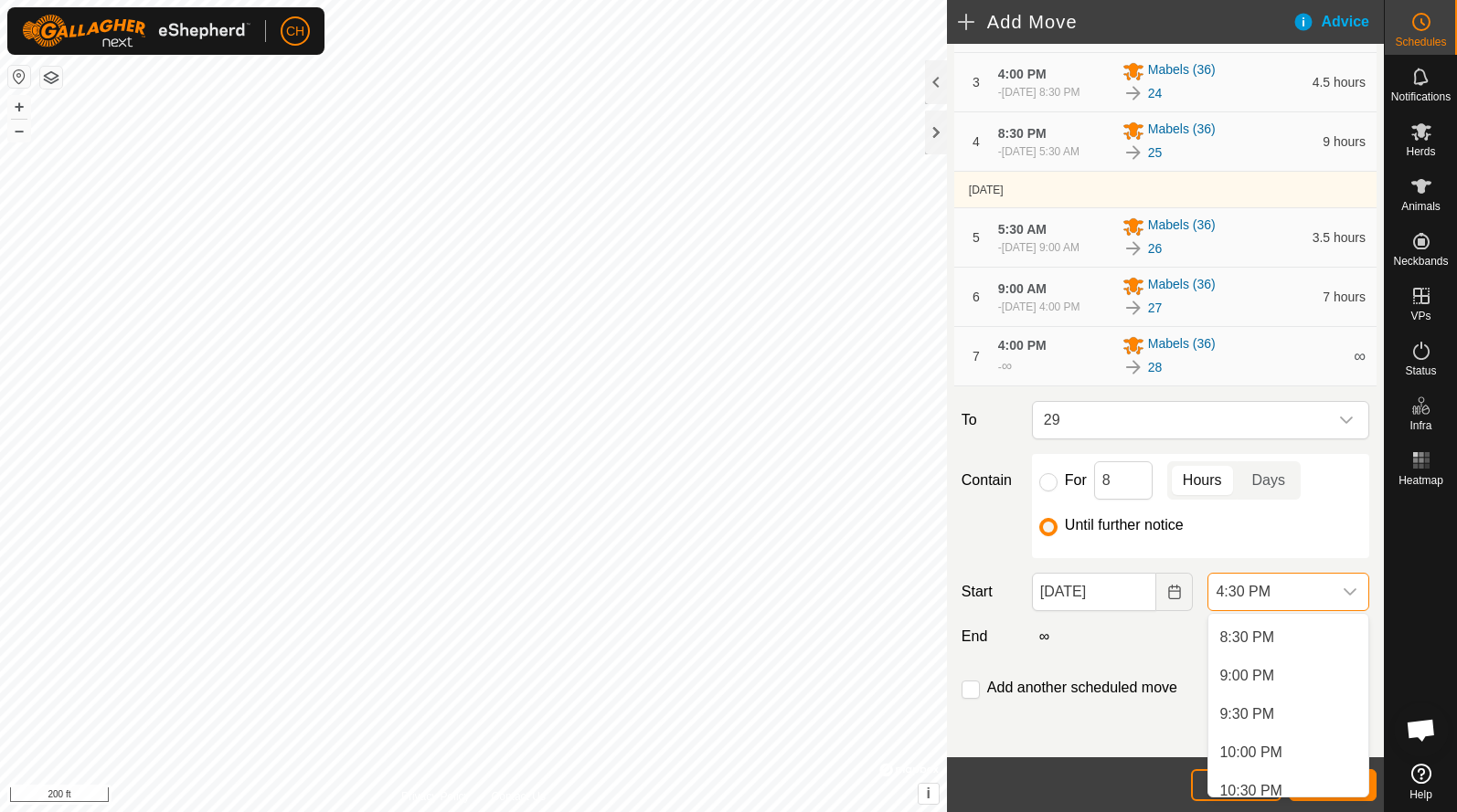
scroll to position [1569, 0]
click at [1260, 640] on li "8:30 PM" at bounding box center [1288, 635] width 159 height 36
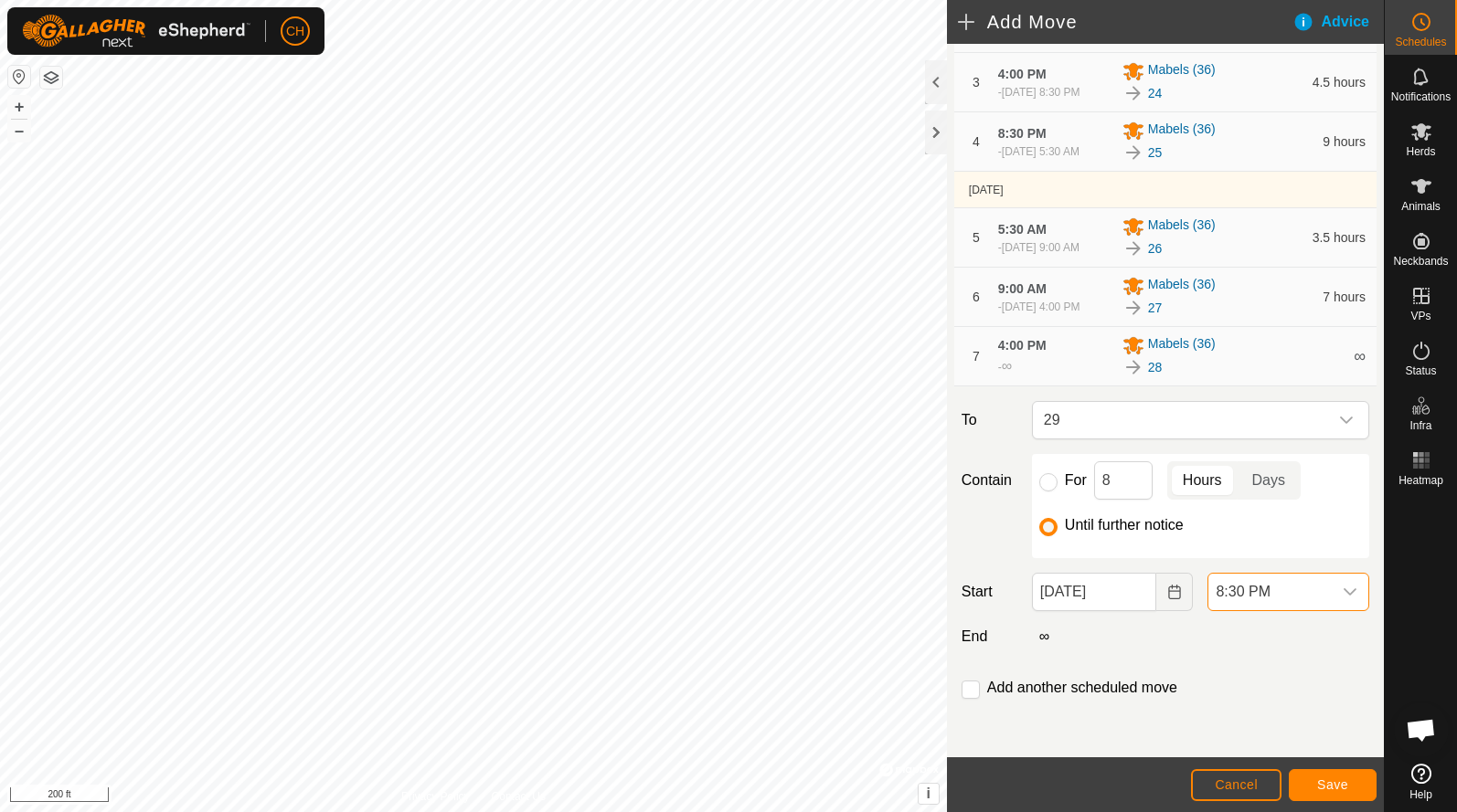
scroll to position [1266, 0]
click at [976, 692] on input "checkbox" at bounding box center [970, 690] width 19 height 19
click at [1332, 788] on span "Save" at bounding box center [1333, 785] width 31 height 15
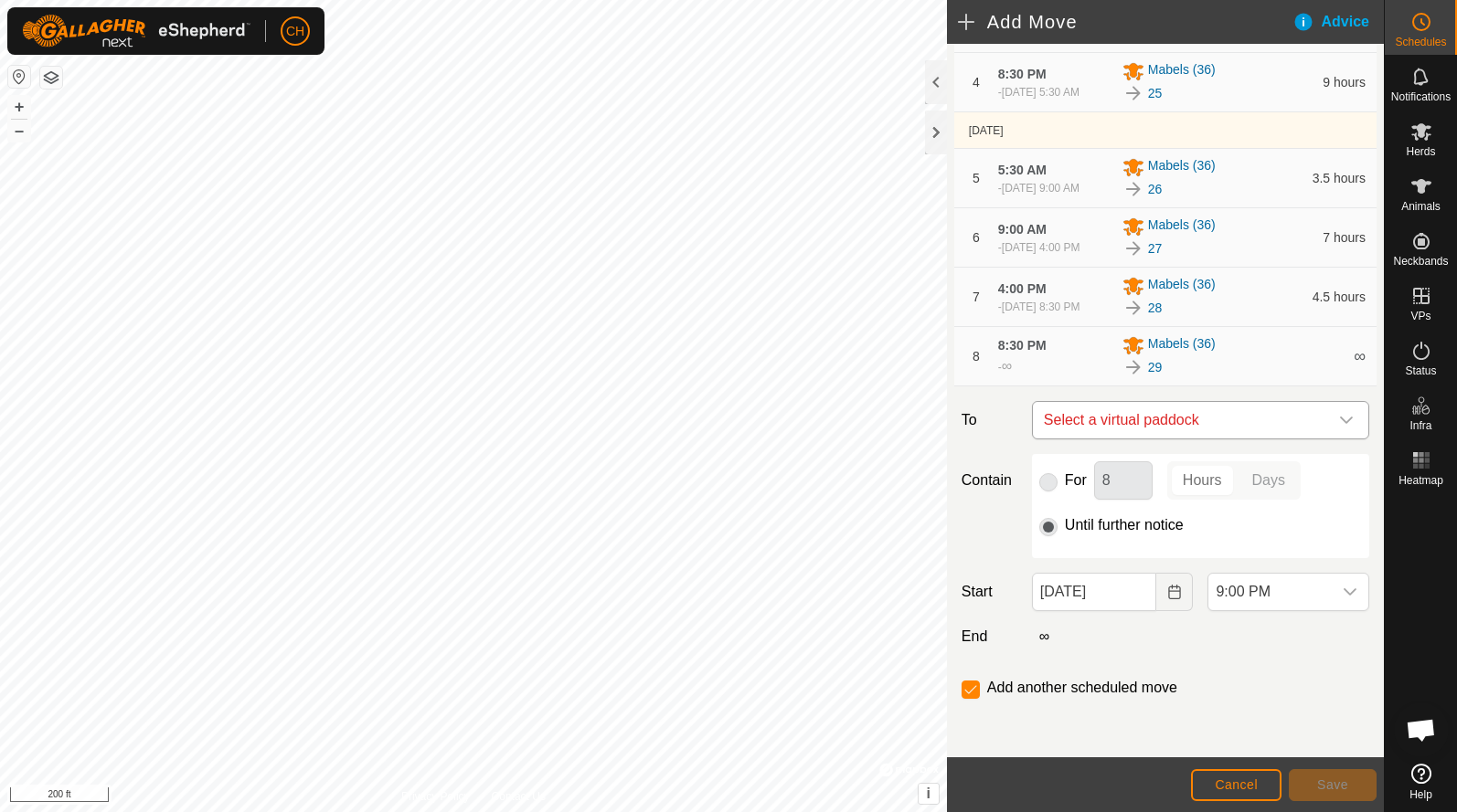
scroll to position [449, 0]
click at [1101, 421] on span "Select a virtual paddock" at bounding box center [1182, 420] width 292 height 36
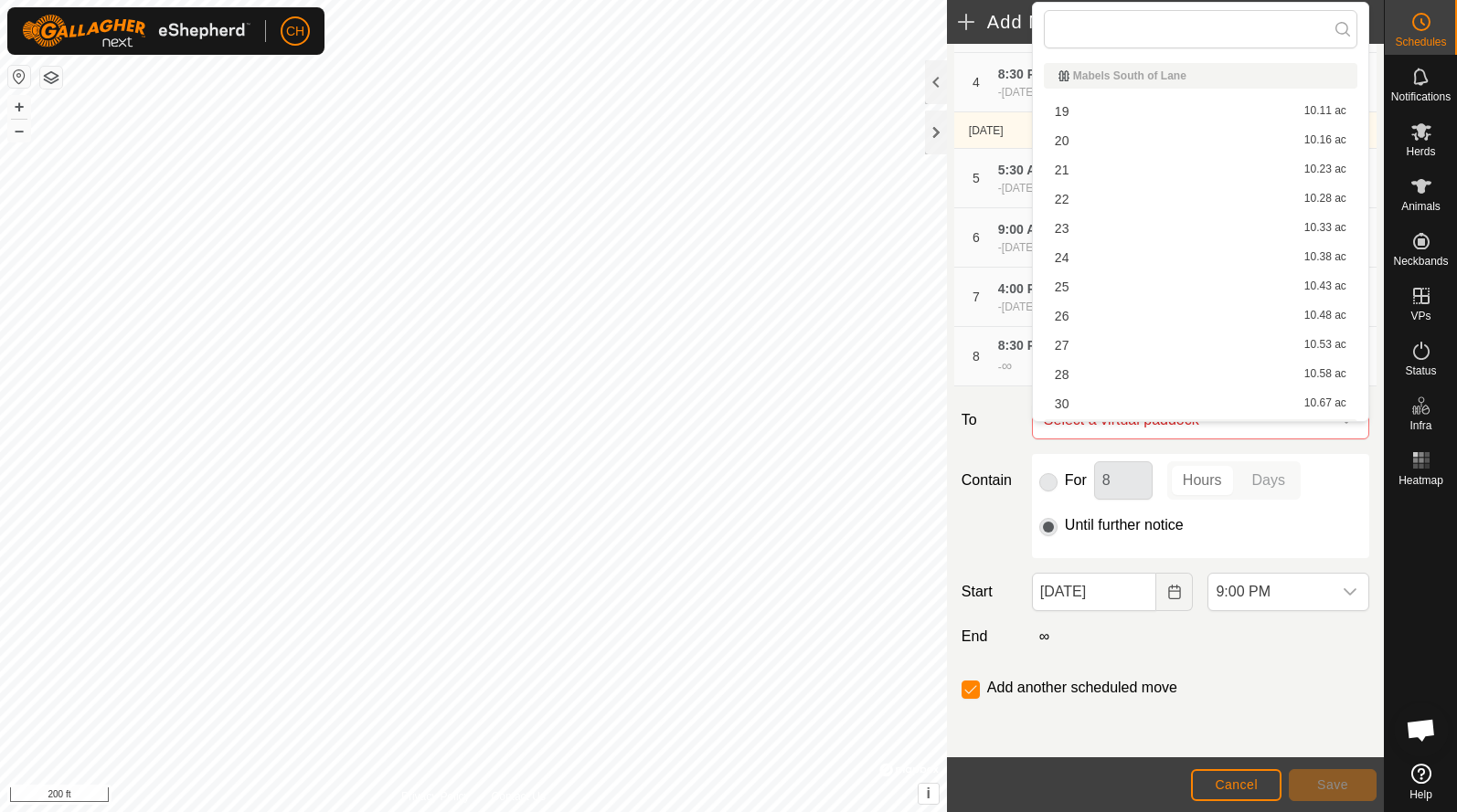
scroll to position [25, 0]
click at [1079, 382] on li "30 10.67 ac" at bounding box center [1200, 379] width 313 height 27
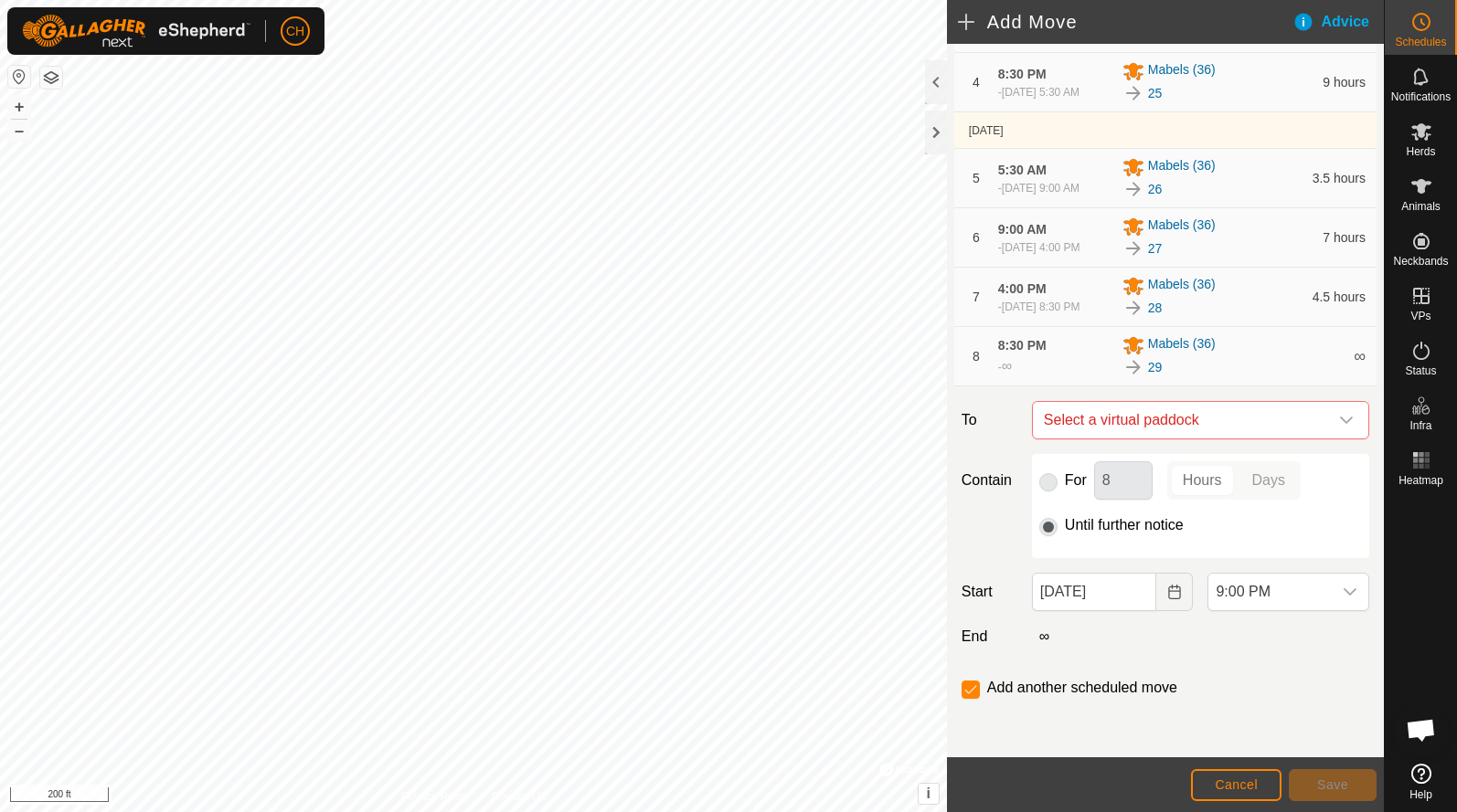
checkbox input "false"
click at [1167, 598] on icon "Choose Date" at bounding box center [1174, 592] width 15 height 15
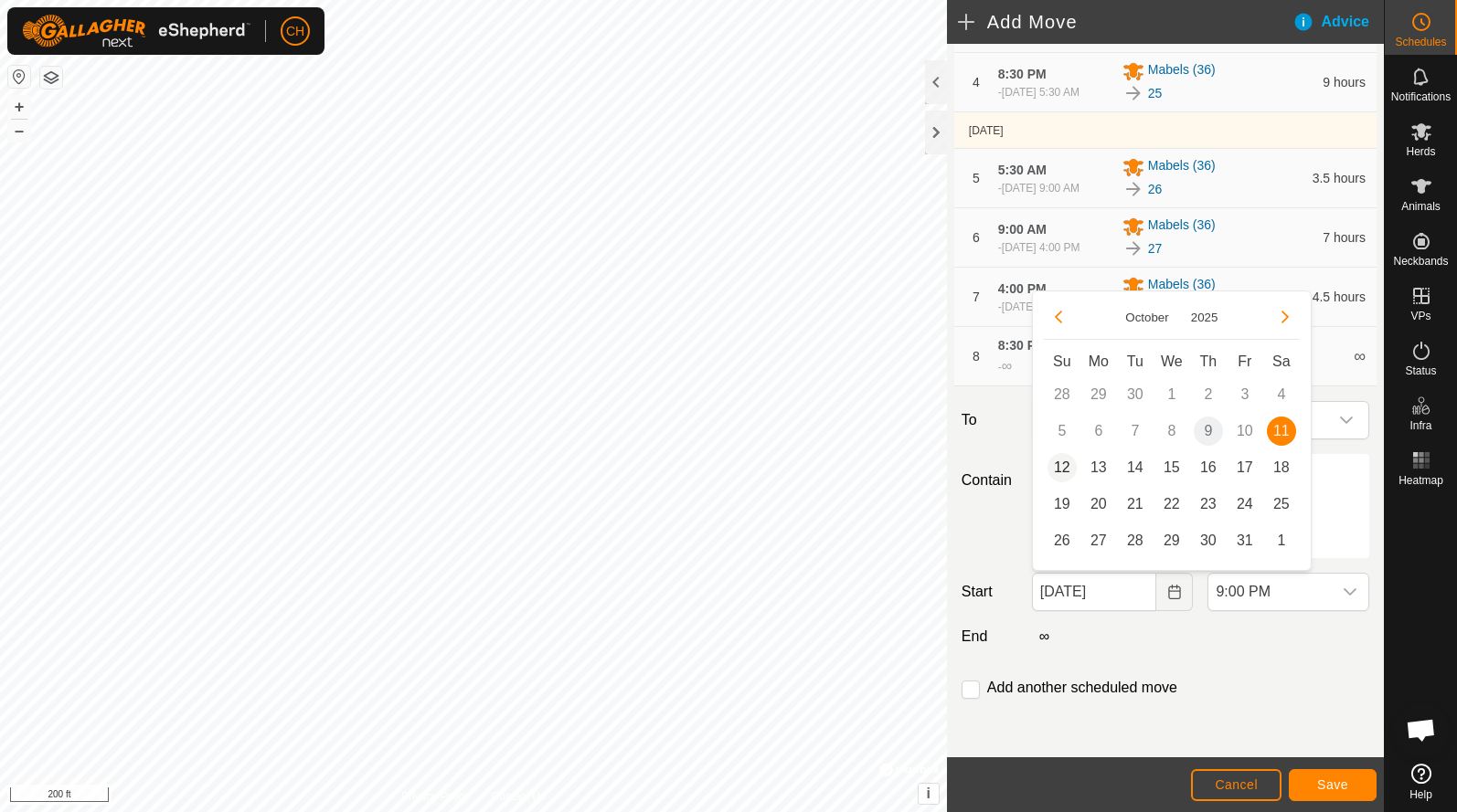
click at [1060, 463] on span "12" at bounding box center [1062, 468] width 29 height 29
type input "[DATE]"
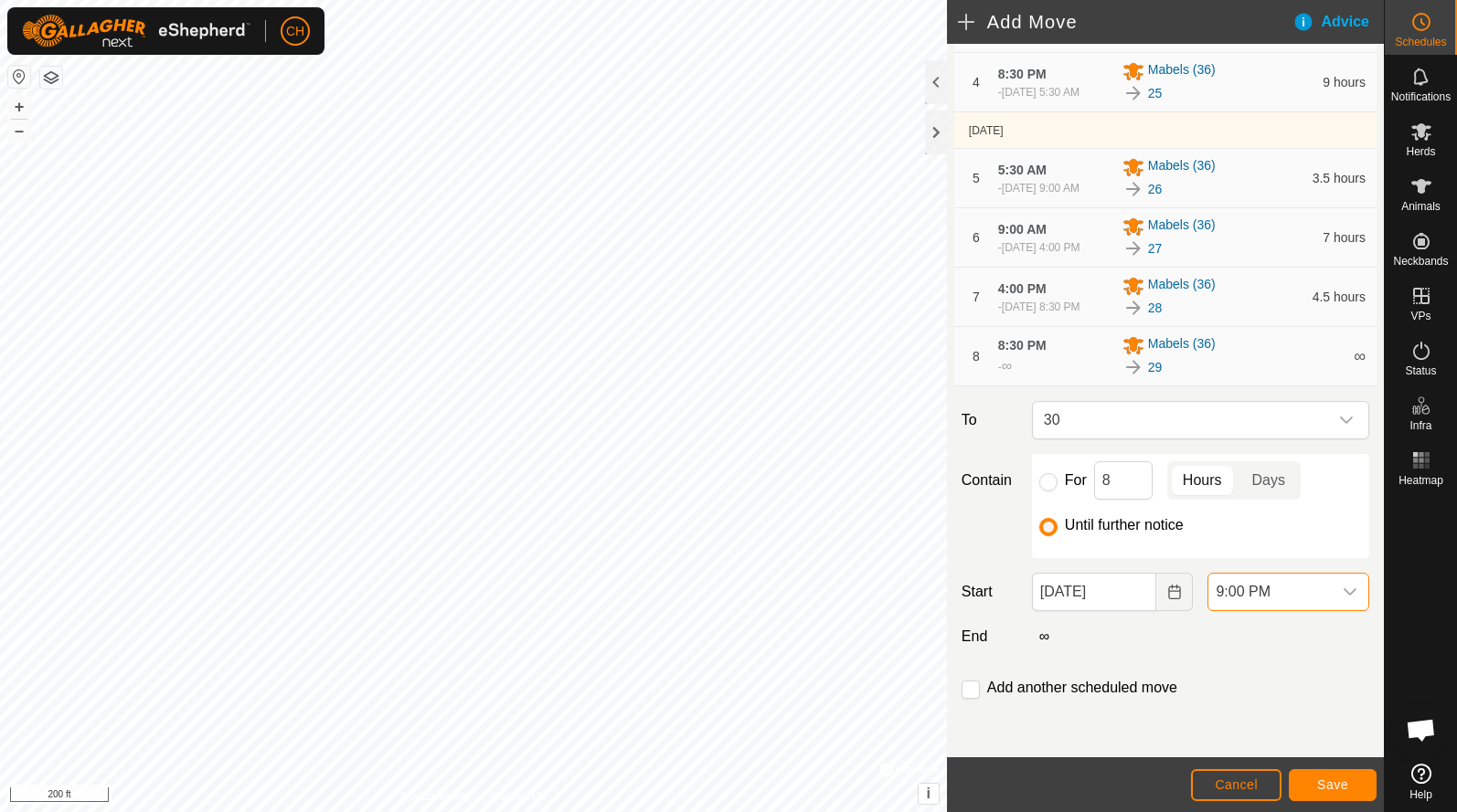
click at [1248, 595] on span "9:00 PM" at bounding box center [1270, 591] width 123 height 36
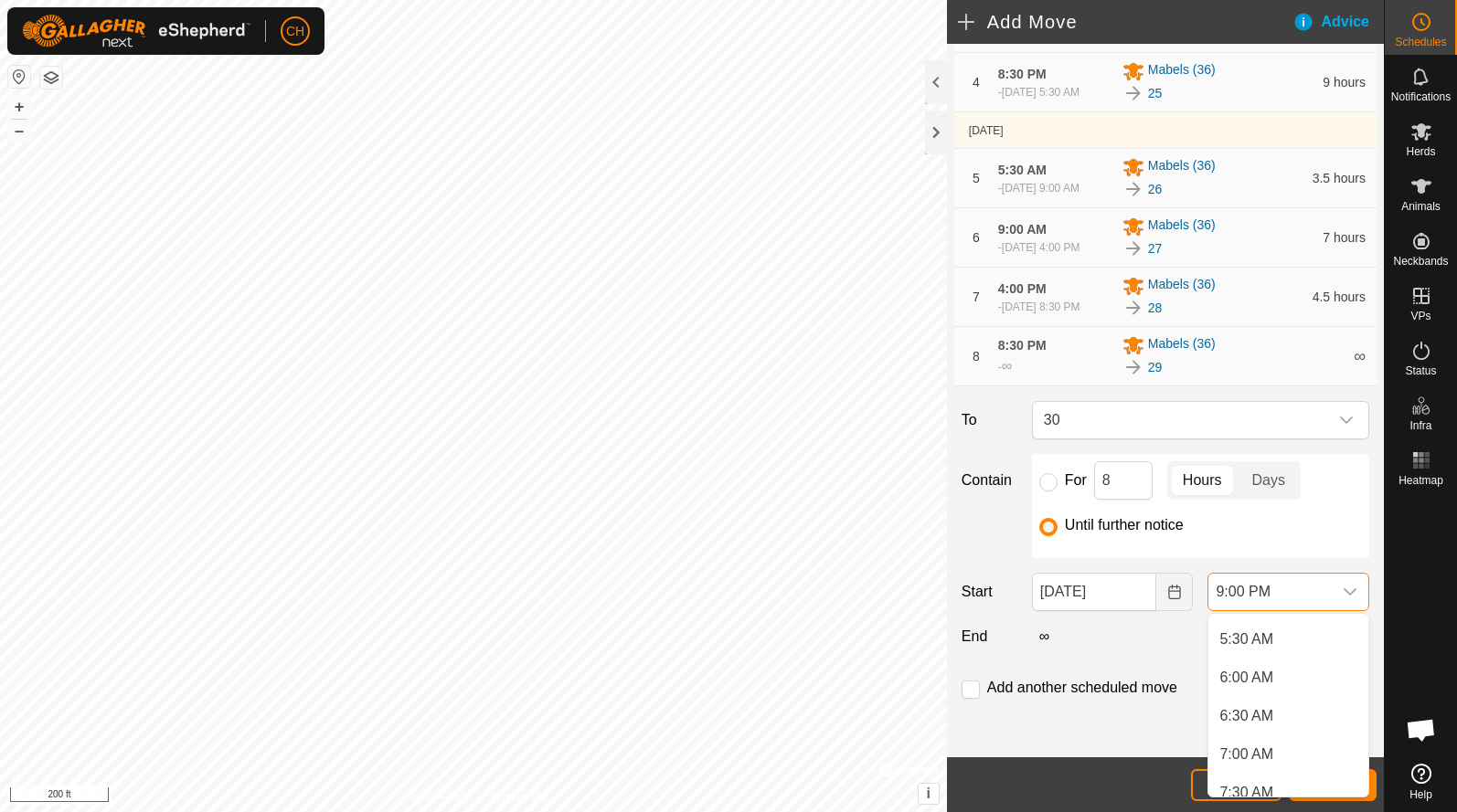
scroll to position [407, 0]
click at [1262, 642] on li "5:30 AM" at bounding box center [1288, 646] width 159 height 36
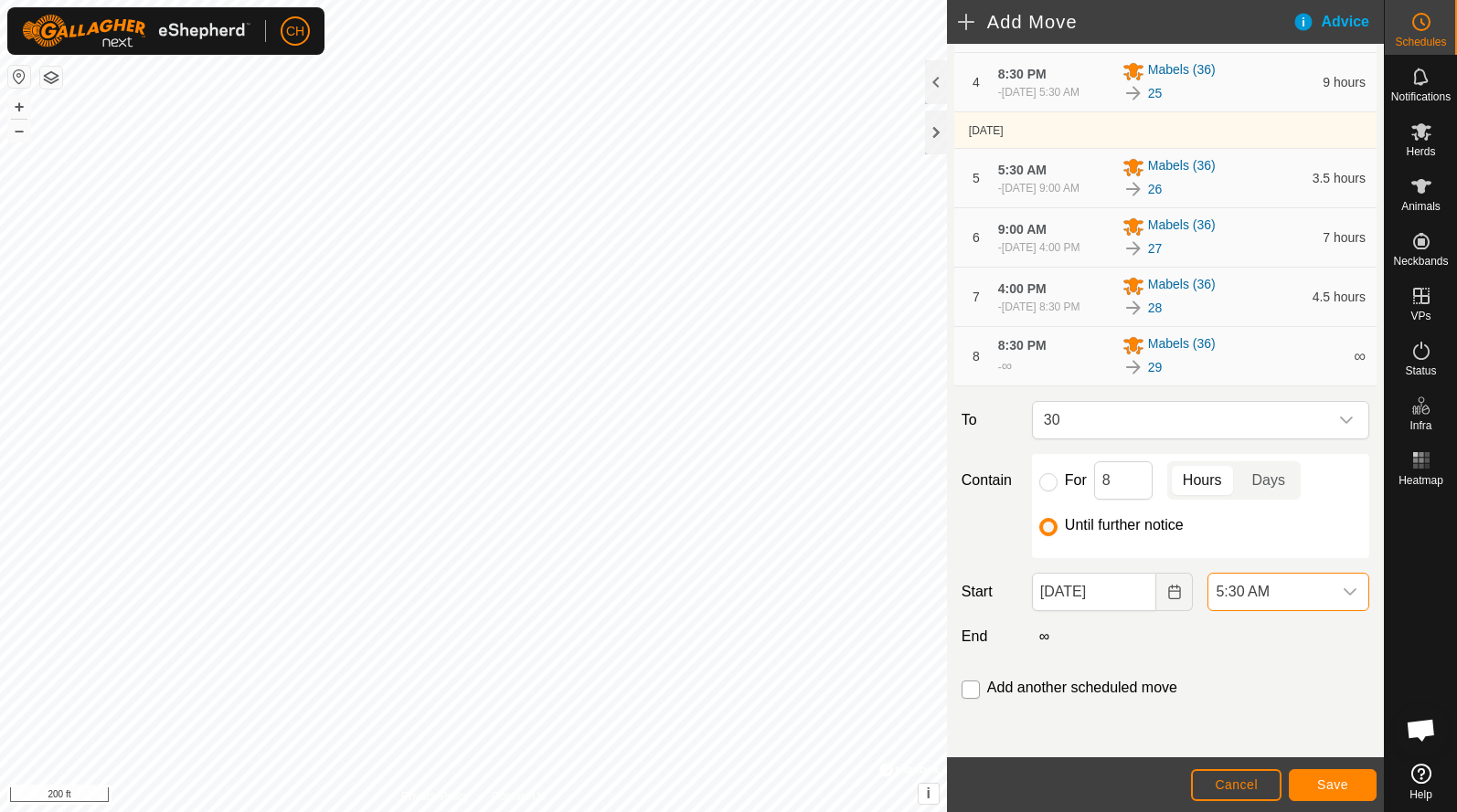
click at [970, 685] on input "checkbox" at bounding box center [970, 690] width 19 height 19
checkbox input "true"
click at [1322, 781] on span "Save" at bounding box center [1333, 785] width 31 height 15
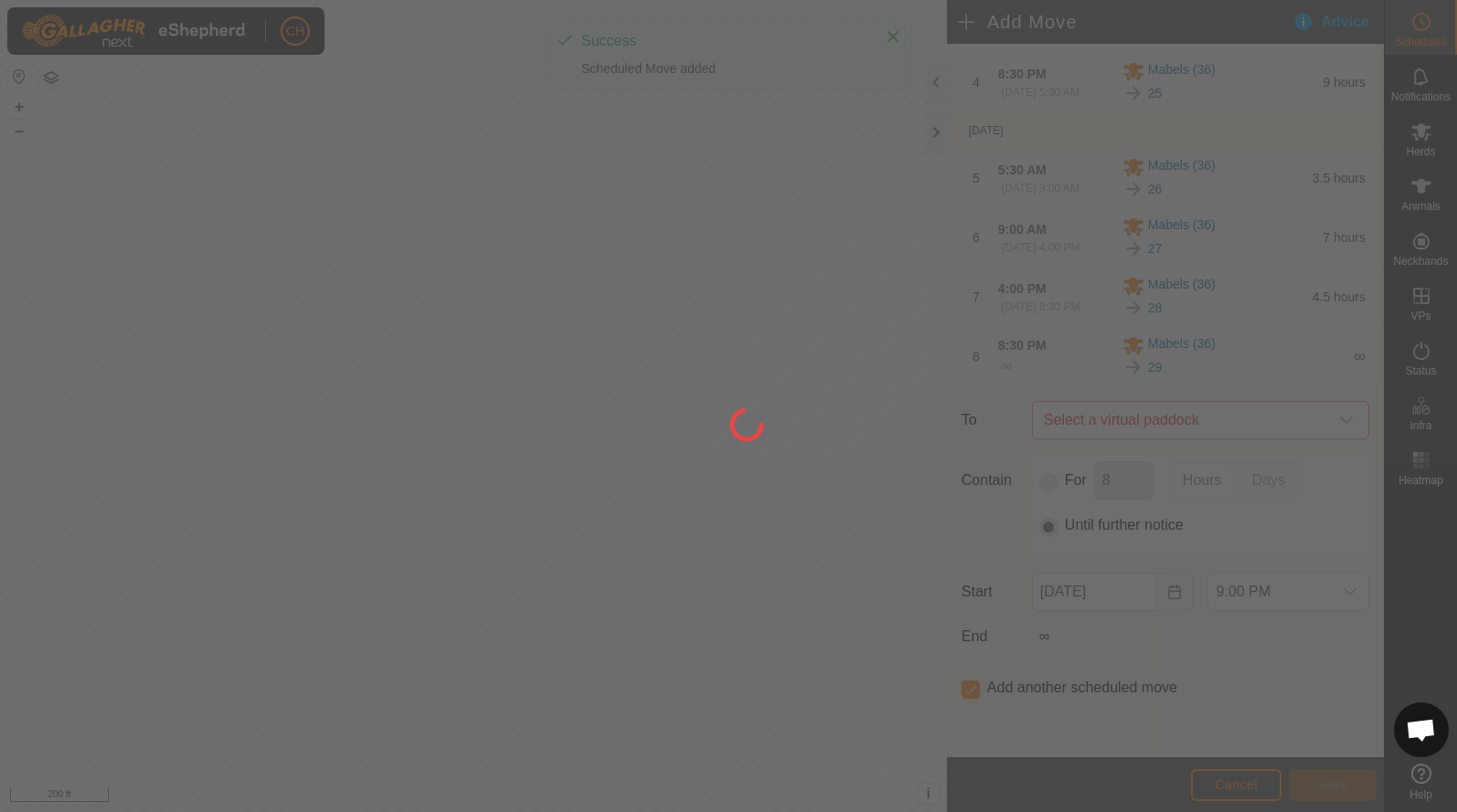
type input "[DATE]"
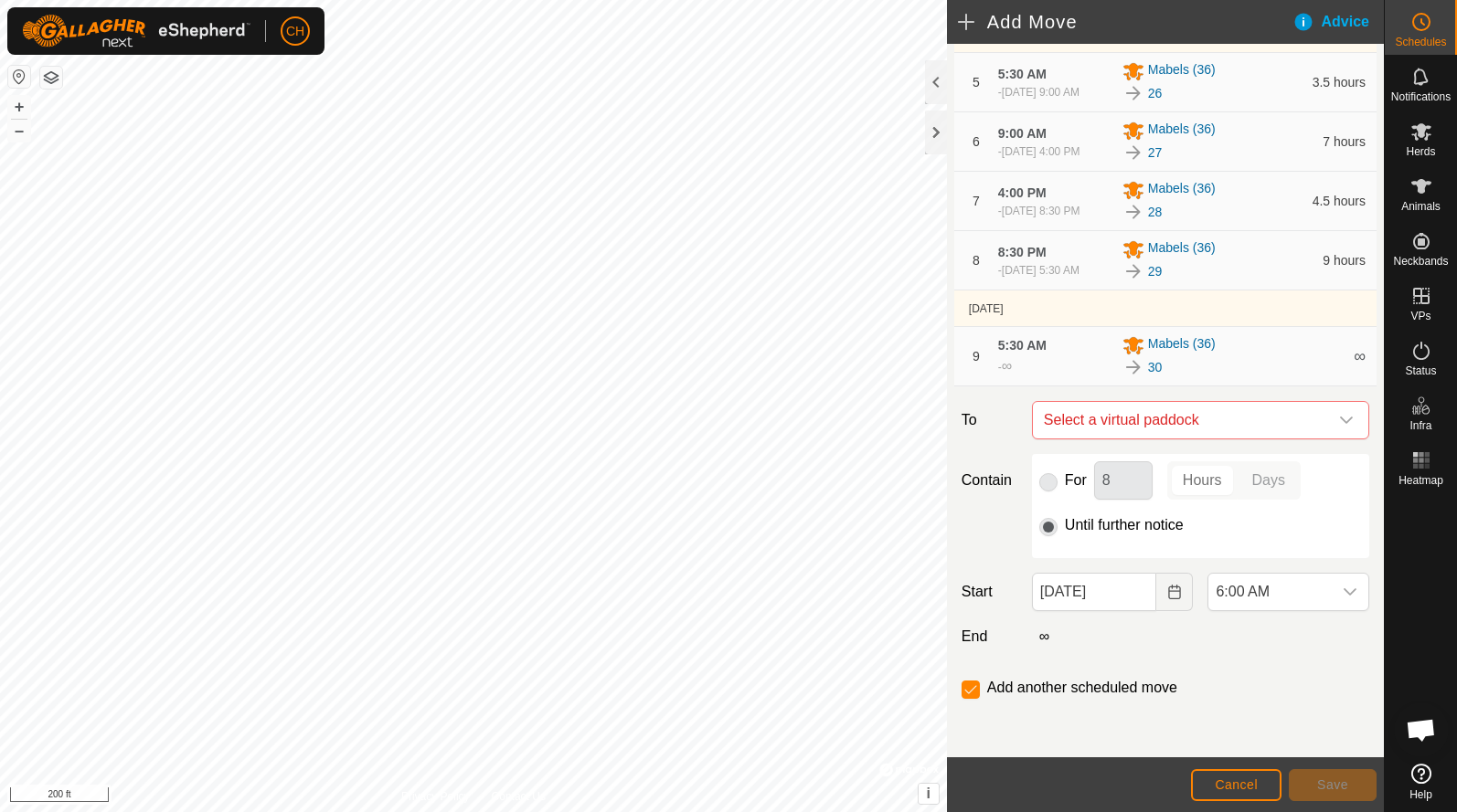
scroll to position [515, 0]
click at [1119, 438] on span "Select a virtual paddock" at bounding box center [1182, 420] width 292 height 36
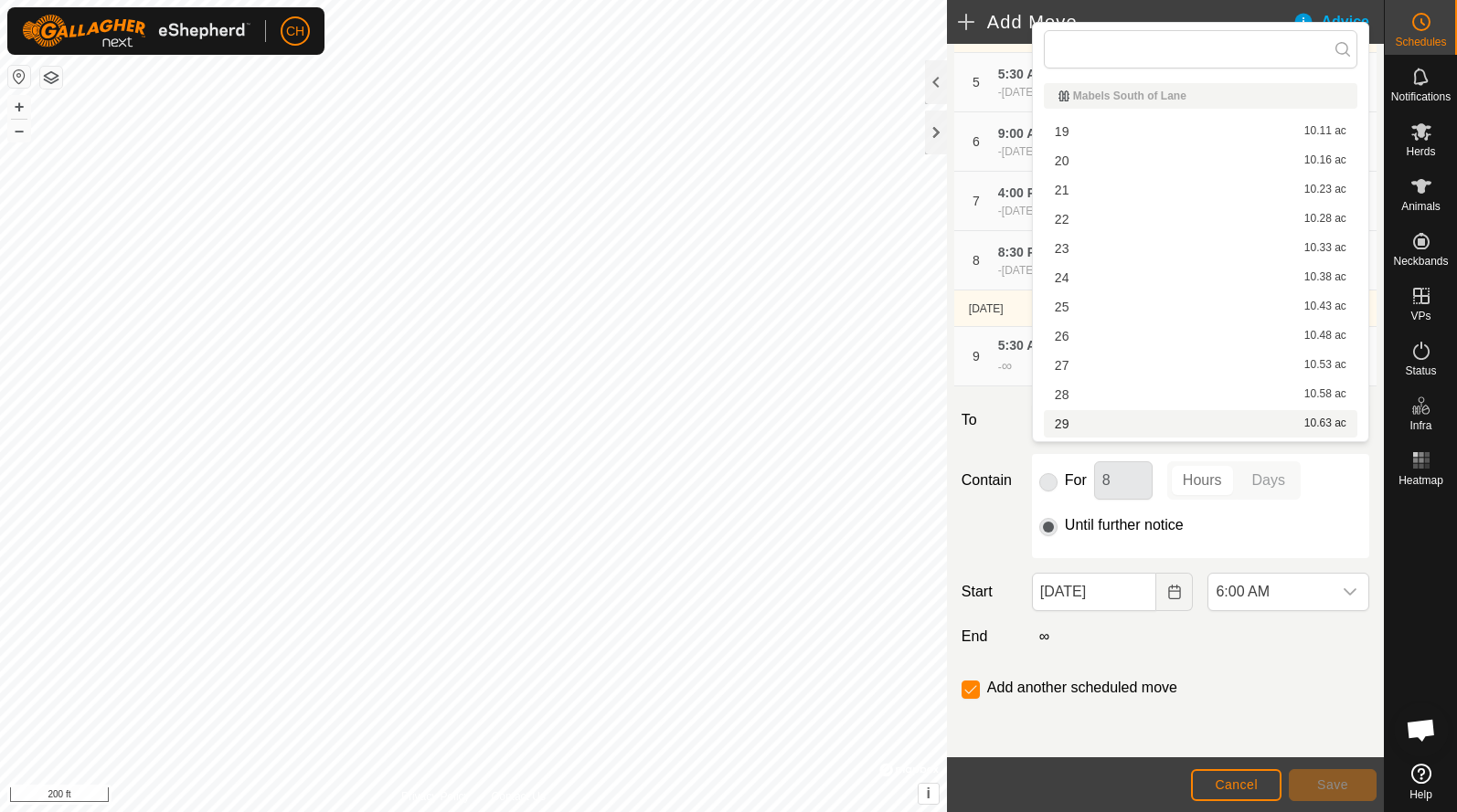
click at [993, 439] on label "To" at bounding box center [989, 420] width 70 height 38
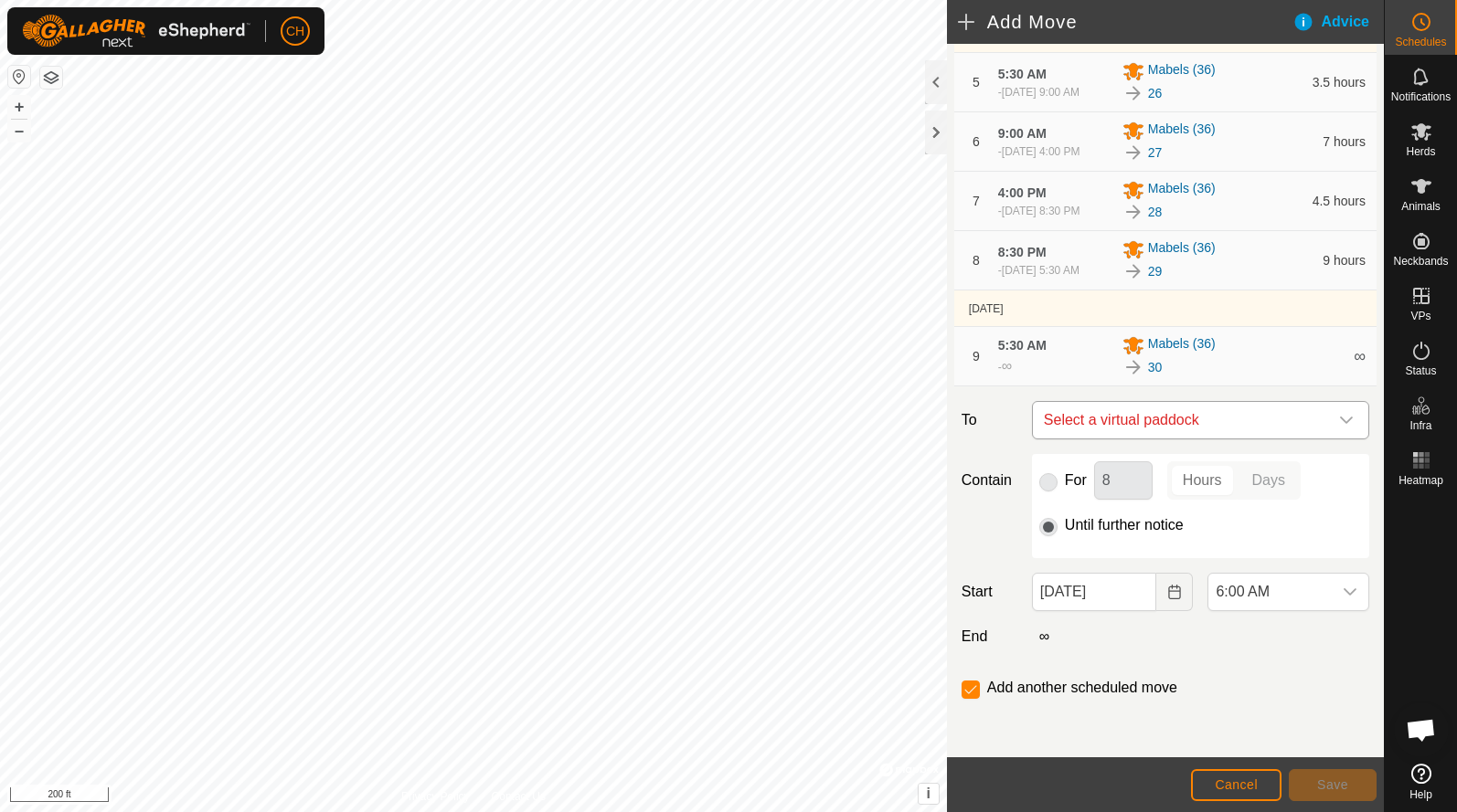
click at [1091, 438] on span "Select a virtual paddock" at bounding box center [1182, 420] width 292 height 36
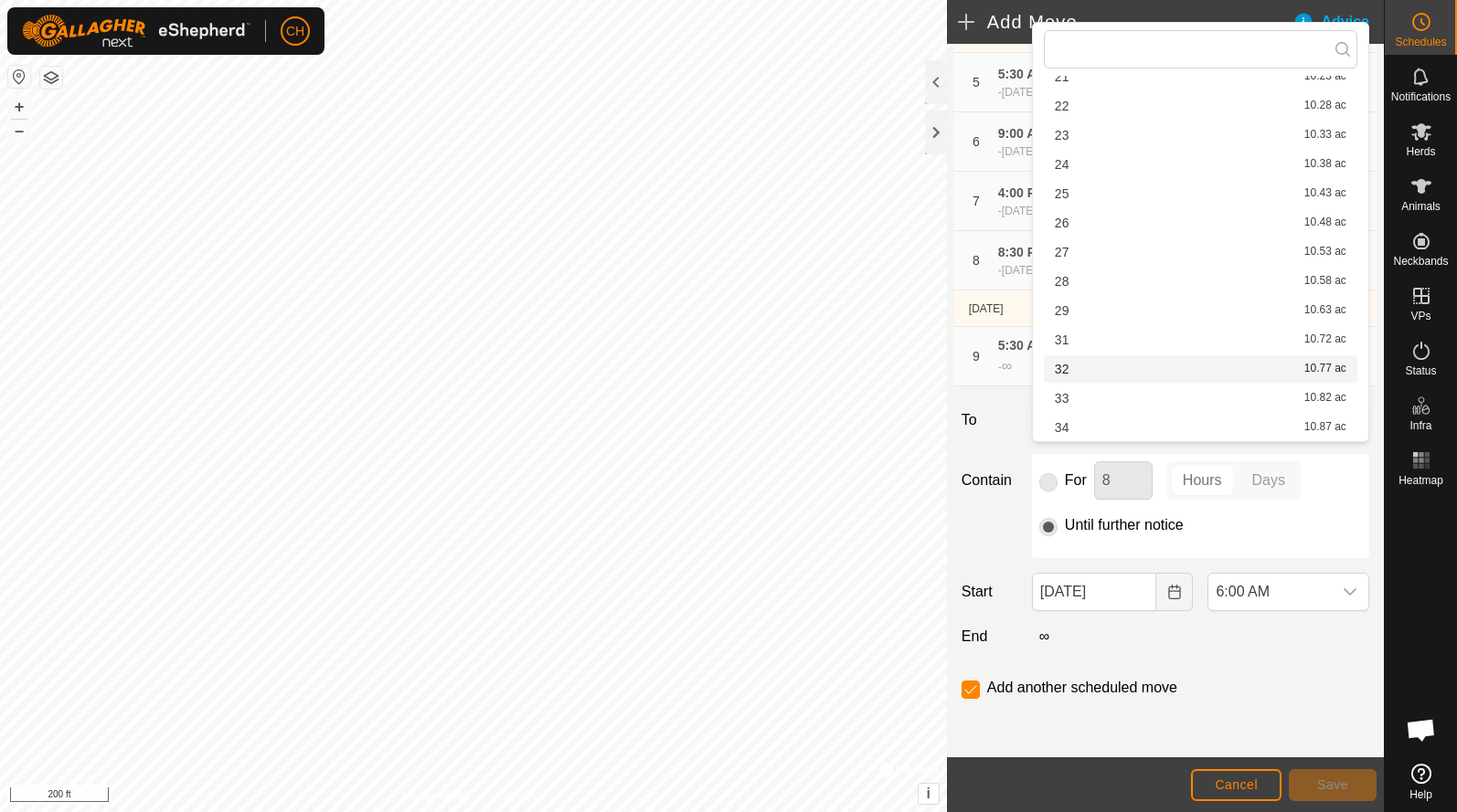
scroll to position [113, 0]
click at [1107, 344] on li "31 10.72 ac" at bounding box center [1200, 339] width 313 height 27
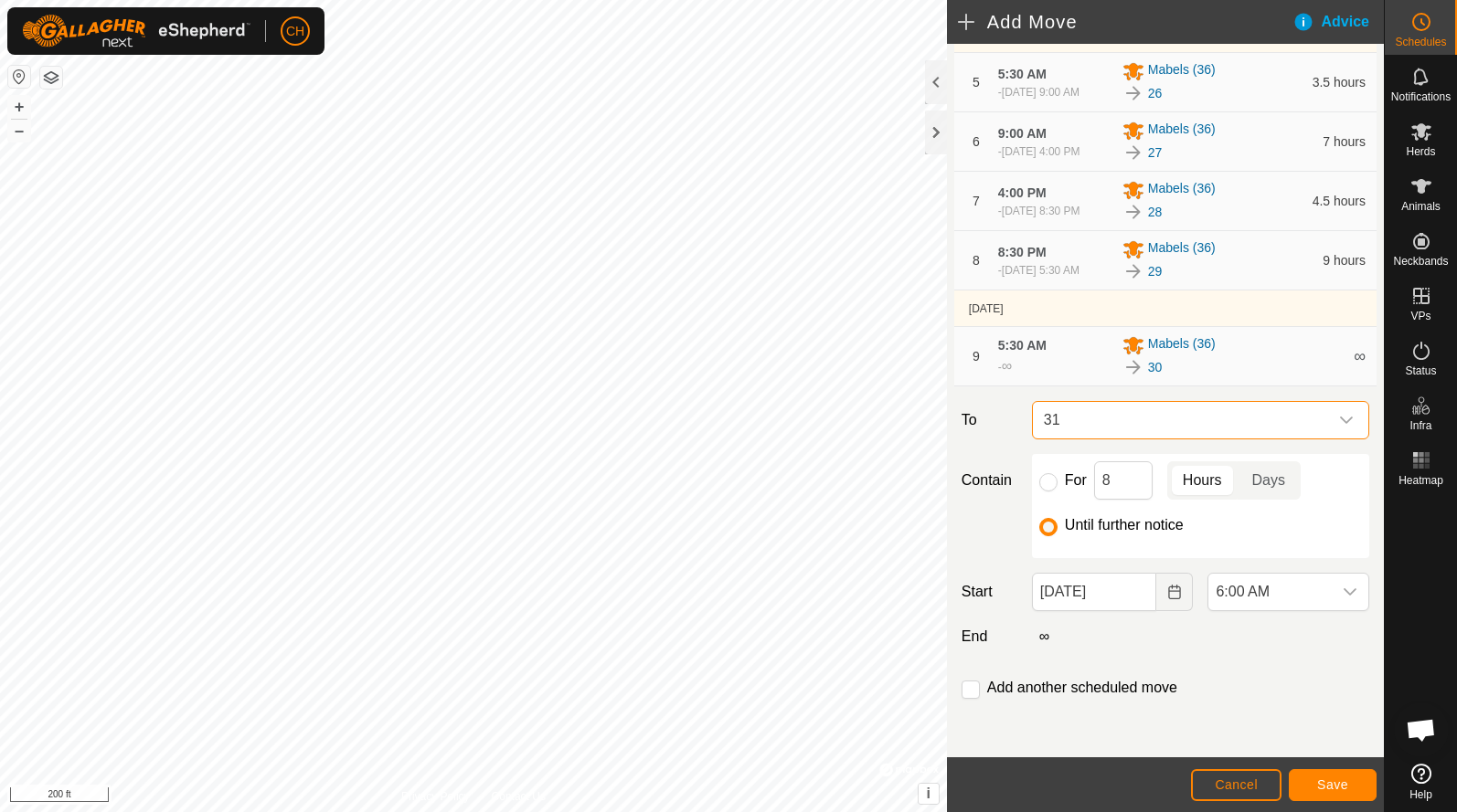
scroll to position [520, 0]
click at [1252, 610] on span "6:00 AM" at bounding box center [1270, 591] width 123 height 36
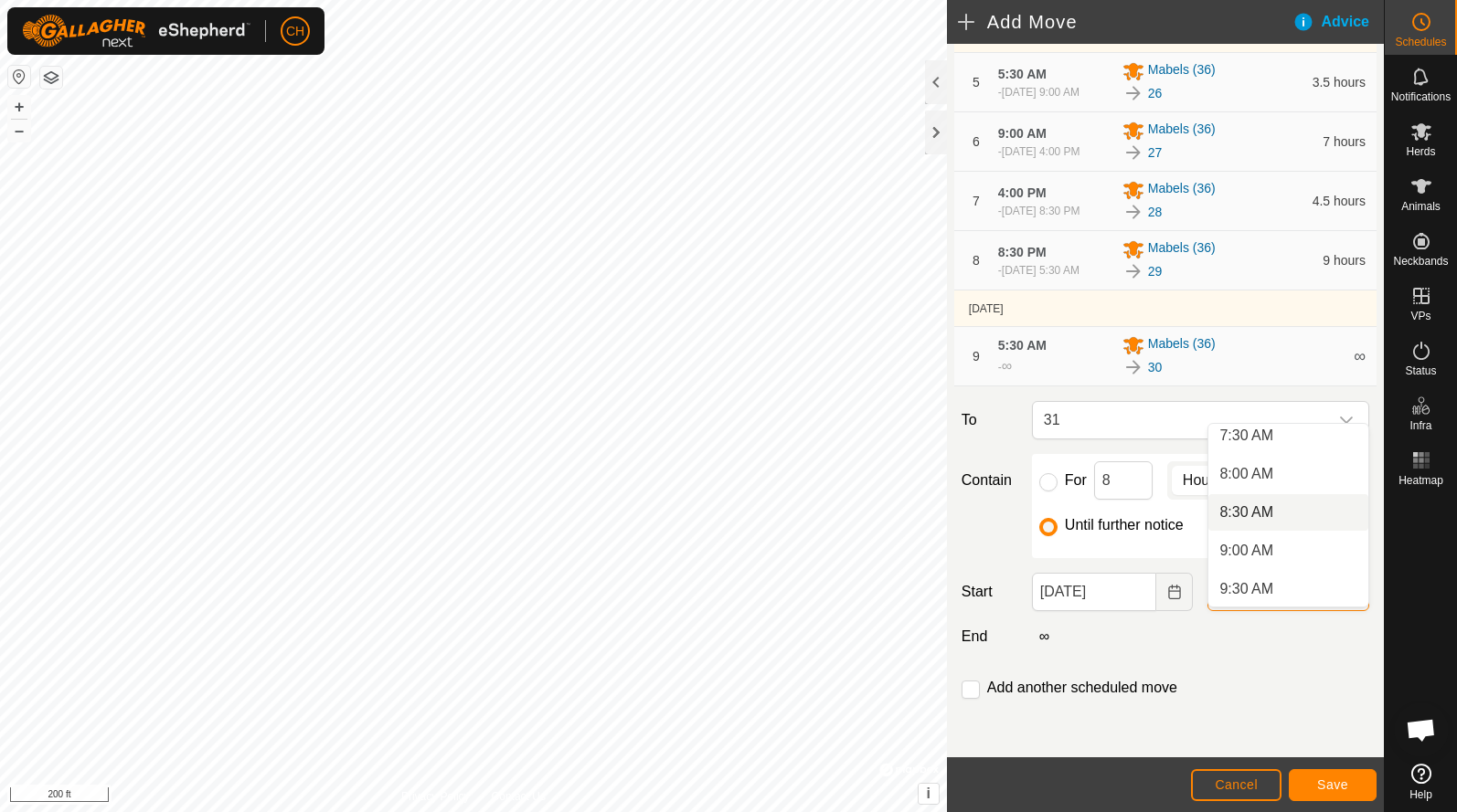
scroll to position [589, 0]
click at [1271, 550] on li "9:00 AM" at bounding box center [1288, 543] width 159 height 36
click at [968, 699] on input "checkbox" at bounding box center [970, 690] width 19 height 19
click at [1343, 794] on button "Save" at bounding box center [1333, 785] width 88 height 32
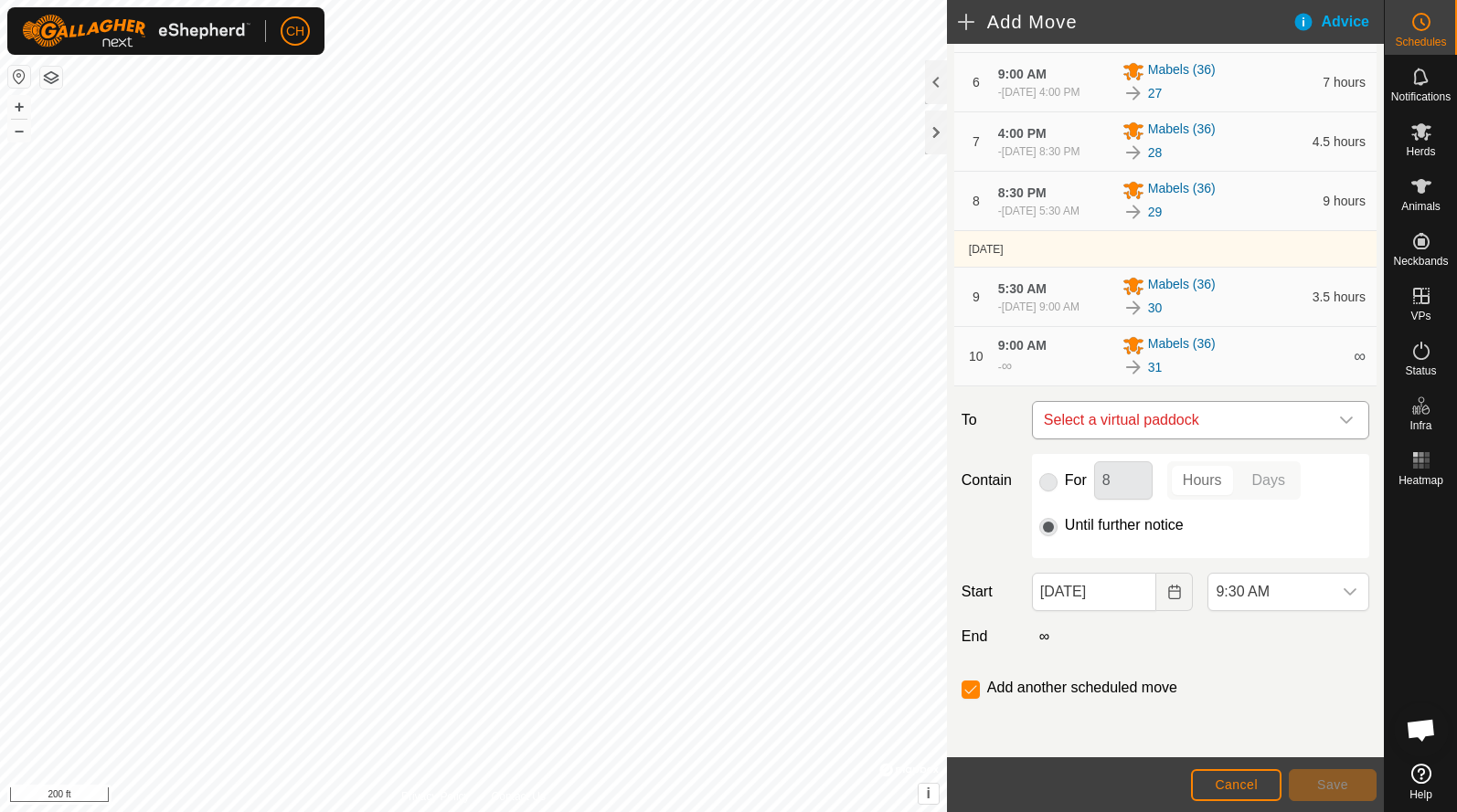
scroll to position [621, 0]
click at [1120, 423] on span "Select a virtual paddock" at bounding box center [1182, 420] width 292 height 36
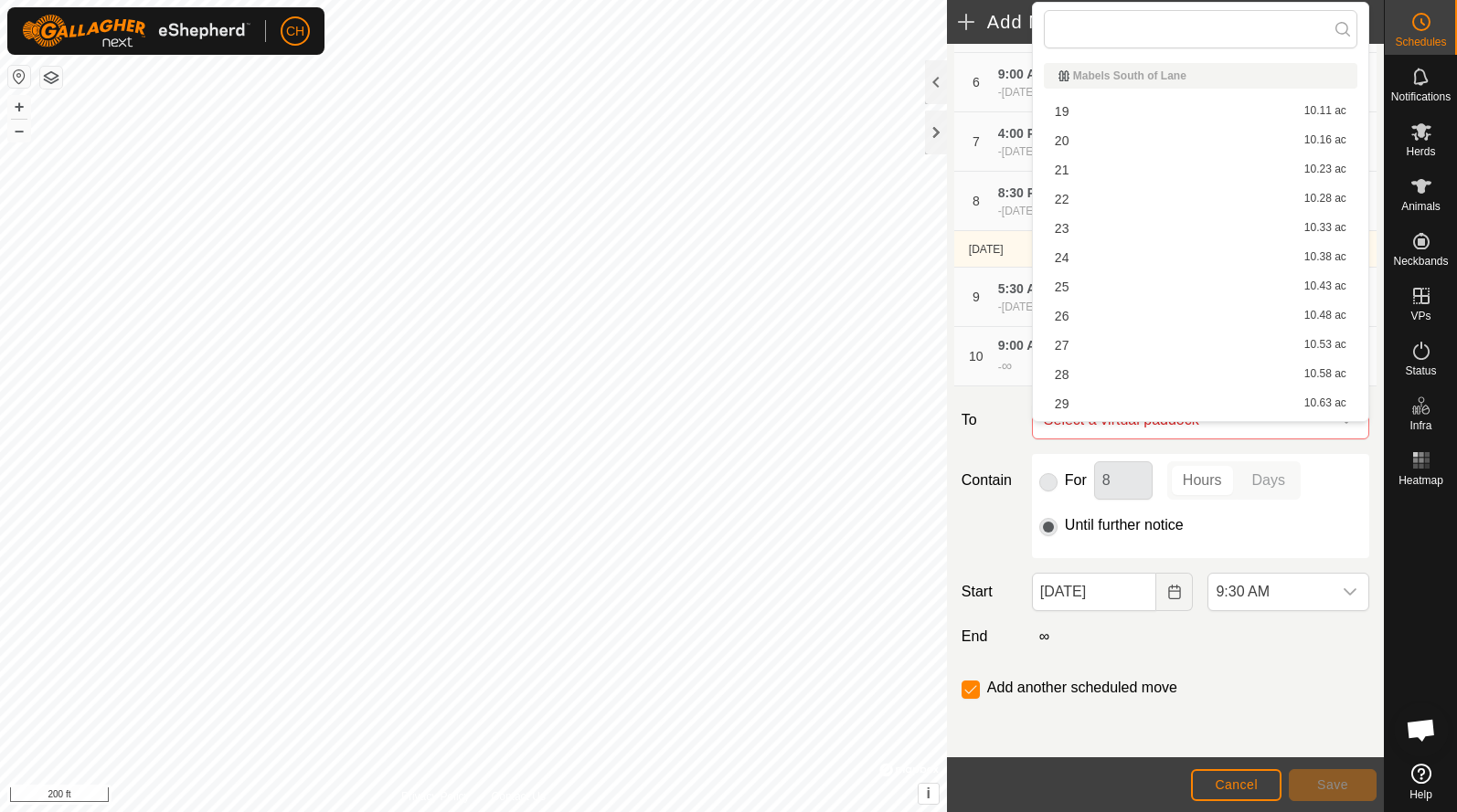
click at [1017, 432] on label "To" at bounding box center [989, 420] width 70 height 38
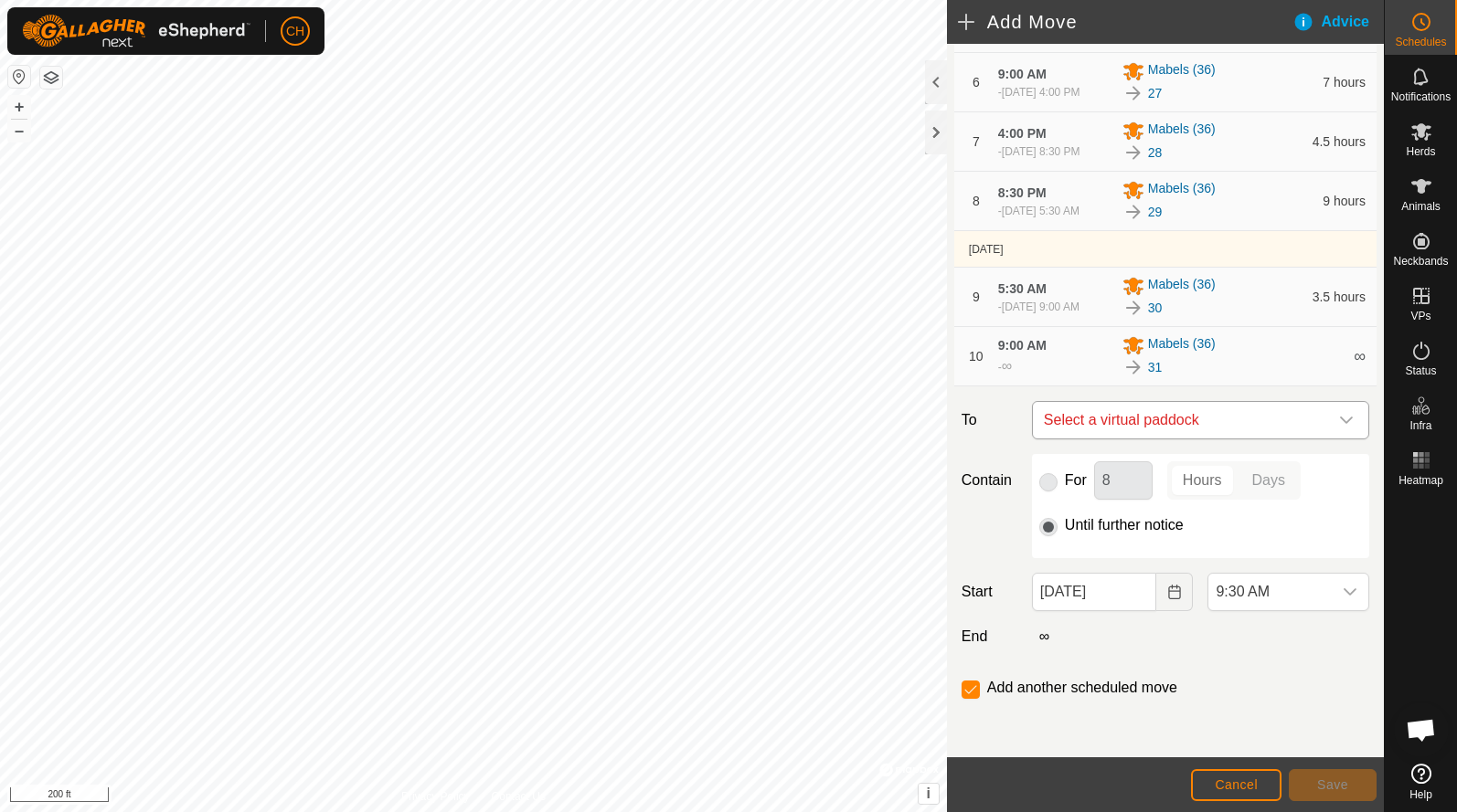
click at [1098, 427] on span "Select a virtual paddock" at bounding box center [1182, 420] width 292 height 36
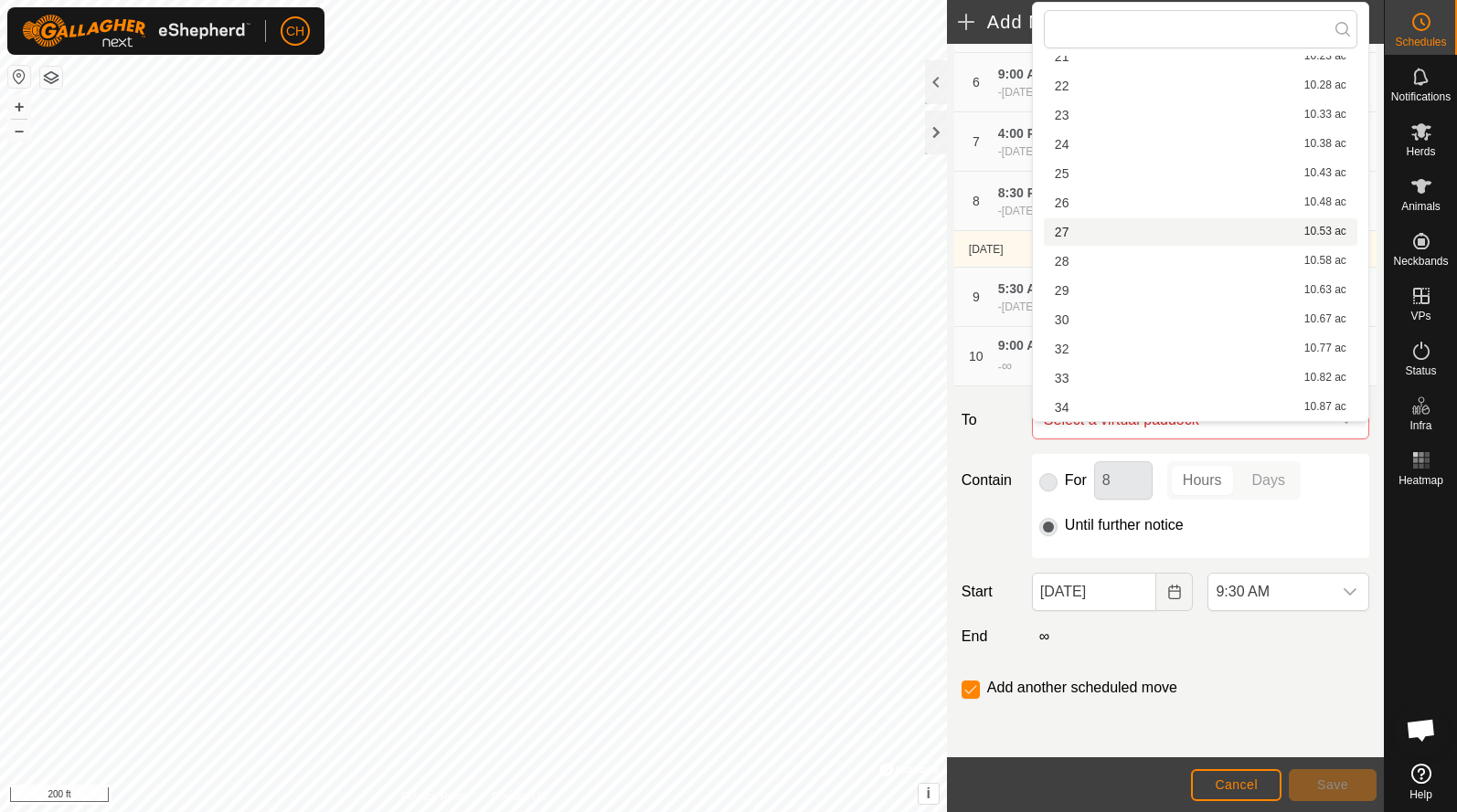
scroll to position [113, 0]
click at [1111, 358] on li "32 10.77 ac" at bounding box center [1200, 349] width 313 height 27
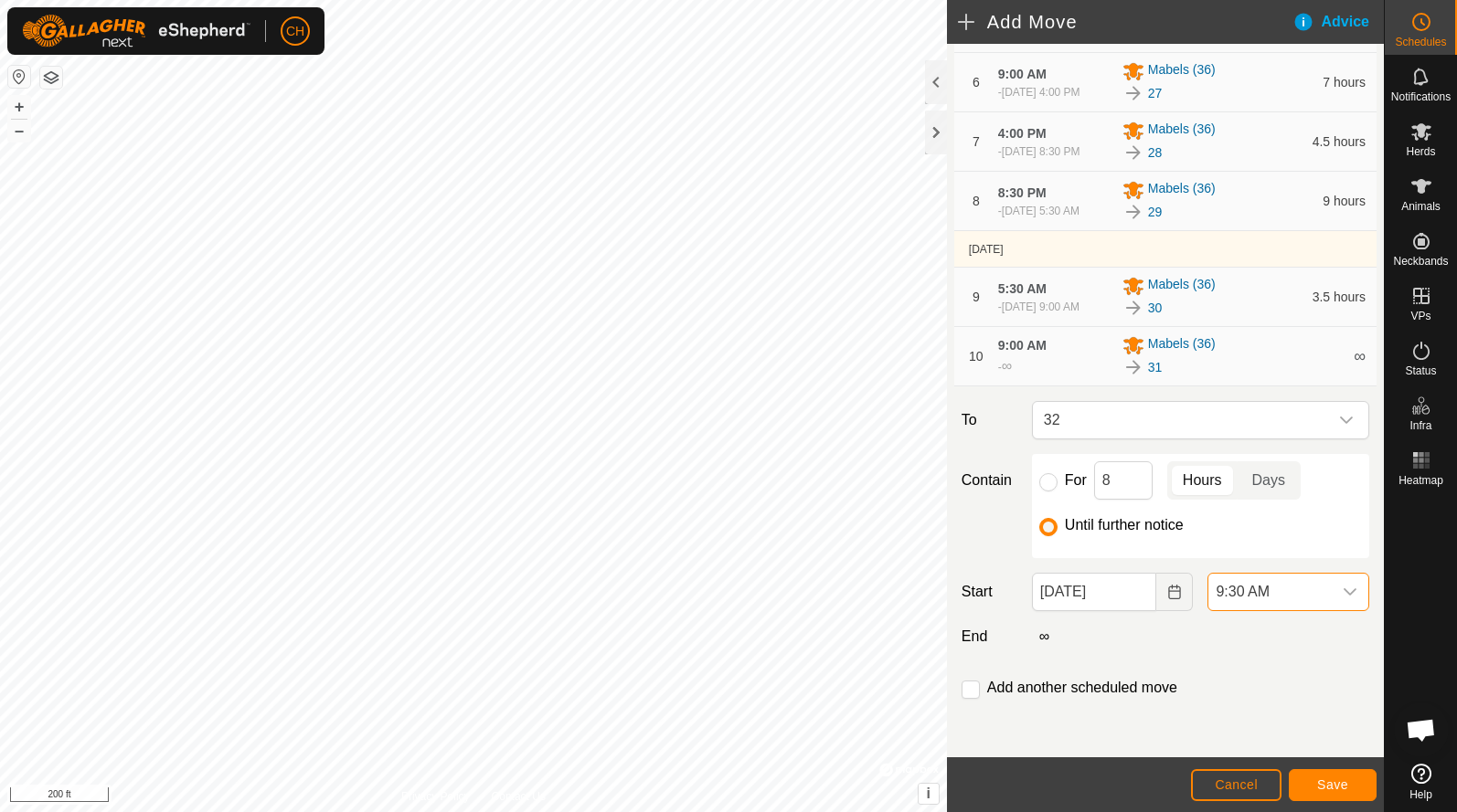
click at [1249, 598] on span "9:30 AM" at bounding box center [1270, 591] width 123 height 36
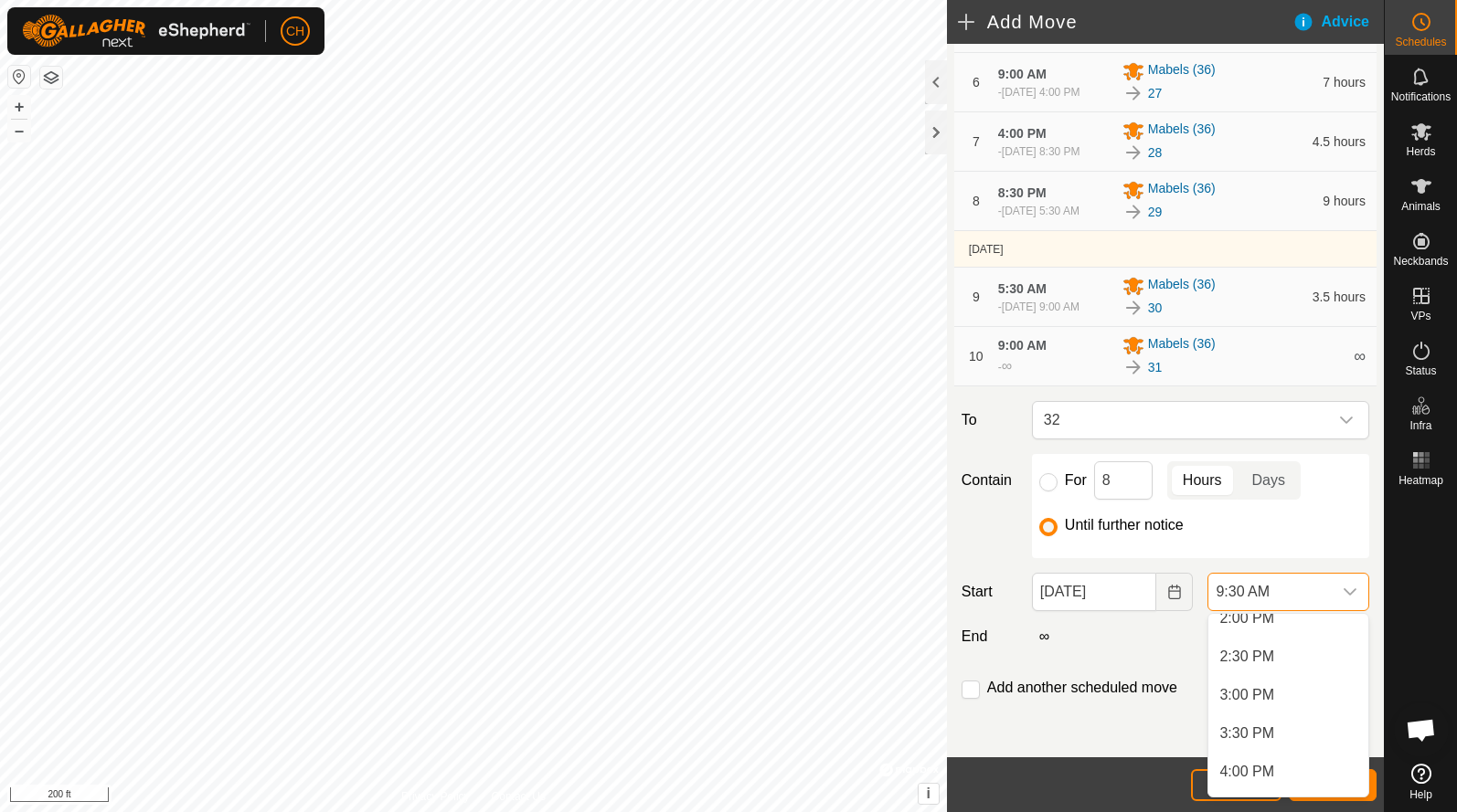
scroll to position [1087, 0]
click at [1251, 768] on li "4:00 PM" at bounding box center [1288, 772] width 159 height 36
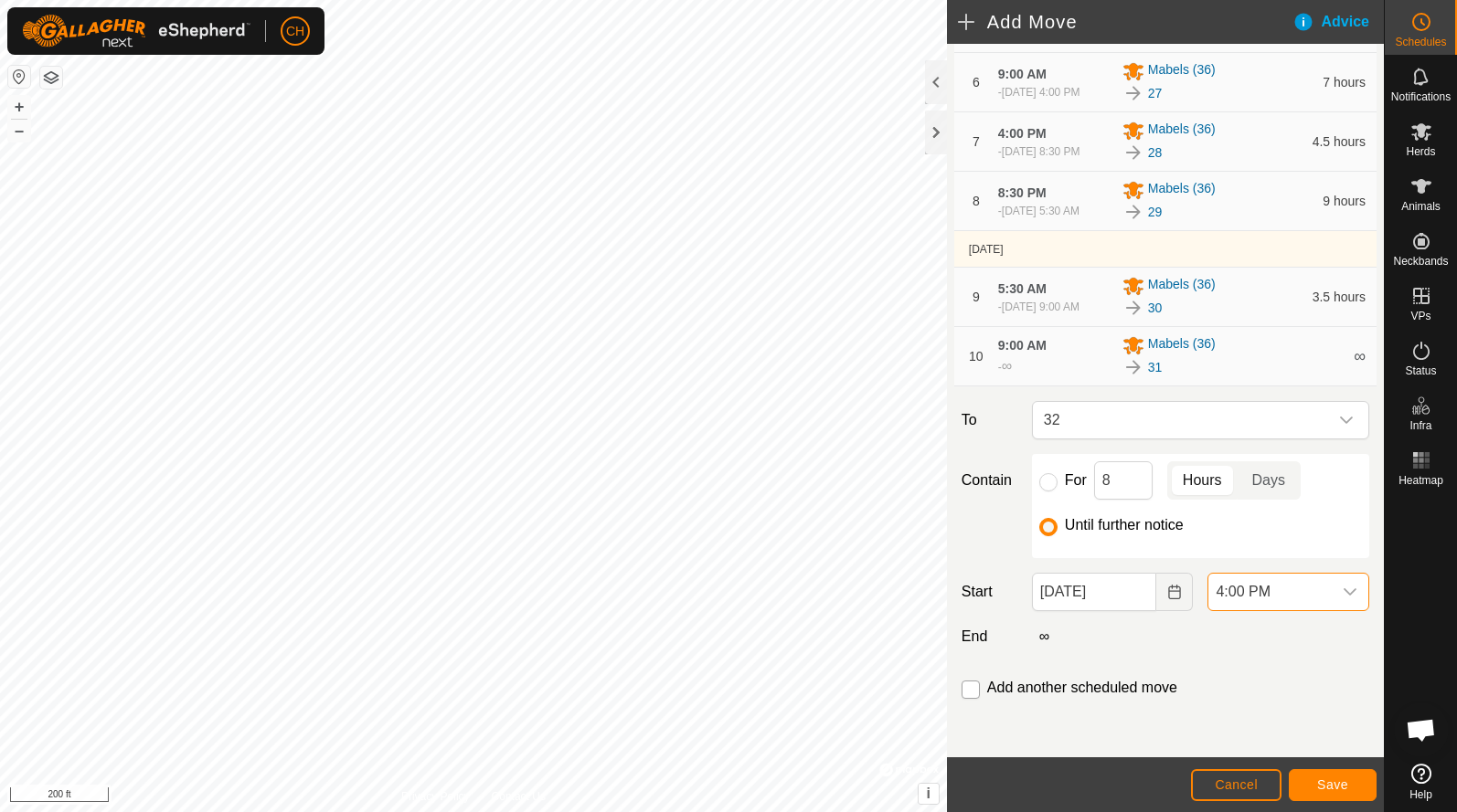
click at [975, 687] on input "checkbox" at bounding box center [970, 690] width 19 height 19
click at [1320, 788] on span "Save" at bounding box center [1333, 785] width 31 height 15
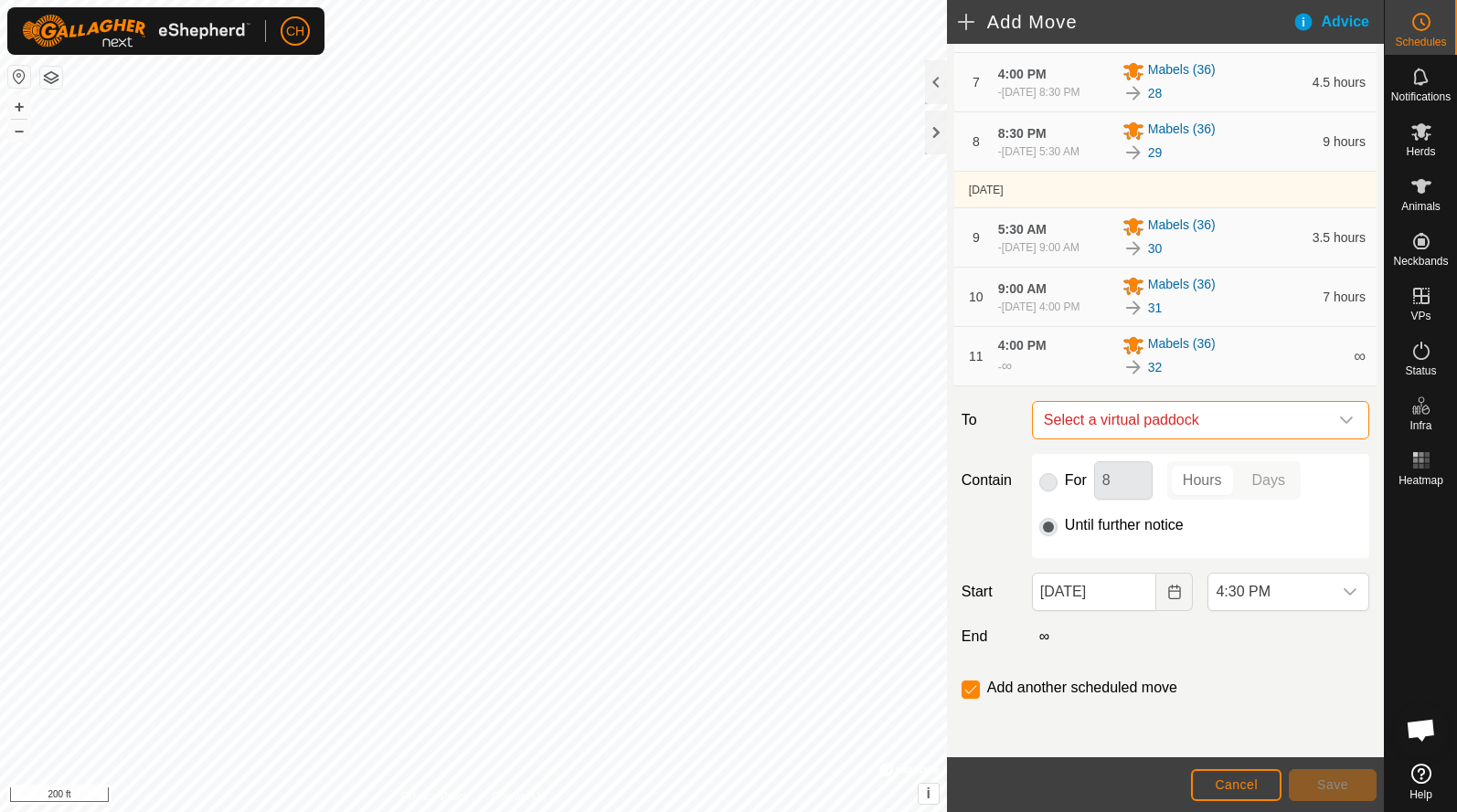
click at [1153, 438] on span "Select a virtual paddock" at bounding box center [1182, 420] width 292 height 36
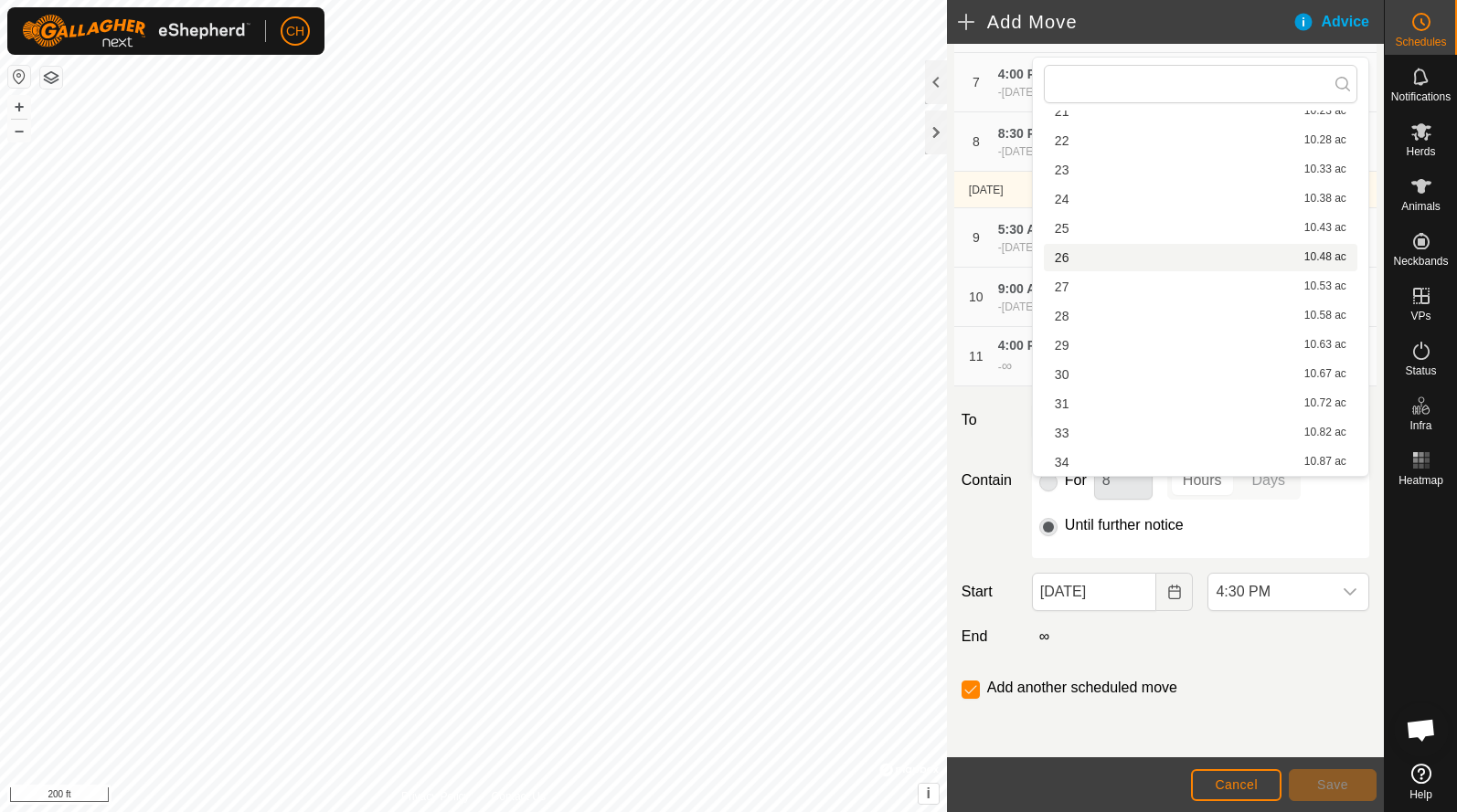
scroll to position [113, 0]
click at [1111, 441] on li "33 10.82 ac" at bounding box center [1200, 433] width 313 height 27
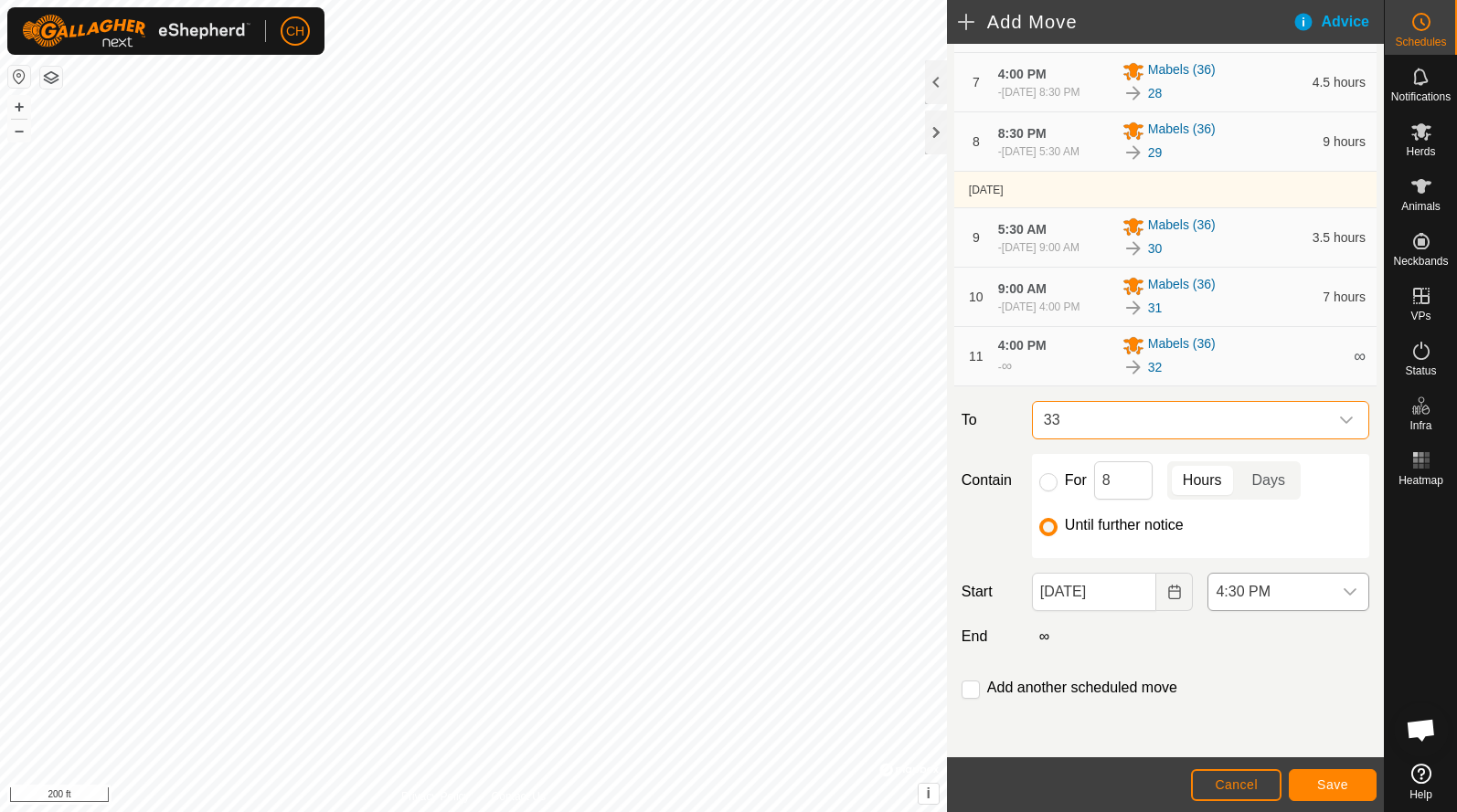
scroll to position [689, 0]
click at [1249, 591] on span "4:30 PM" at bounding box center [1270, 591] width 123 height 36
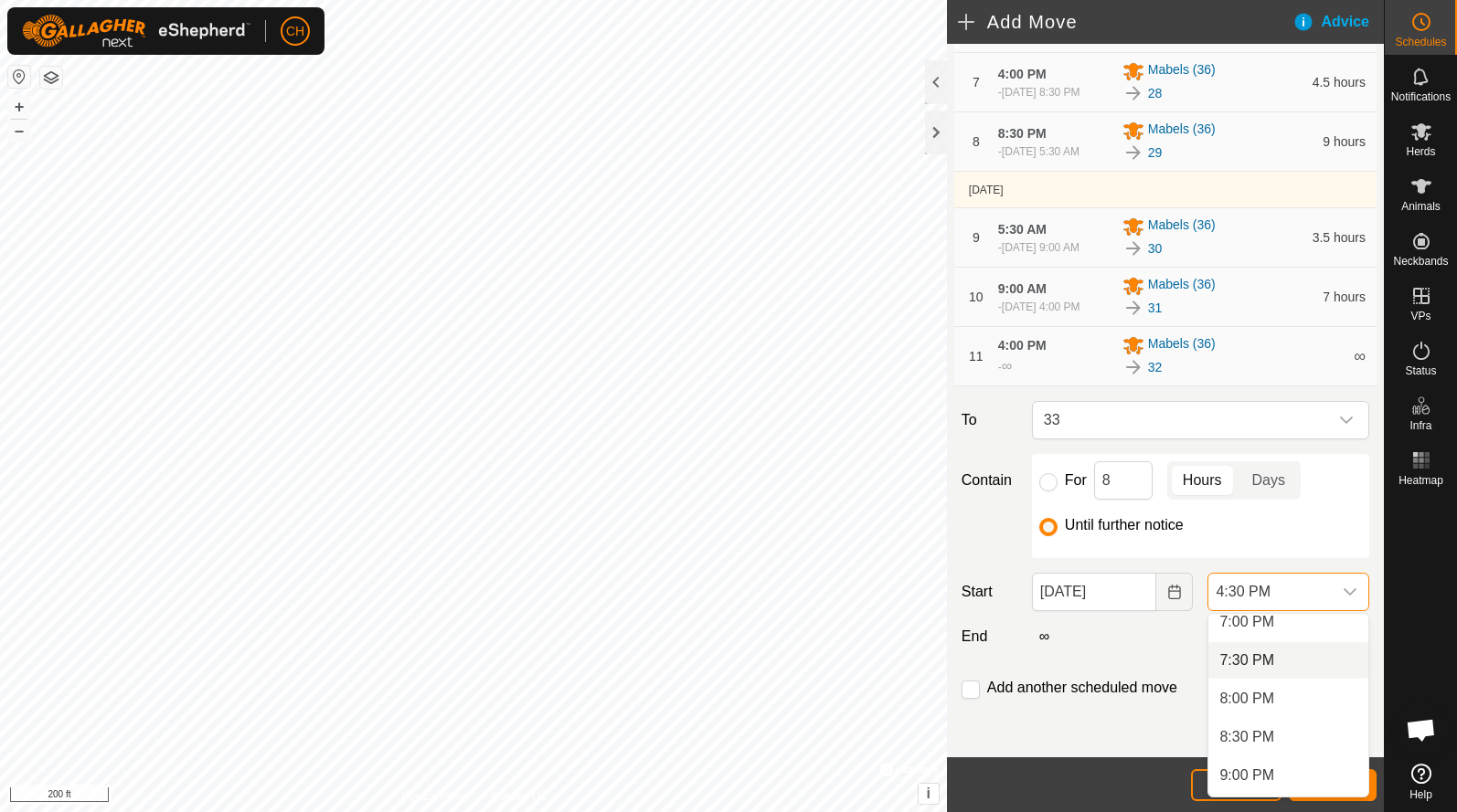
scroll to position [1469, 0]
click at [1258, 744] on li "8:30 PM" at bounding box center [1288, 736] width 159 height 36
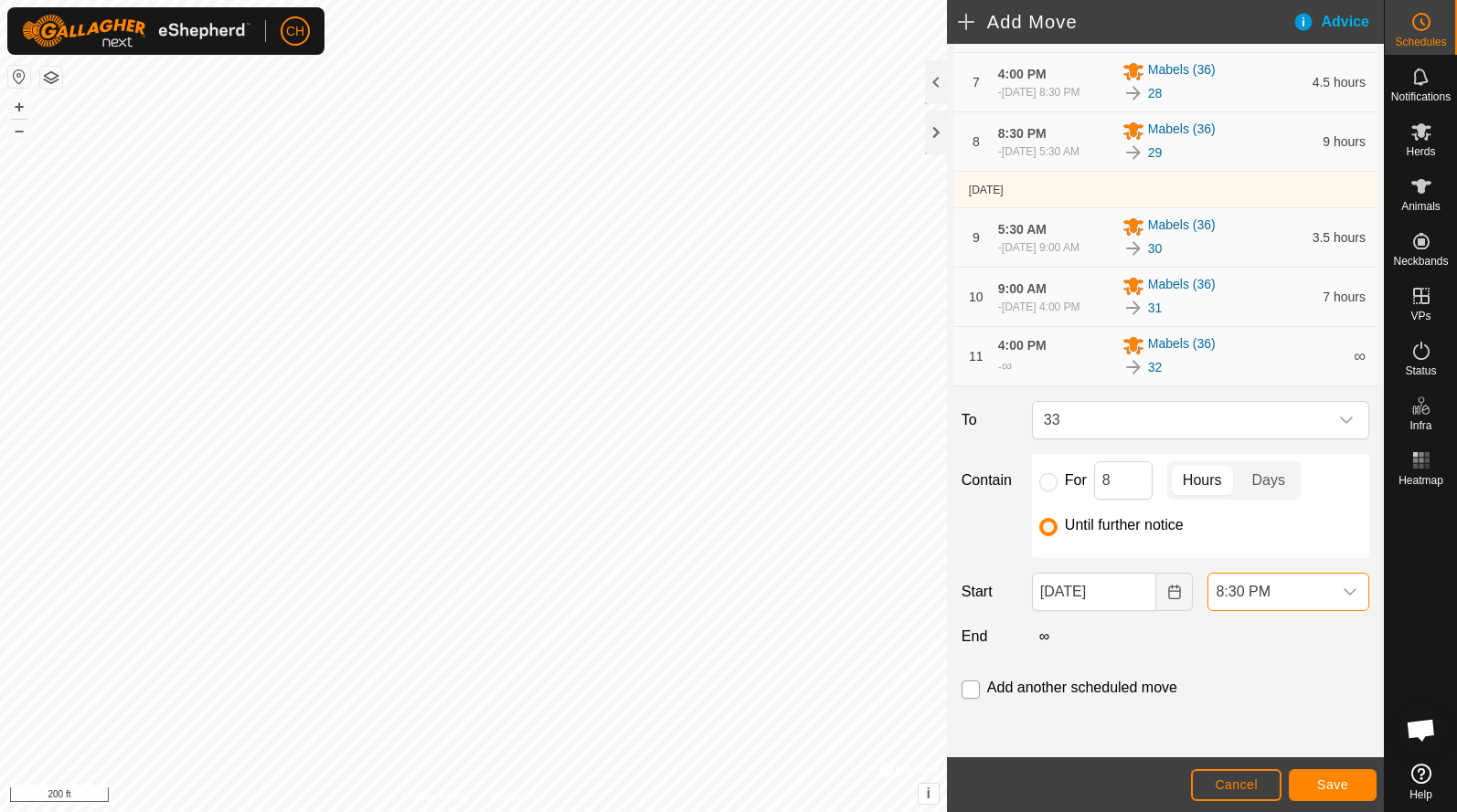
click at [967, 696] on input "checkbox" at bounding box center [970, 690] width 19 height 19
click at [1333, 781] on span "Save" at bounding box center [1333, 785] width 31 height 15
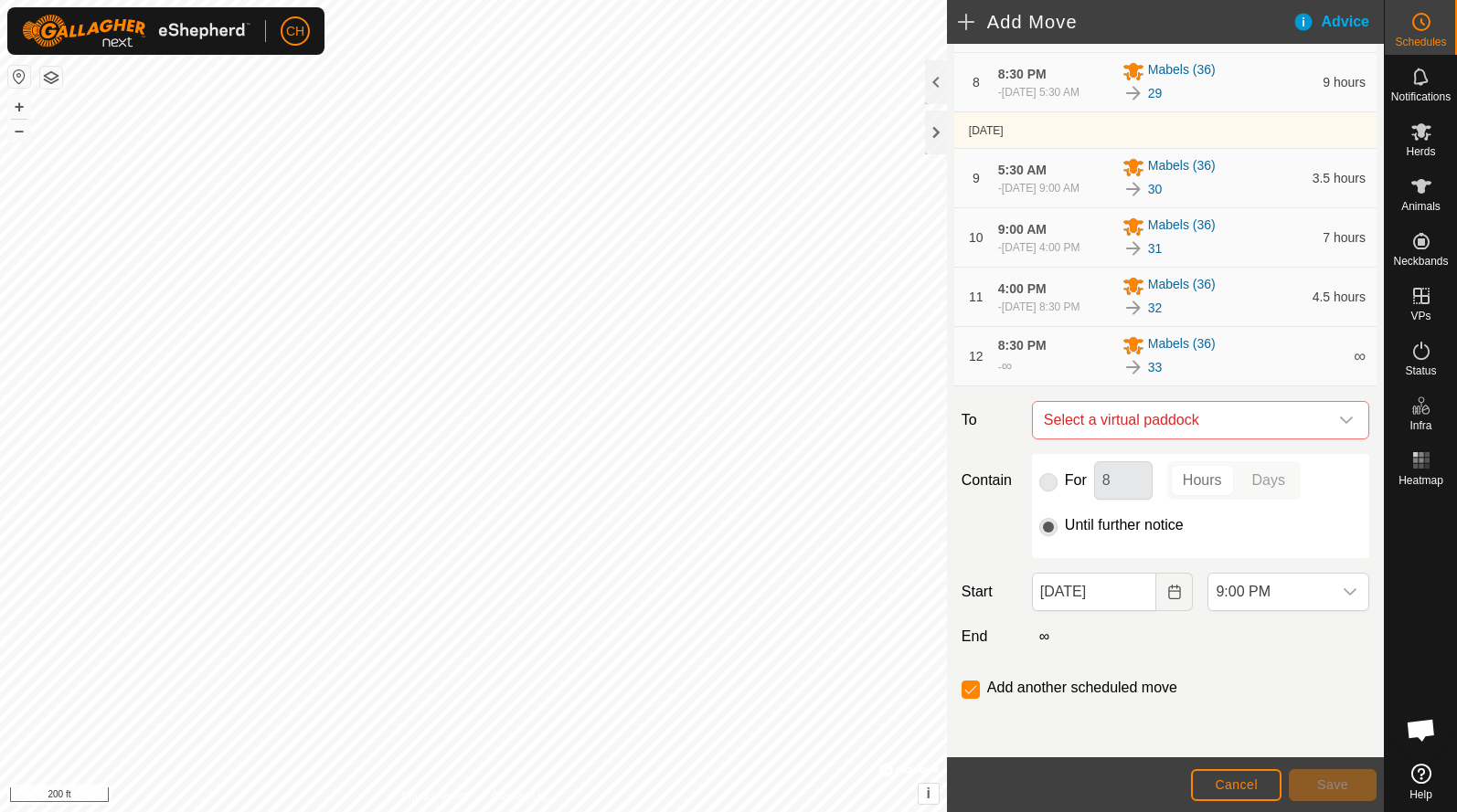
scroll to position [725, 0]
click at [1192, 438] on span "Select a virtual paddock" at bounding box center [1182, 420] width 292 height 36
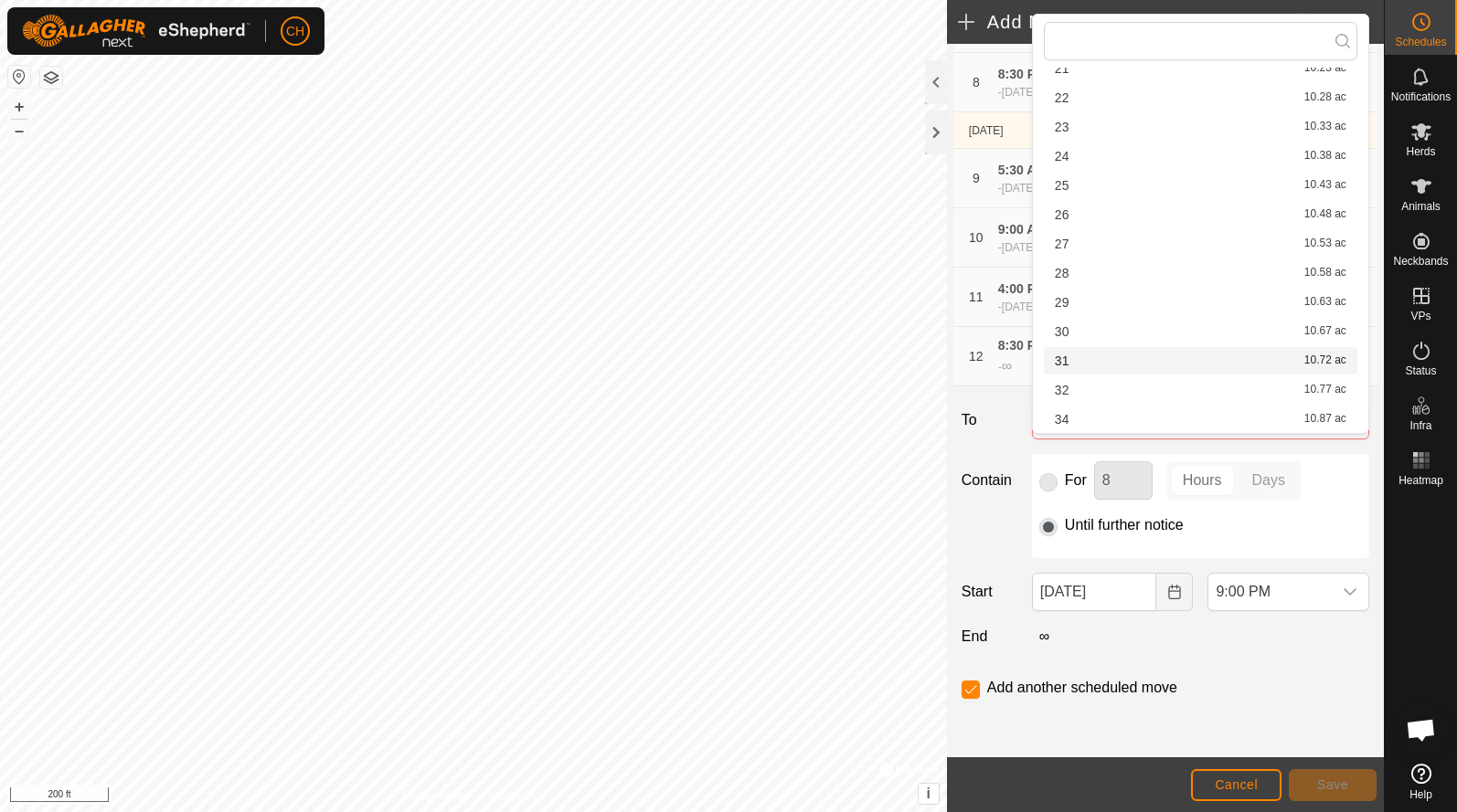
scroll to position [113, 0]
click at [1135, 416] on li "34 10.87 ac" at bounding box center [1200, 420] width 313 height 27
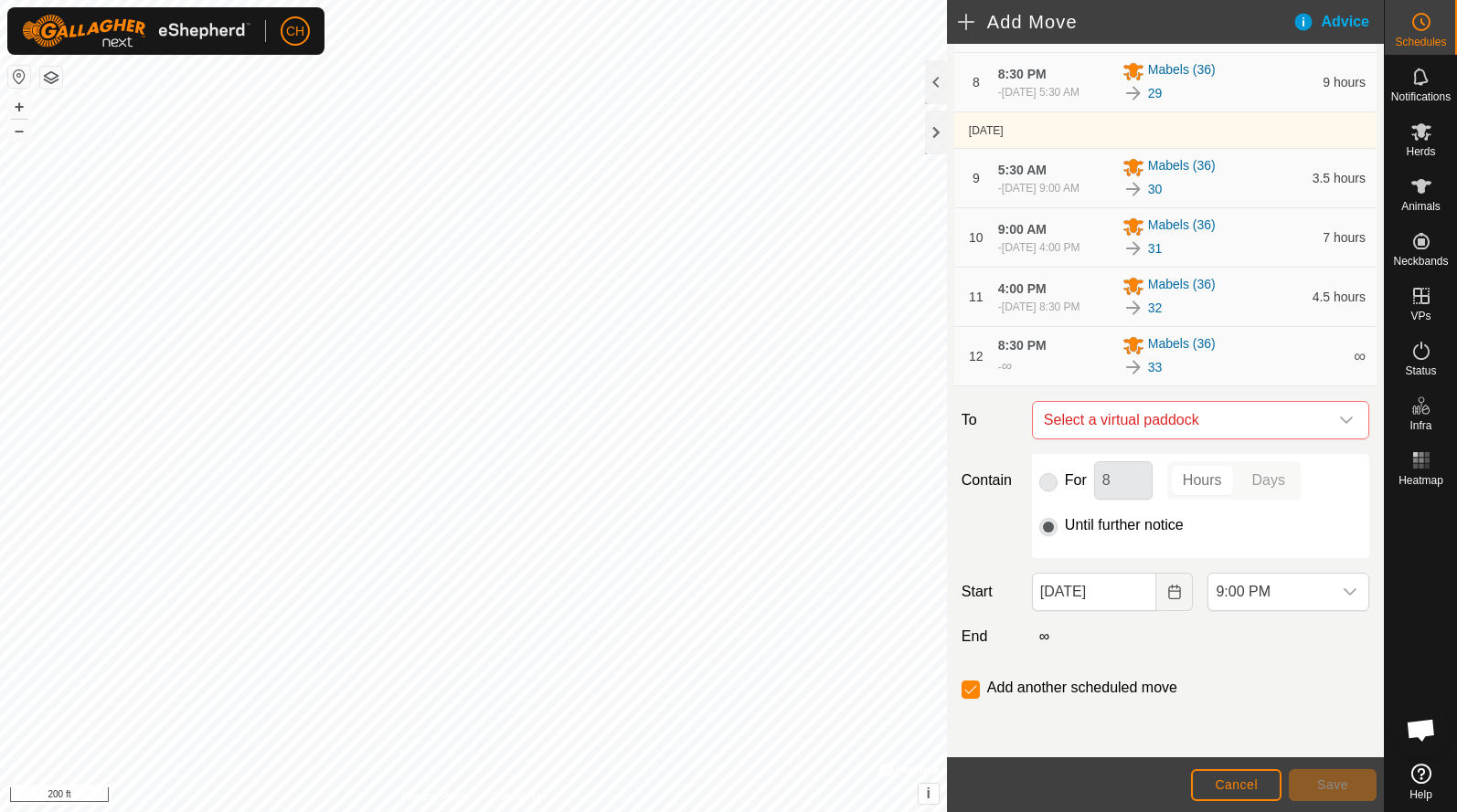
checkbox input "false"
click at [1175, 606] on button "Choose Date" at bounding box center [1173, 592] width 36 height 38
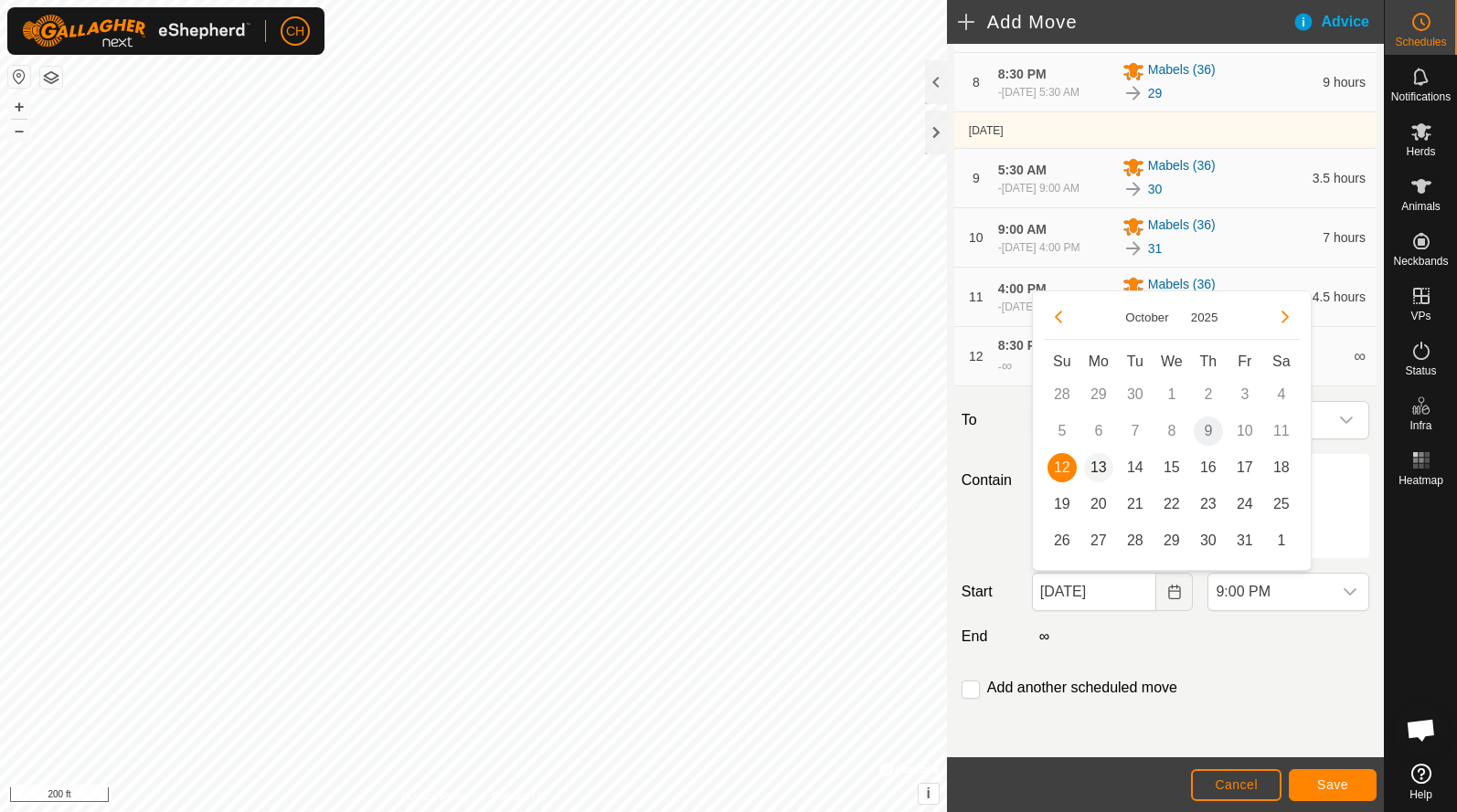
click at [1094, 473] on span "13" at bounding box center [1099, 468] width 29 height 29
type input "[DATE]"
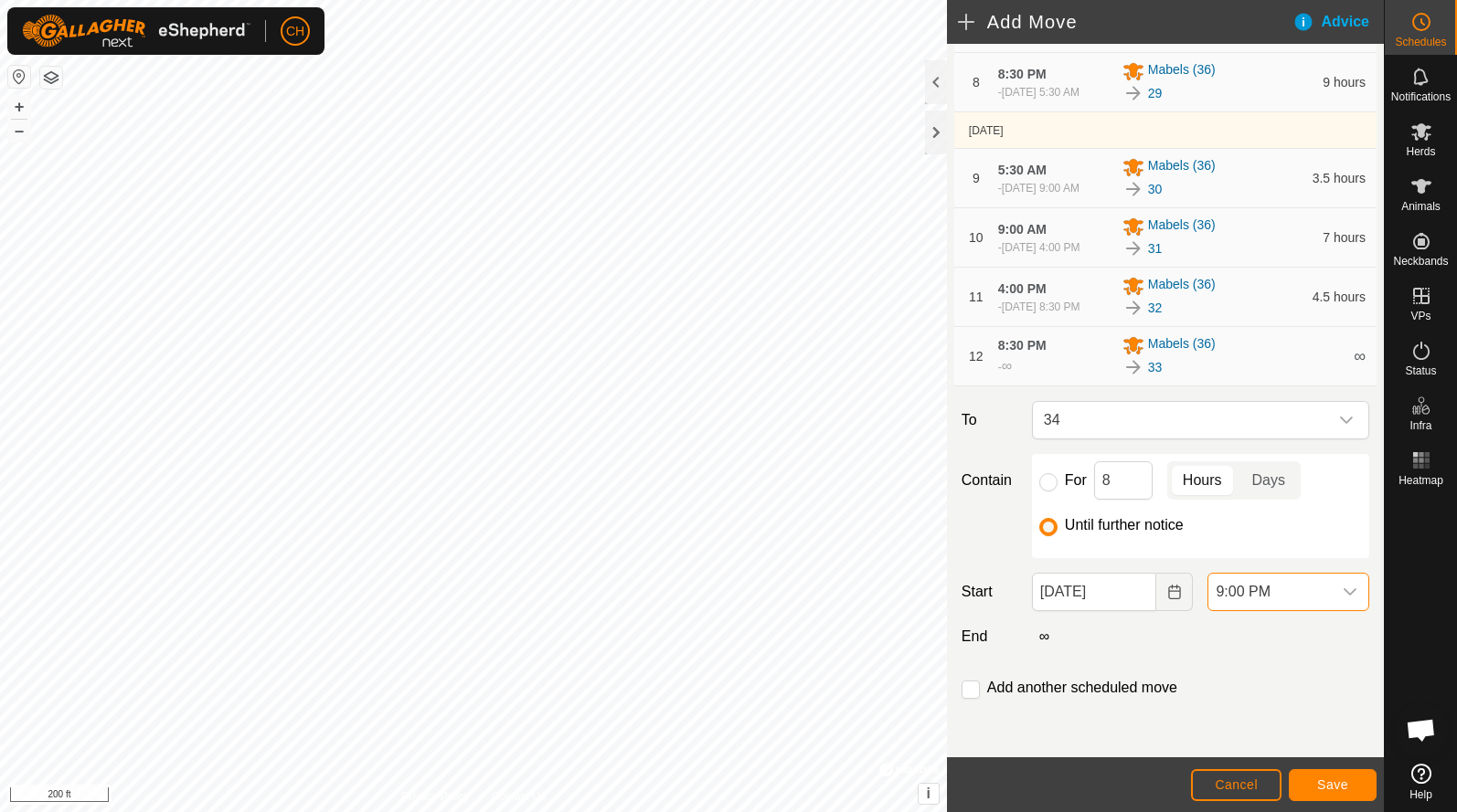
click at [1243, 594] on span "9:00 PM" at bounding box center [1270, 591] width 123 height 36
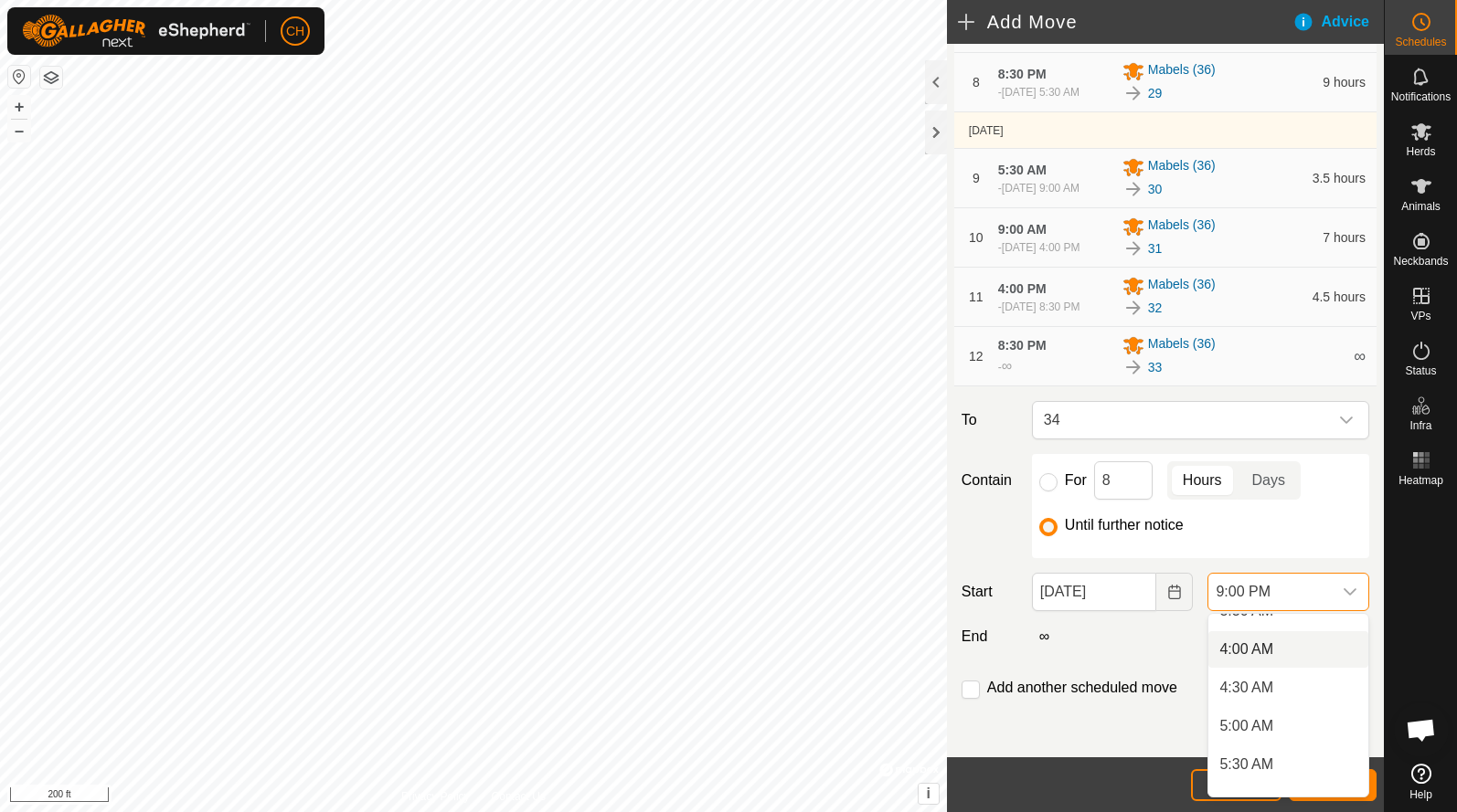
scroll to position [292, 0]
click at [1246, 734] on li "5:00 AM" at bounding box center [1288, 724] width 159 height 36
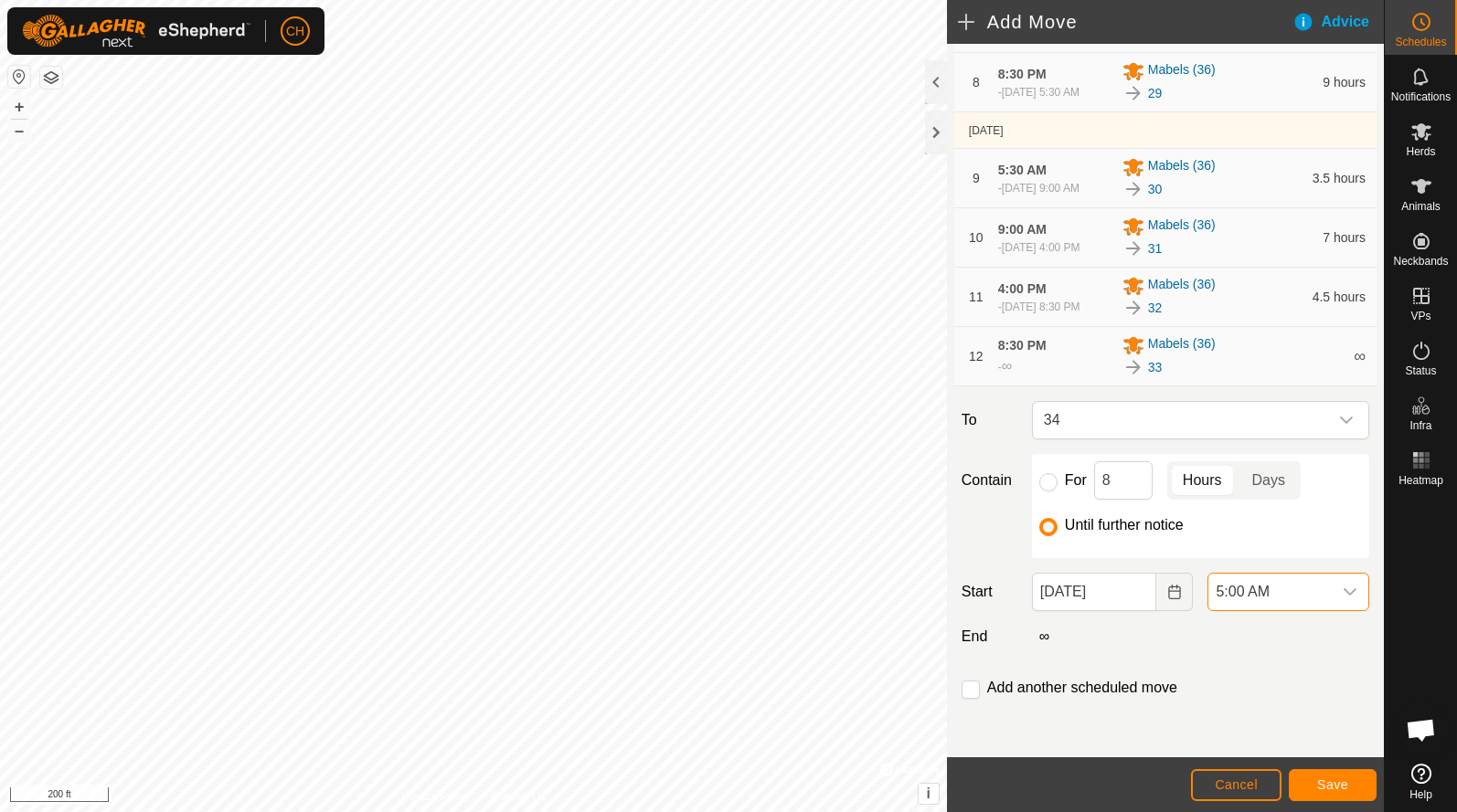
click at [1305, 784] on button "Save" at bounding box center [1333, 785] width 88 height 32
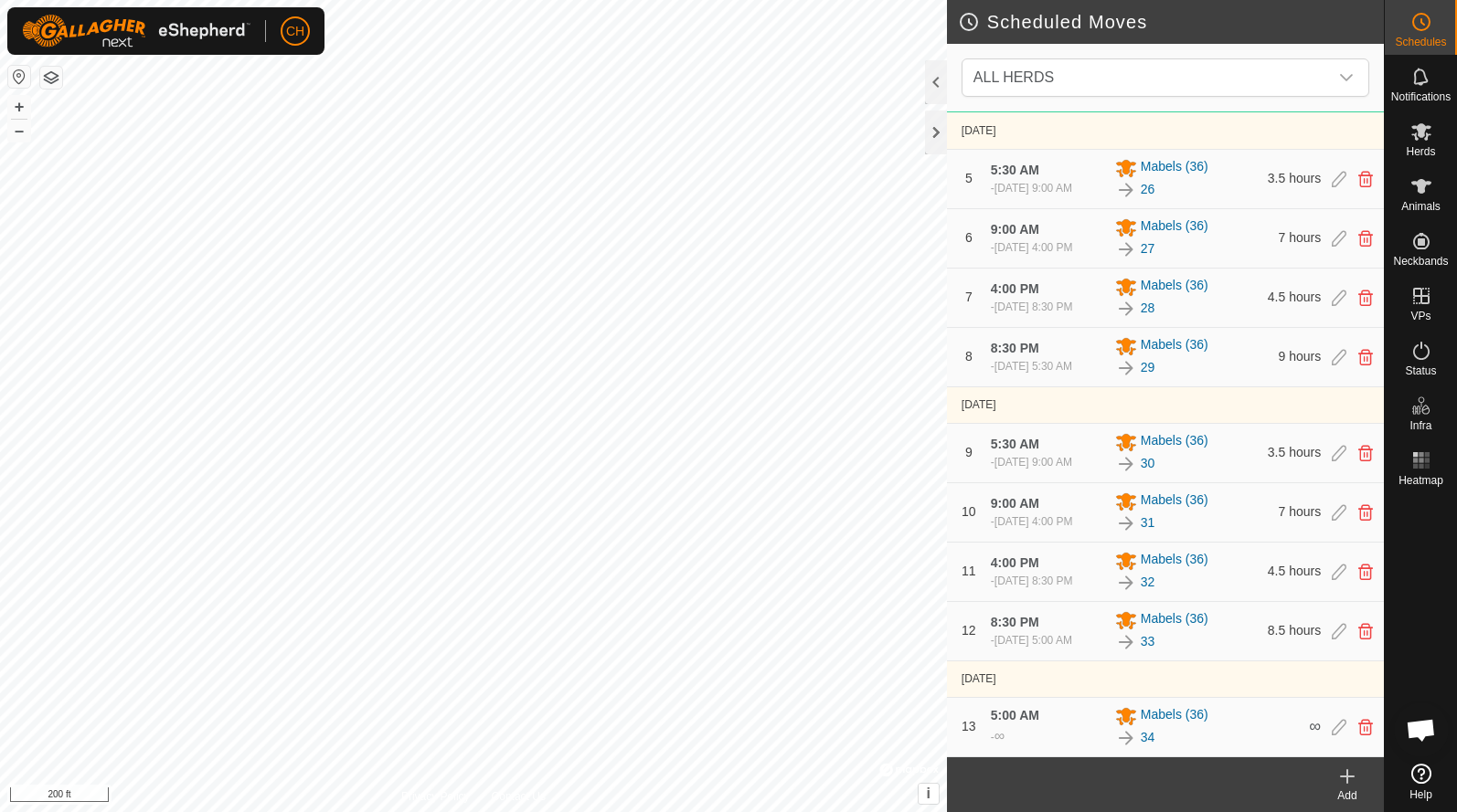
scroll to position [474, 0]
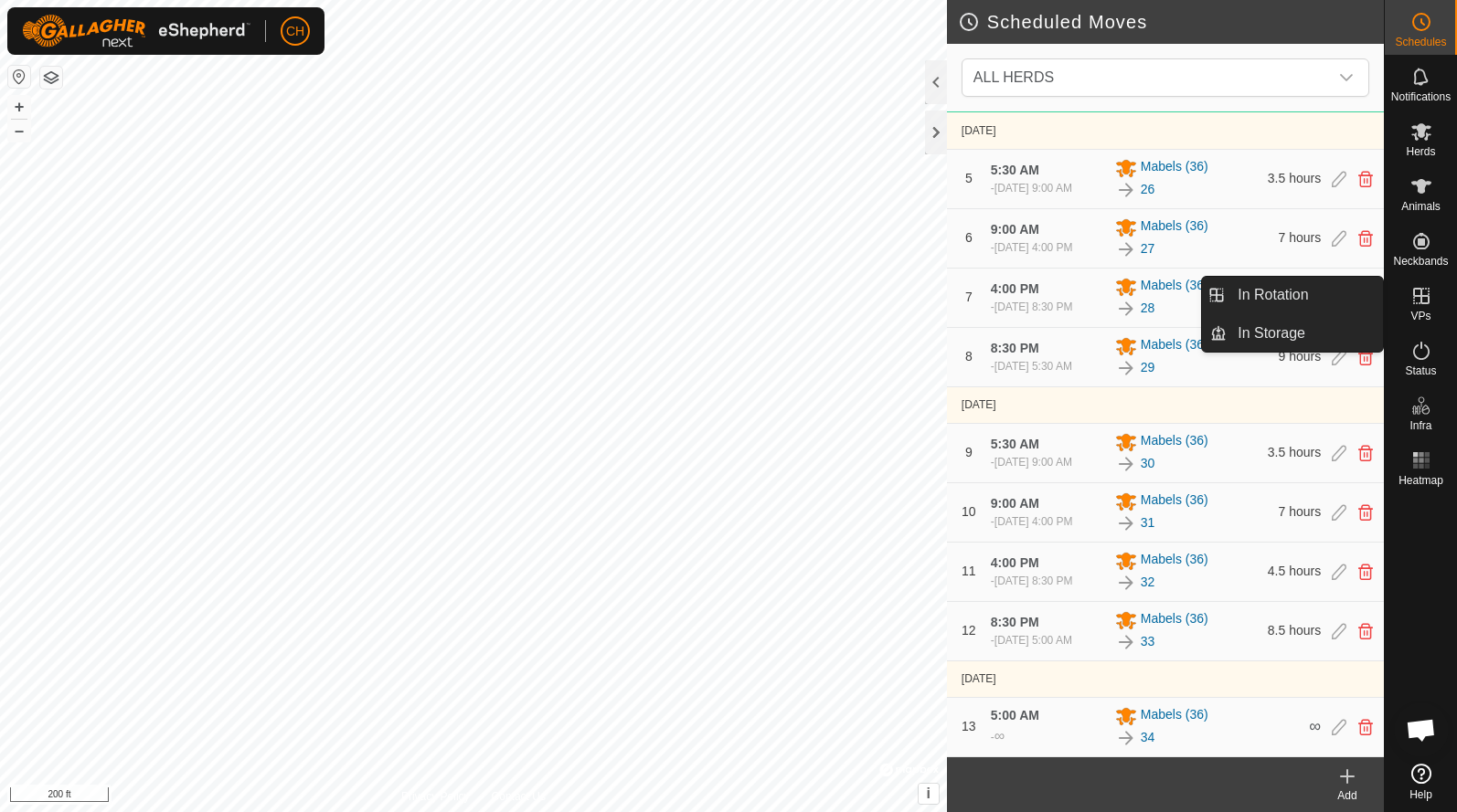
click at [1406, 303] on es-virtualpaddocks-svg-icon at bounding box center [1421, 296] width 33 height 29
click at [1299, 294] on link "In Rotation" at bounding box center [1304, 294] width 157 height 36
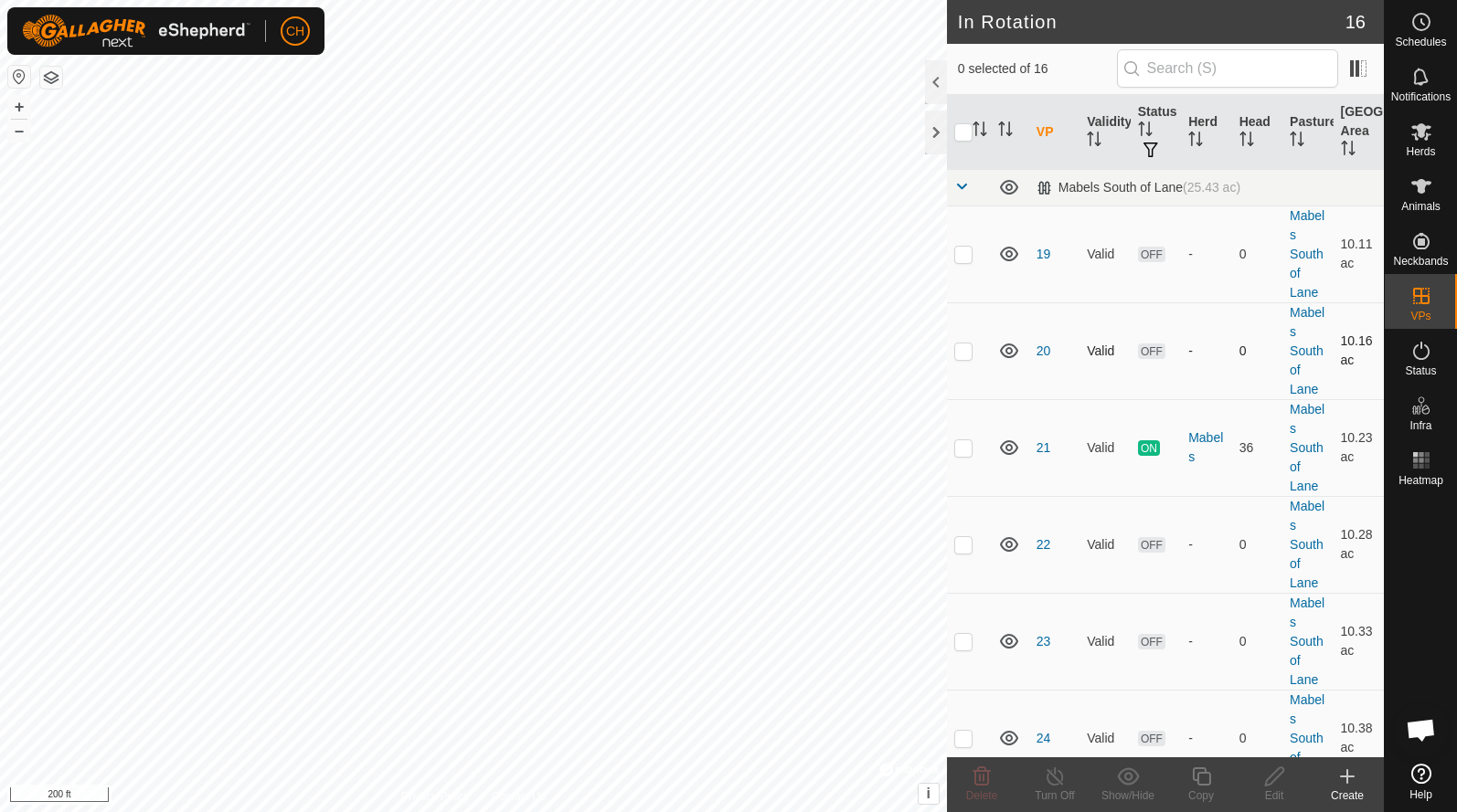
click at [965, 361] on td at bounding box center [968, 350] width 44 height 97
checkbox input "true"
click at [963, 256] on p-checkbox at bounding box center [963, 253] width 19 height 15
click at [985, 781] on icon at bounding box center [981, 777] width 22 height 22
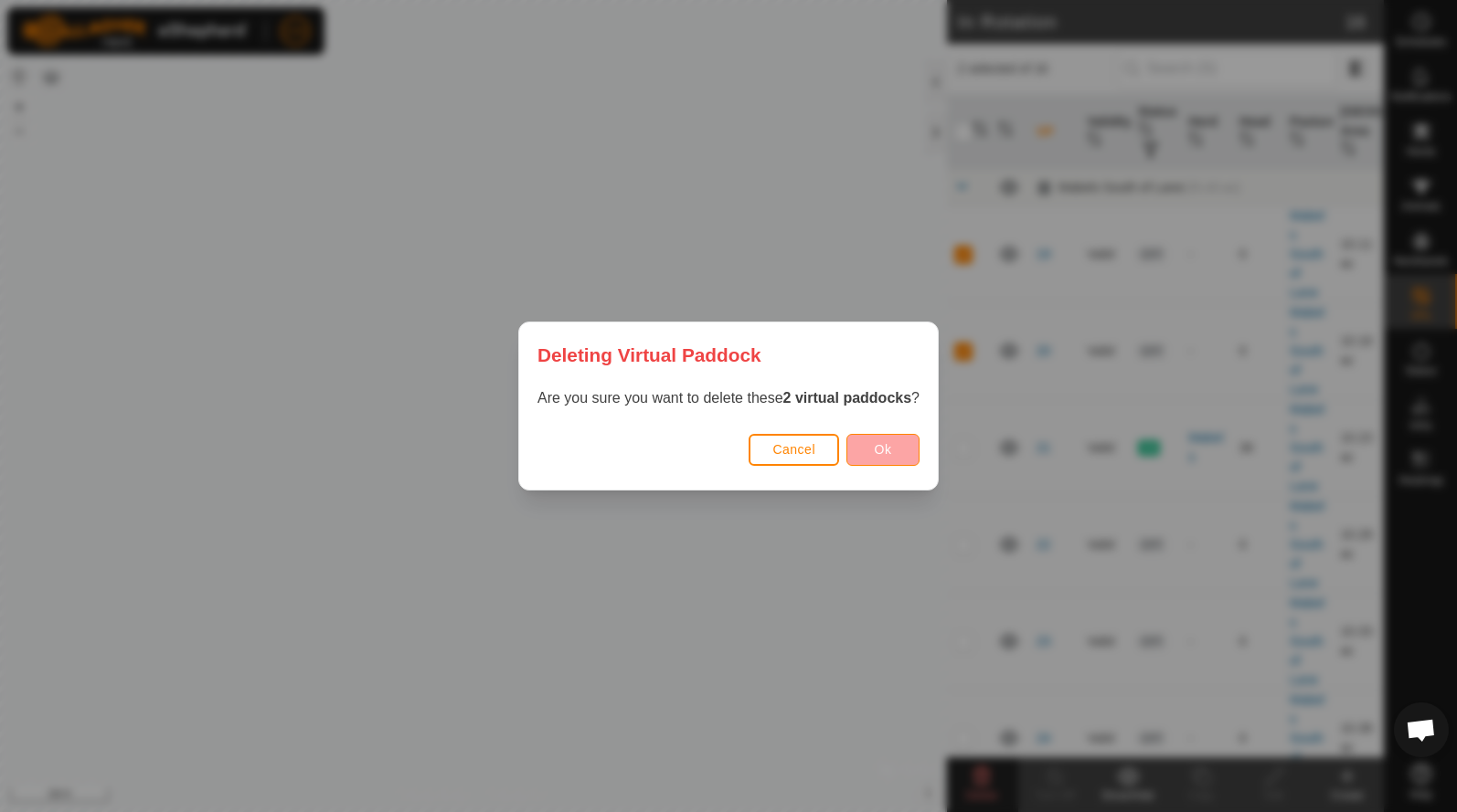
click at [894, 459] on button "Ok" at bounding box center [883, 450] width 73 height 32
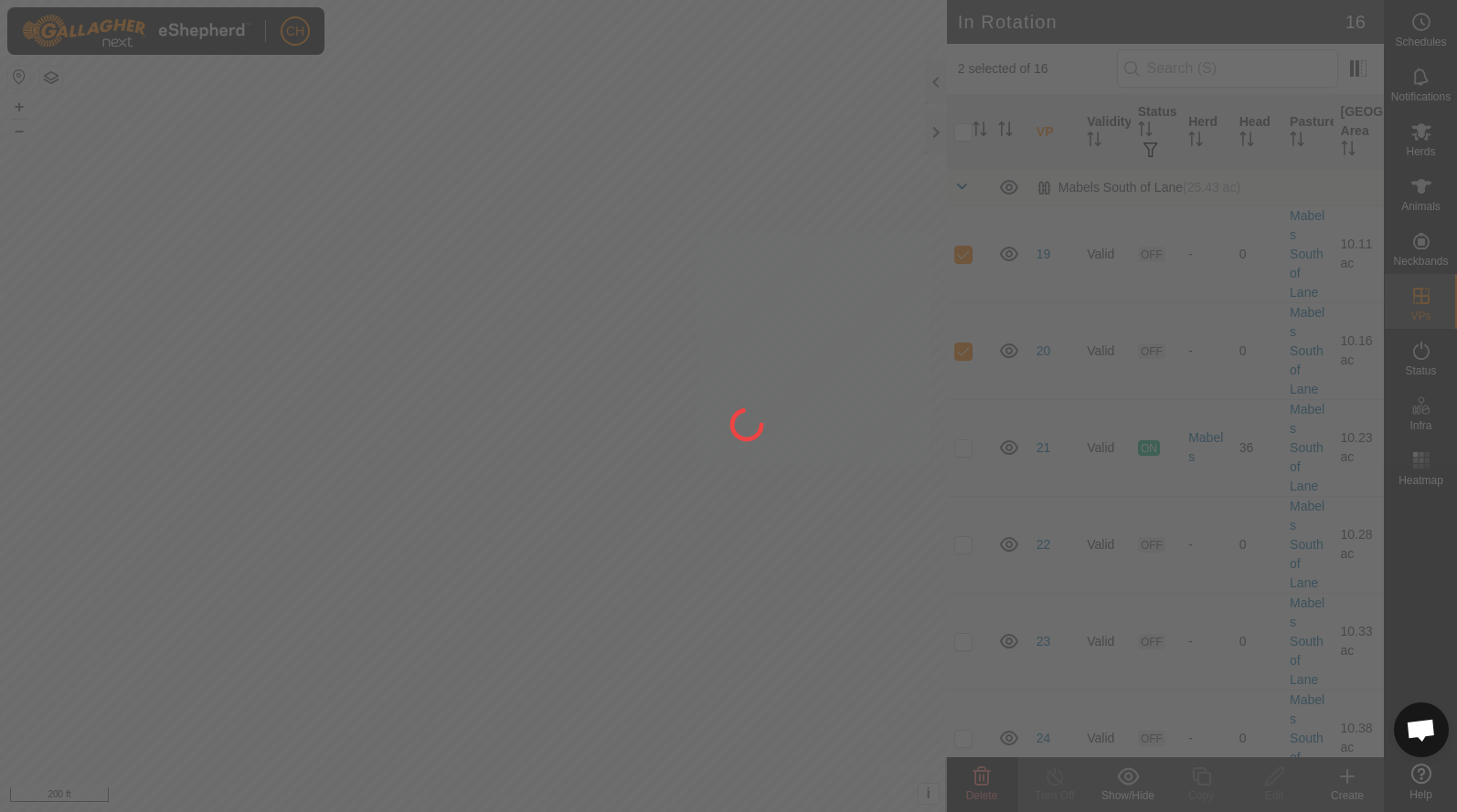
checkbox input "false"
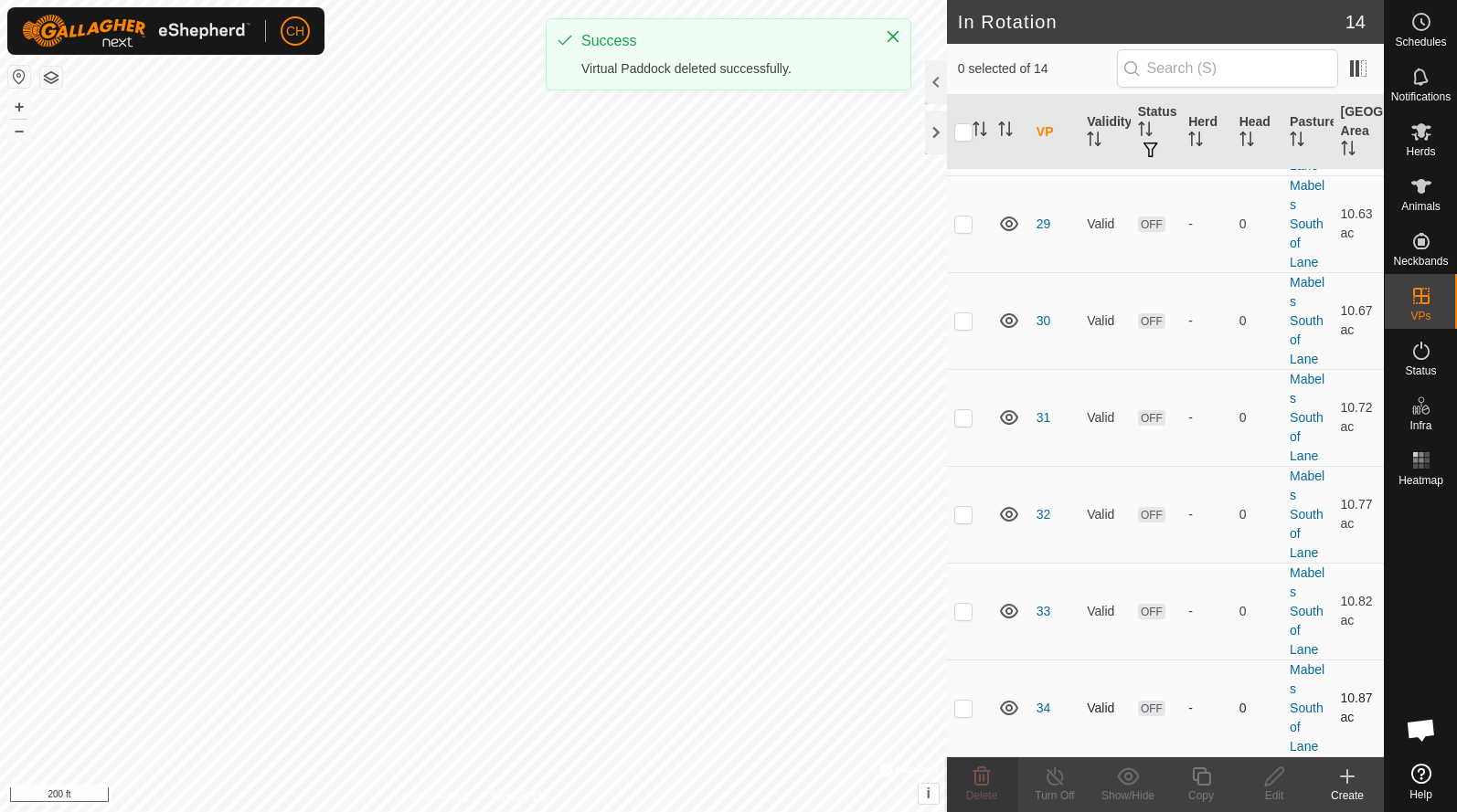
scroll to position [806, 0]
click at [969, 717] on td at bounding box center [968, 707] width 44 height 97
checkbox input "true"
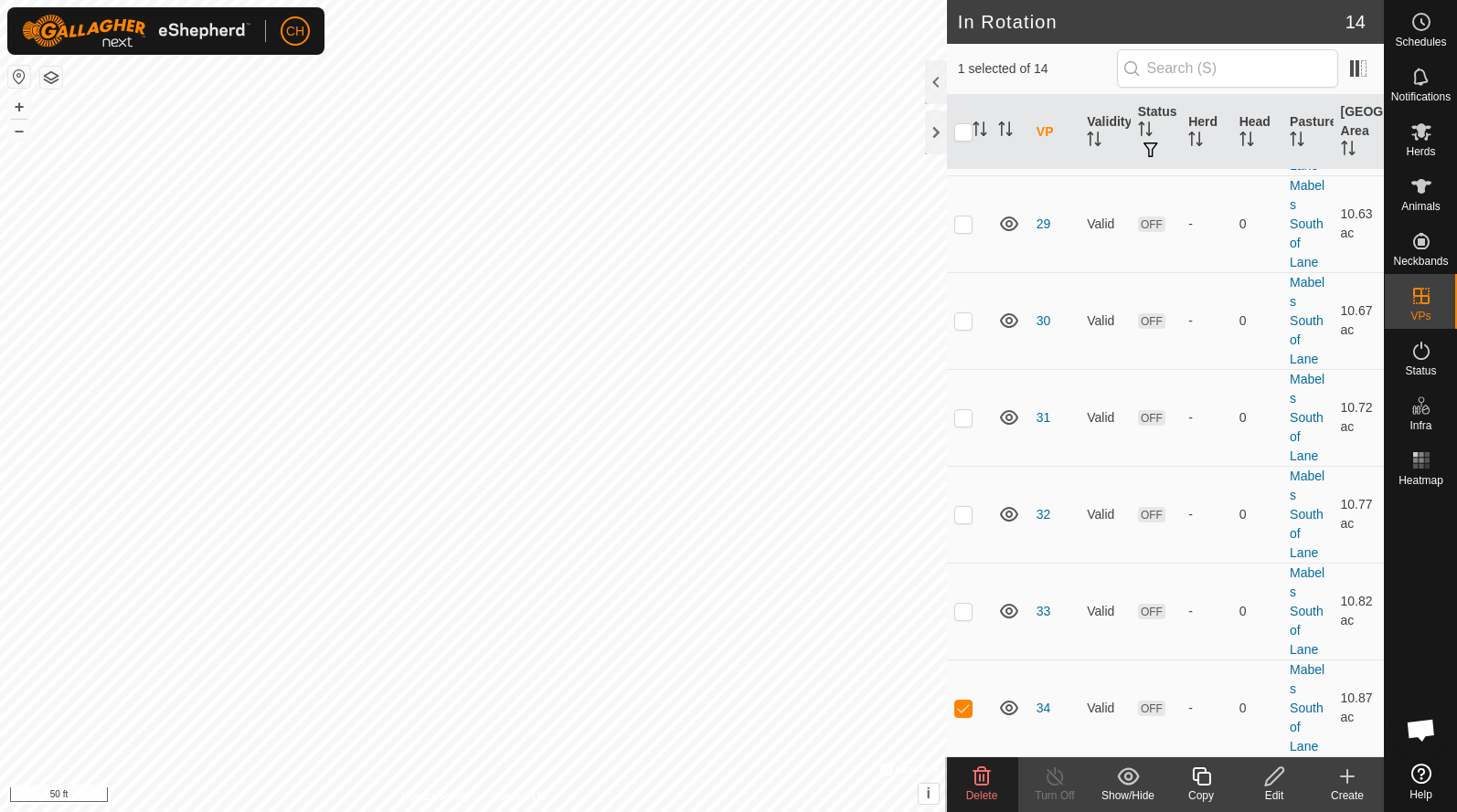
click at [1190, 787] on icon at bounding box center [1201, 777] width 23 height 22
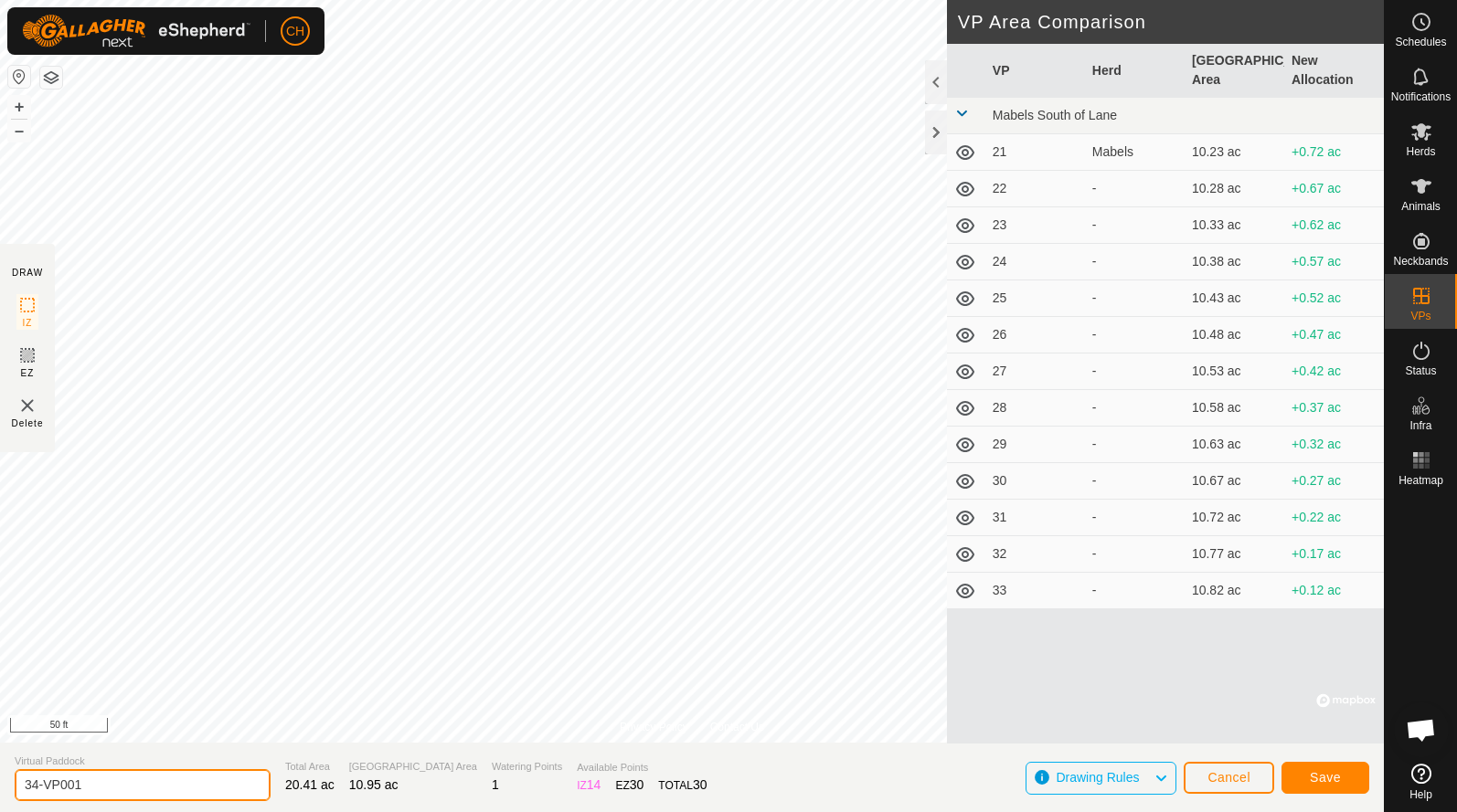
drag, startPoint x: 105, startPoint y: 789, endPoint x: -65, endPoint y: 755, distance: 173.4
click at [0, 755] on html "CH Schedules Notifications Herds Animals Neckbands VPs Status Infra Heatmap Hel…" at bounding box center [728, 406] width 1457 height 812
type input "35"
click at [1318, 769] on button "Save" at bounding box center [1325, 778] width 88 height 32
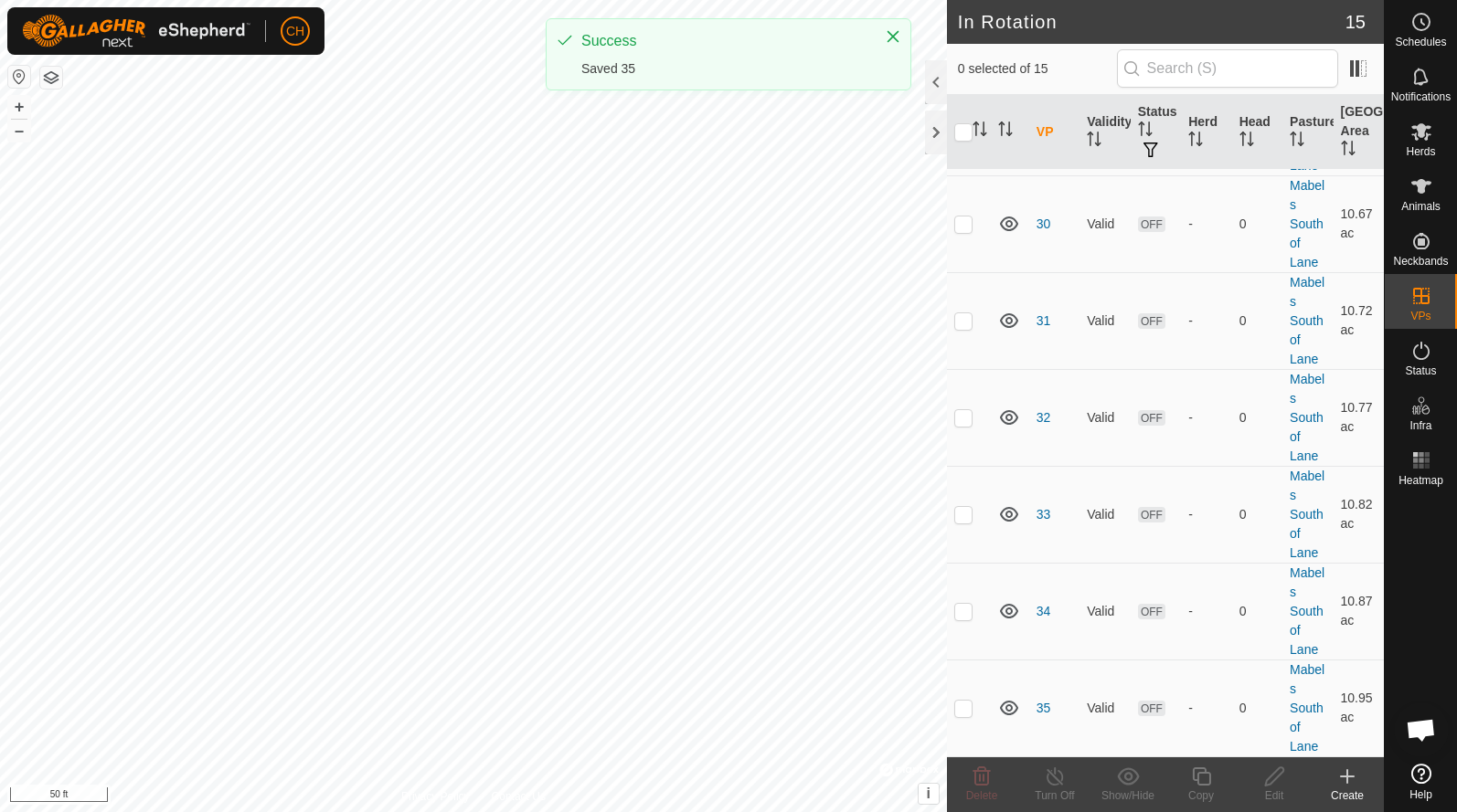
scroll to position [903, 0]
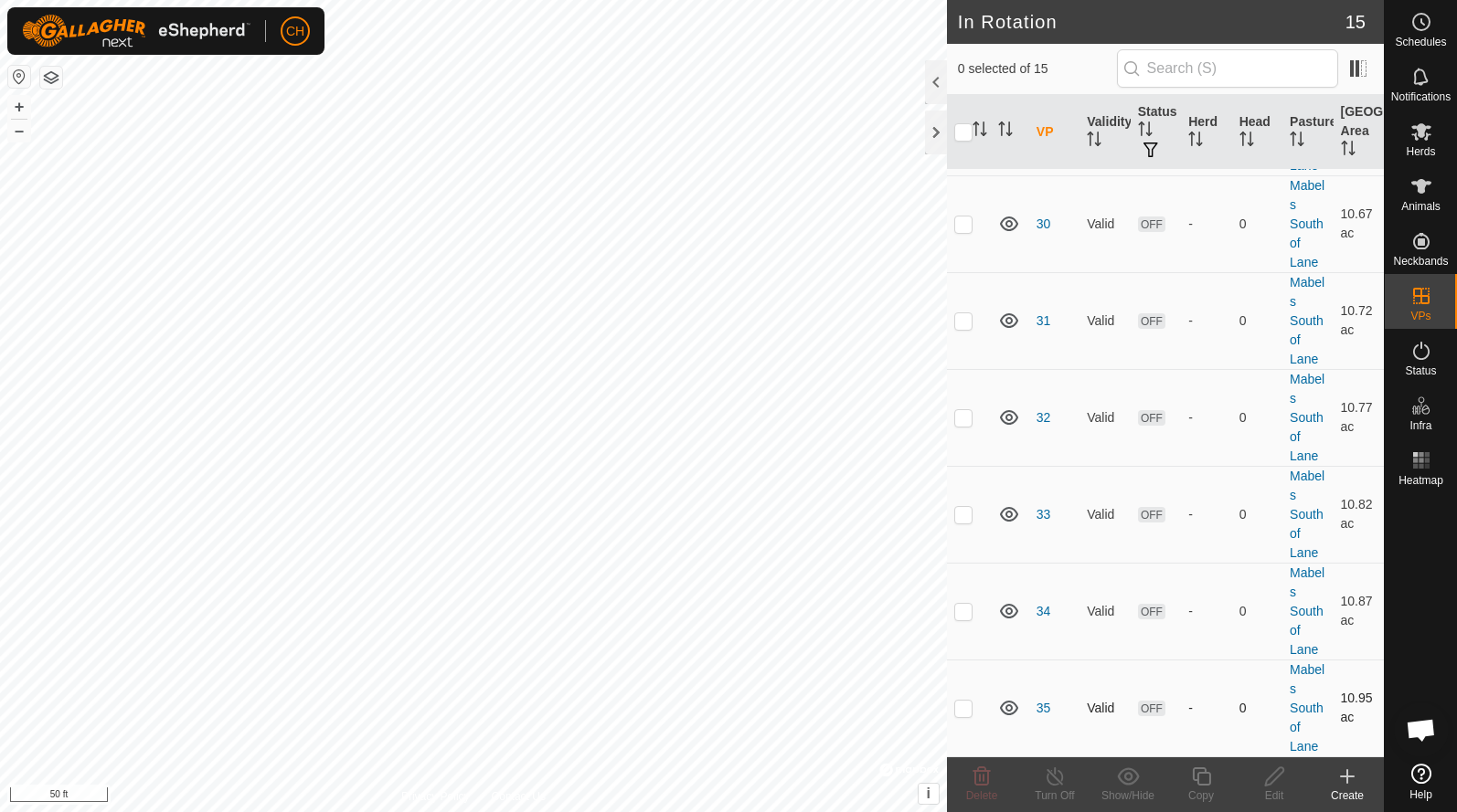
click at [961, 708] on p-checkbox at bounding box center [963, 707] width 19 height 15
checkbox input "true"
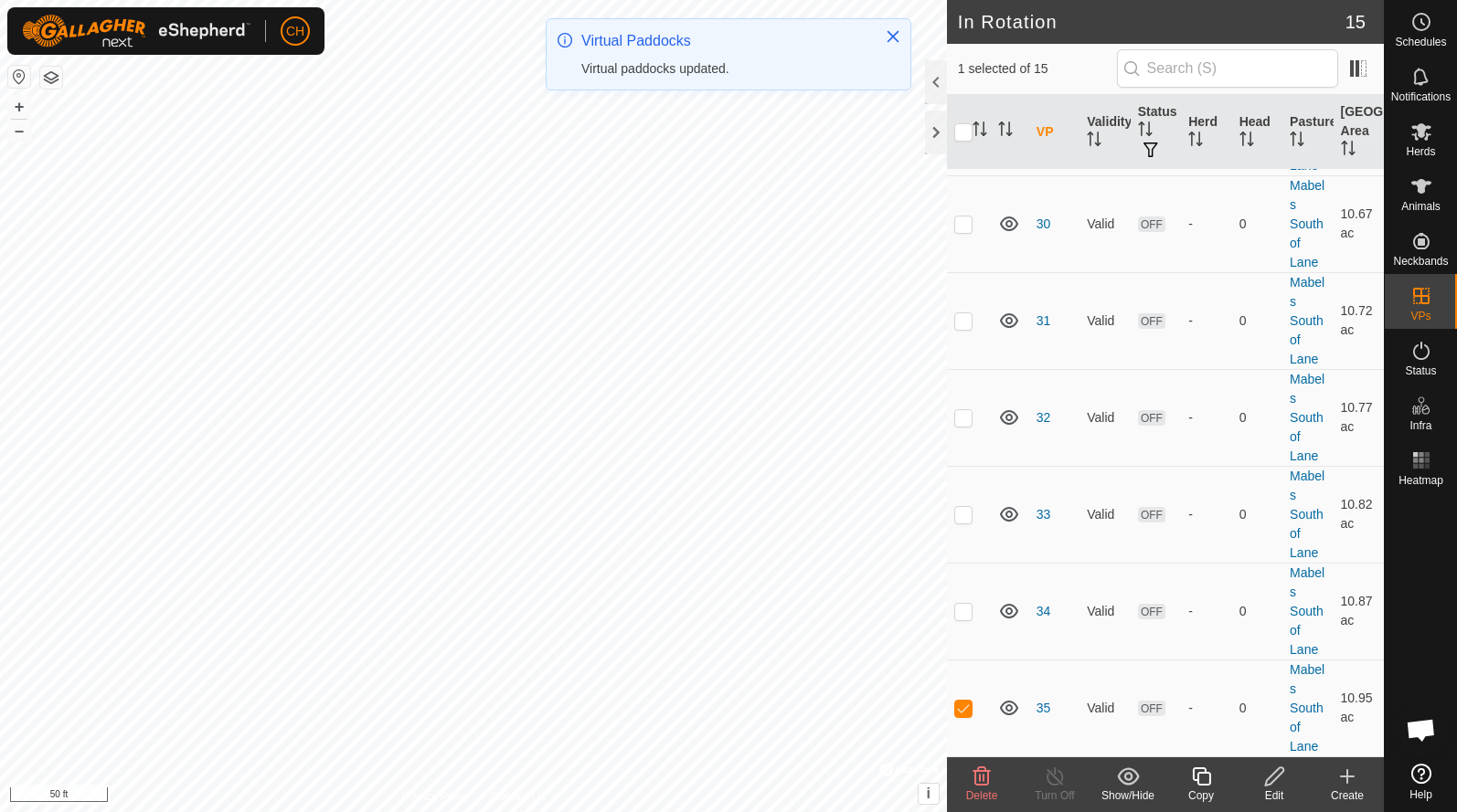
click at [1268, 788] on div "Edit" at bounding box center [1273, 795] width 73 height 17
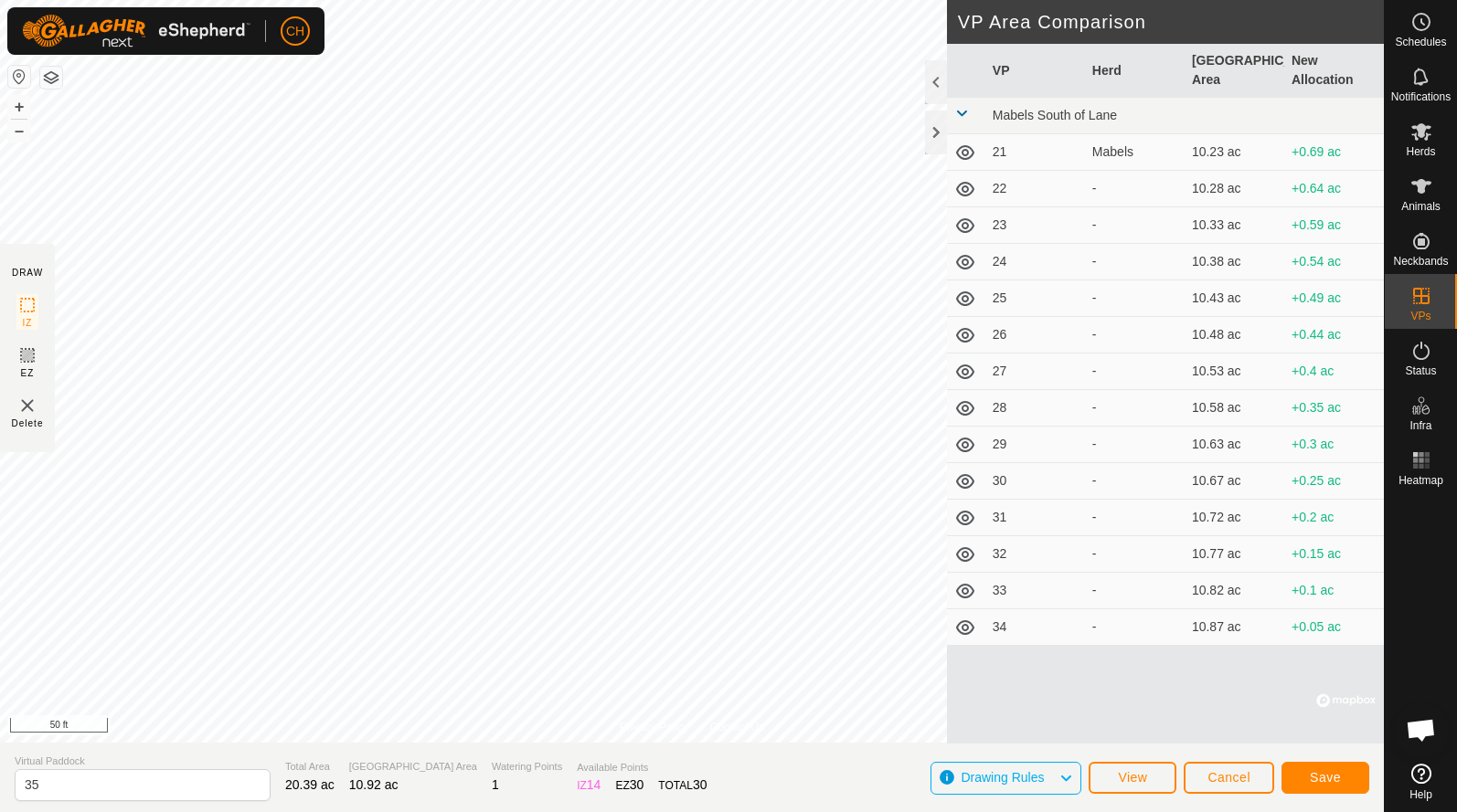
click at [1319, 788] on button "Save" at bounding box center [1325, 778] width 88 height 32
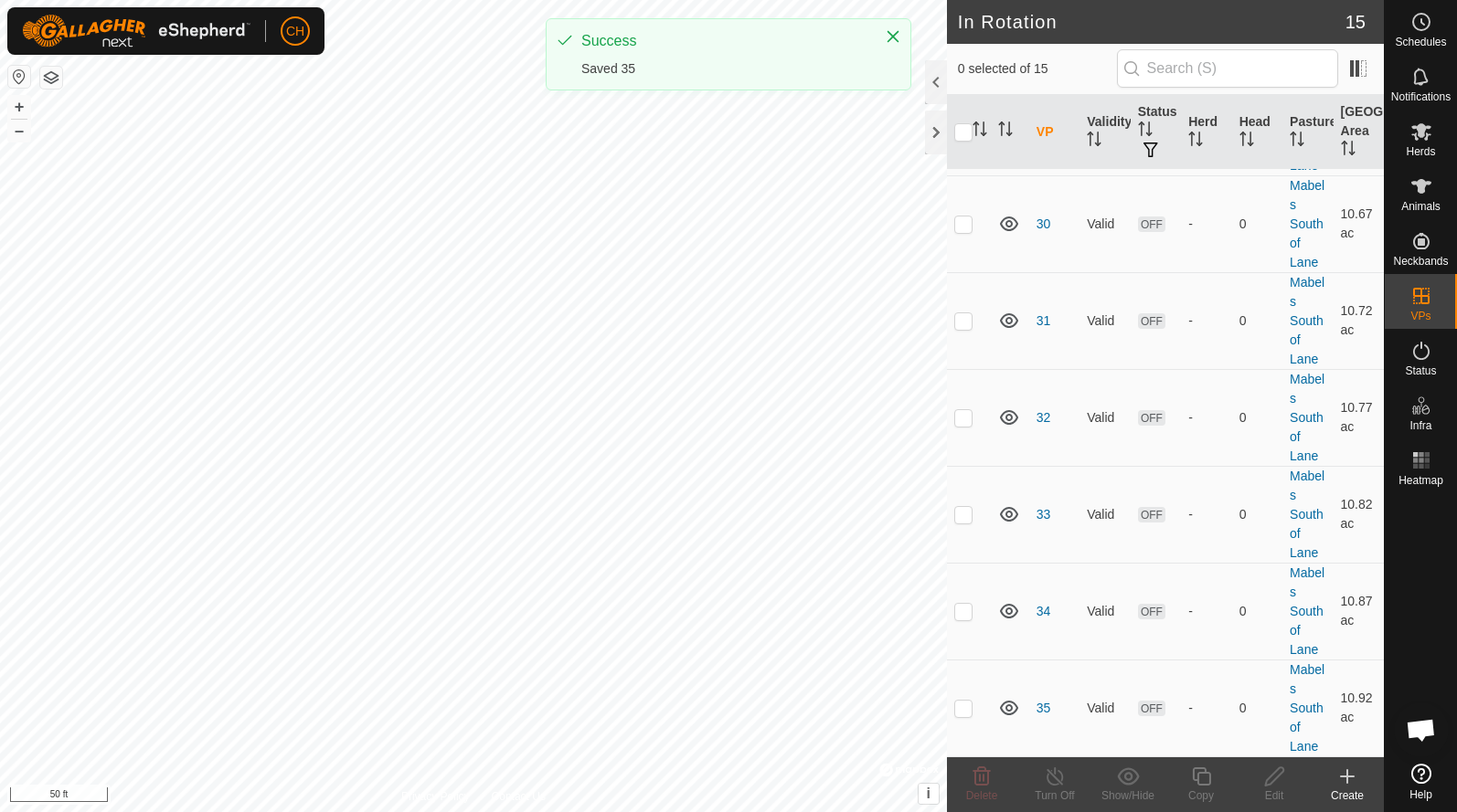
scroll to position [903, 0]
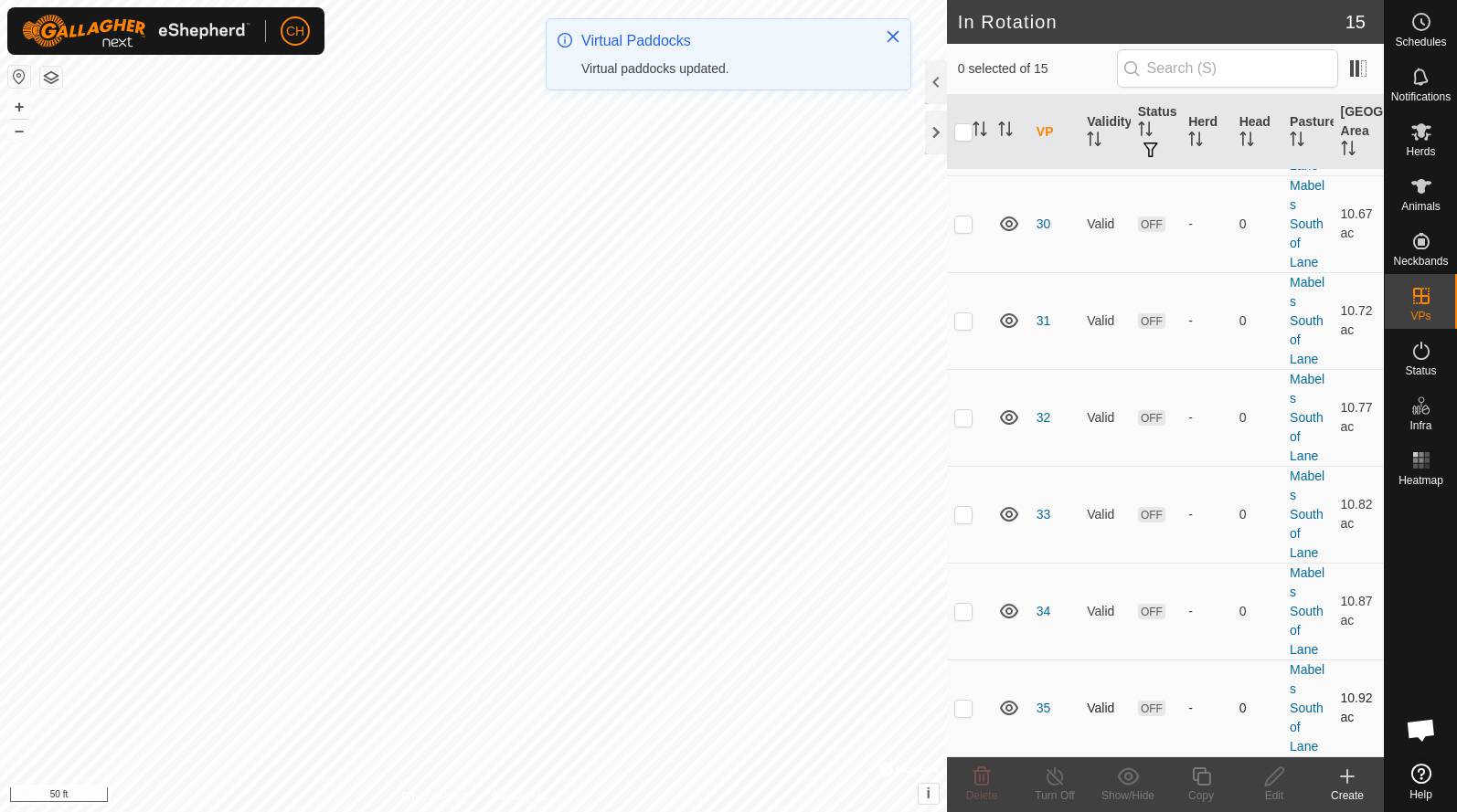
click at [967, 711] on p-checkbox at bounding box center [963, 707] width 19 height 15
checkbox input "true"
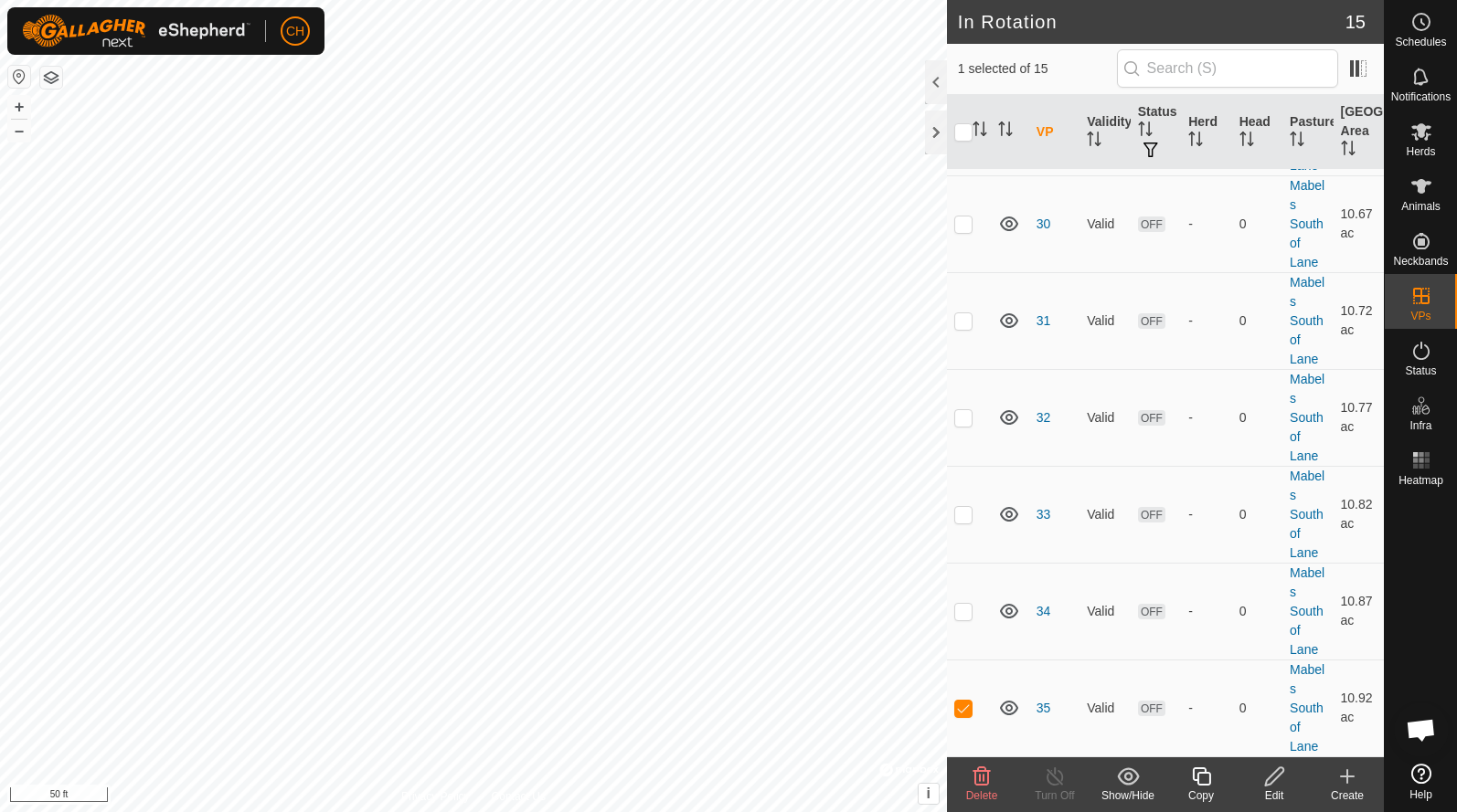
click at [1204, 782] on icon at bounding box center [1201, 777] width 23 height 22
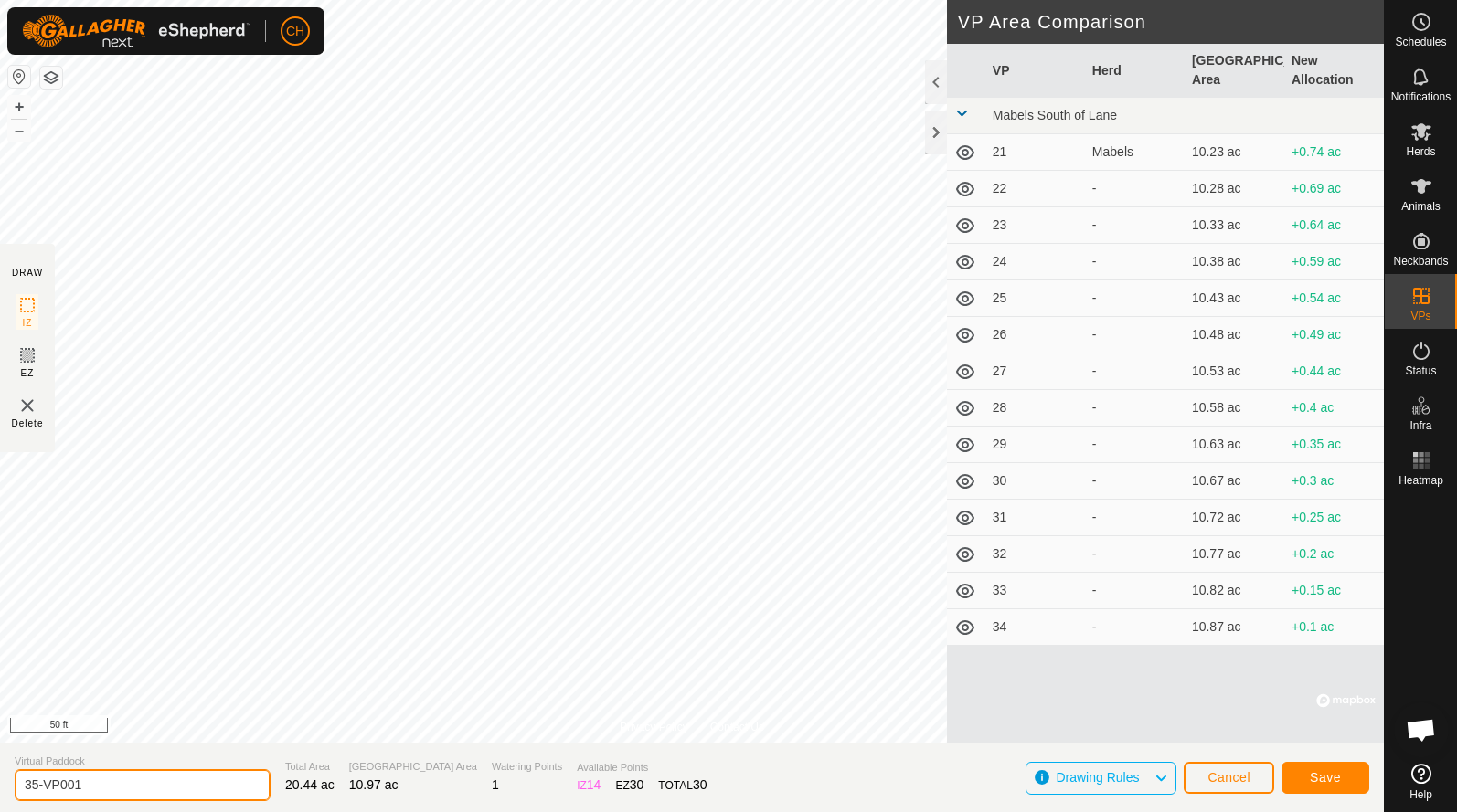
drag, startPoint x: 104, startPoint y: 785, endPoint x: -21, endPoint y: 782, distance: 125.0
click at [0, 782] on html "CH Schedules Notifications Herds Animals Neckbands VPs Status Infra Heatmap Hel…" at bounding box center [728, 406] width 1457 height 812
type input "36"
click at [1328, 769] on button "Save" at bounding box center [1325, 778] width 88 height 32
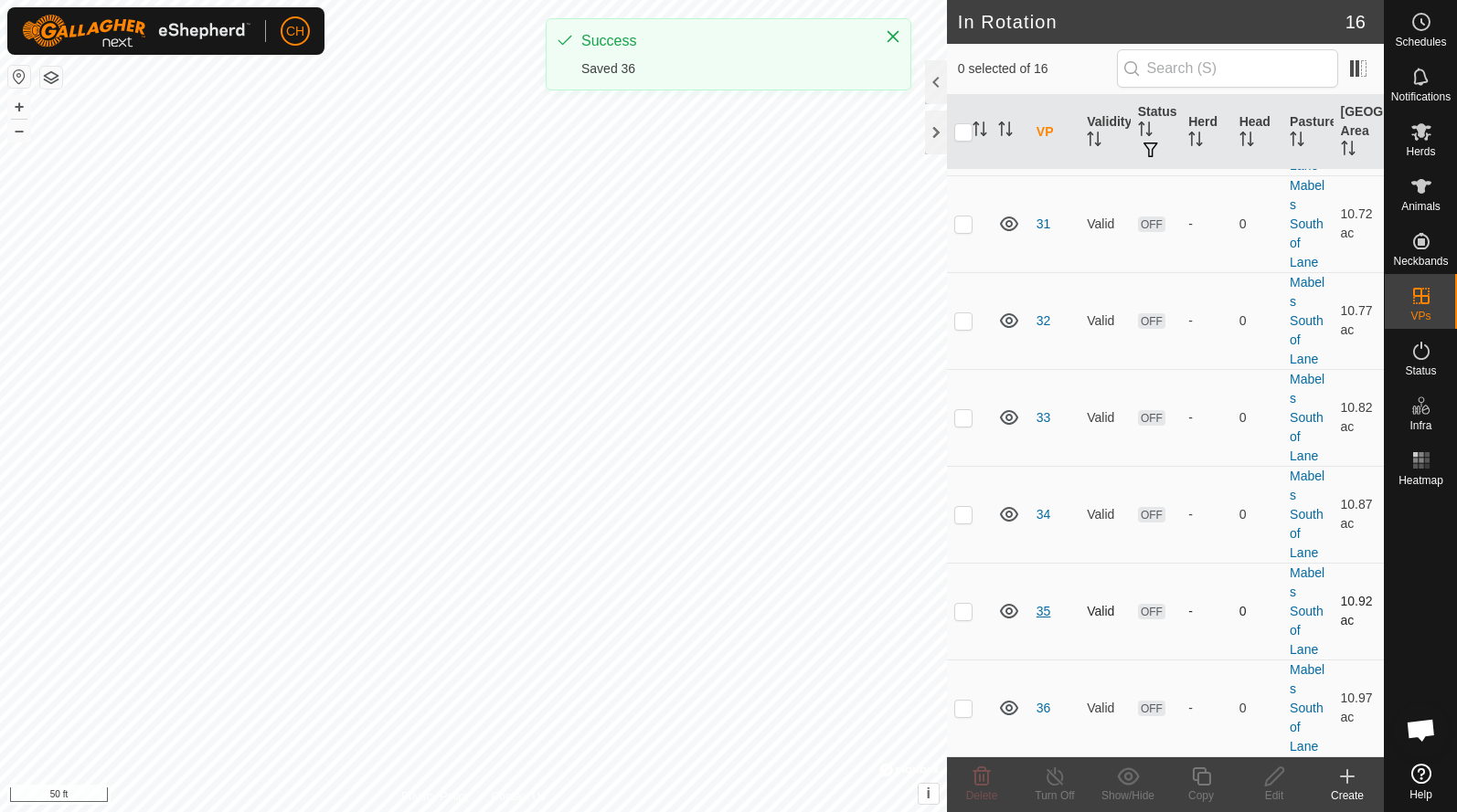
scroll to position [1000, 0]
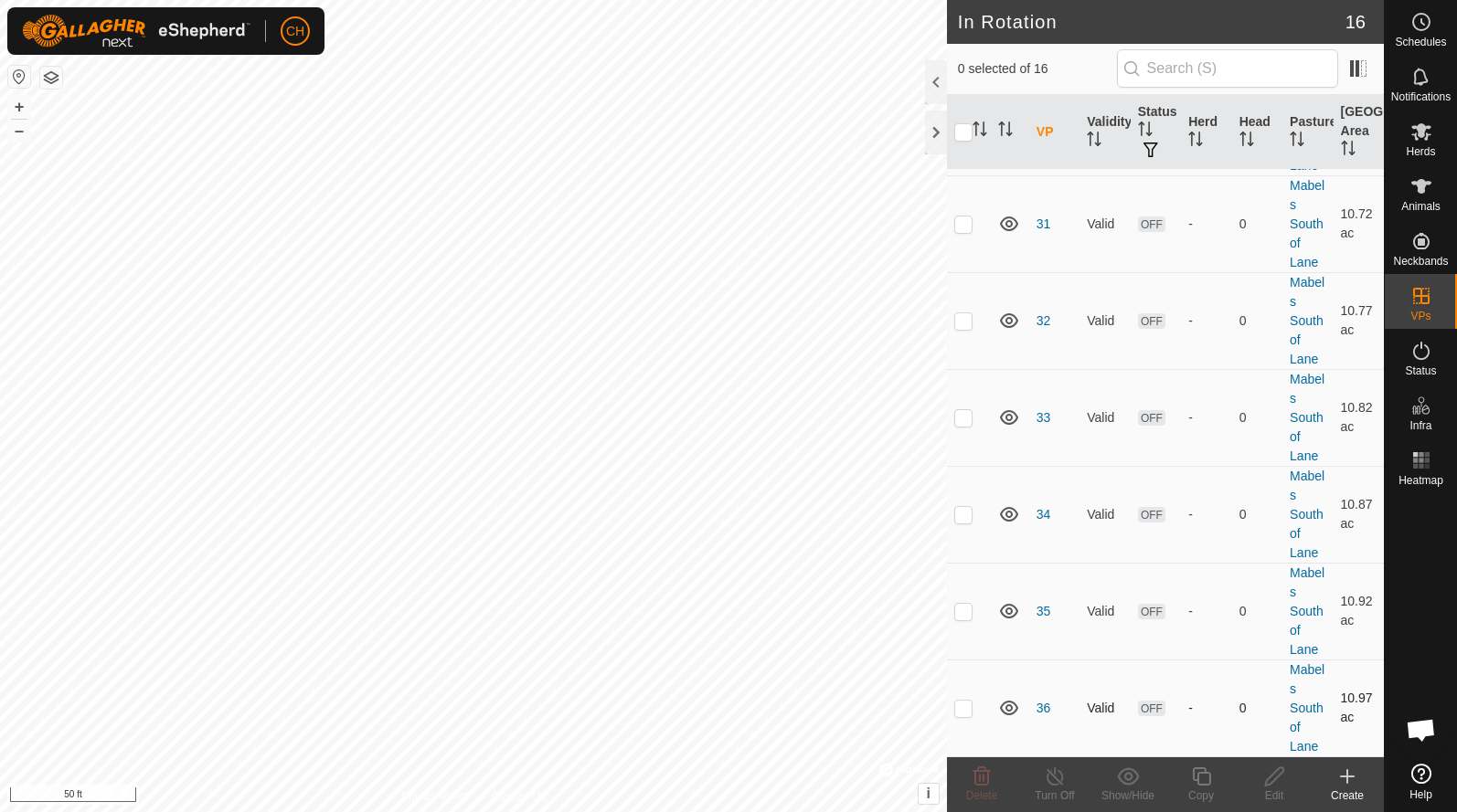
click at [969, 710] on p-checkbox at bounding box center [963, 707] width 19 height 15
checkbox input "true"
click at [1195, 781] on icon at bounding box center [1201, 776] width 19 height 19
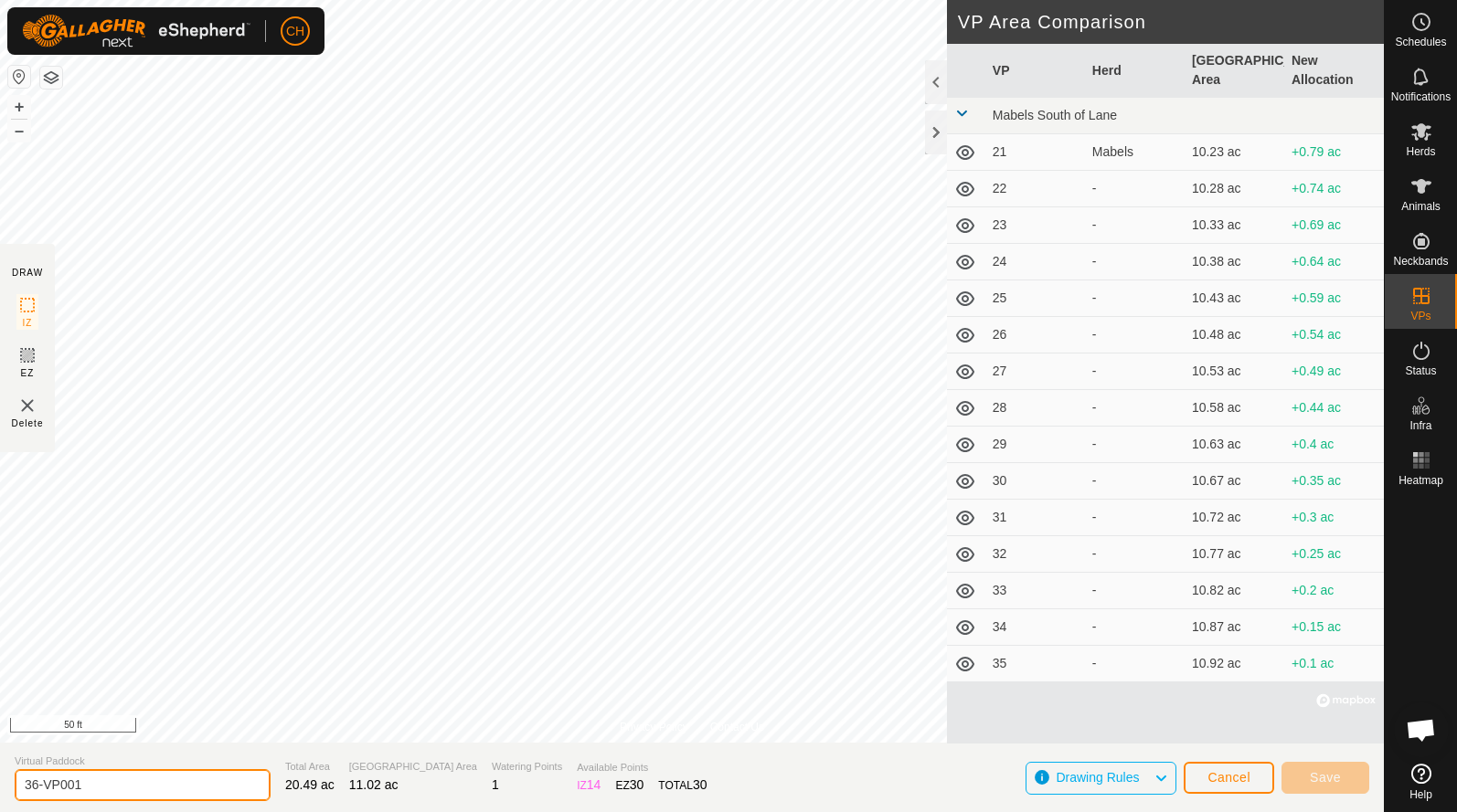
drag, startPoint x: 140, startPoint y: 791, endPoint x: -64, endPoint y: 755, distance: 207.2
click at [0, 755] on html "CH Schedules Notifications Herds Animals Neckbands VPs Status Infra Heatmap Hel…" at bounding box center [728, 406] width 1457 height 812
type input "37"
click at [1311, 775] on span "Save" at bounding box center [1325, 777] width 31 height 15
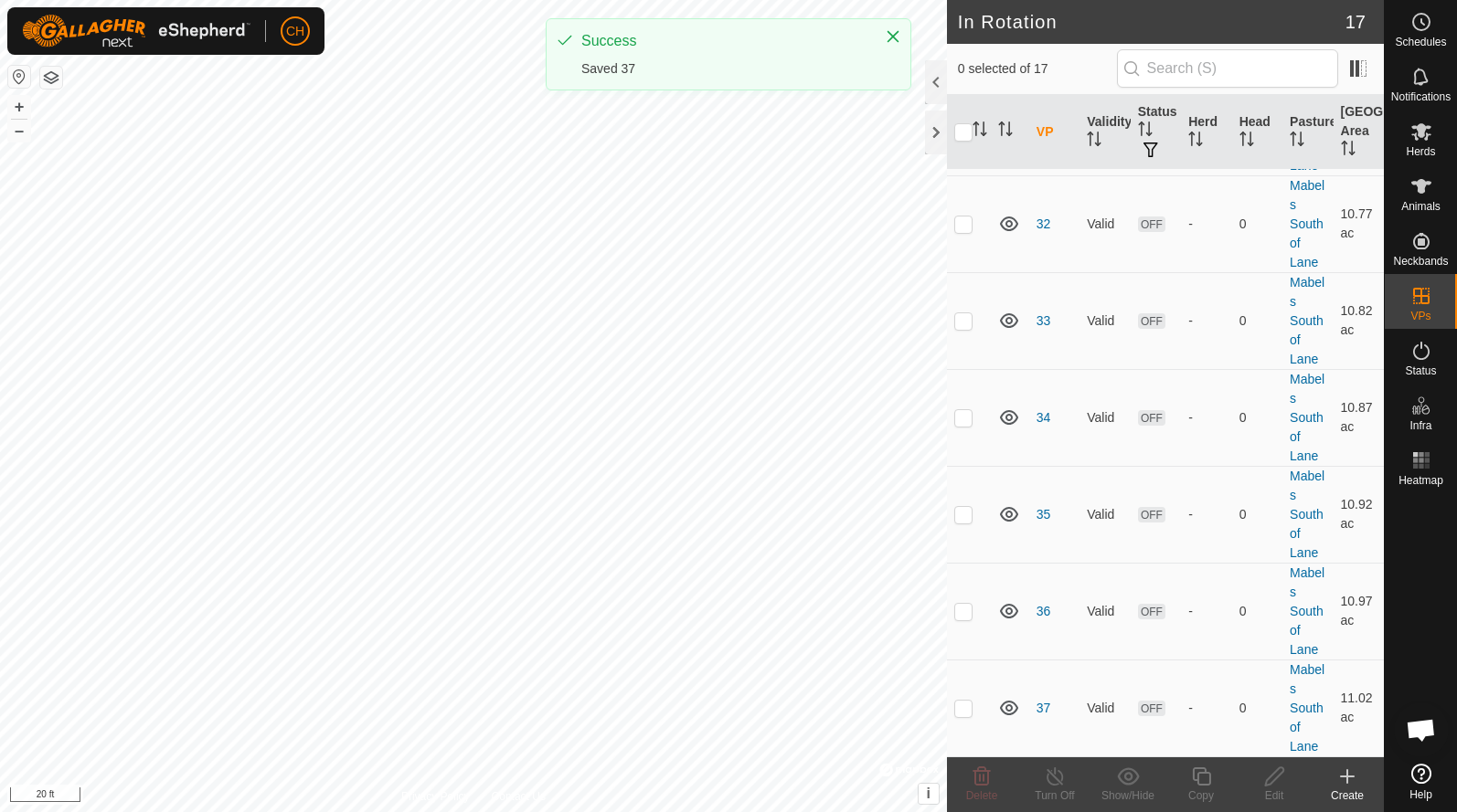
scroll to position [1097, 0]
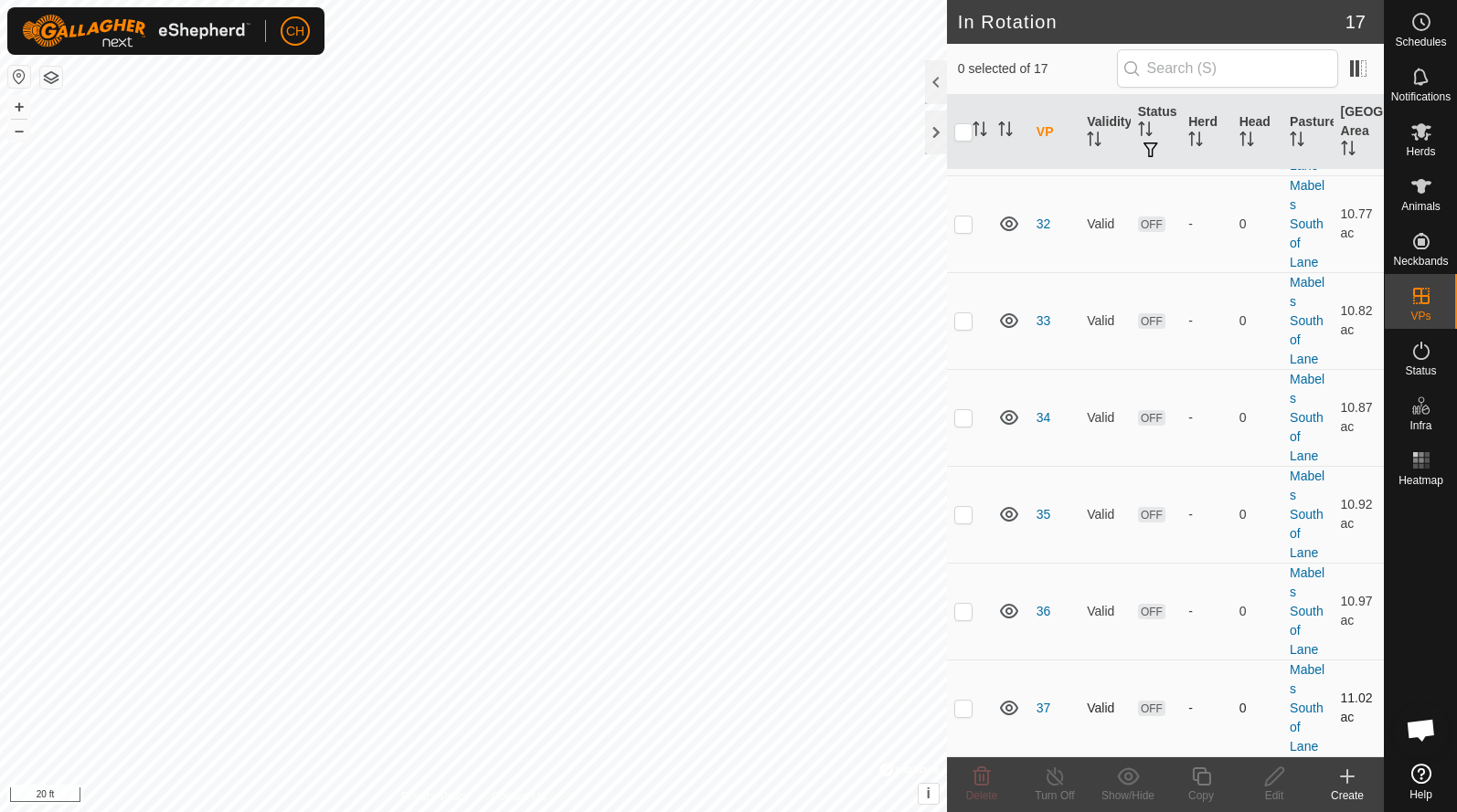
click at [969, 711] on p-checkbox at bounding box center [963, 707] width 19 height 15
checkbox input "true"
click at [1195, 796] on div "Copy" at bounding box center [1201, 795] width 73 height 17
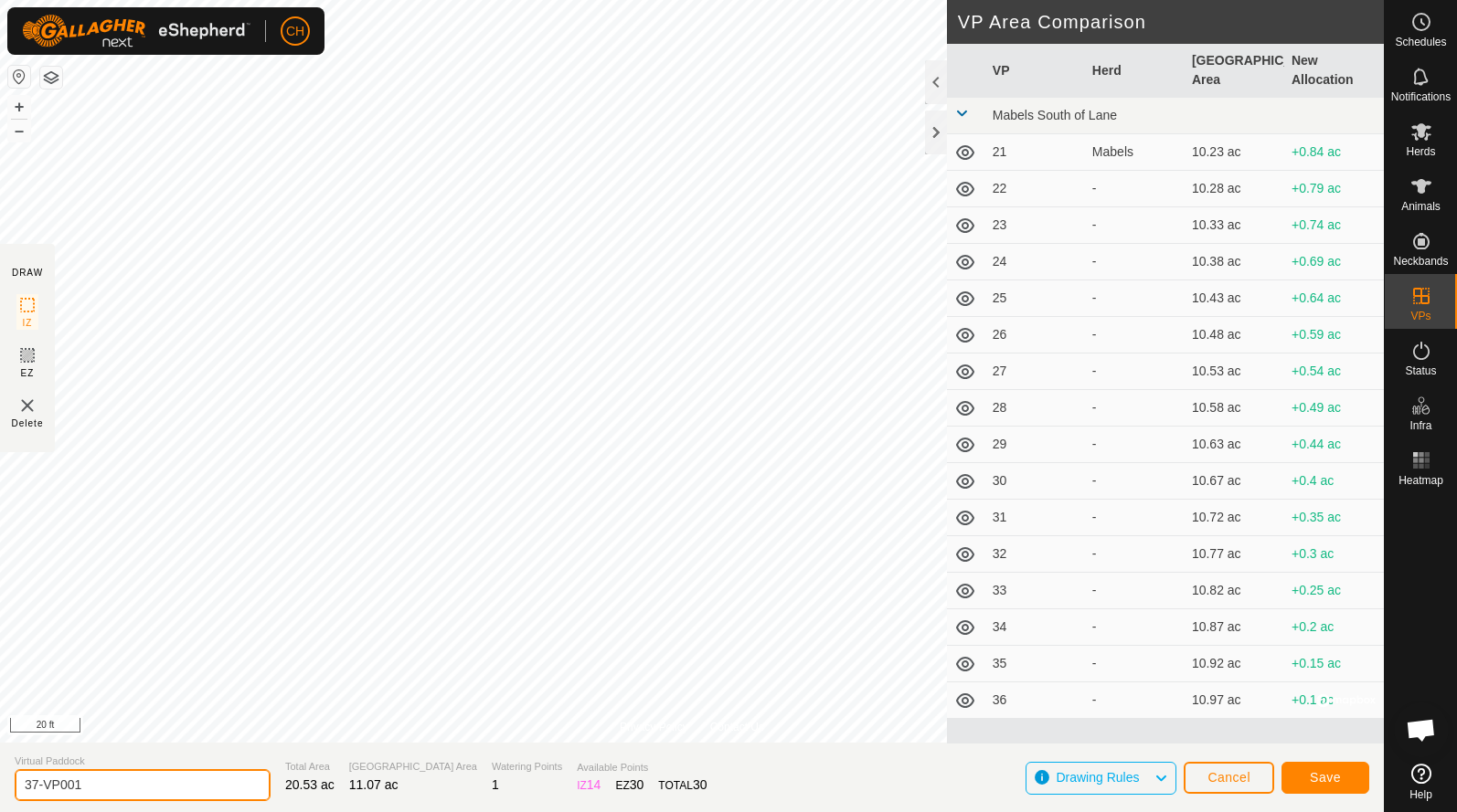
drag, startPoint x: 110, startPoint y: 785, endPoint x: -65, endPoint y: 784, distance: 175.0
click at [0, 784] on html "CH Schedules Notifications Herds Animals Neckbands VPs Status Infra Heatmap Hel…" at bounding box center [728, 406] width 1457 height 812
type input "38"
click at [1339, 779] on span "Save" at bounding box center [1325, 777] width 31 height 15
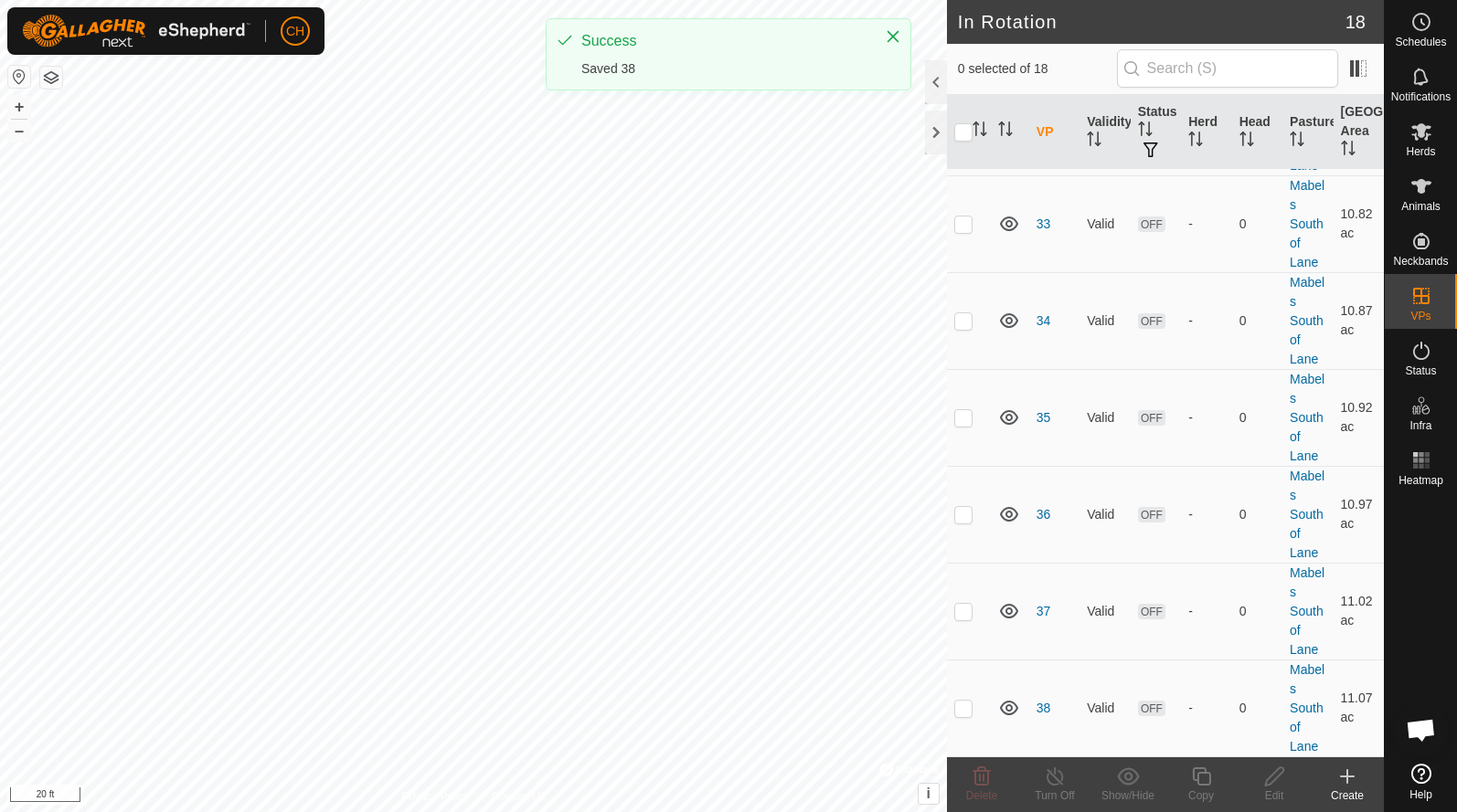
scroll to position [1194, 0]
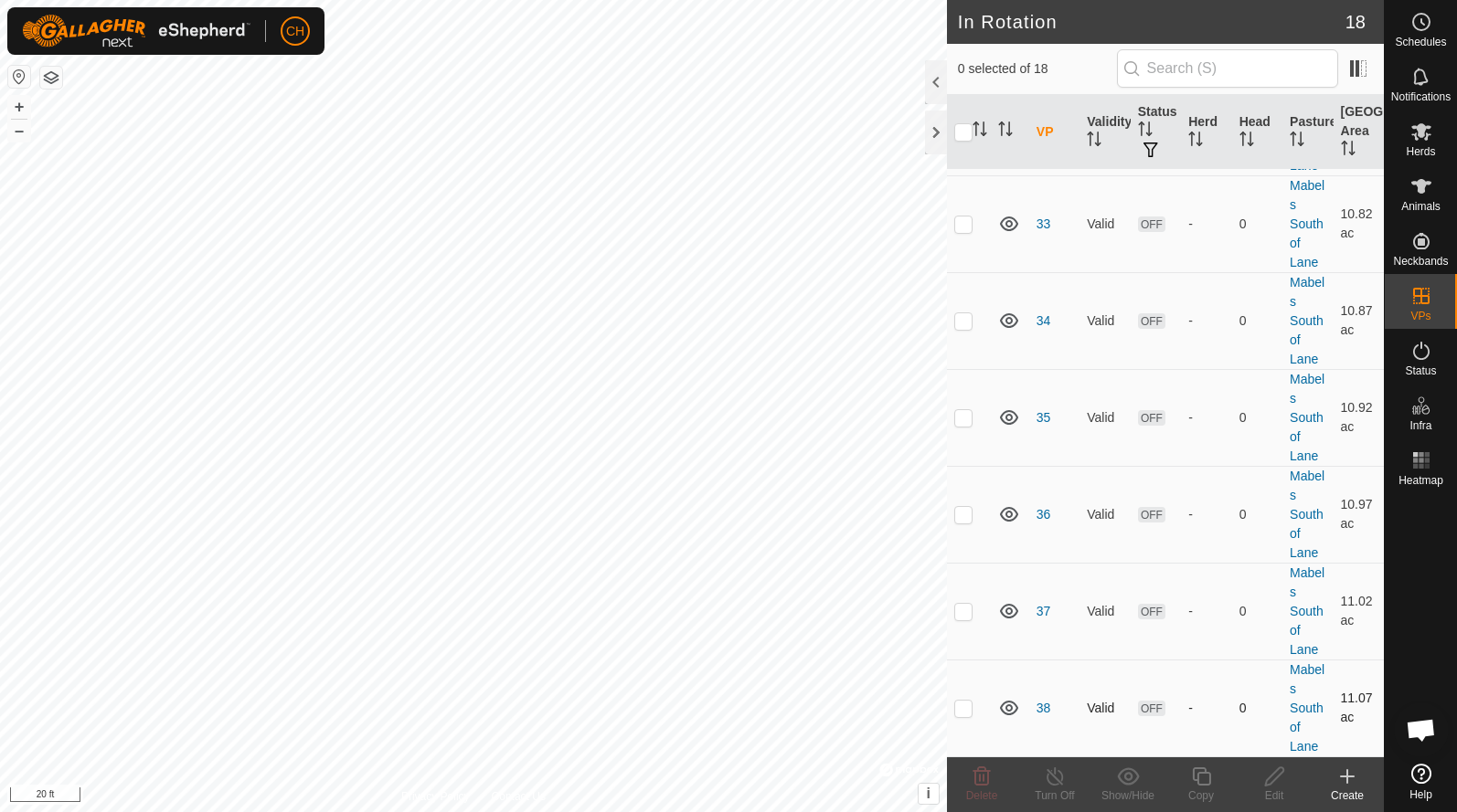
click at [968, 715] on td at bounding box center [968, 707] width 44 height 97
checkbox input "true"
click at [1208, 777] on icon at bounding box center [1201, 777] width 23 height 22
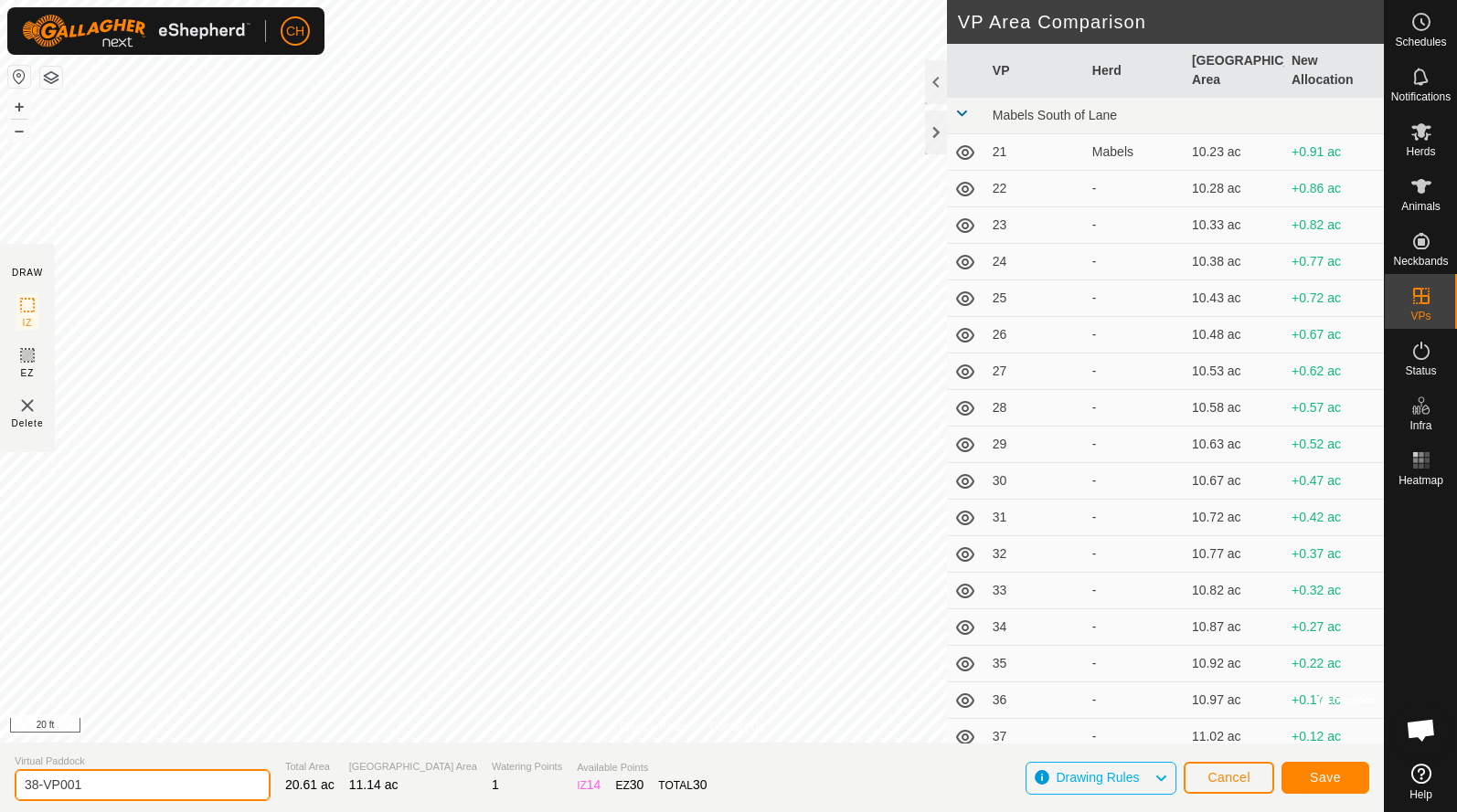
drag, startPoint x: 112, startPoint y: 793, endPoint x: -63, endPoint y: 779, distance: 175.6
click at [0, 779] on html "CH Schedules Notifications Herds Animals Neckbands VPs Status Infra Heatmap Hel…" at bounding box center [728, 406] width 1457 height 812
type input "39"
click at [1321, 780] on span "Save" at bounding box center [1325, 777] width 31 height 15
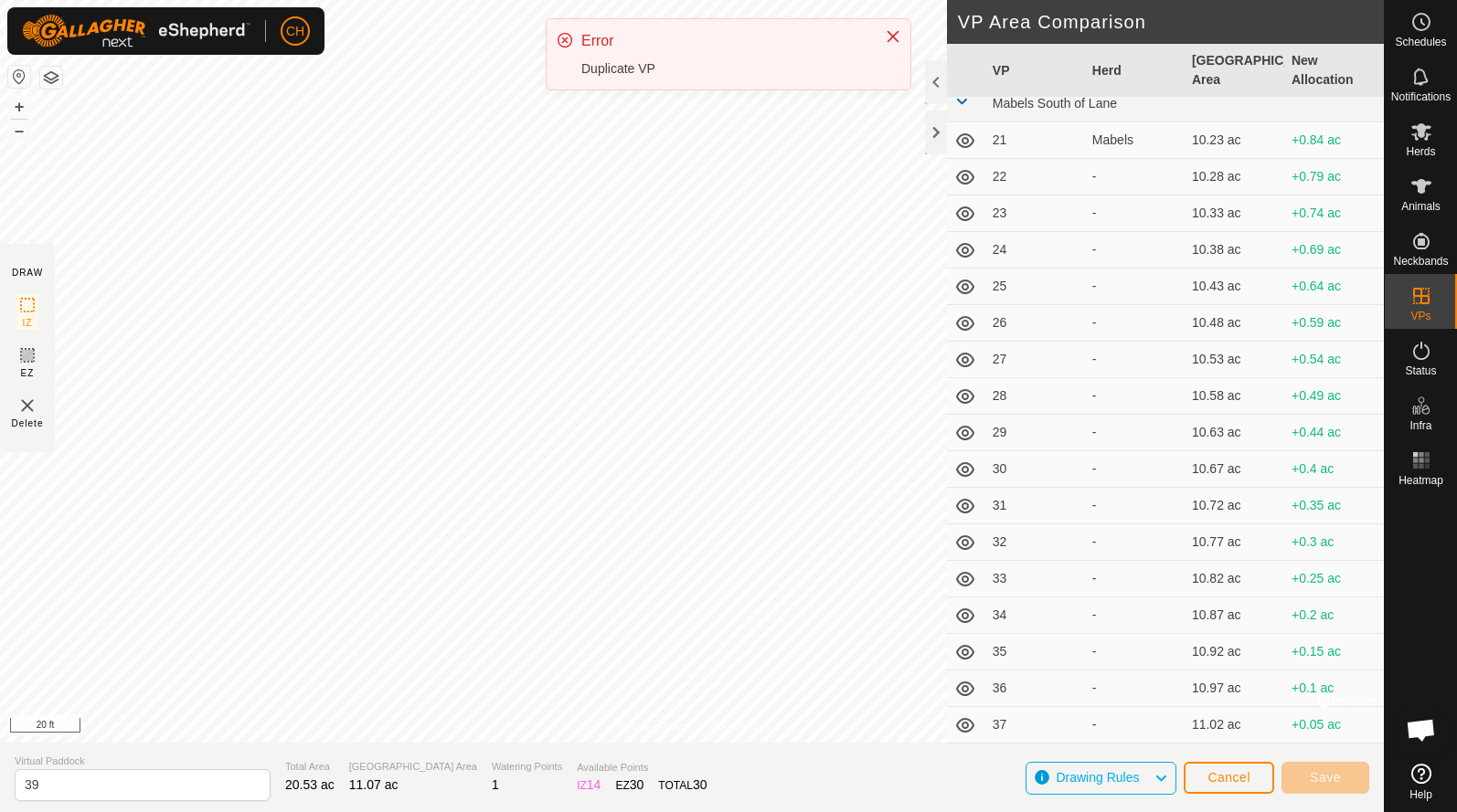
scroll to position [12, 0]
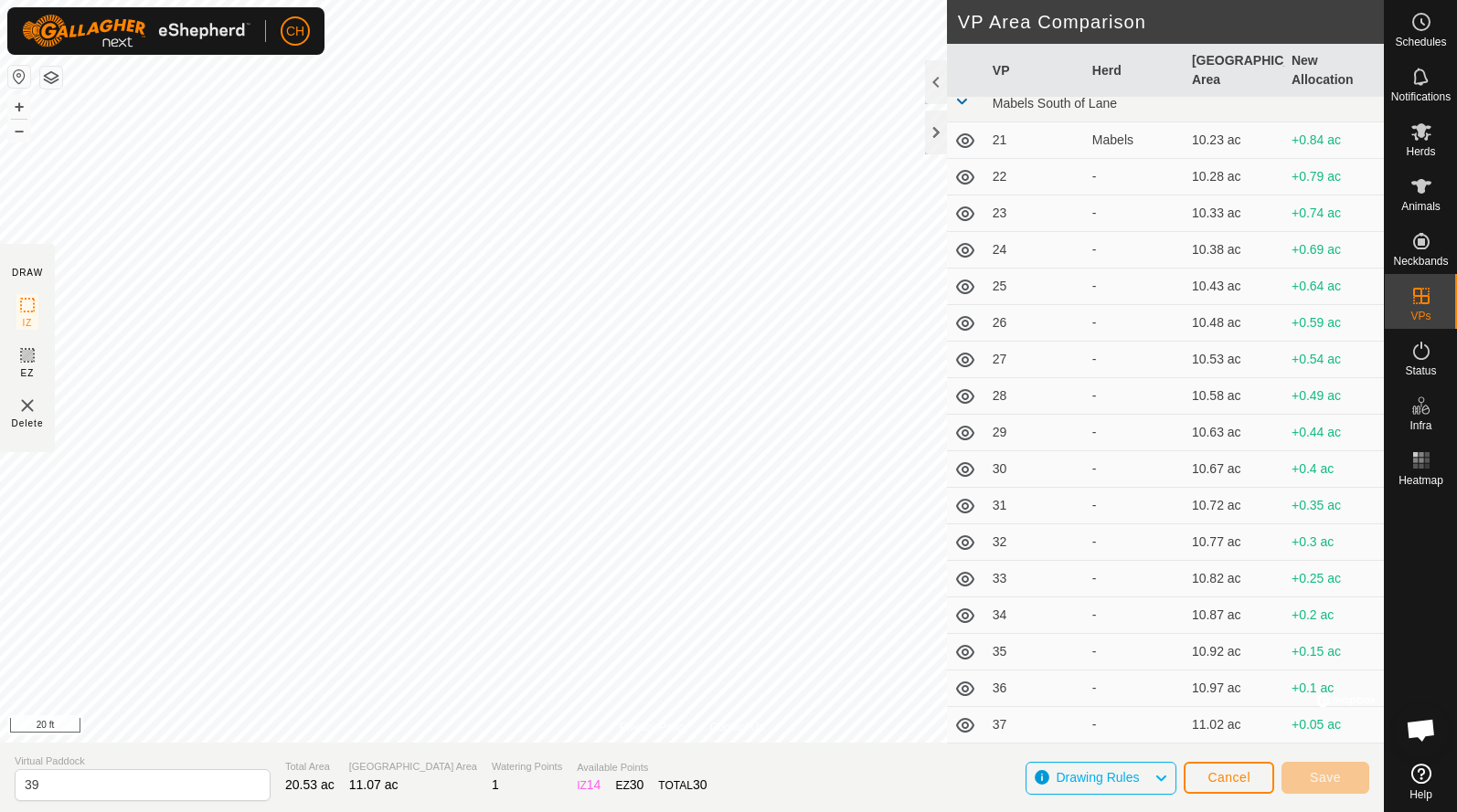
click at [1229, 785] on button "Cancel" at bounding box center [1228, 778] width 90 height 32
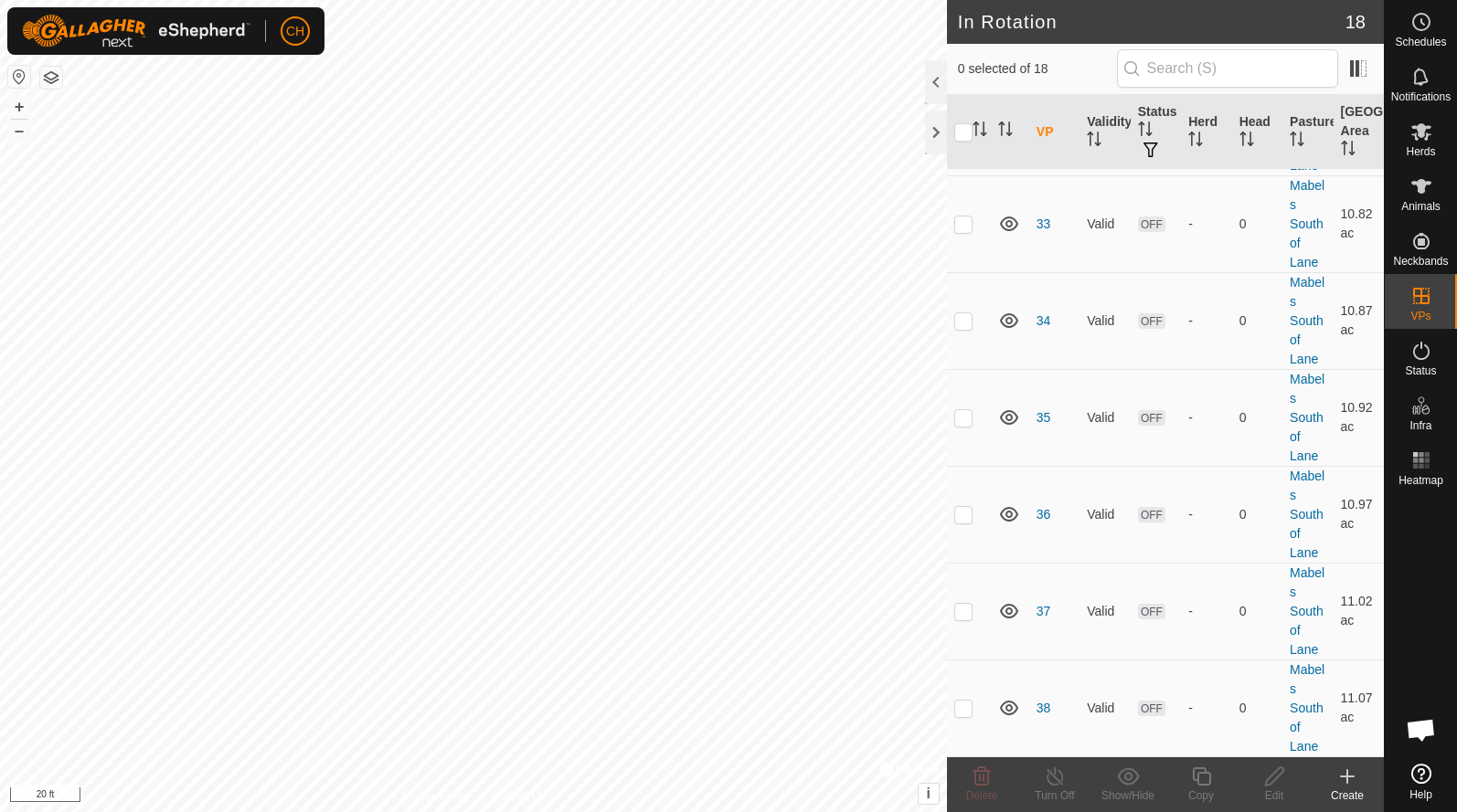
scroll to position [1194, 0]
click at [955, 713] on p-checkbox at bounding box center [963, 707] width 19 height 15
checkbox input "true"
click at [1197, 781] on icon at bounding box center [1201, 776] width 19 height 19
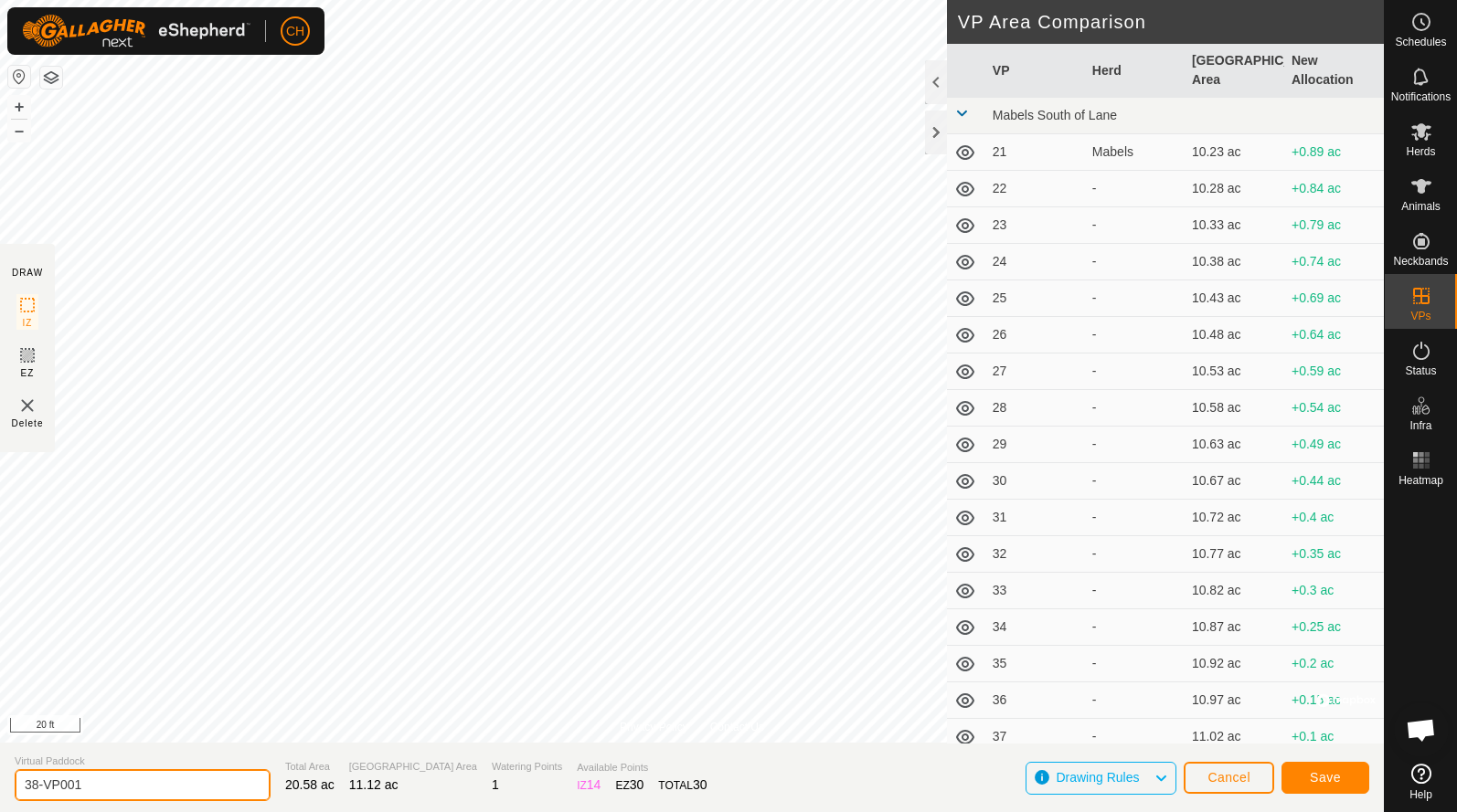
drag, startPoint x: 110, startPoint y: 782, endPoint x: -65, endPoint y: 781, distance: 175.0
click at [0, 781] on html "CH Schedules Notifications Herds Animals Neckbands VPs Status Infra Heatmap Hel…" at bounding box center [728, 406] width 1457 height 812
type input "39"
click at [1335, 780] on span "Save" at bounding box center [1325, 777] width 31 height 15
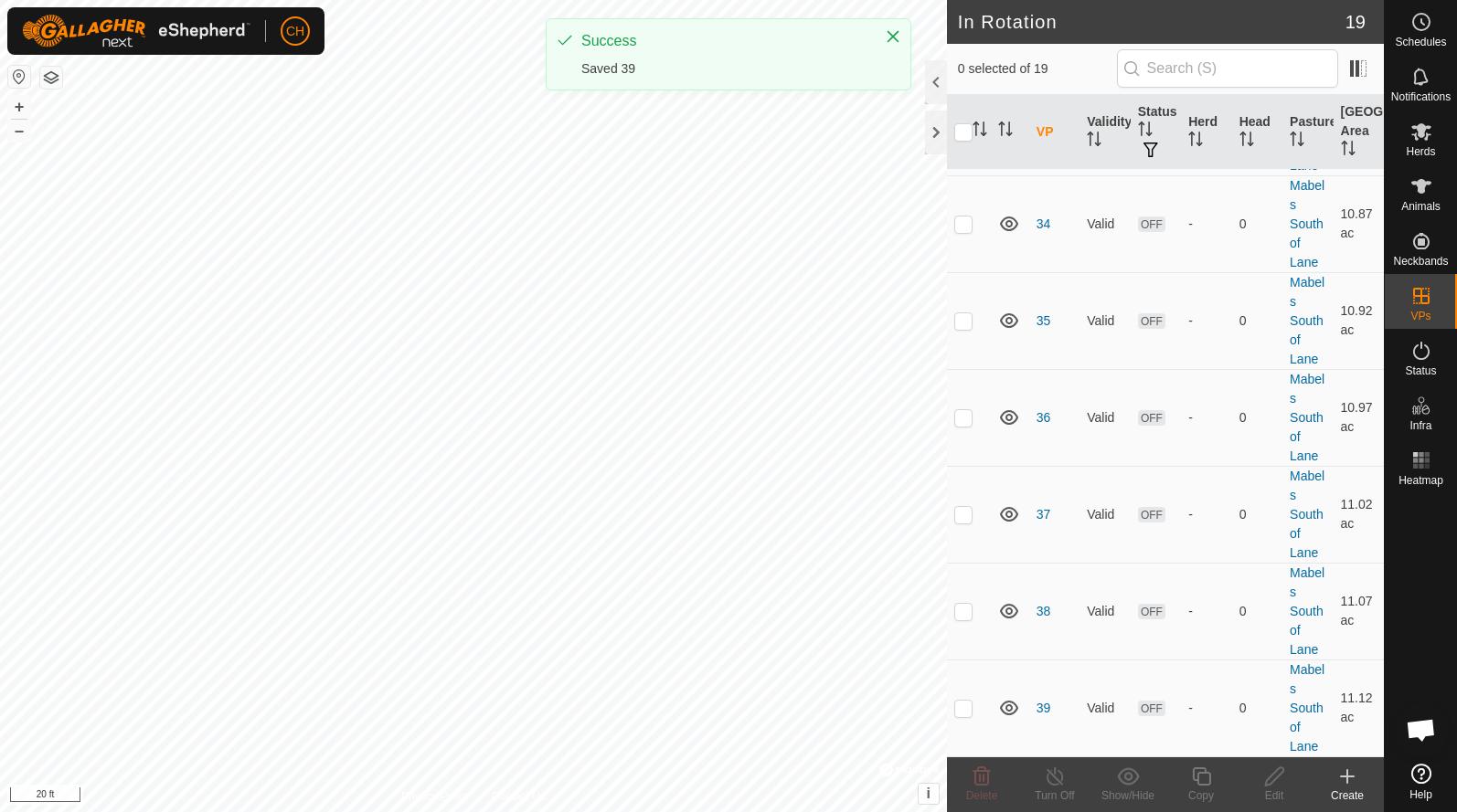
scroll to position [1290, 0]
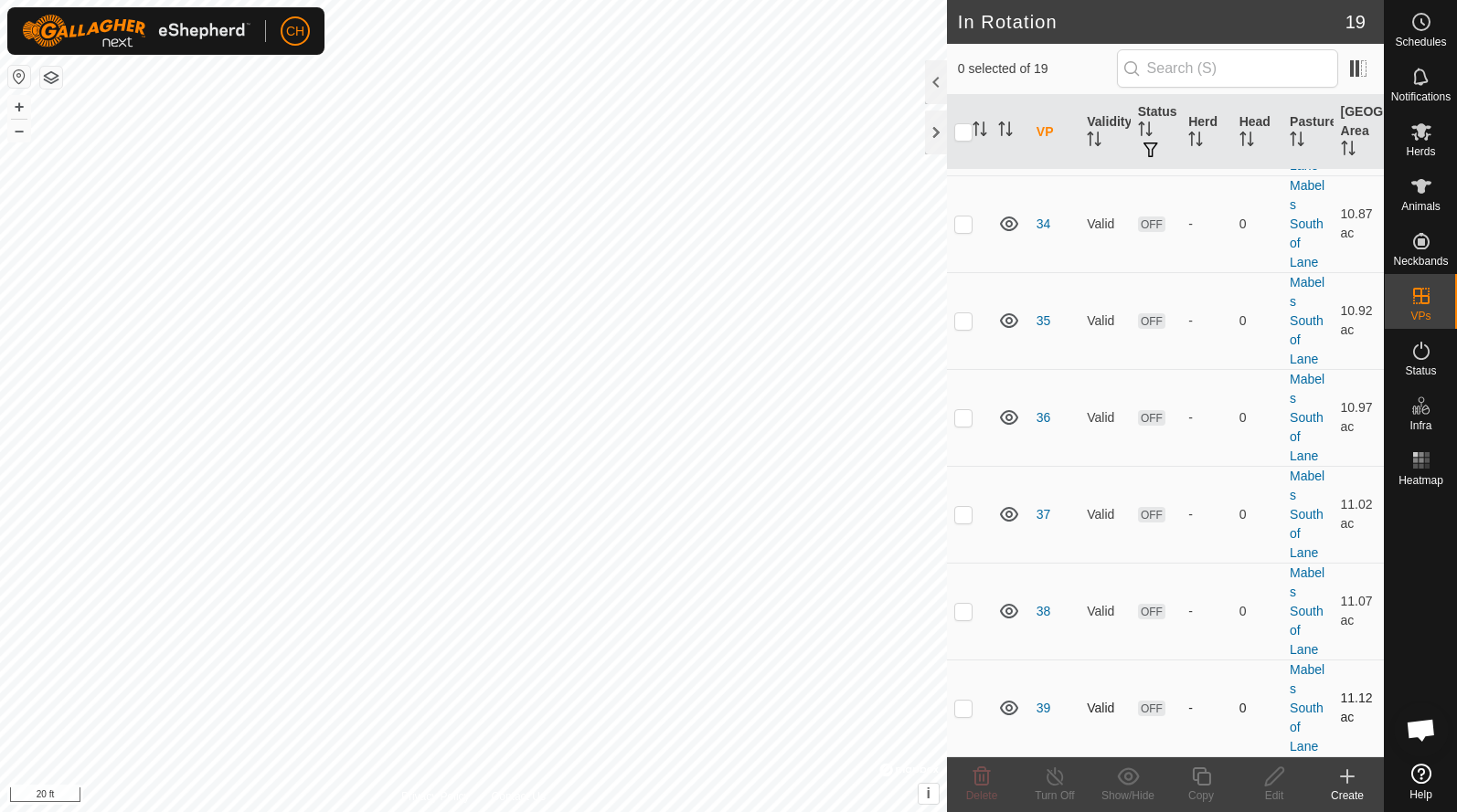
click at [962, 705] on p-checkbox at bounding box center [963, 707] width 19 height 15
checkbox input "true"
click at [1194, 770] on icon at bounding box center [1201, 776] width 19 height 19
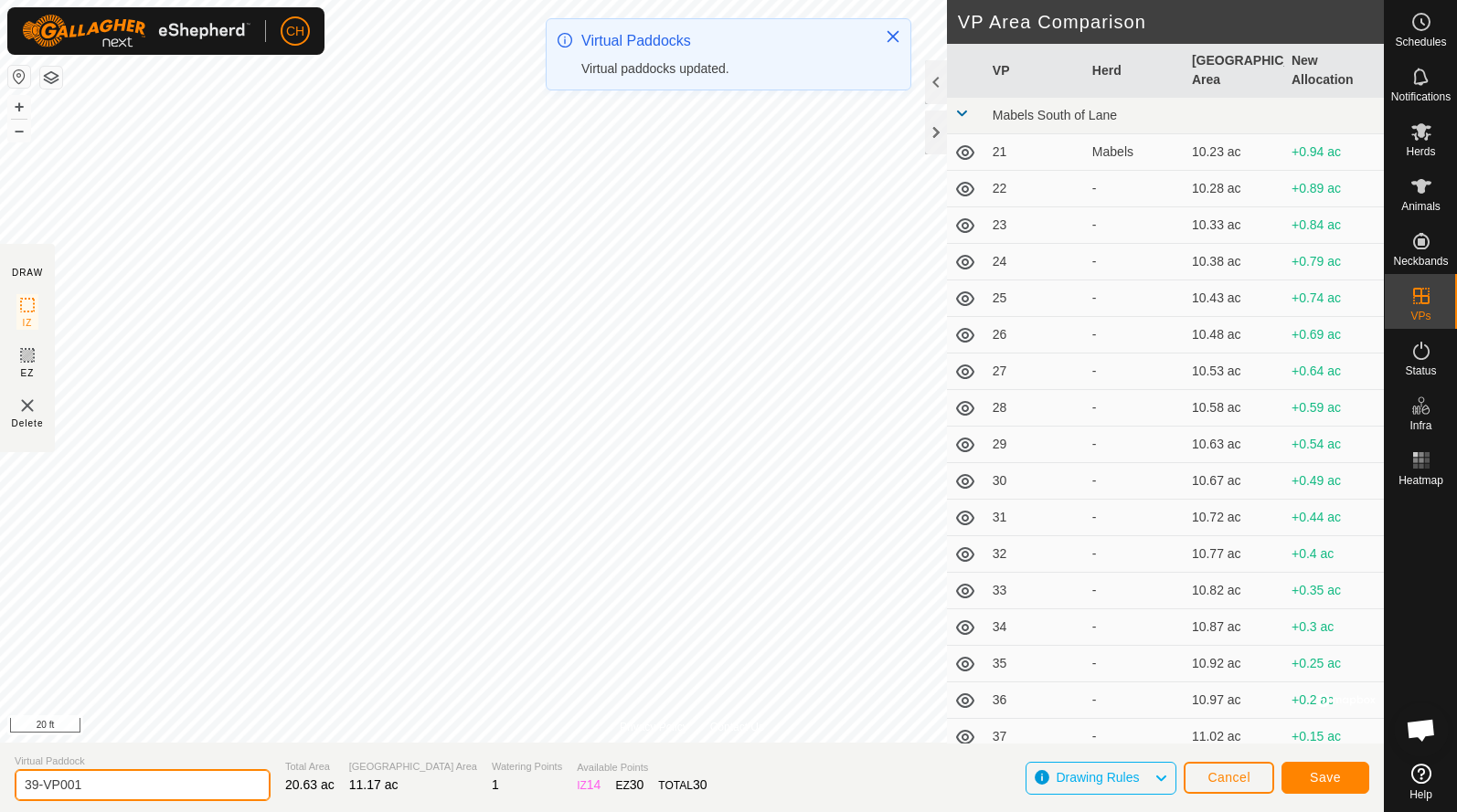
drag, startPoint x: 104, startPoint y: 781, endPoint x: -65, endPoint y: 768, distance: 169.5
click at [0, 768] on html "CH Schedules Notifications Herds Animals Neckbands VPs Status Infra Heatmap Hel…" at bounding box center [728, 406] width 1457 height 812
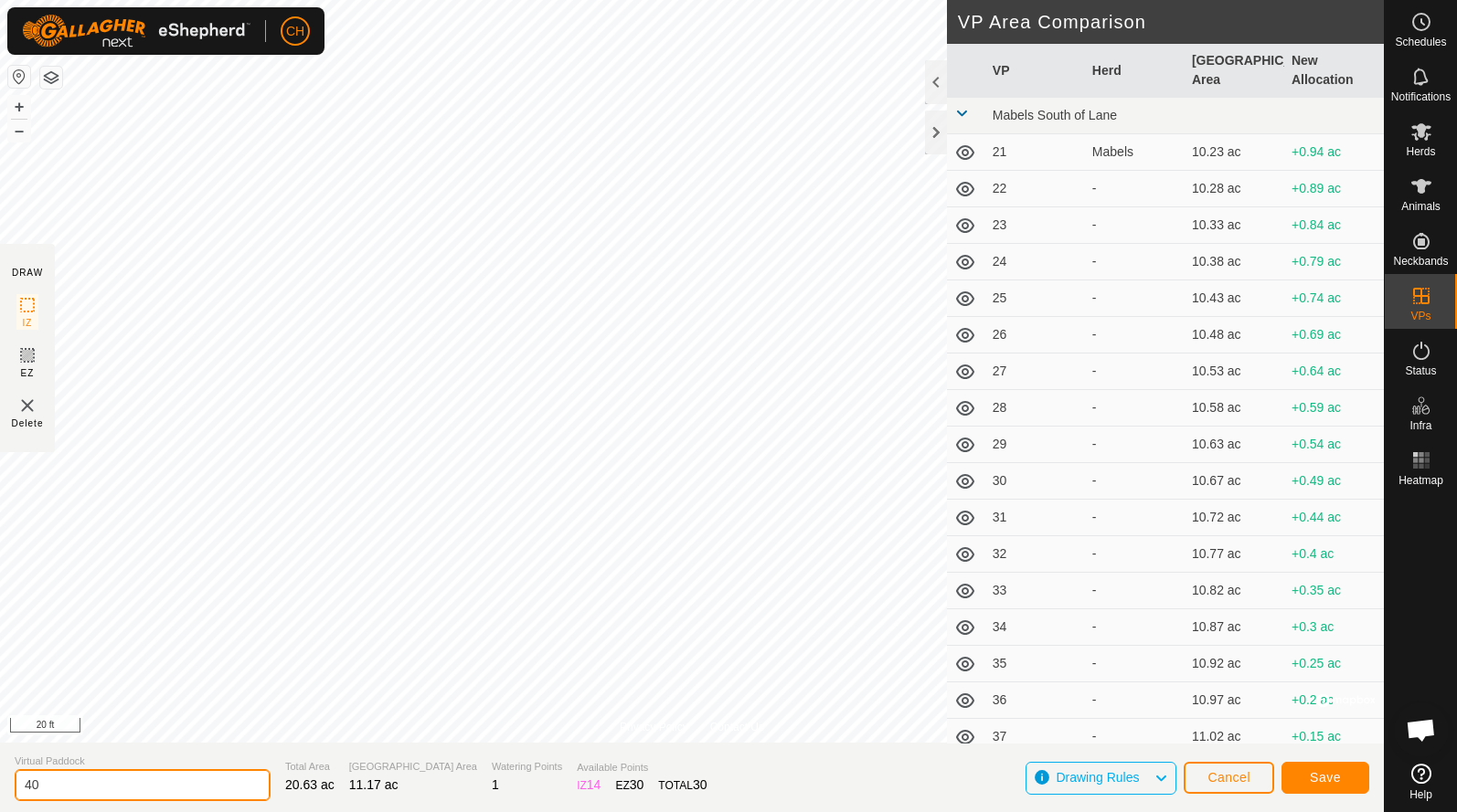
type input "40"
click at [1340, 782] on span "Save" at bounding box center [1325, 777] width 31 height 15
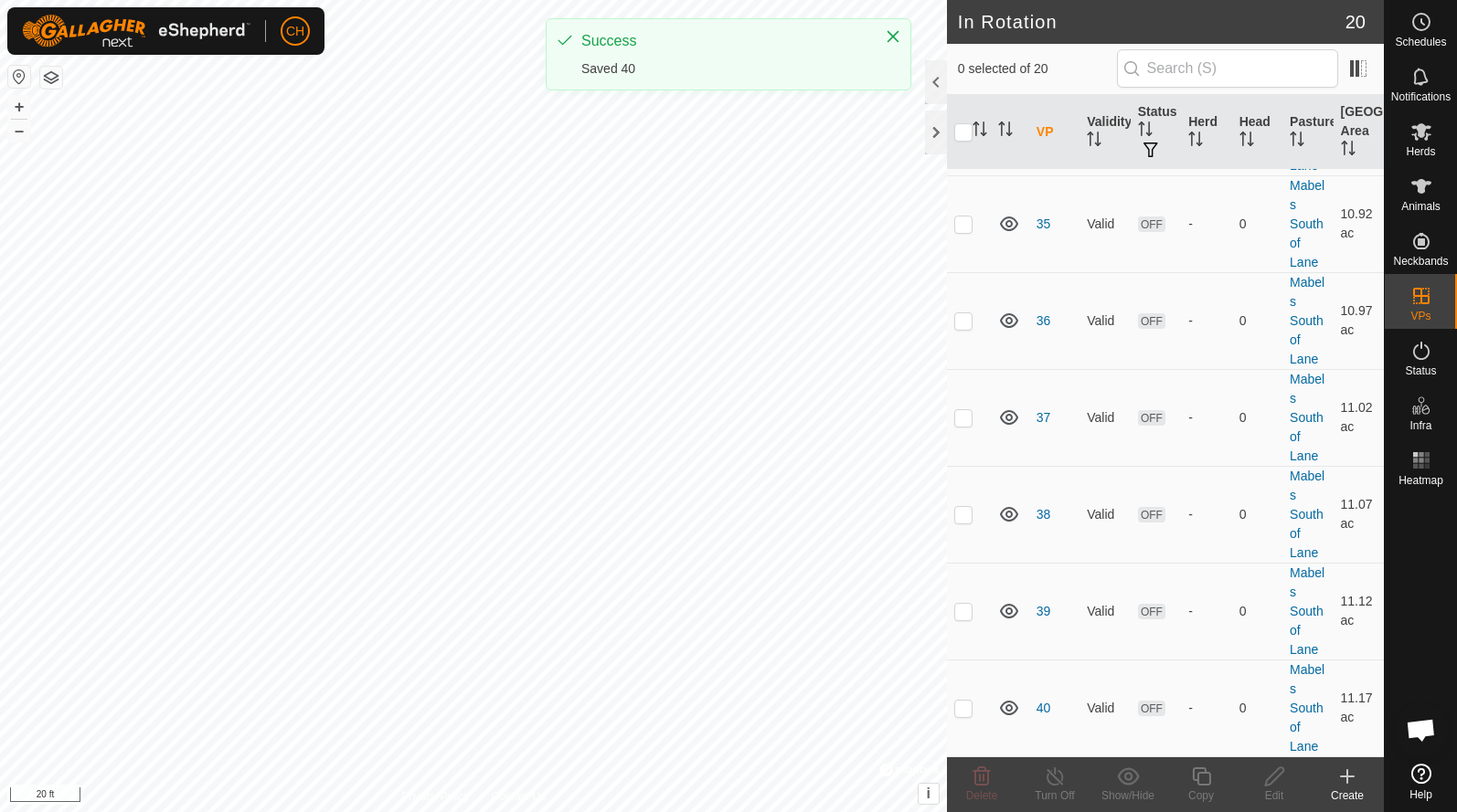
scroll to position [1387, 0]
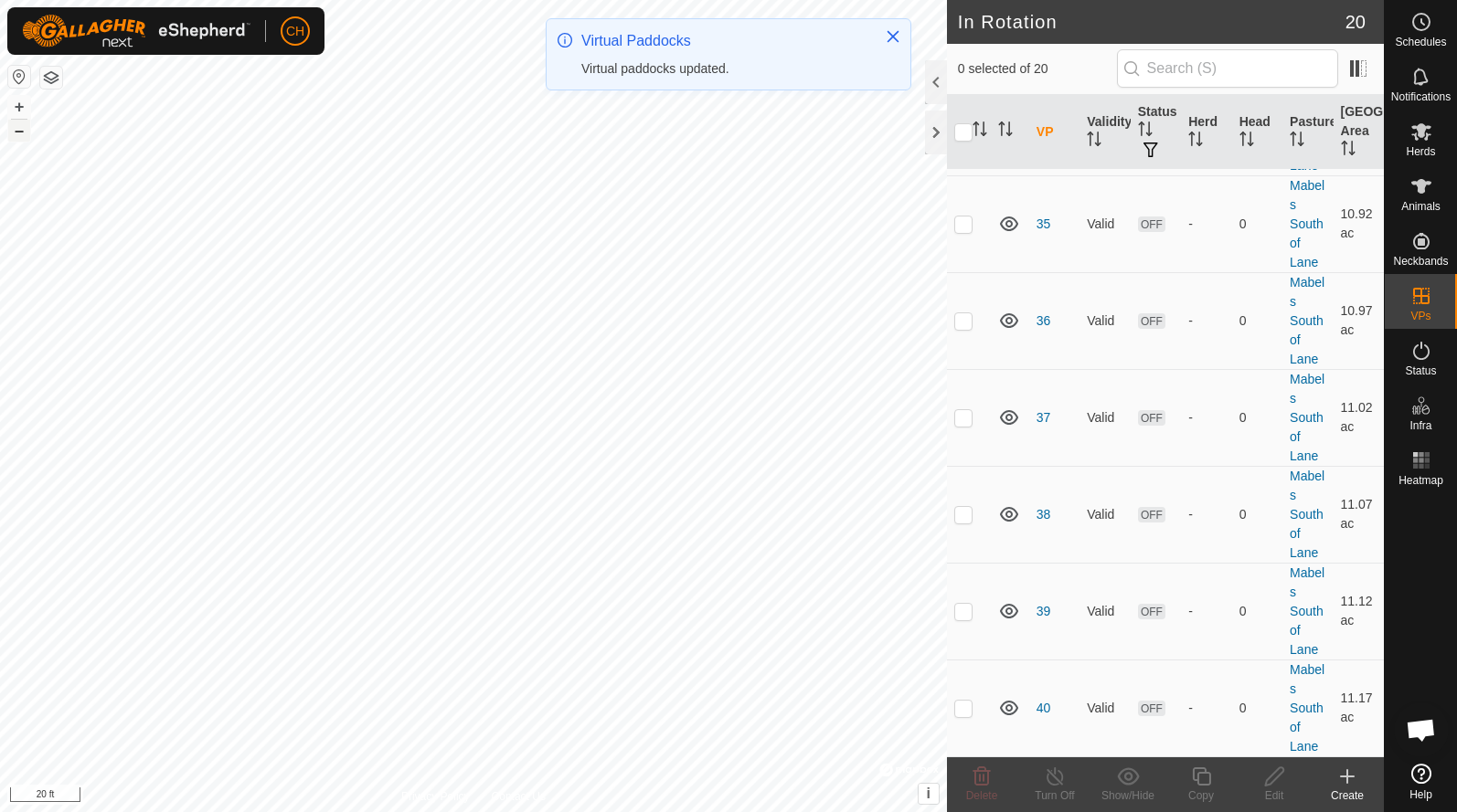
click at [22, 140] on button "–" at bounding box center [19, 130] width 22 height 22
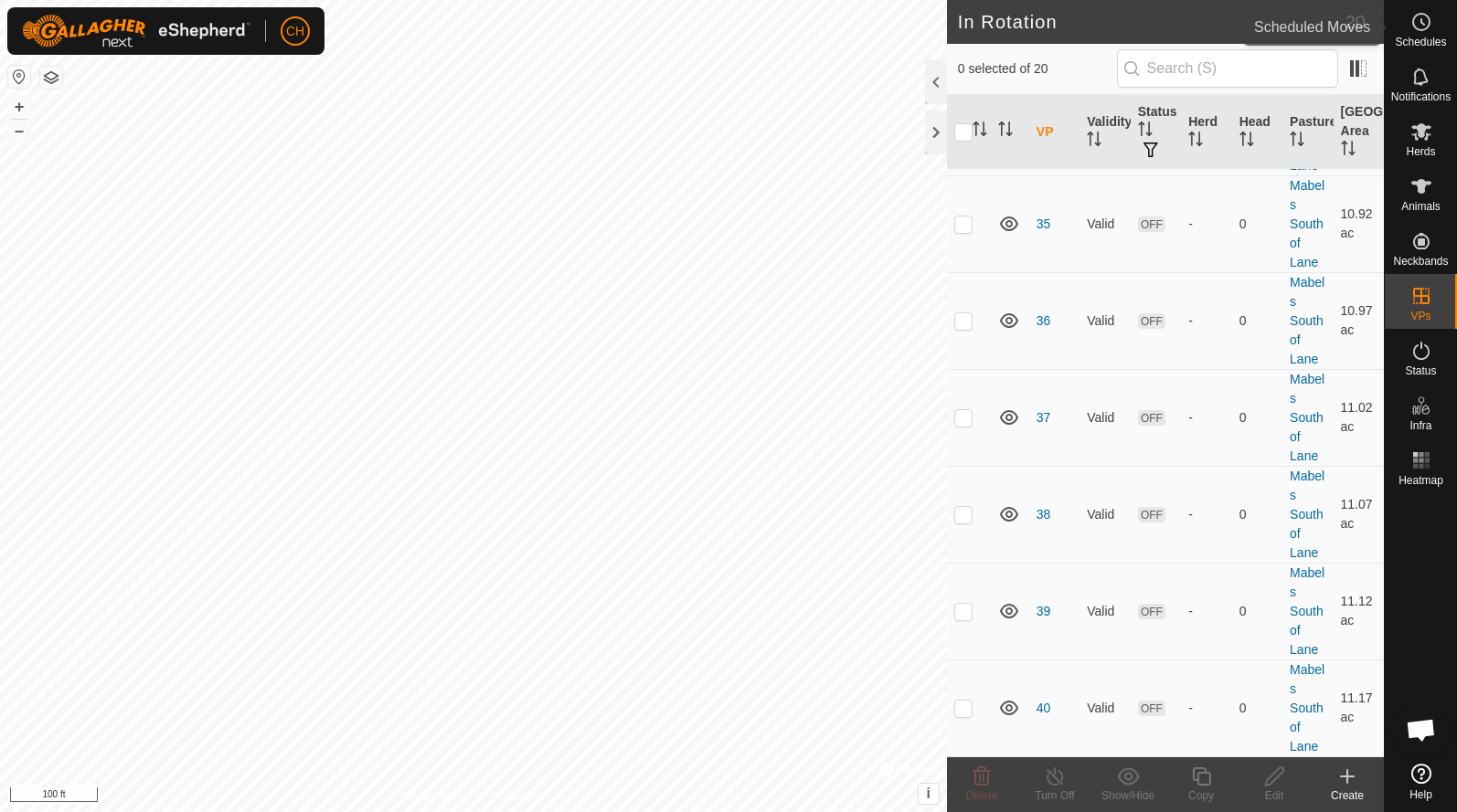
click at [1421, 30] on circle at bounding box center [1421, 22] width 17 height 17
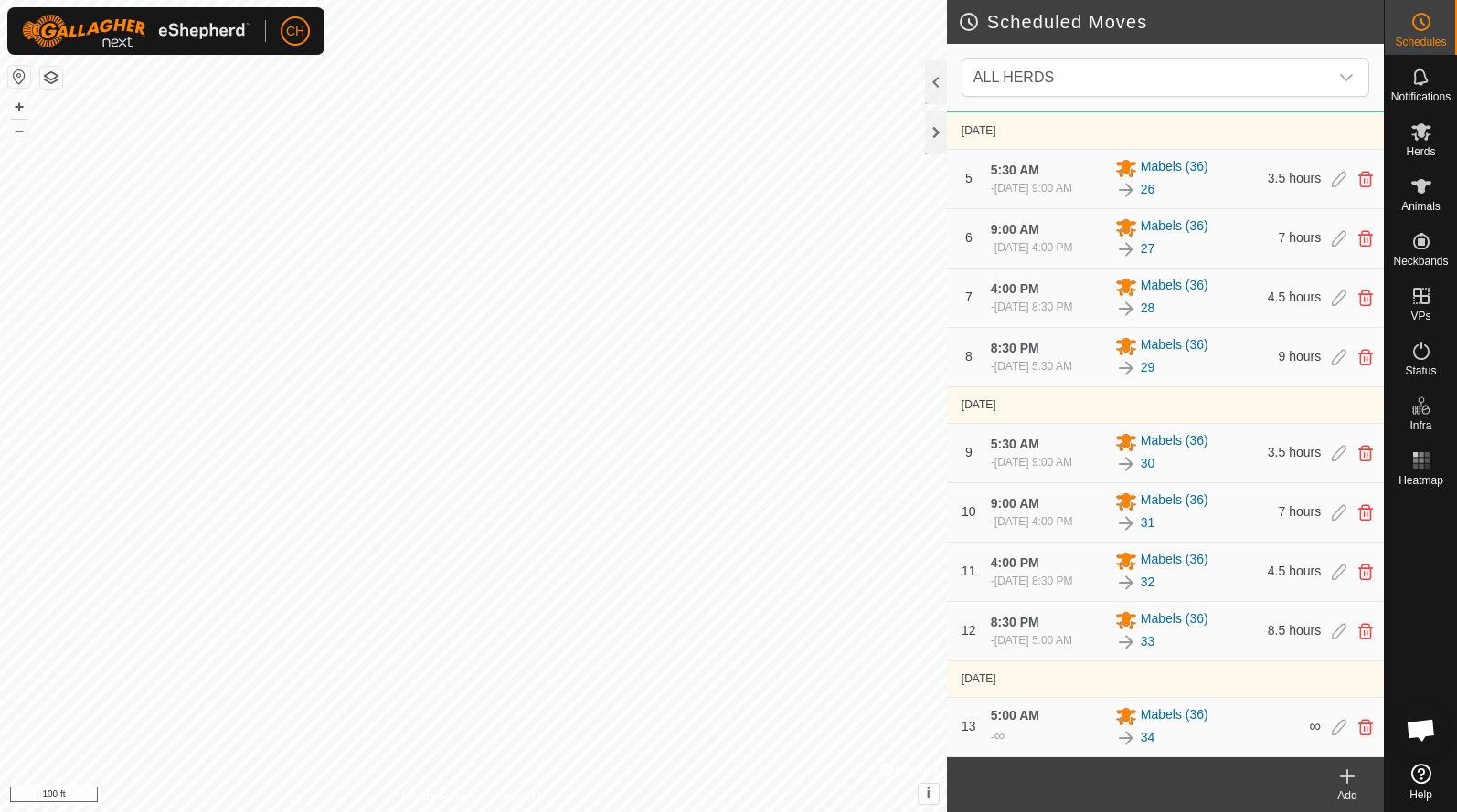
scroll to position [474, 0]
click at [1344, 777] on icon at bounding box center [1346, 777] width 13 height 0
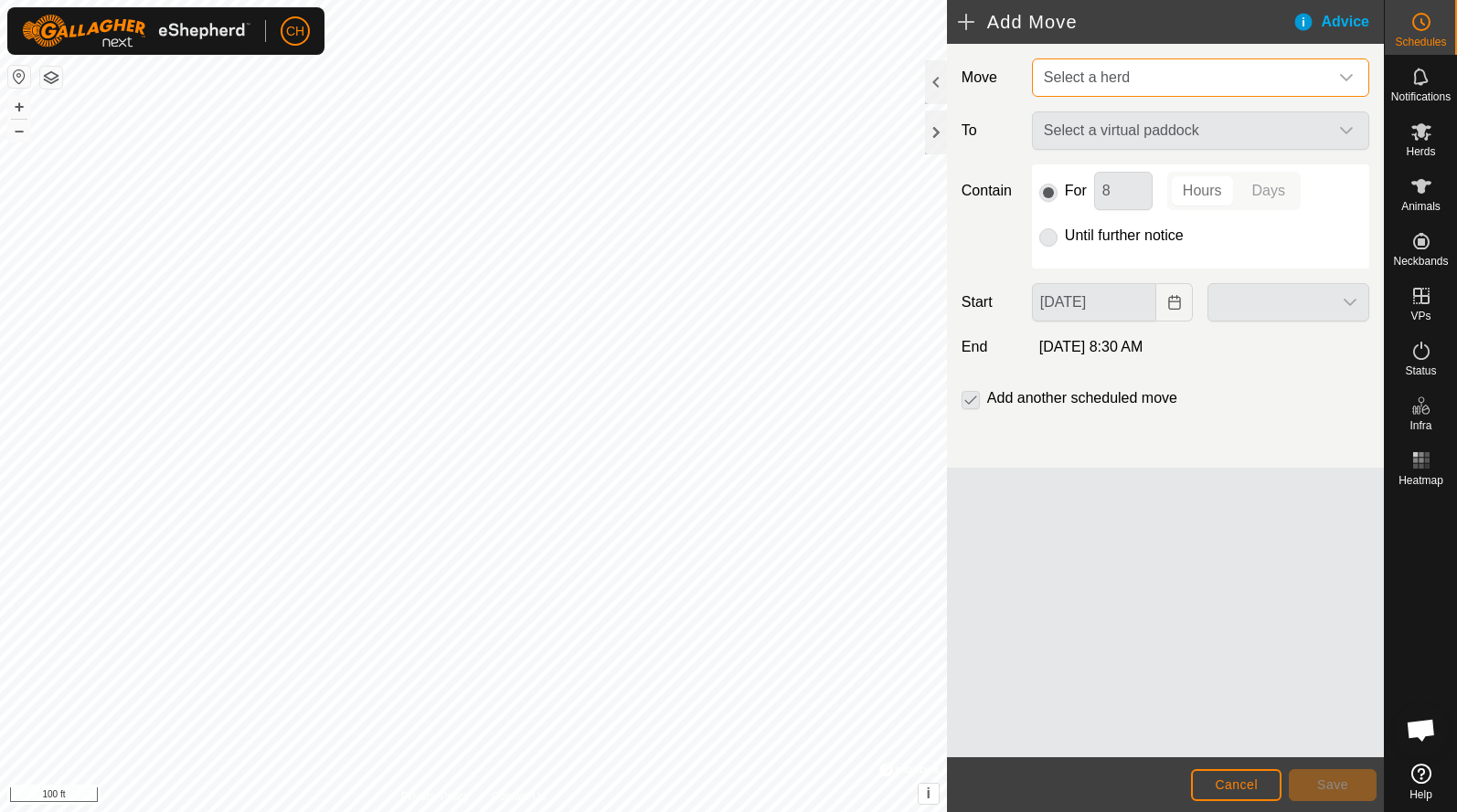
click at [1148, 68] on span "Select a herd" at bounding box center [1182, 77] width 292 height 36
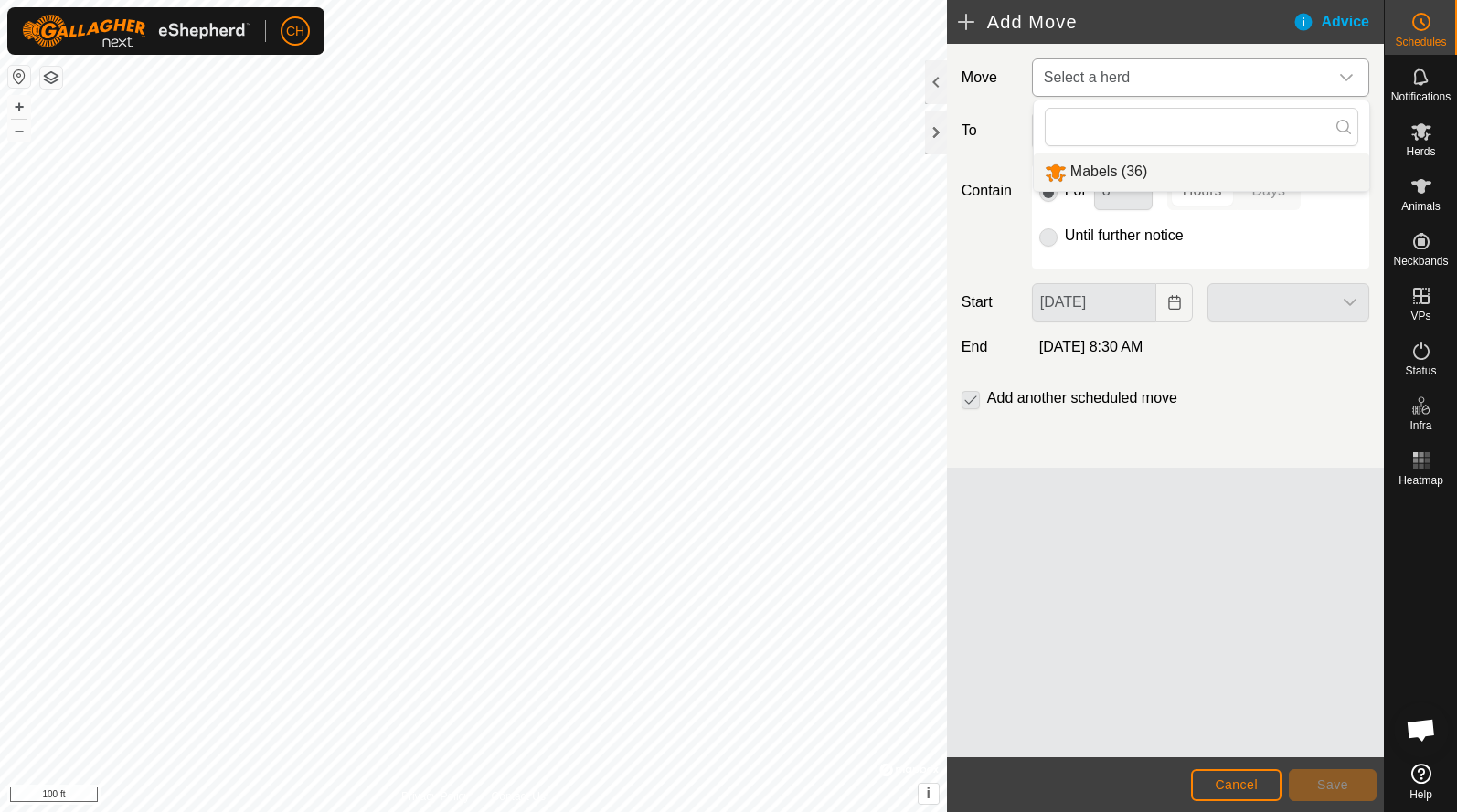
click at [1102, 168] on li "Mabels (36)" at bounding box center [1201, 172] width 336 height 37
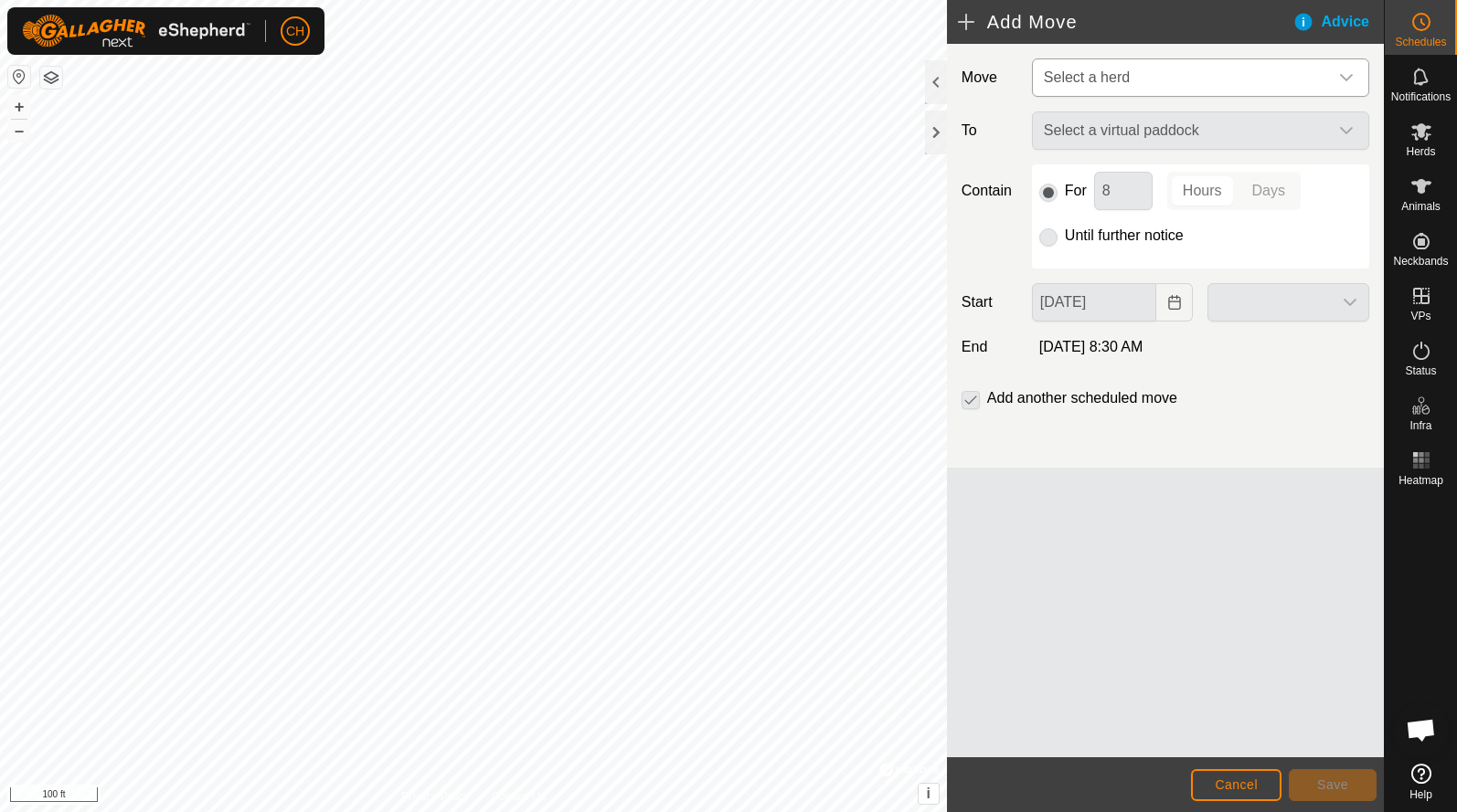
type input "[DATE]"
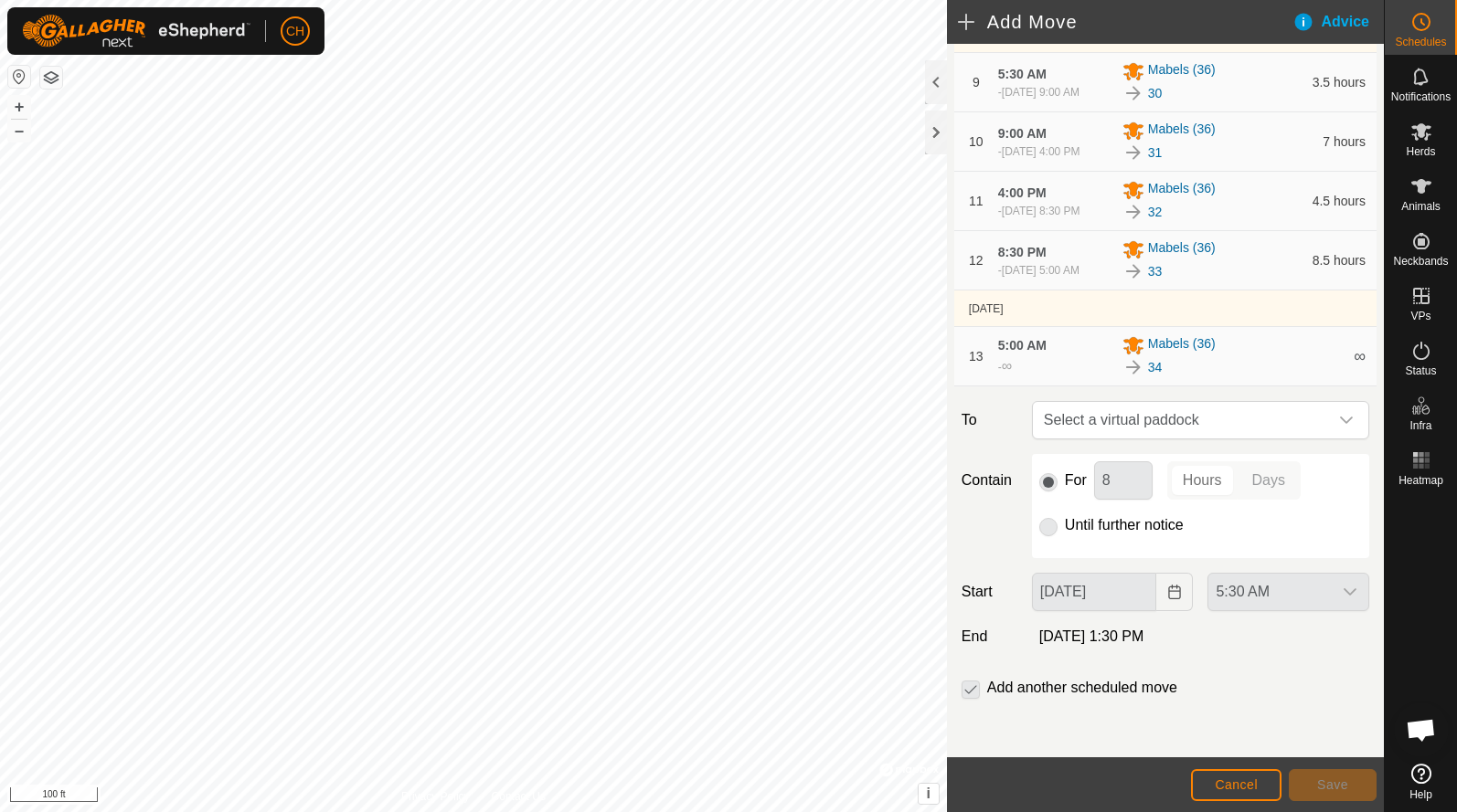
scroll to position [862, 0]
click at [1113, 422] on span "Select a virtual paddock" at bounding box center [1182, 420] width 292 height 36
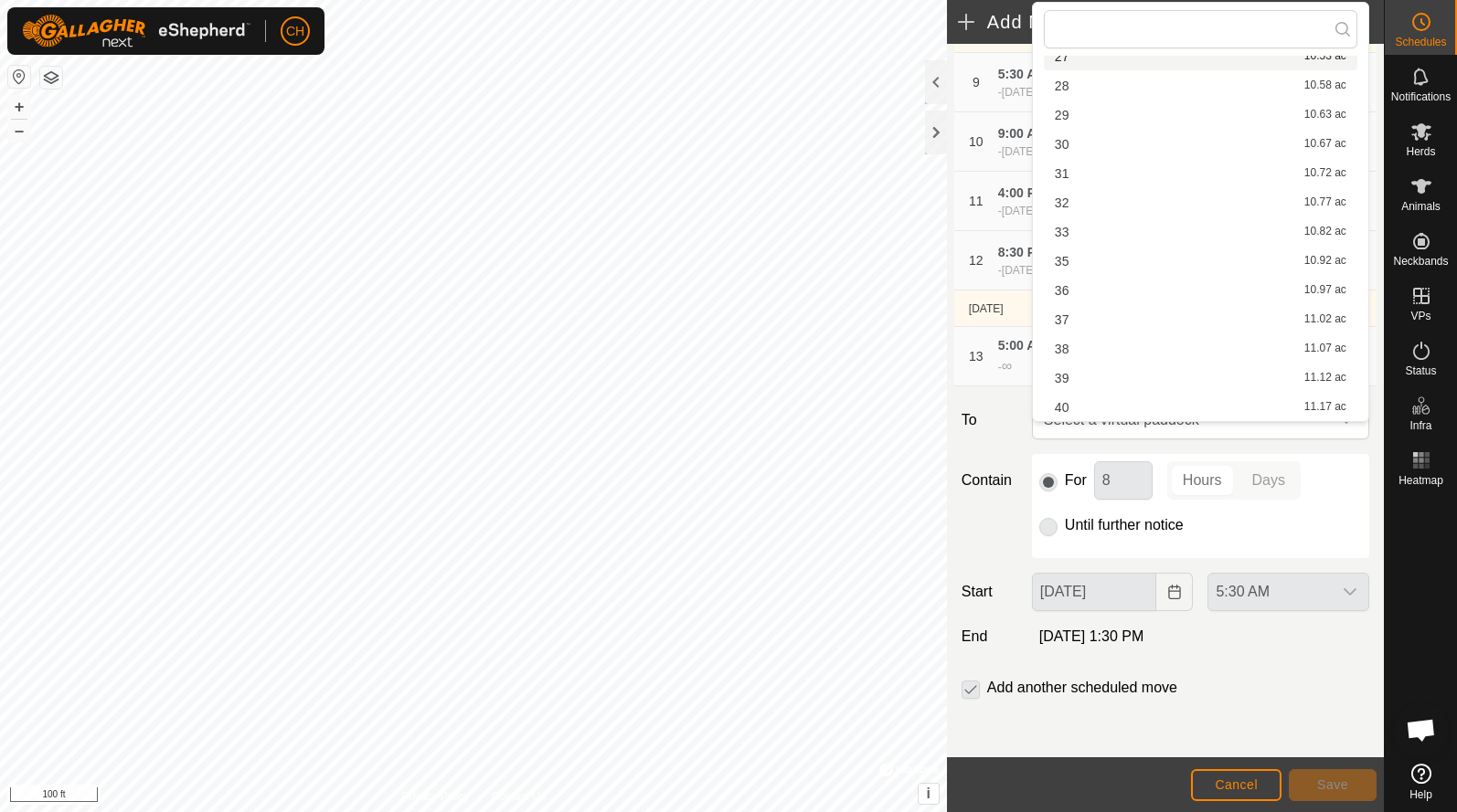
scroll to position [230, 0]
click at [1068, 264] on li "35 10.92 ac" at bounding box center [1200, 261] width 313 height 27
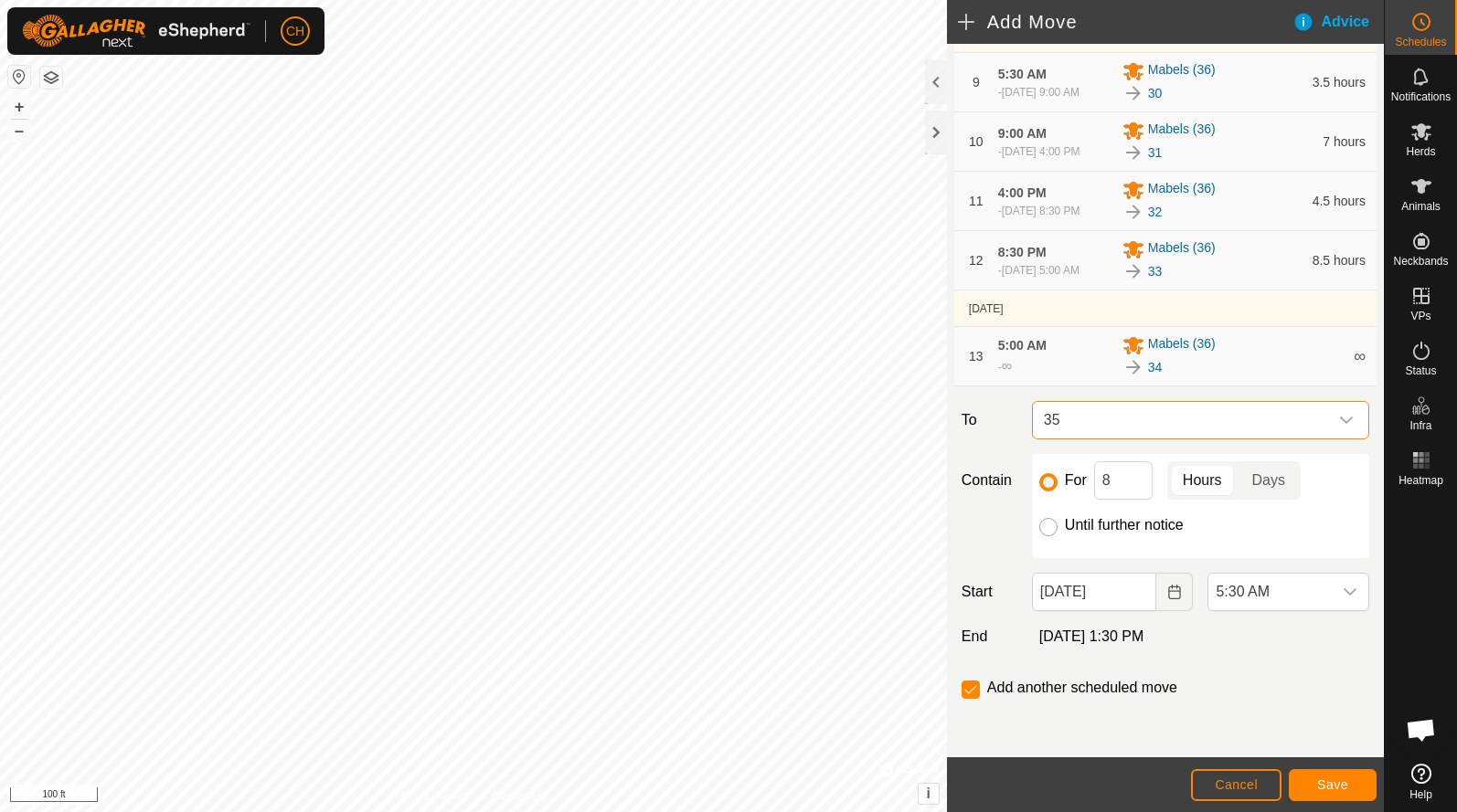
click at [1042, 523] on input "Until further notice" at bounding box center [1048, 526] width 19 height 19
radio input "true"
click at [1234, 588] on span "5:30 AM" at bounding box center [1270, 591] width 123 height 36
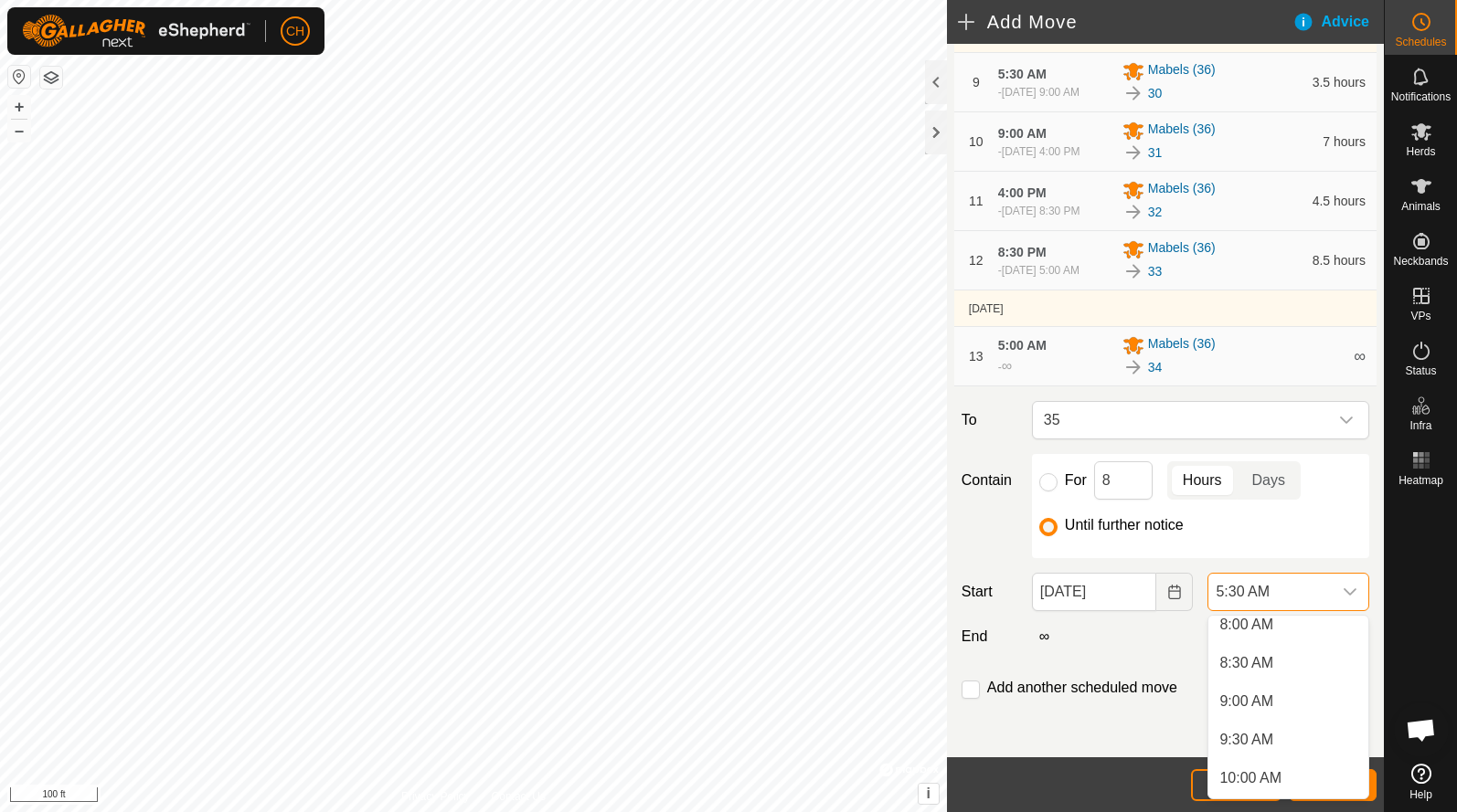
scroll to position [629, 0]
click at [1251, 705] on li "9:00 AM" at bounding box center [1288, 695] width 159 height 36
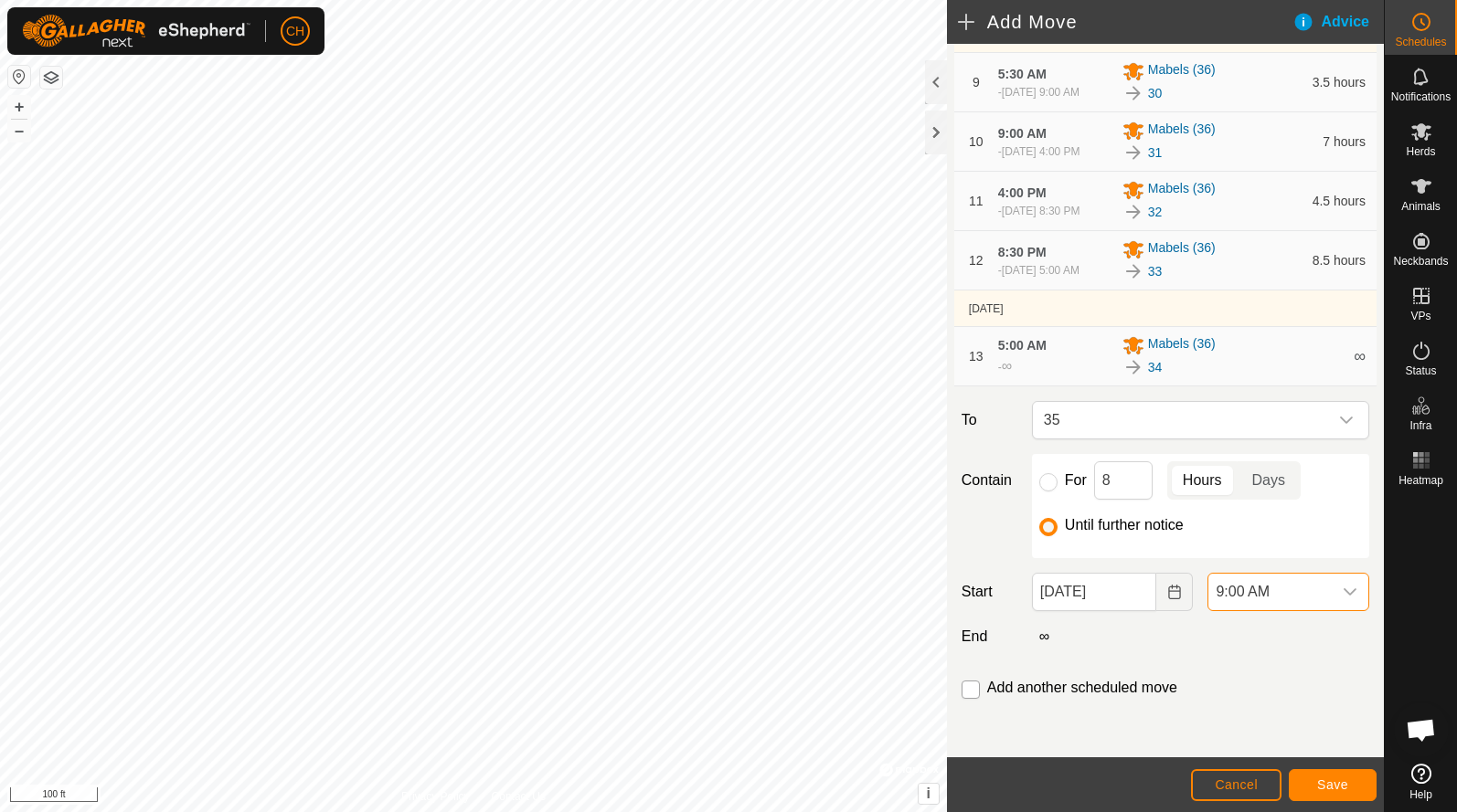
click at [970, 693] on input "checkbox" at bounding box center [970, 690] width 19 height 19
click at [1339, 787] on span "Save" at bounding box center [1333, 785] width 31 height 15
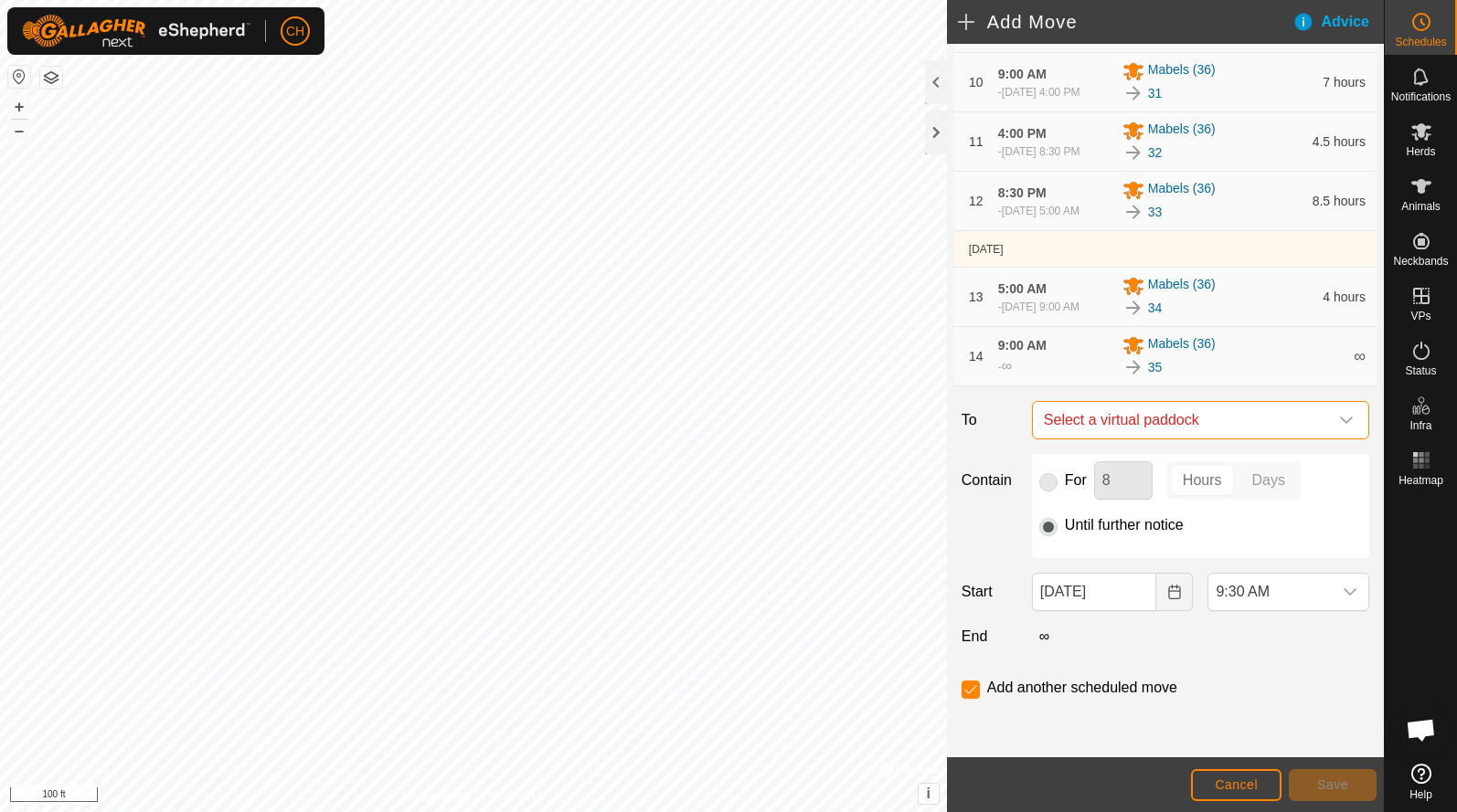
click at [1165, 438] on span "Select a virtual paddock" at bounding box center [1182, 420] width 292 height 36
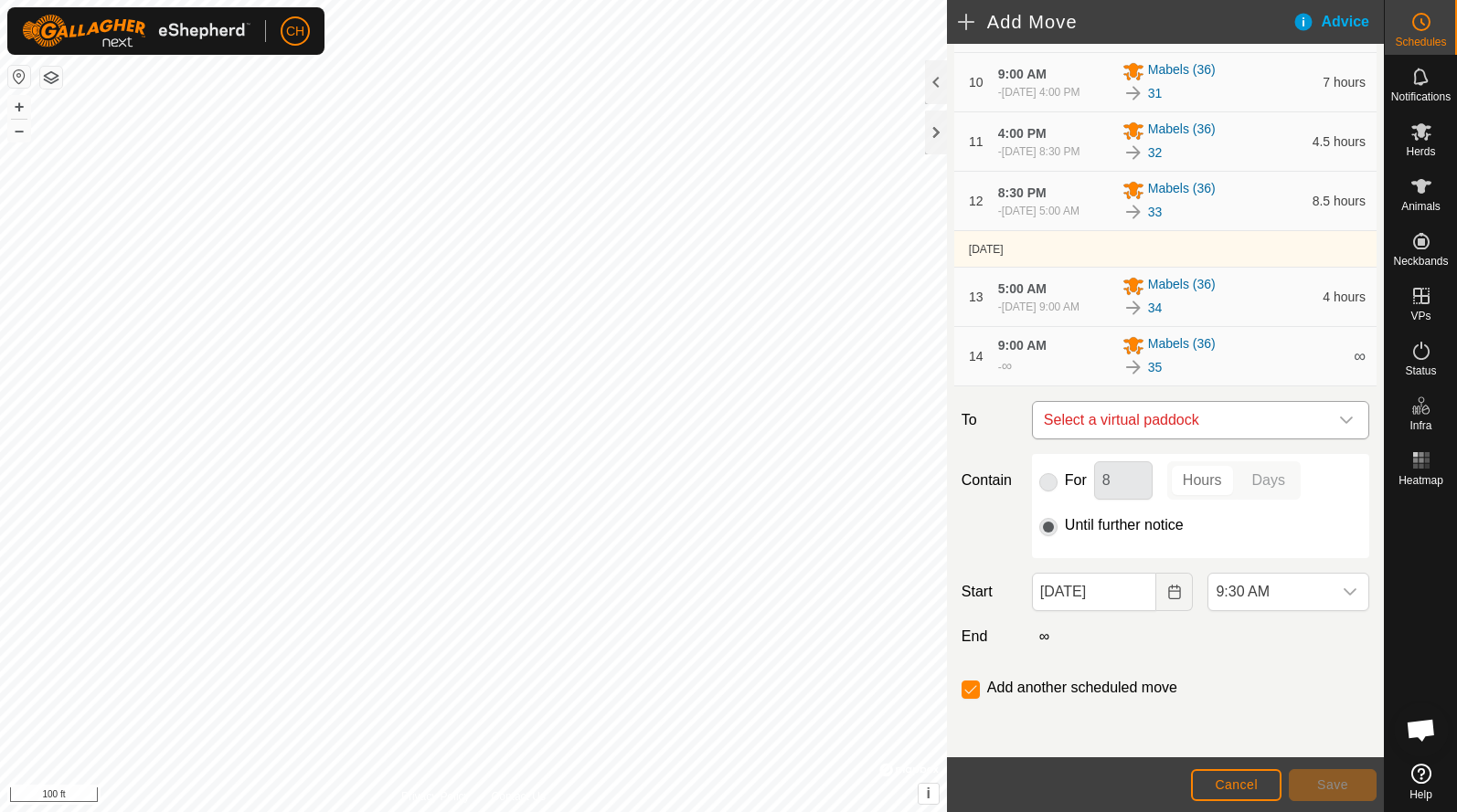
click at [1093, 438] on span "Select a virtual paddock" at bounding box center [1182, 420] width 292 height 36
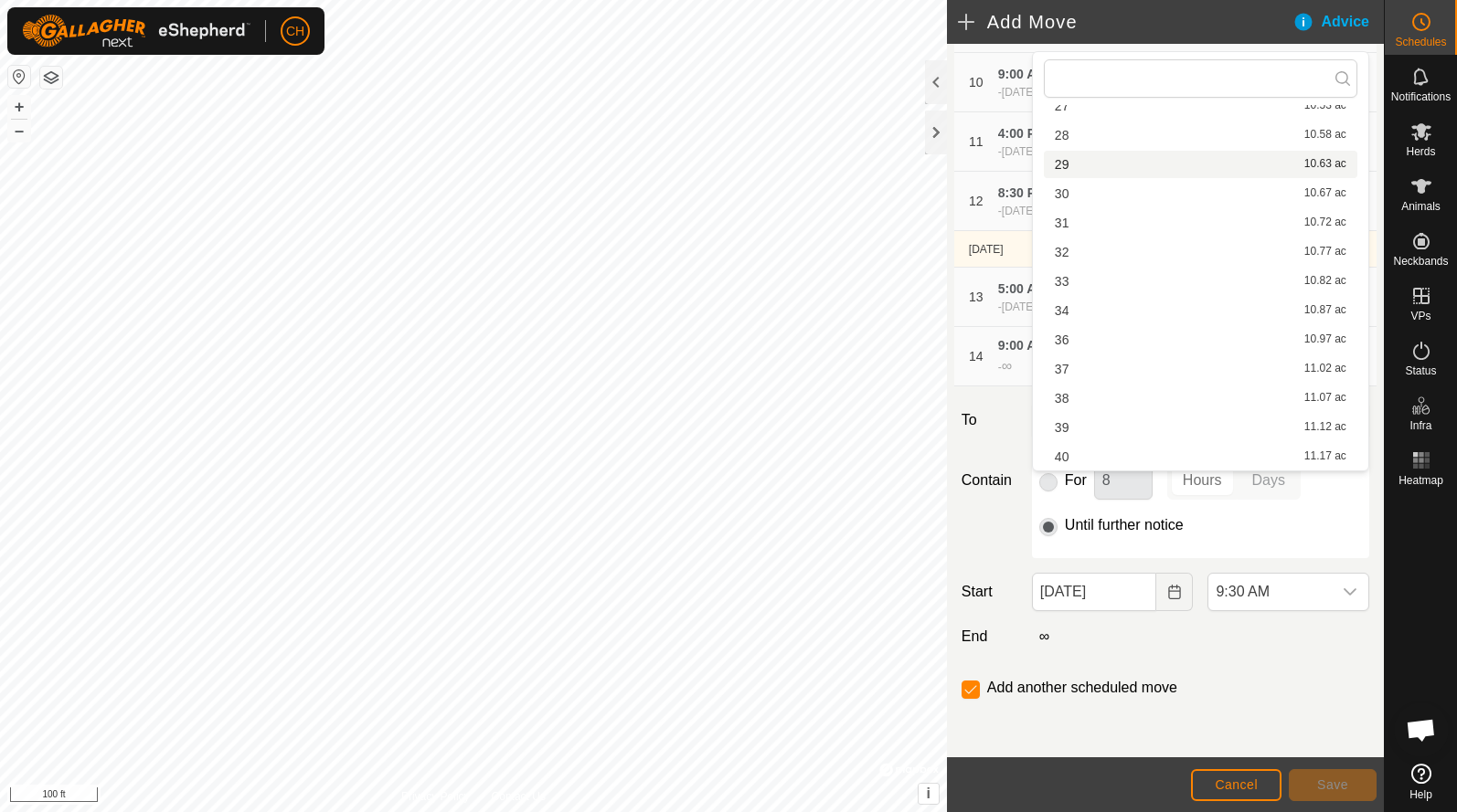
scroll to position [230, 0]
click at [1075, 345] on li "36 10.97 ac" at bounding box center [1200, 339] width 313 height 27
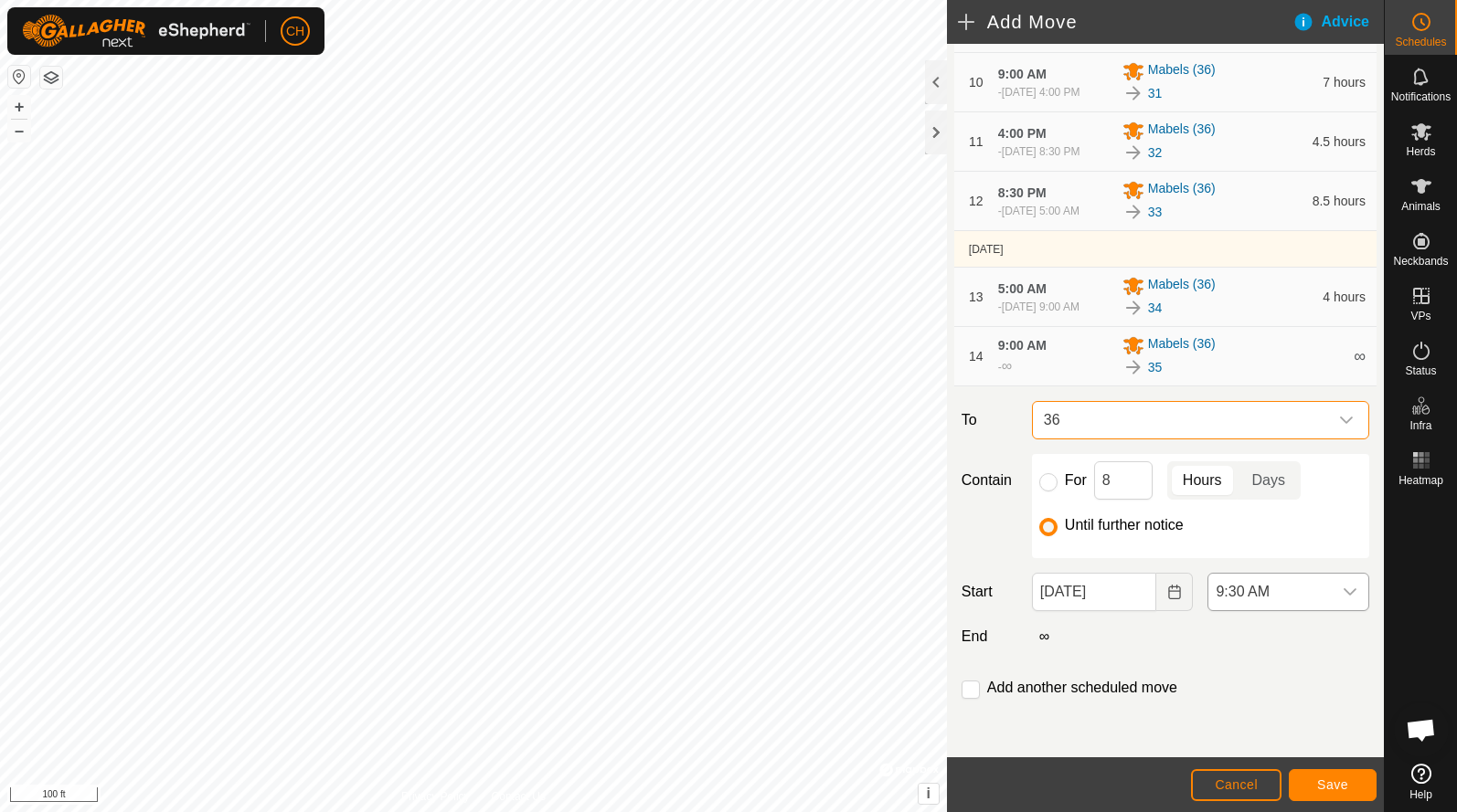
click at [1253, 610] on span "9:30 AM" at bounding box center [1270, 591] width 123 height 36
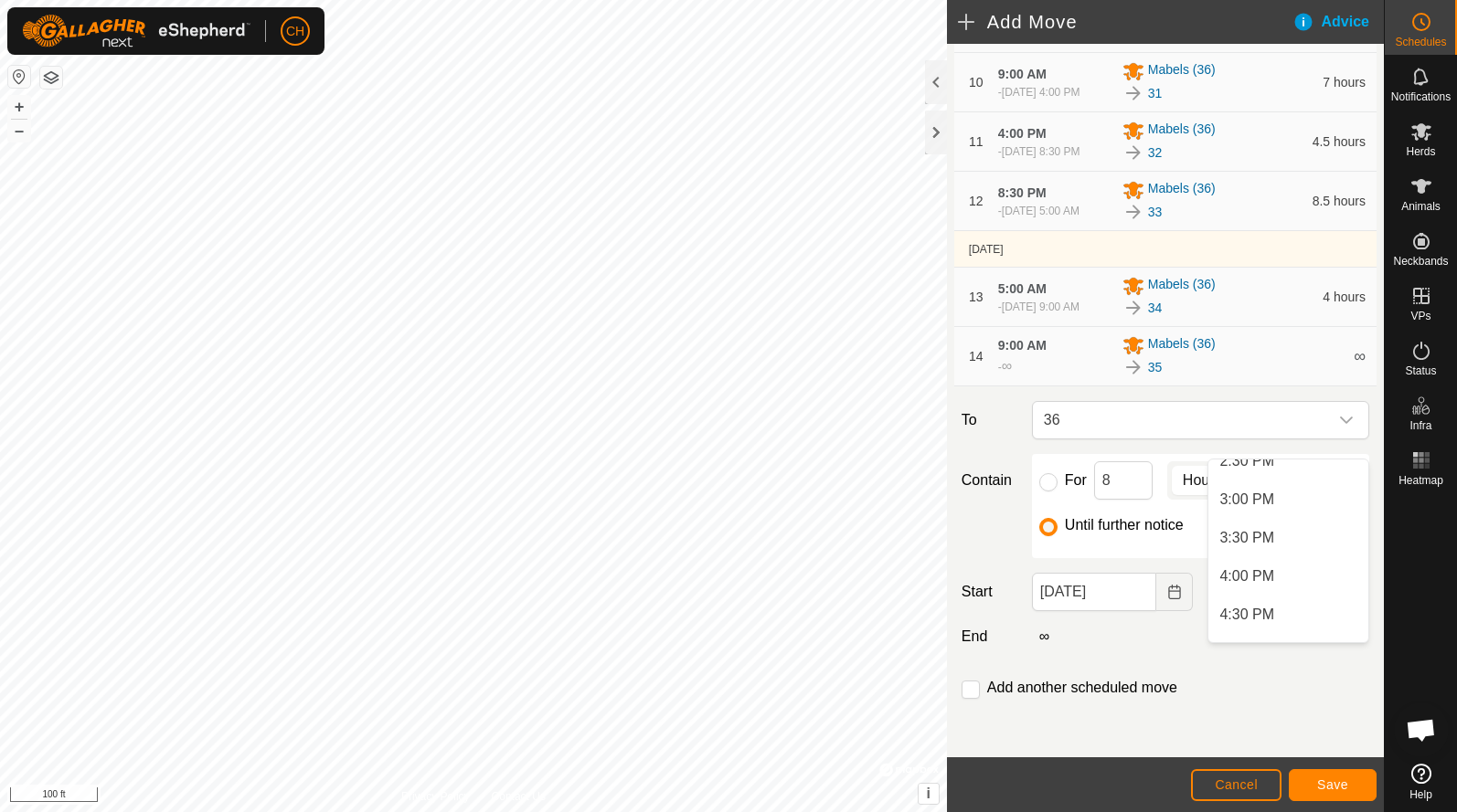
scroll to position [1133, 0]
click at [1252, 573] on li "4:00 PM" at bounding box center [1288, 572] width 159 height 36
click at [970, 693] on input "checkbox" at bounding box center [970, 690] width 19 height 19
click at [1333, 781] on span "Save" at bounding box center [1333, 785] width 31 height 15
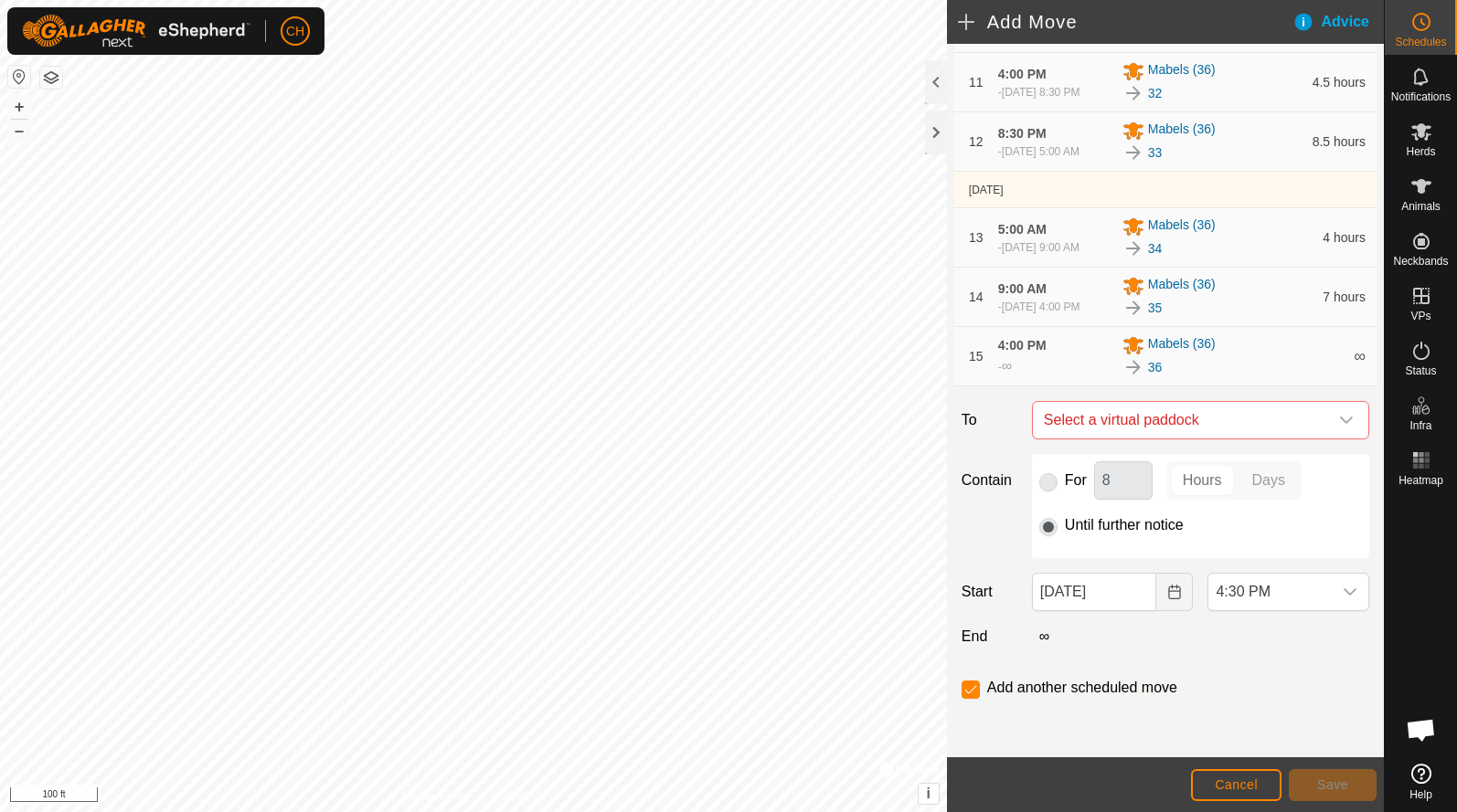
scroll to position [996, 0]
click at [1109, 415] on span "Select a virtual paddock" at bounding box center [1182, 420] width 292 height 36
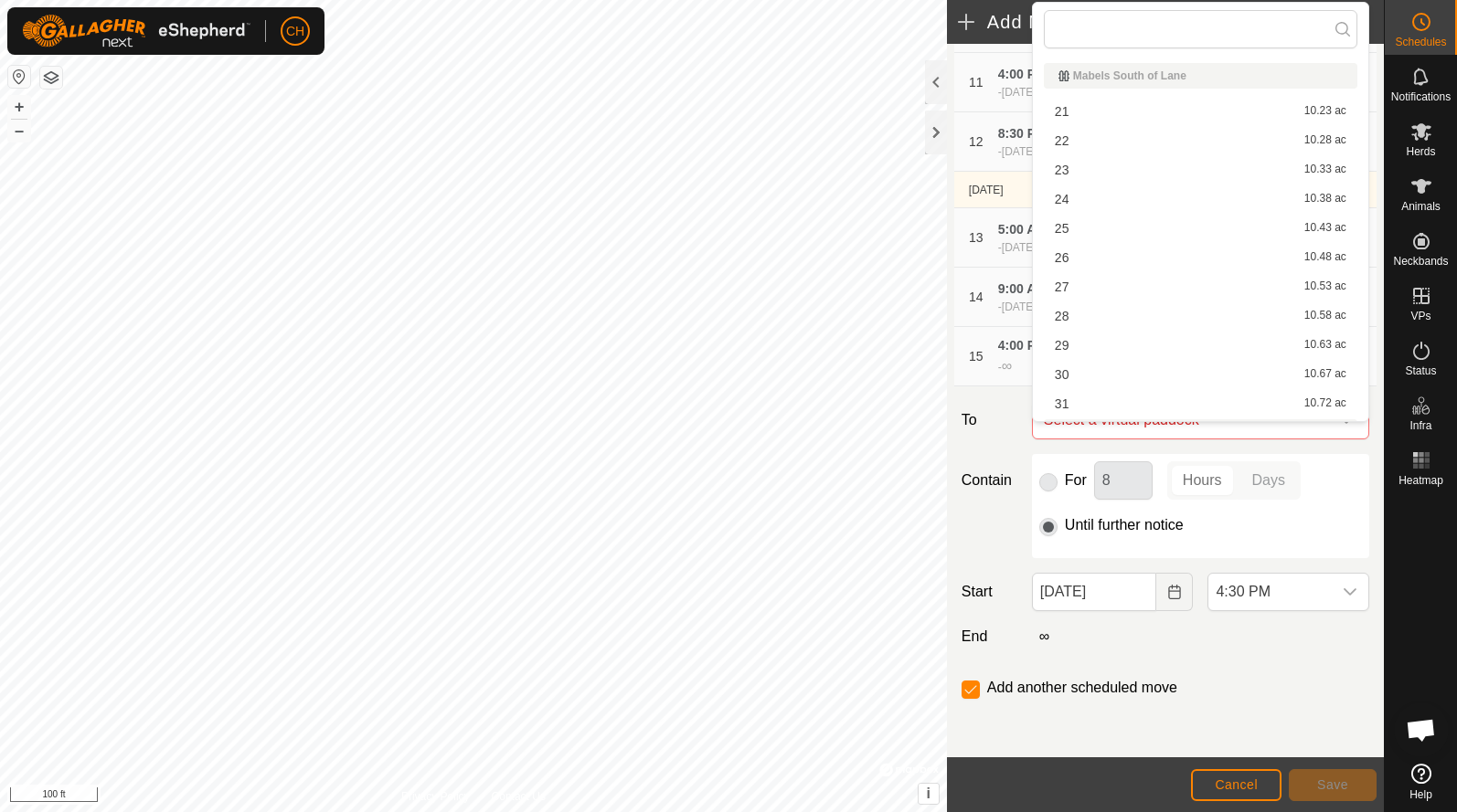
scroll to position [25, 0]
click at [1010, 458] on div "Contain For 8 Hours Days Until further notice" at bounding box center [1164, 506] width 422 height 104
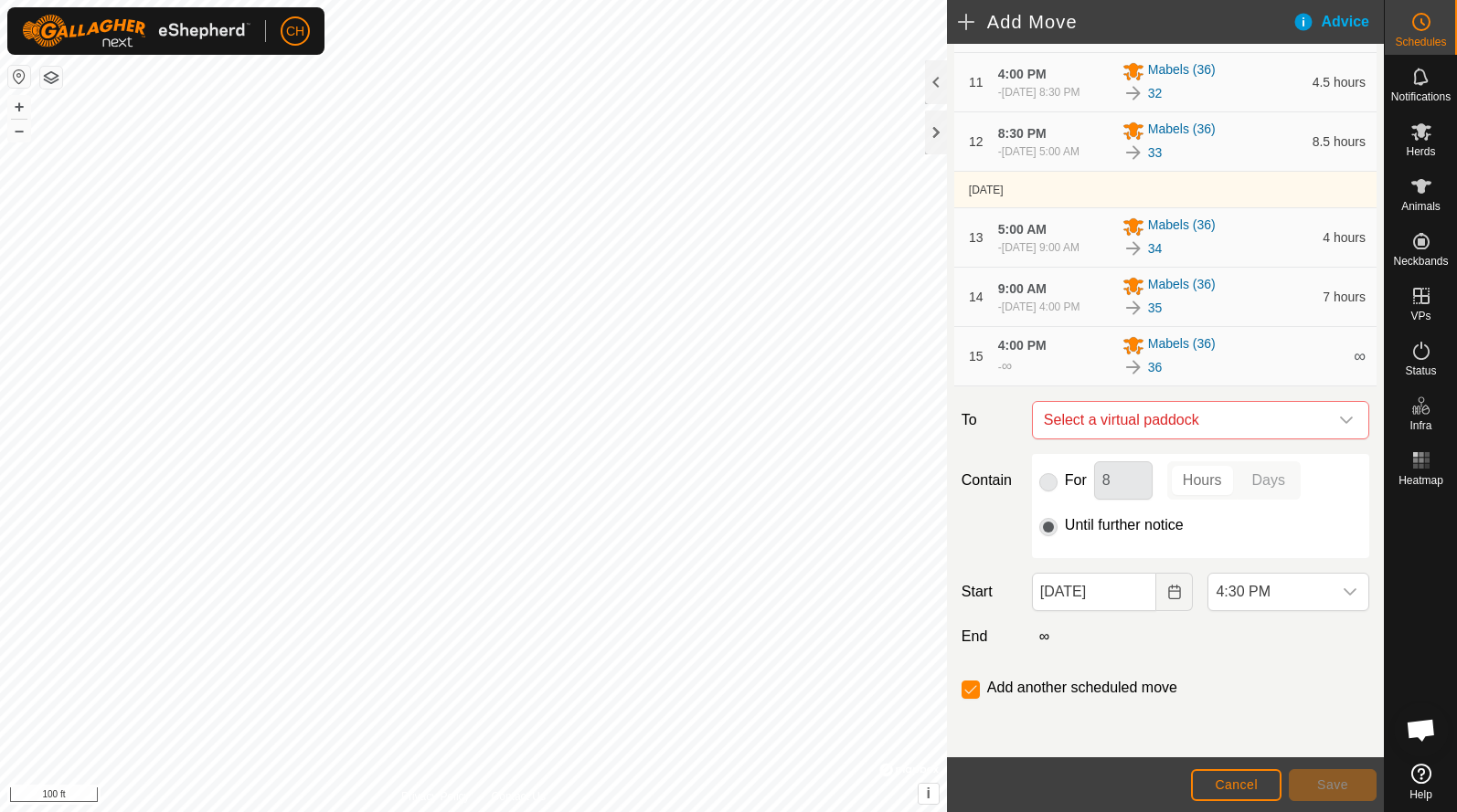
scroll to position [970, 0]
click at [1074, 438] on span "Select a virtual paddock" at bounding box center [1182, 420] width 292 height 36
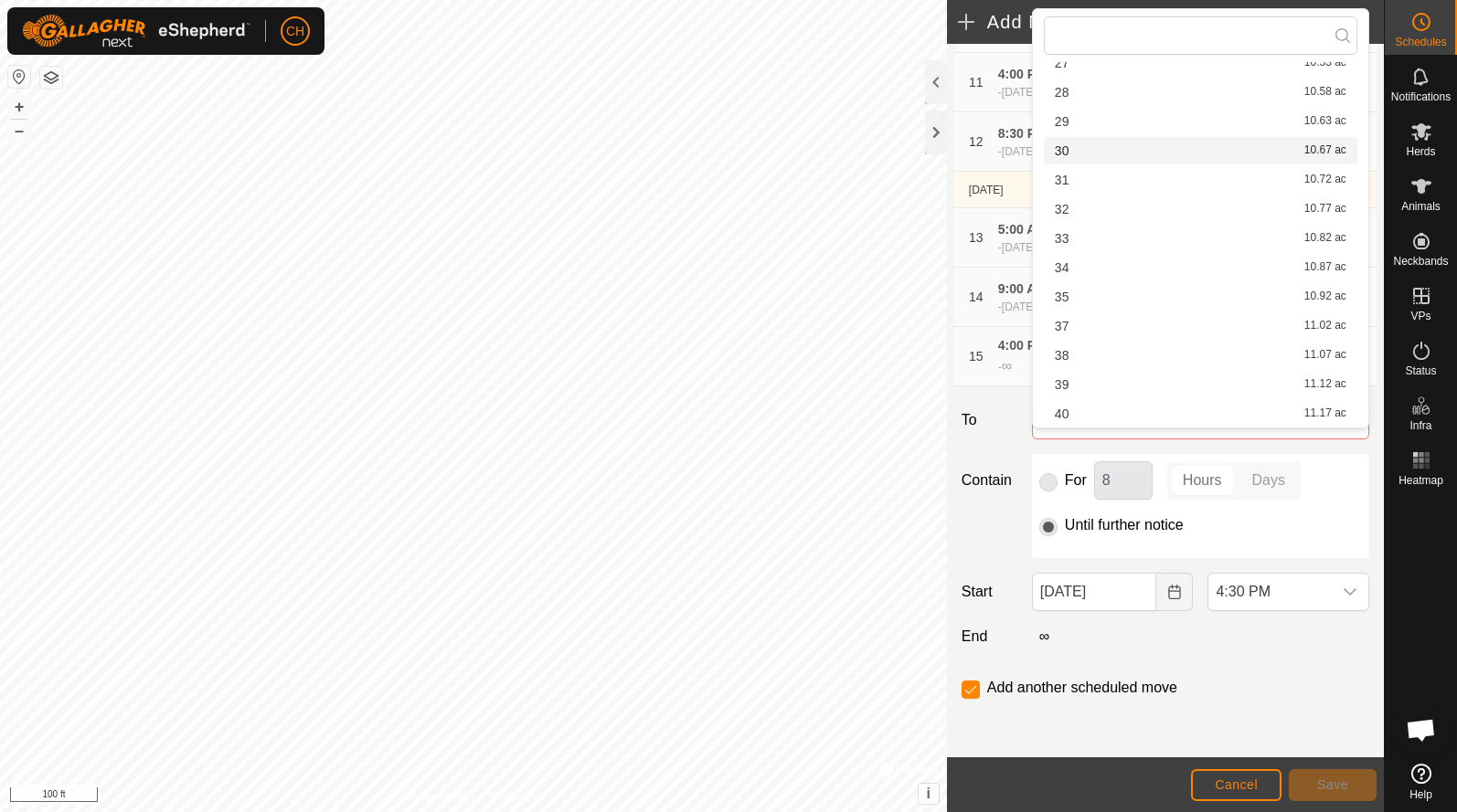
scroll to position [230, 0]
click at [1075, 332] on li "37 11.02 ac" at bounding box center [1200, 326] width 313 height 27
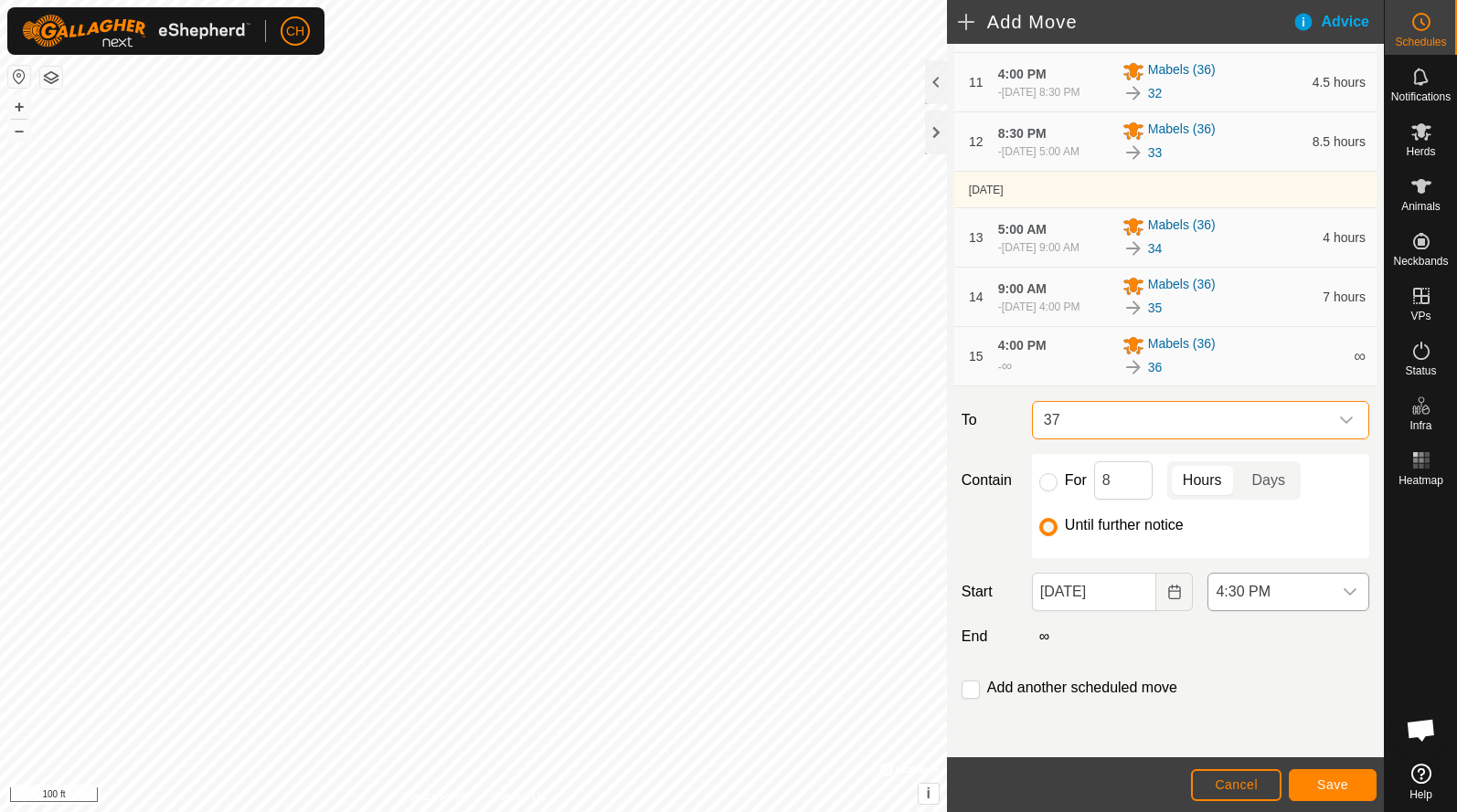
click at [1265, 610] on span "4:30 PM" at bounding box center [1270, 591] width 123 height 36
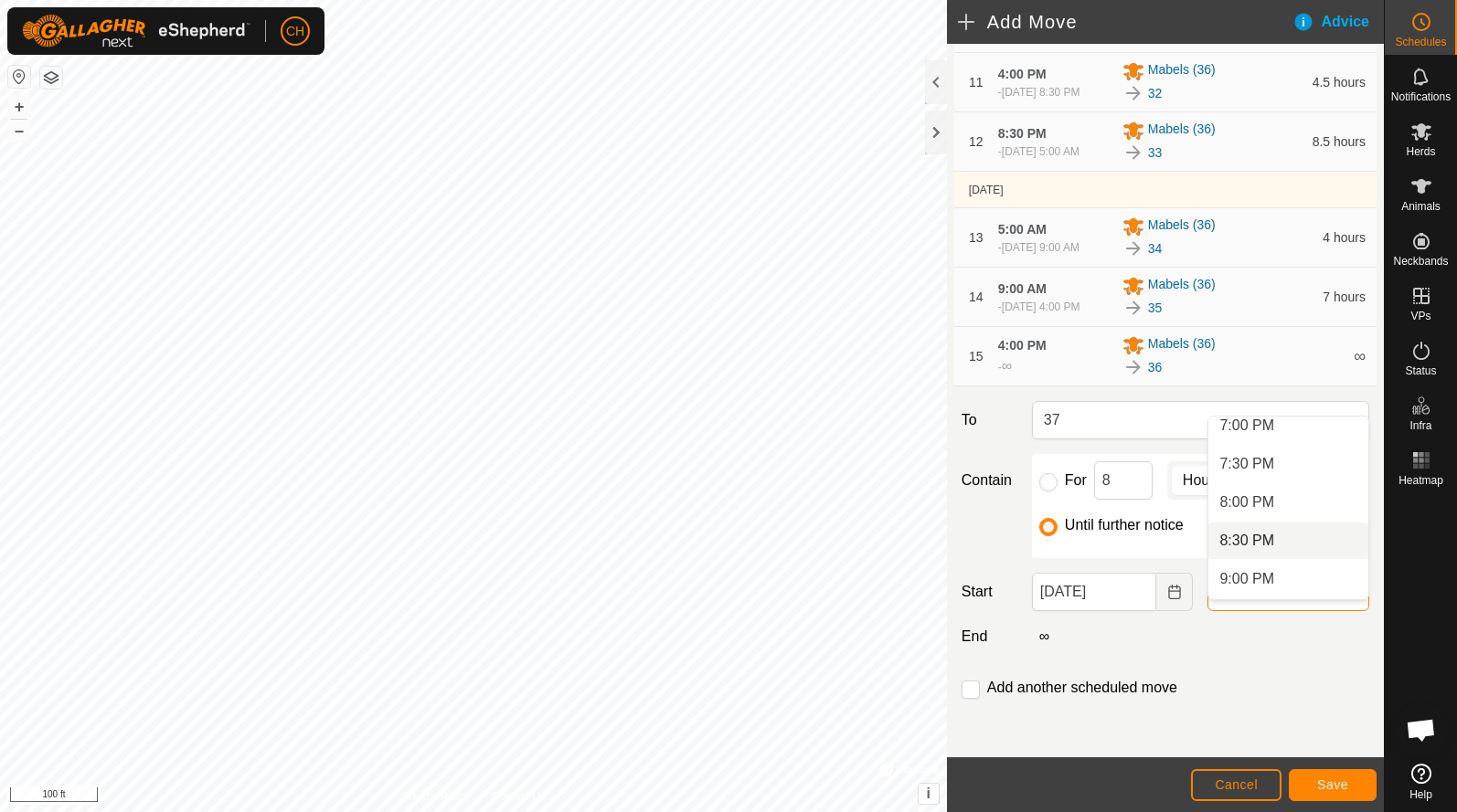
click at [1247, 552] on li "8:30 PM" at bounding box center [1288, 540] width 159 height 36
click at [971, 699] on input "checkbox" at bounding box center [970, 690] width 19 height 19
click at [1334, 779] on span "Save" at bounding box center [1333, 785] width 31 height 15
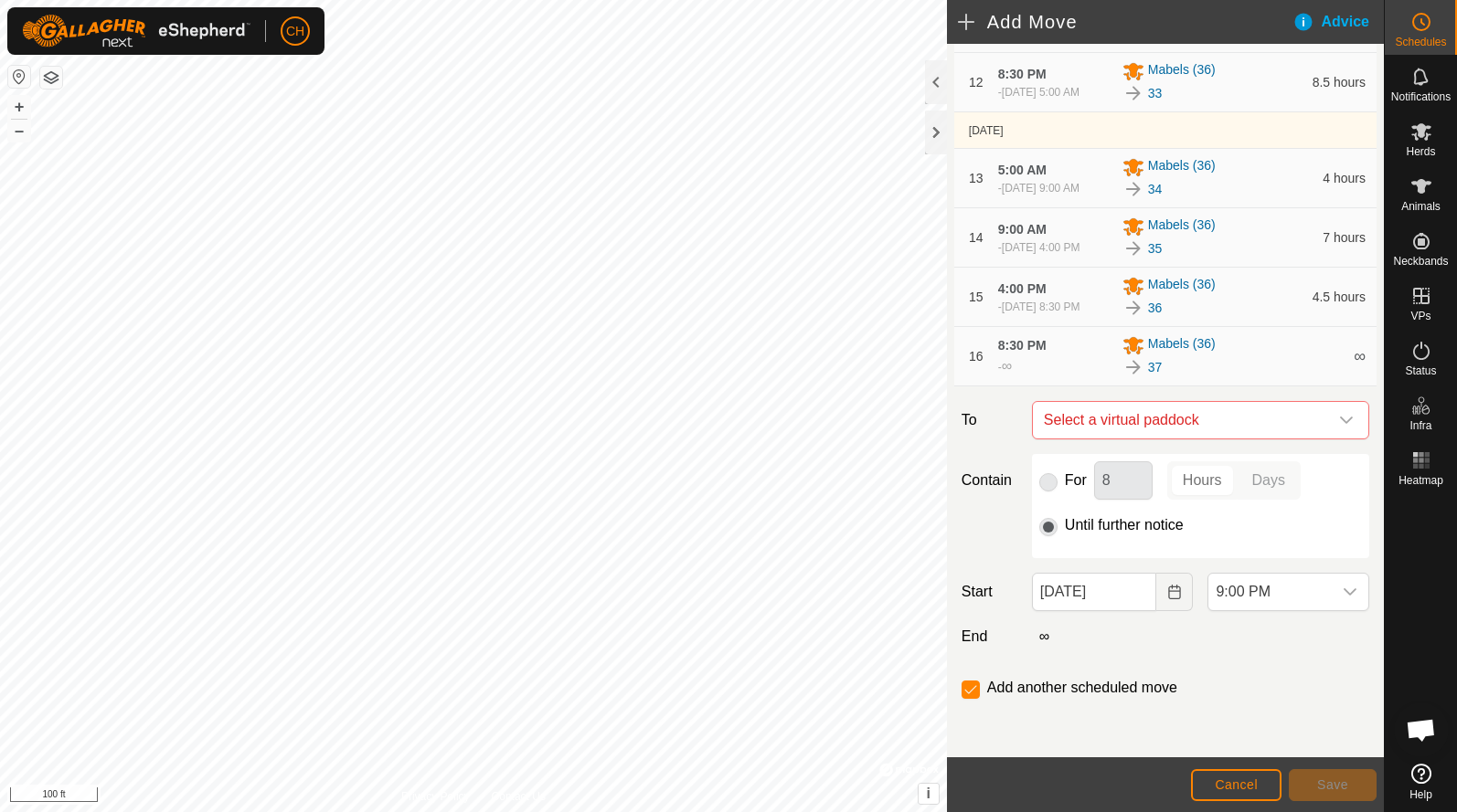
scroll to position [1057, 0]
click at [1105, 429] on span "Select a virtual paddock" at bounding box center [1182, 420] width 292 height 36
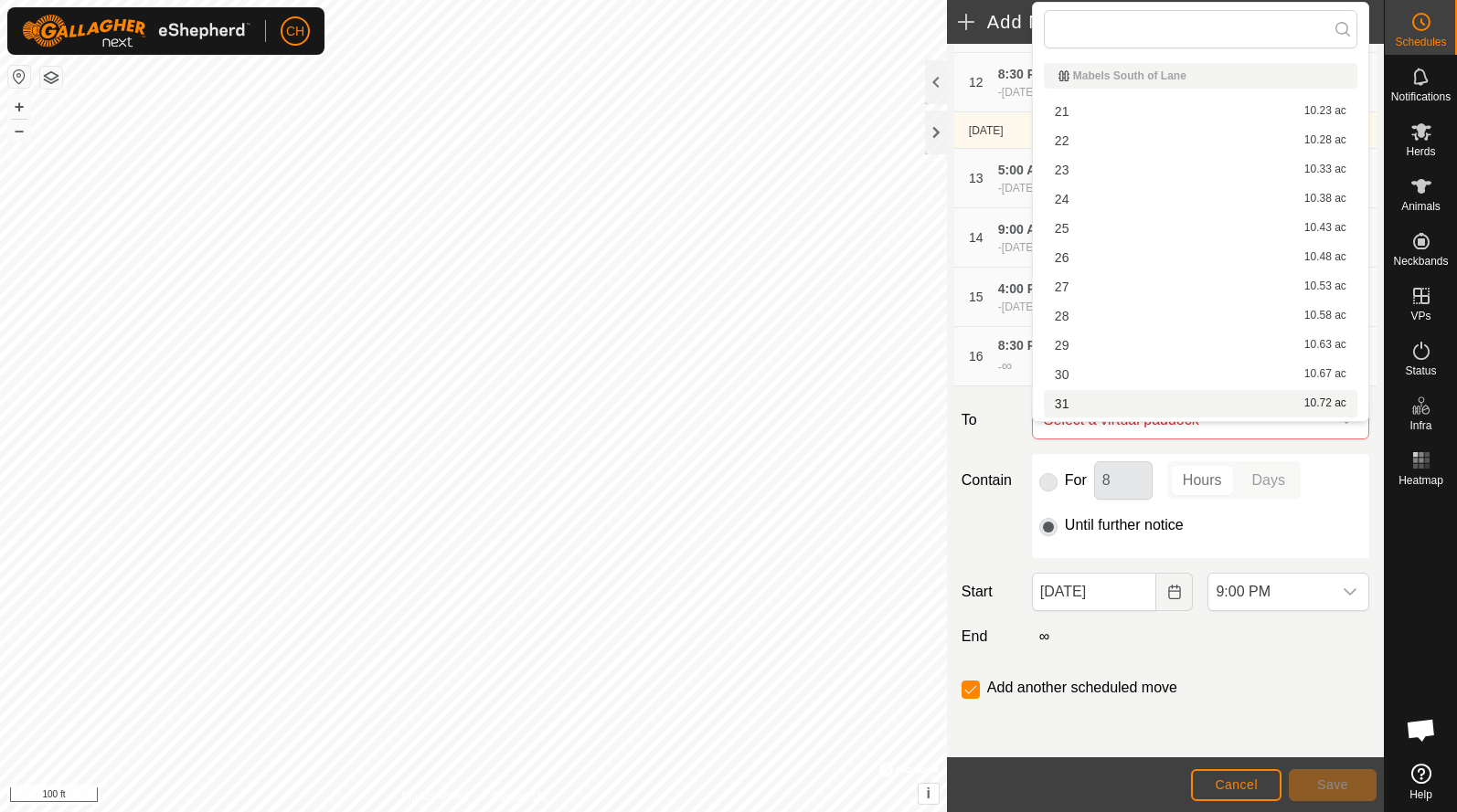
click at [987, 439] on label "To" at bounding box center [989, 420] width 70 height 38
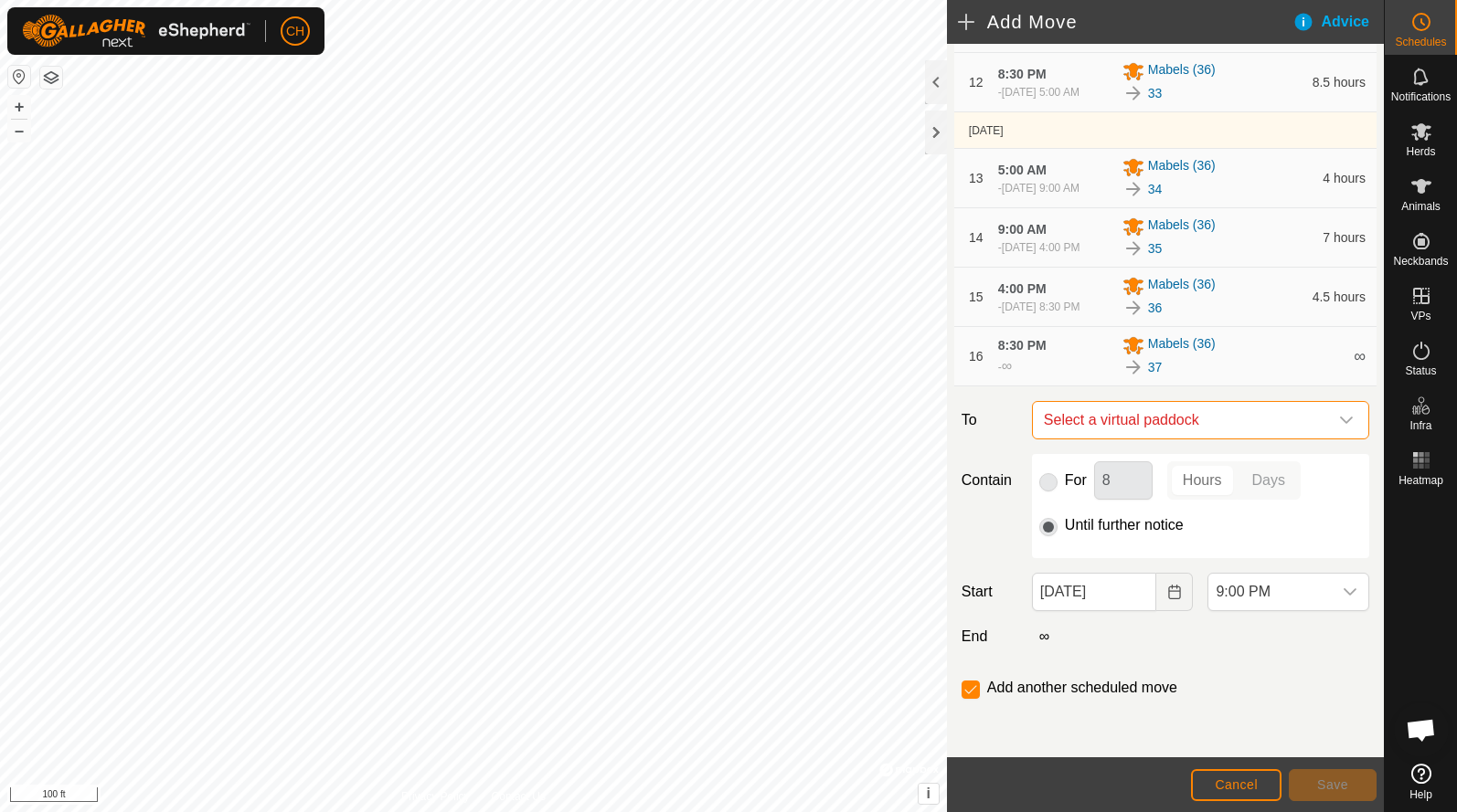
click at [1082, 423] on span "Select a virtual paddock" at bounding box center [1182, 420] width 292 height 36
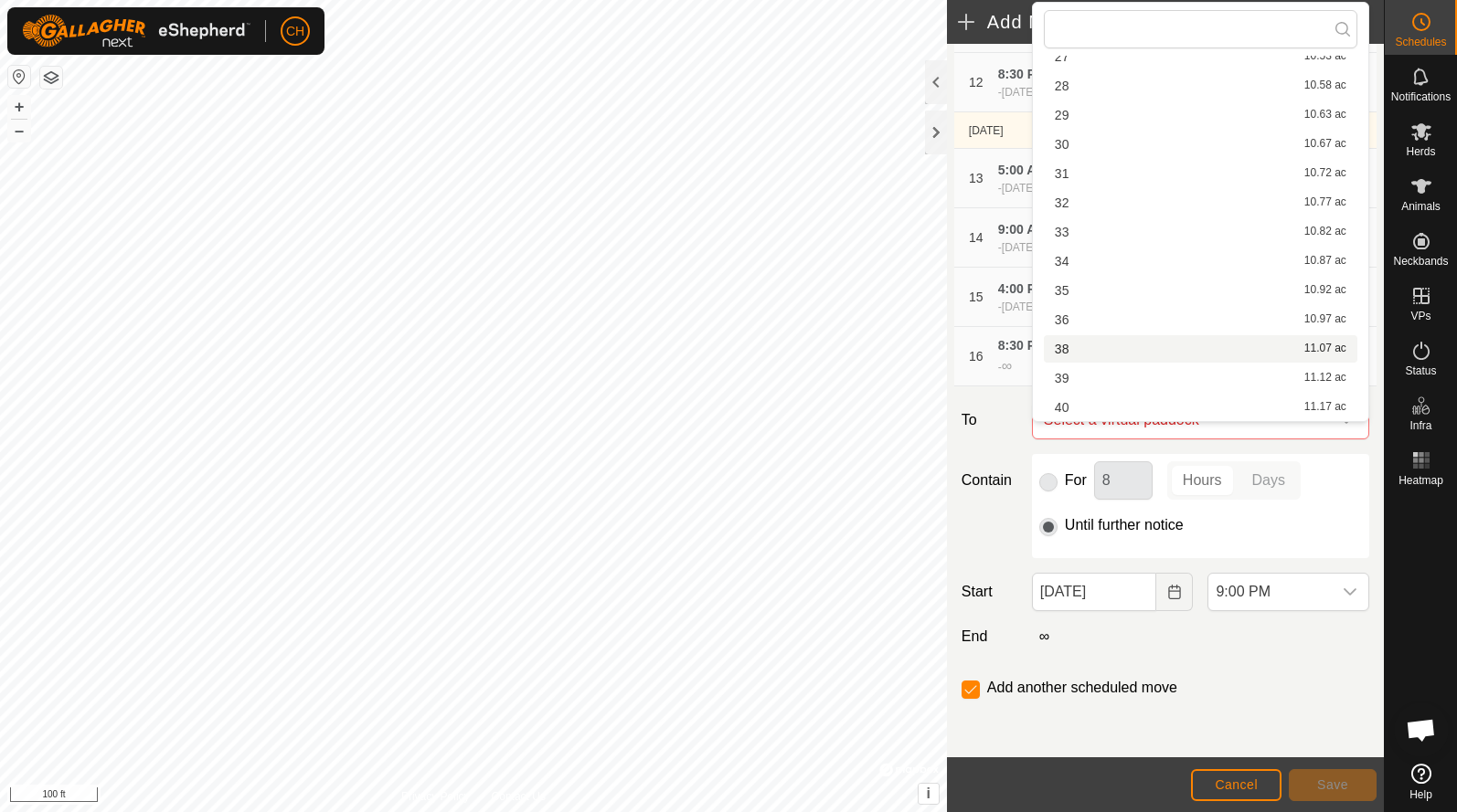
scroll to position [230, 0]
click at [1068, 354] on li "38 11.07 ac" at bounding box center [1200, 349] width 313 height 27
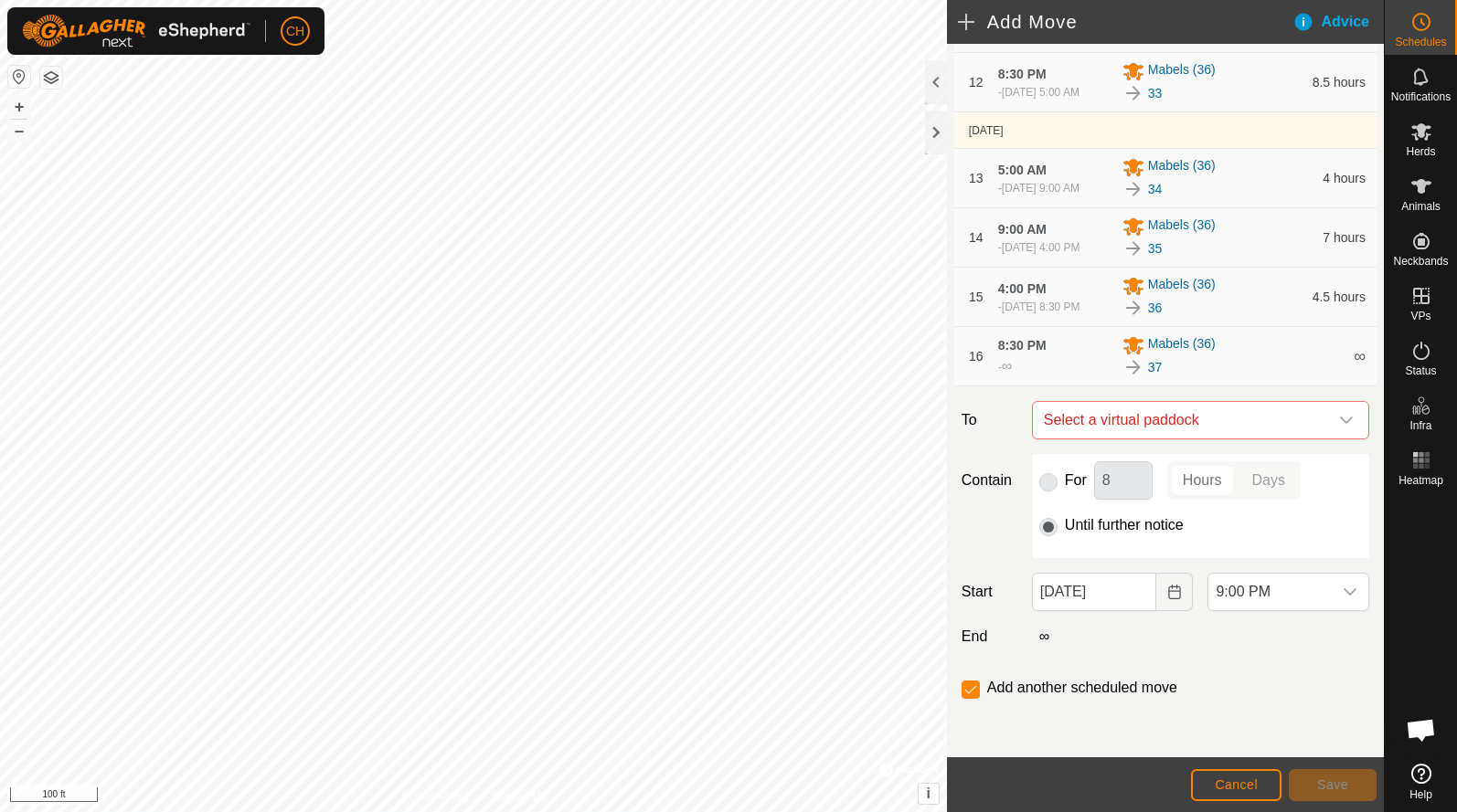
checkbox input "false"
click at [1171, 600] on icon "Choose Date" at bounding box center [1174, 592] width 15 height 15
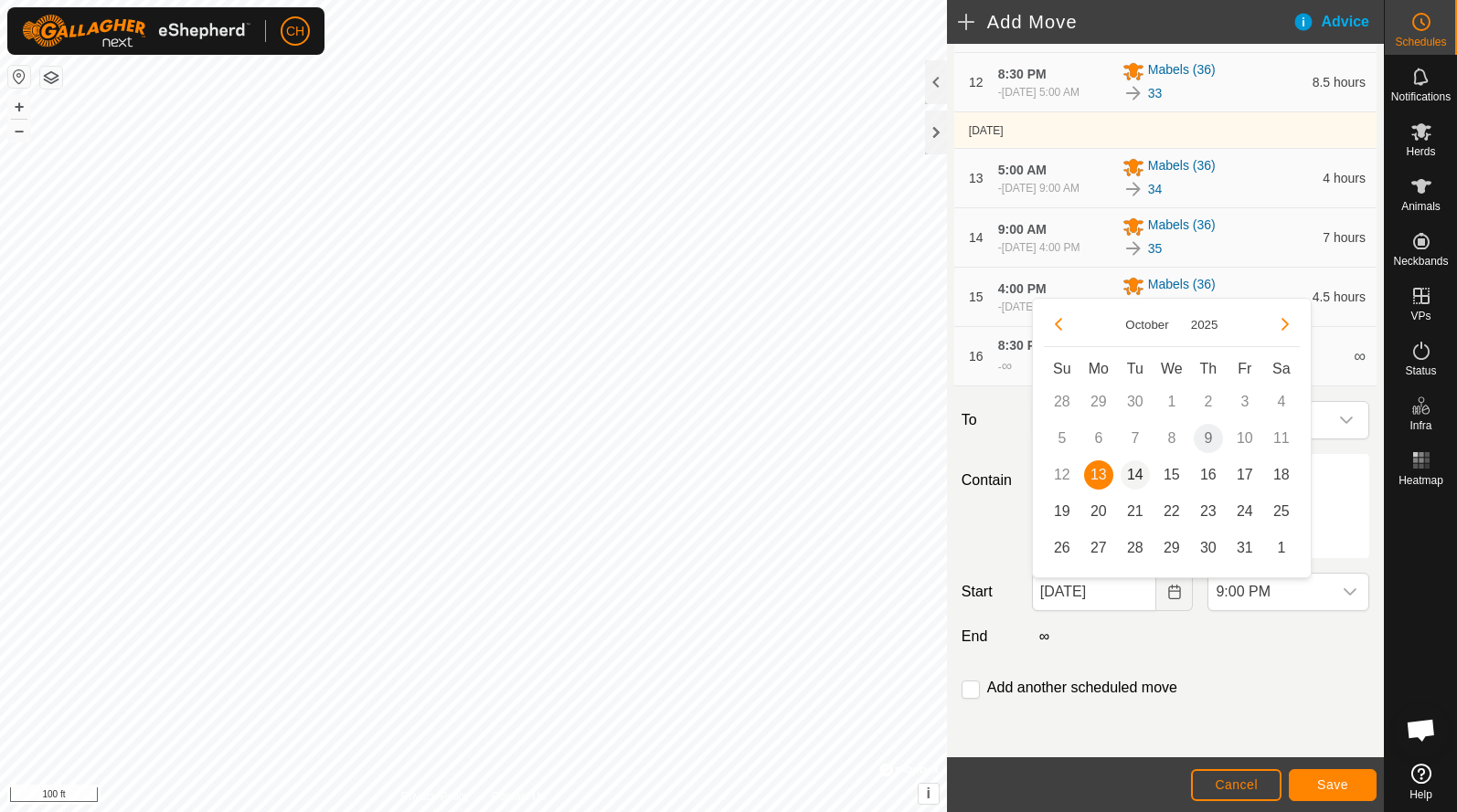
click at [1134, 474] on span "14" at bounding box center [1135, 475] width 29 height 29
type input "[DATE]"
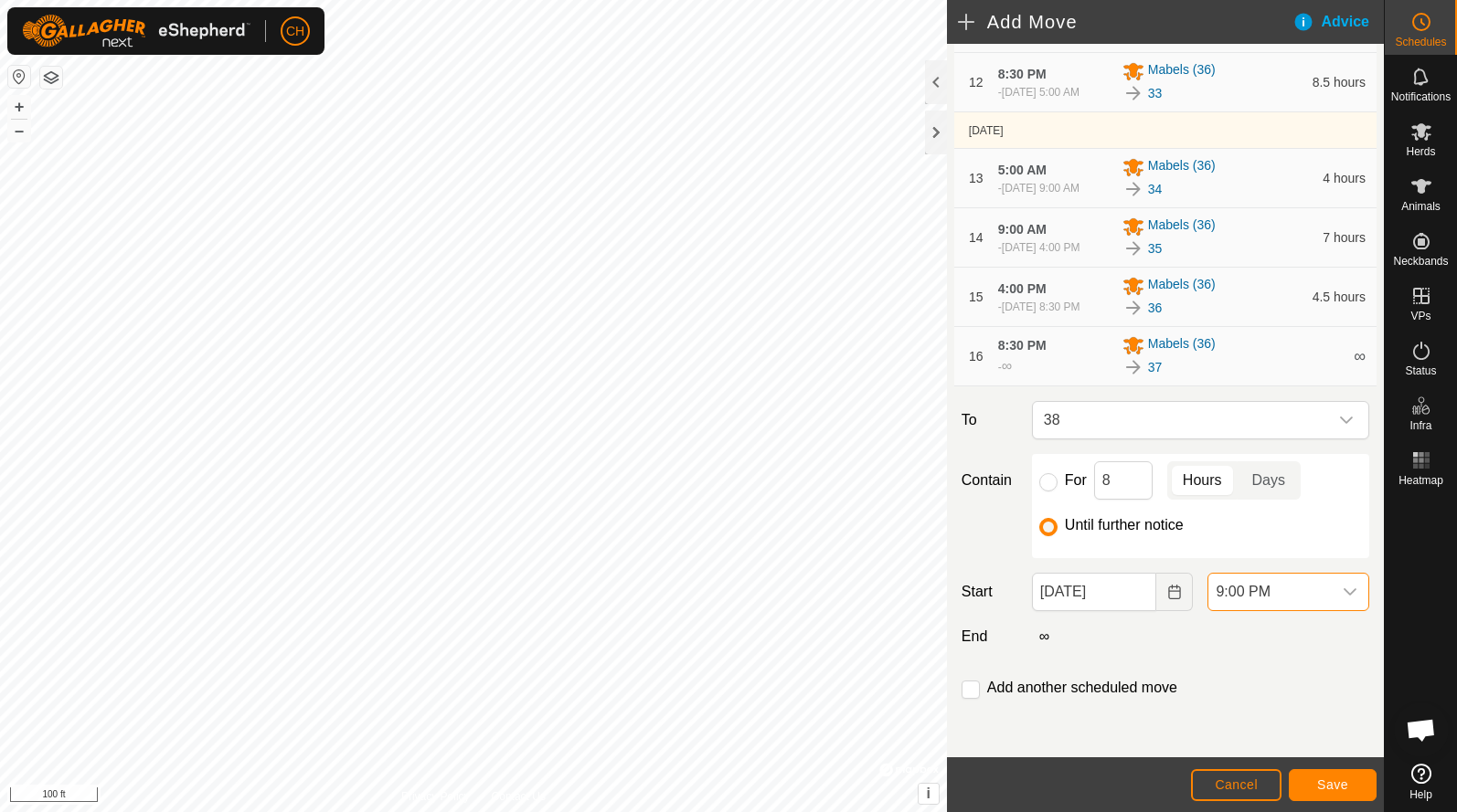
click at [1252, 602] on span "9:00 PM" at bounding box center [1270, 591] width 123 height 36
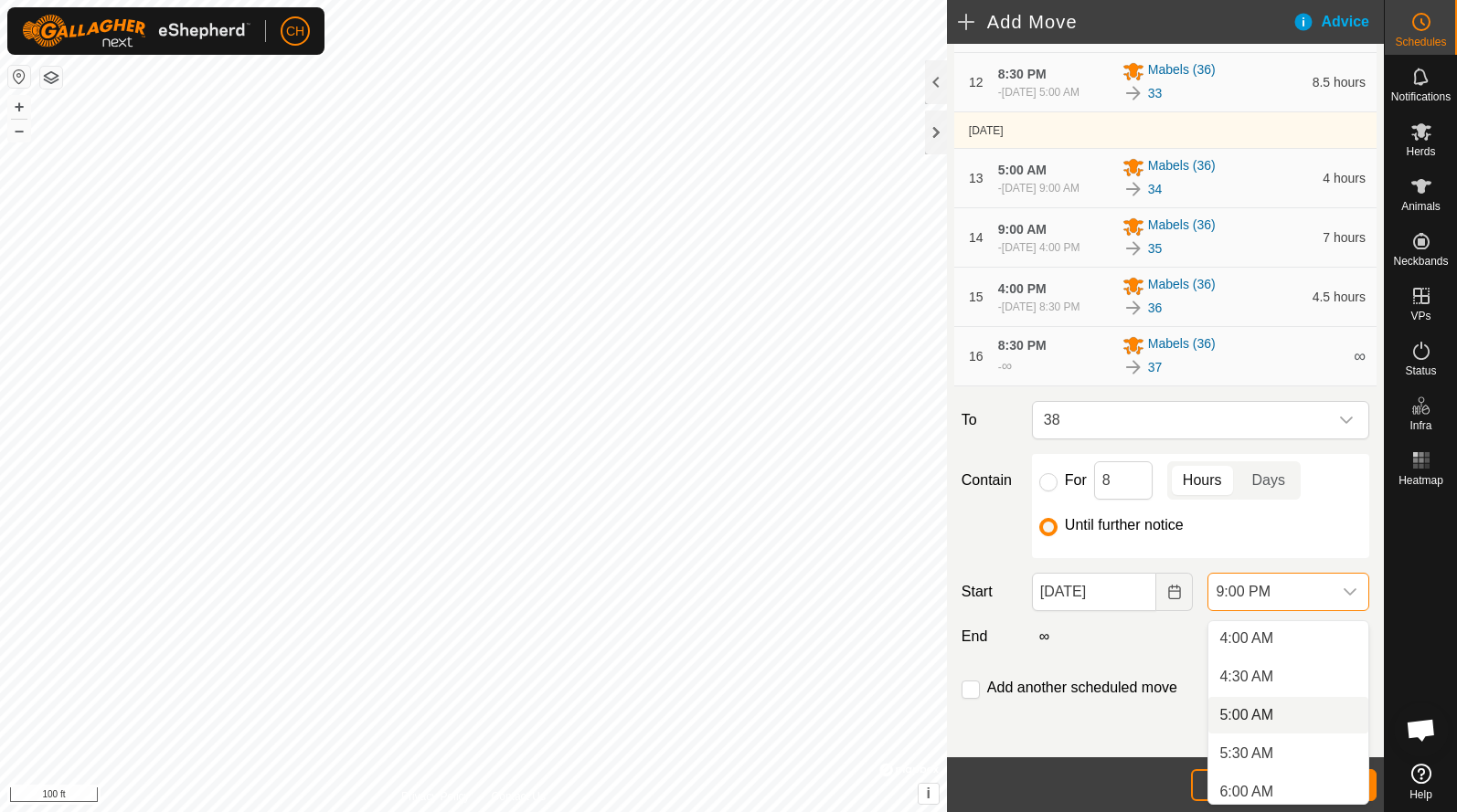
click at [1252, 711] on li "5:00 AM" at bounding box center [1288, 715] width 159 height 36
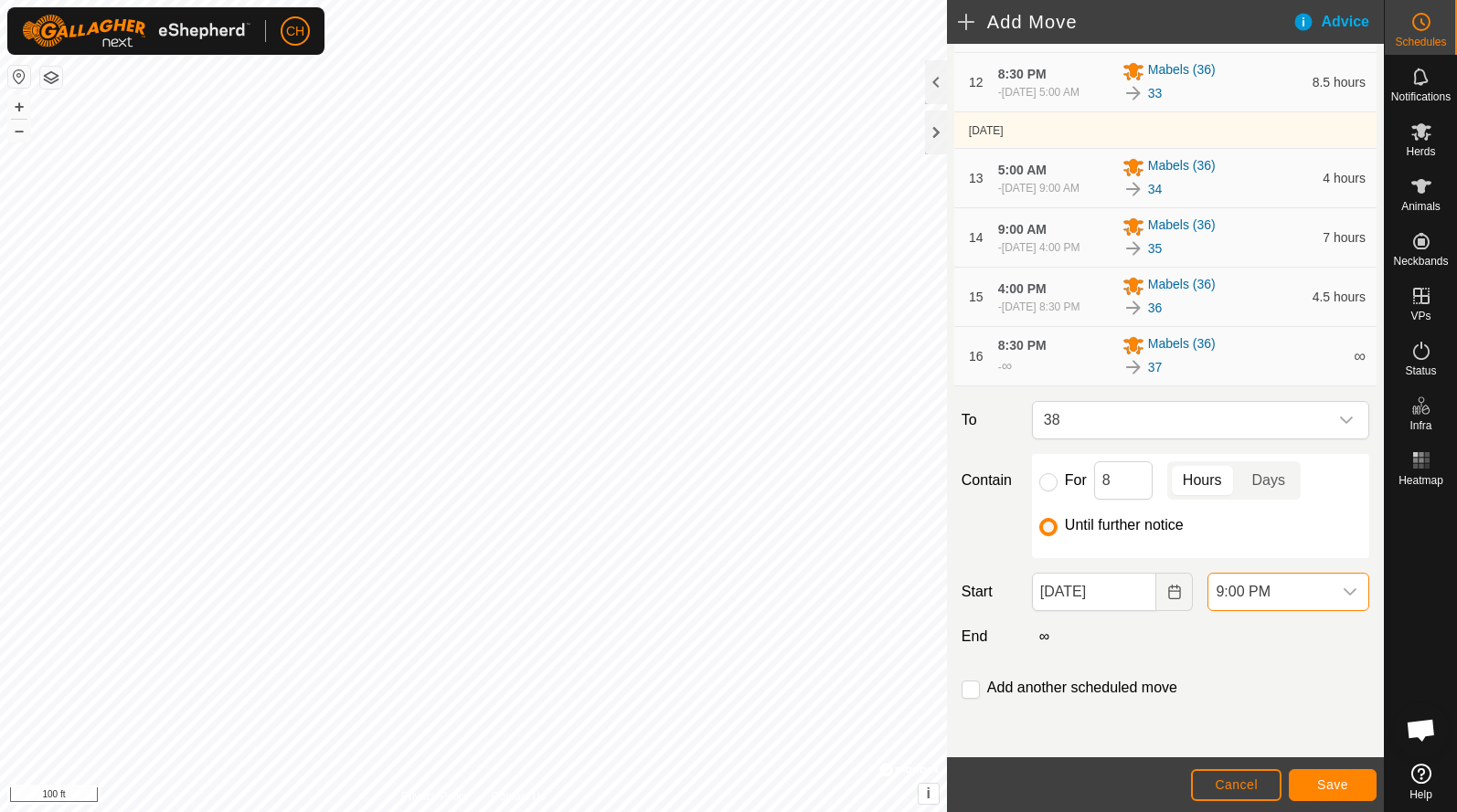
scroll to position [1466, 0]
click at [972, 698] on input "checkbox" at bounding box center [970, 690] width 19 height 19
checkbox input "true"
click at [1331, 783] on span "Save" at bounding box center [1333, 785] width 31 height 15
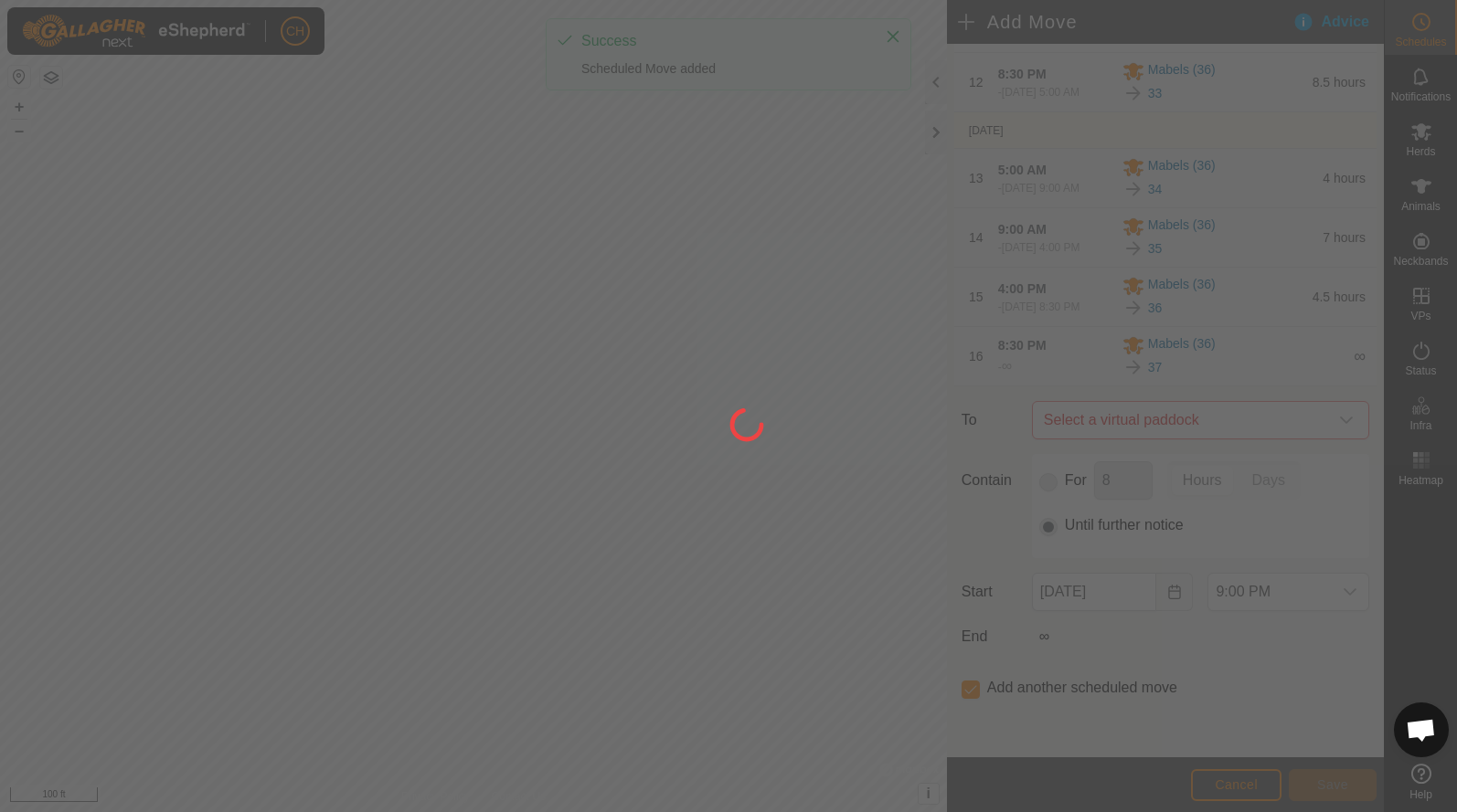
type input "[DATE]"
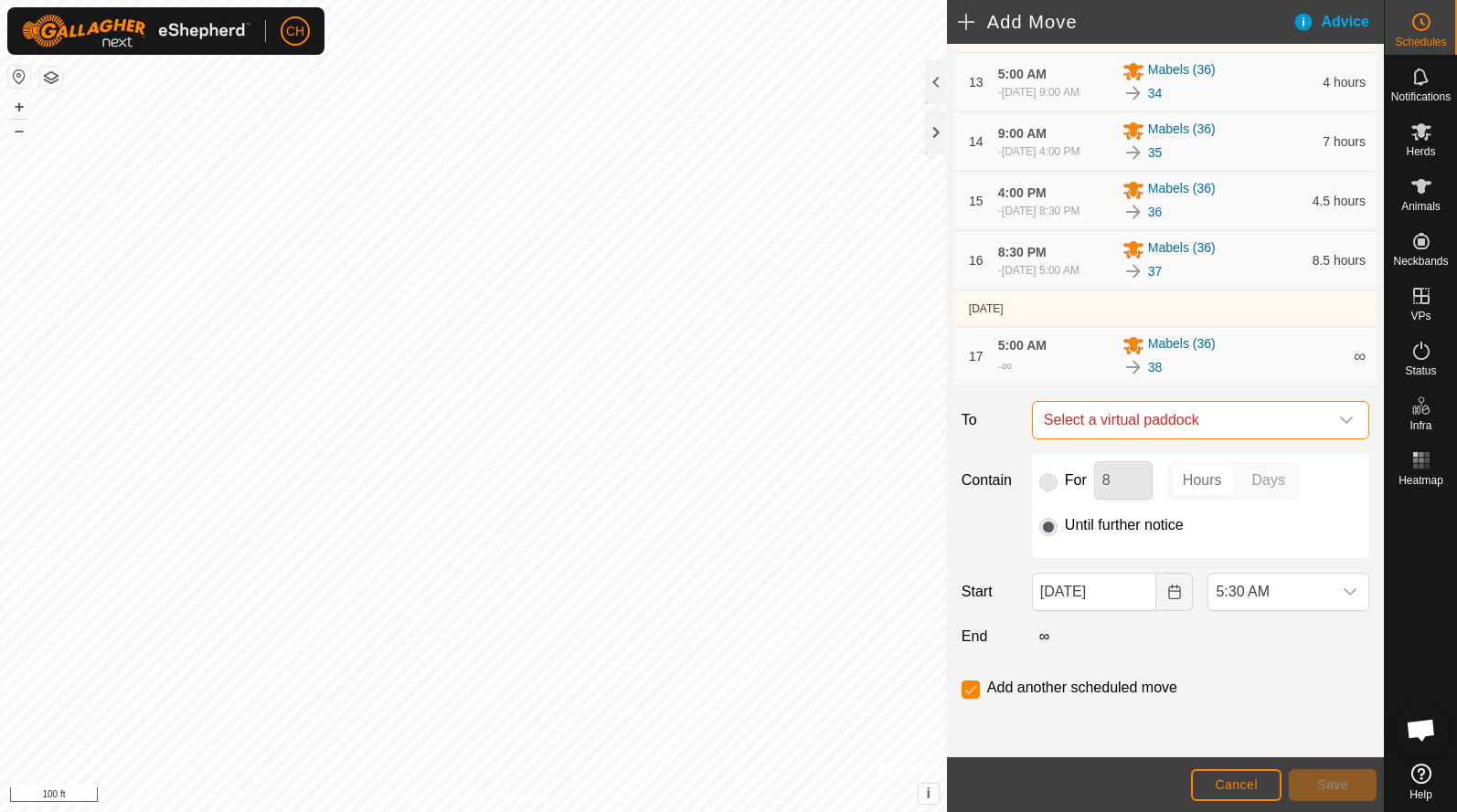
click at [1154, 438] on span "Select a virtual paddock" at bounding box center [1182, 420] width 292 height 36
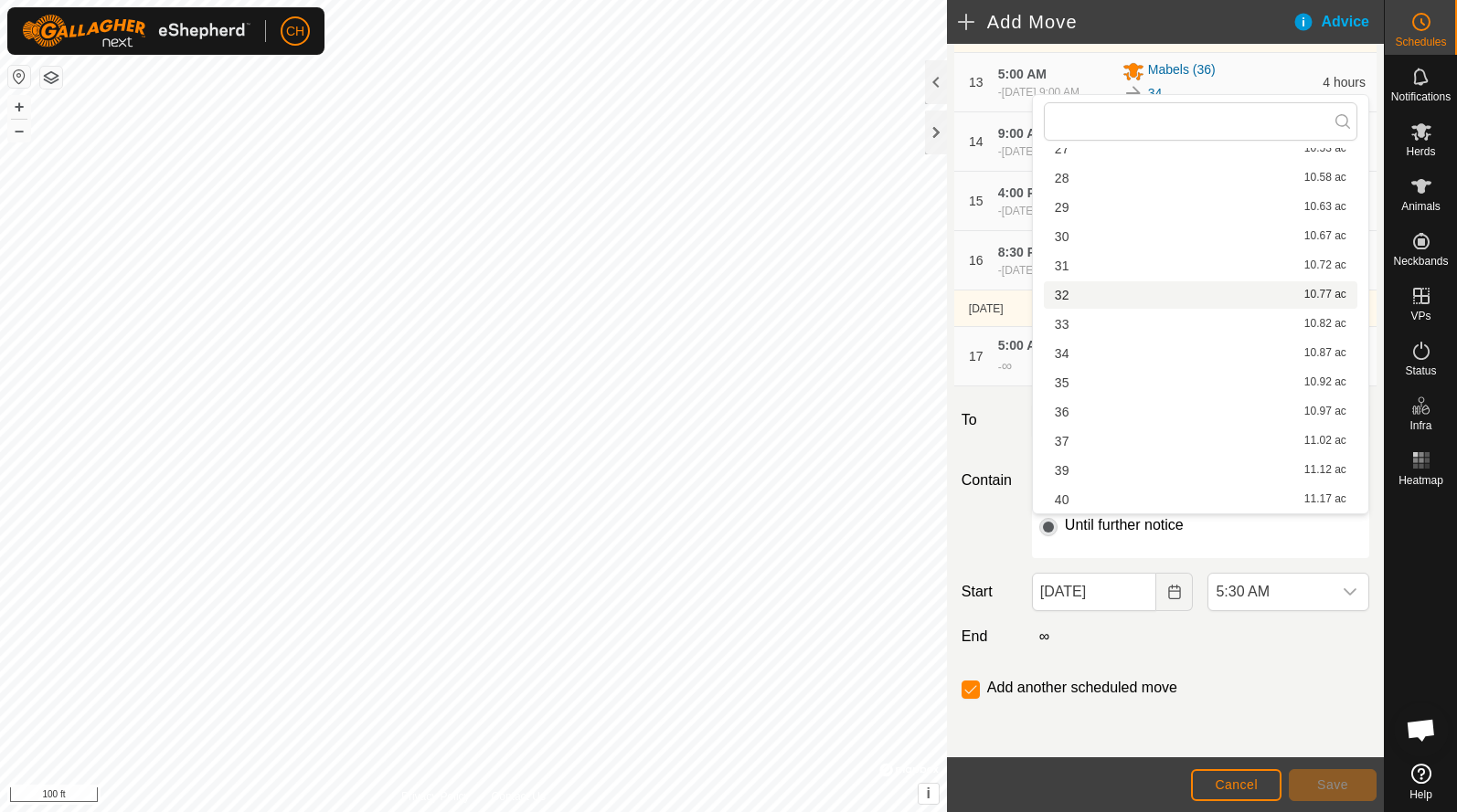
scroll to position [230, 0]
click at [1080, 474] on li "39 11.12 ac" at bounding box center [1200, 471] width 313 height 27
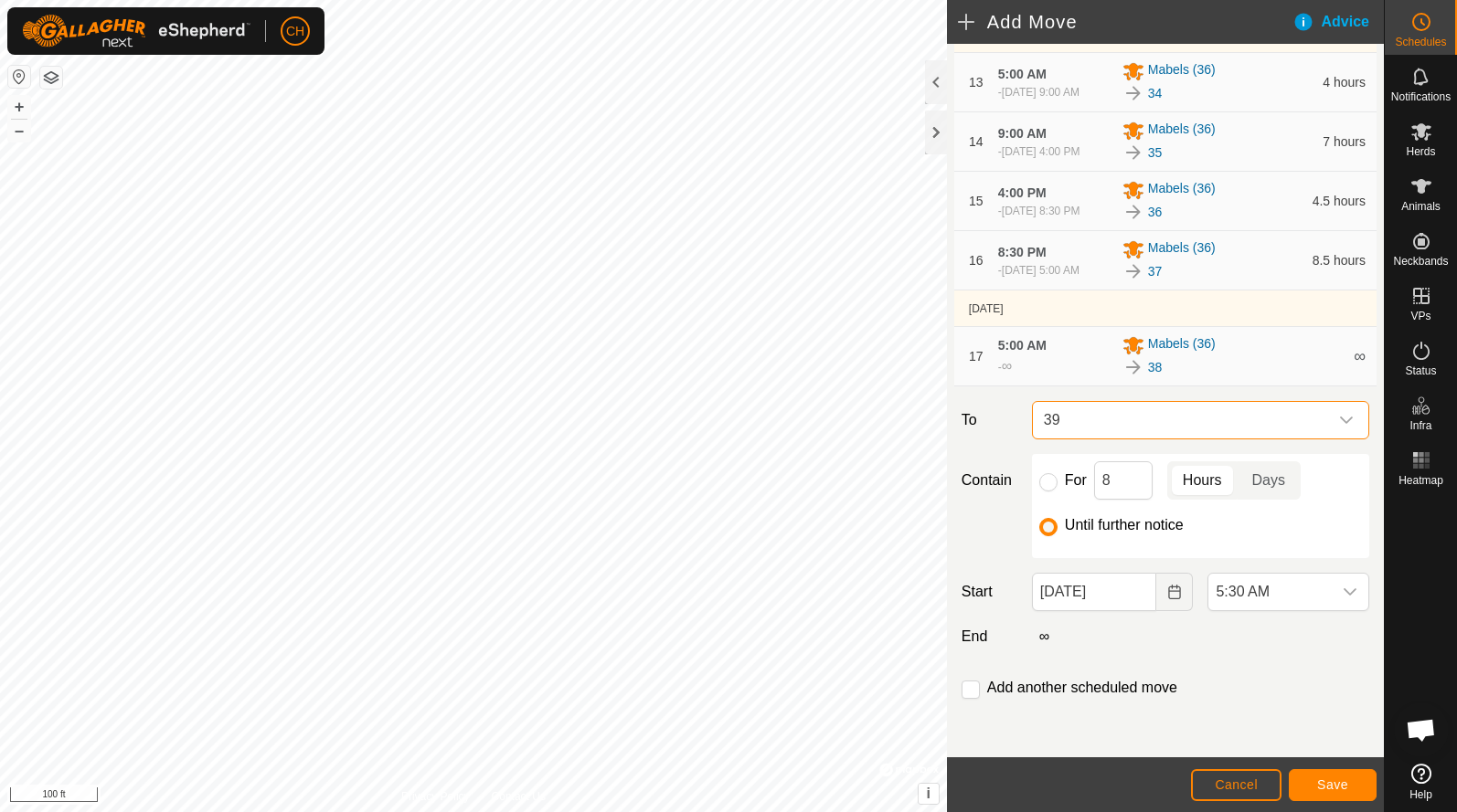
scroll to position [1148, 0]
click at [1243, 610] on span "5:30 AM" at bounding box center [1270, 591] width 123 height 36
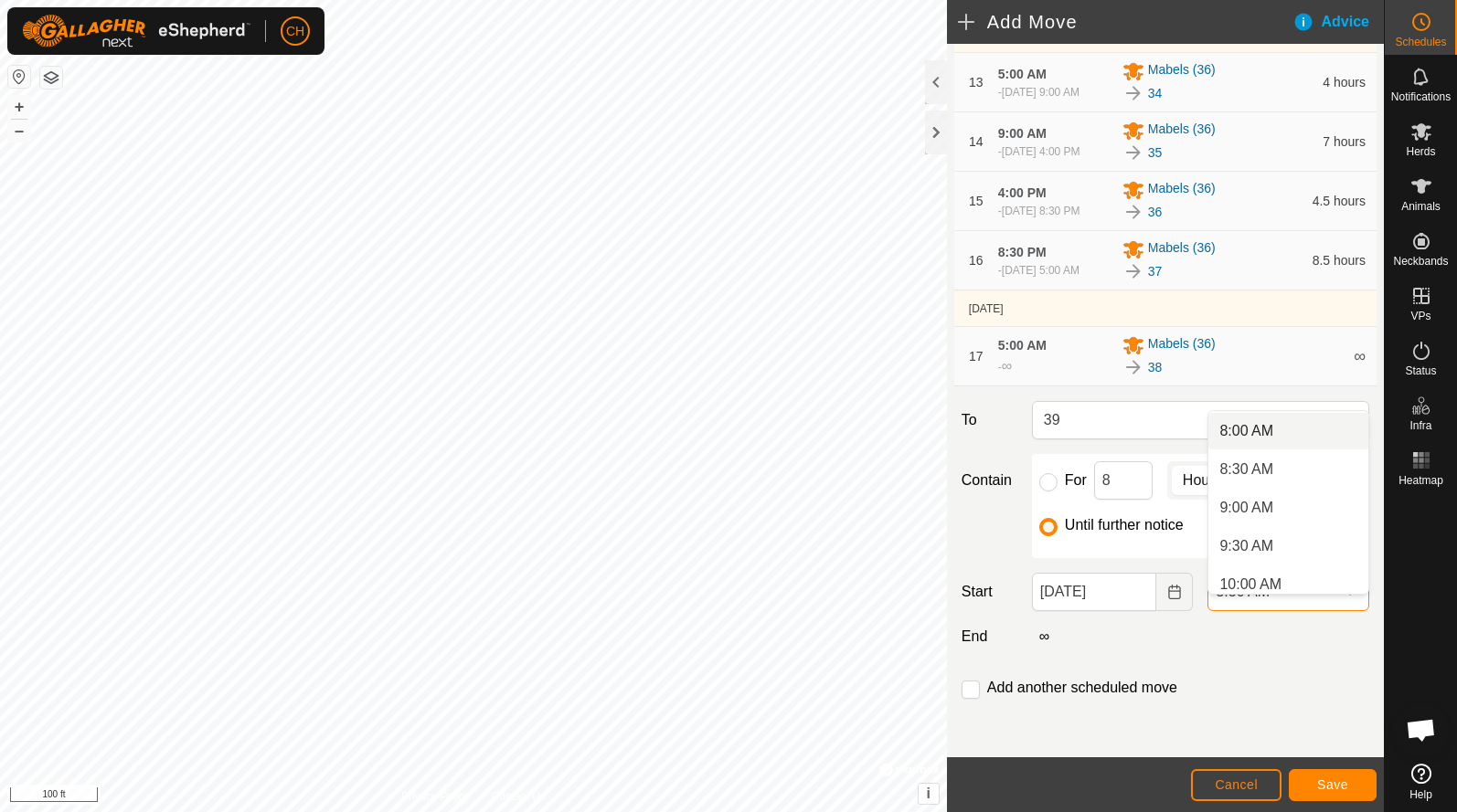
scroll to position [619, 0]
click at [1252, 510] on li "9:00 AM" at bounding box center [1288, 500] width 159 height 36
click at [970, 699] on input "checkbox" at bounding box center [970, 690] width 19 height 19
click at [1314, 782] on button "Save" at bounding box center [1333, 785] width 88 height 32
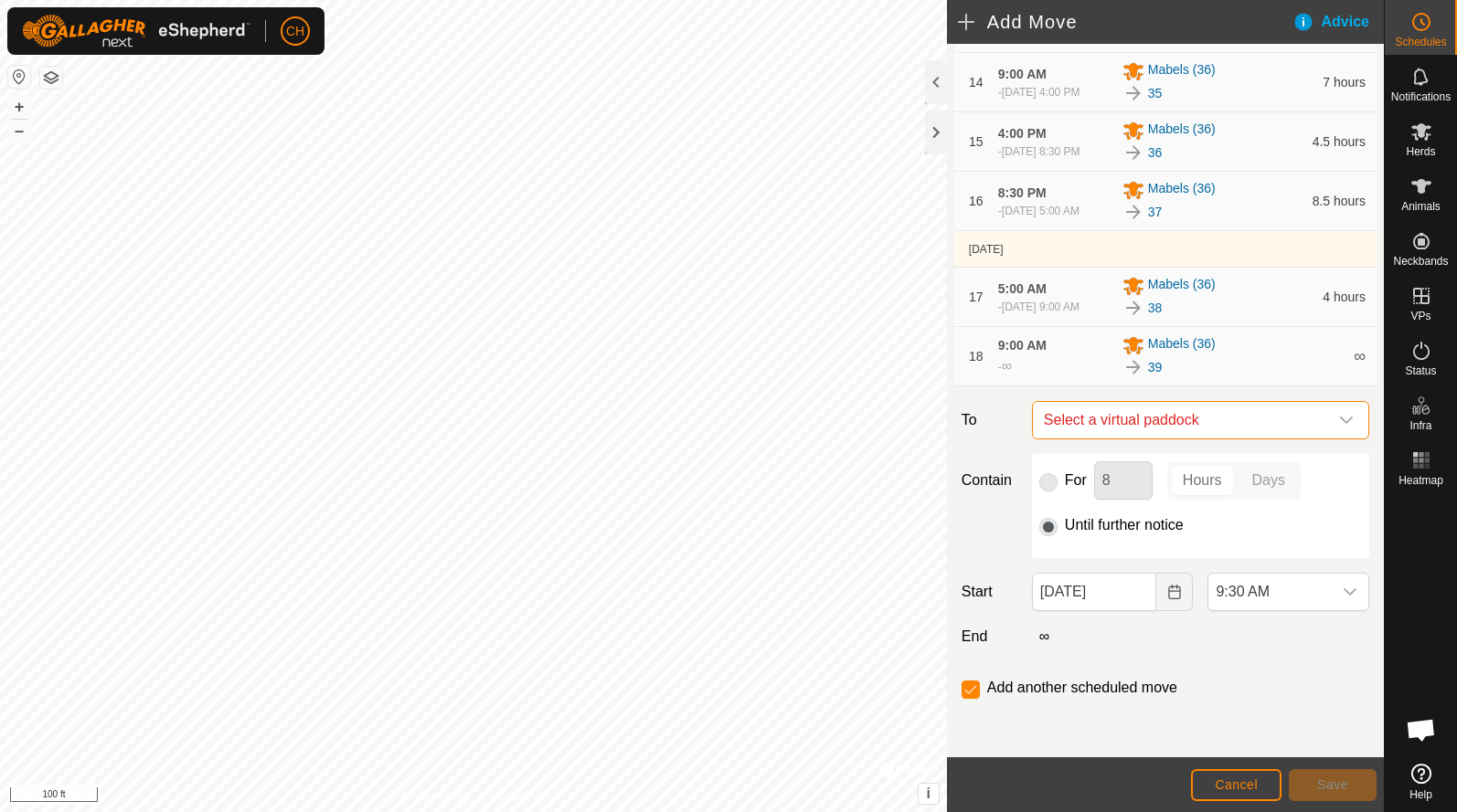
click at [1131, 438] on span "Select a virtual paddock" at bounding box center [1182, 420] width 292 height 36
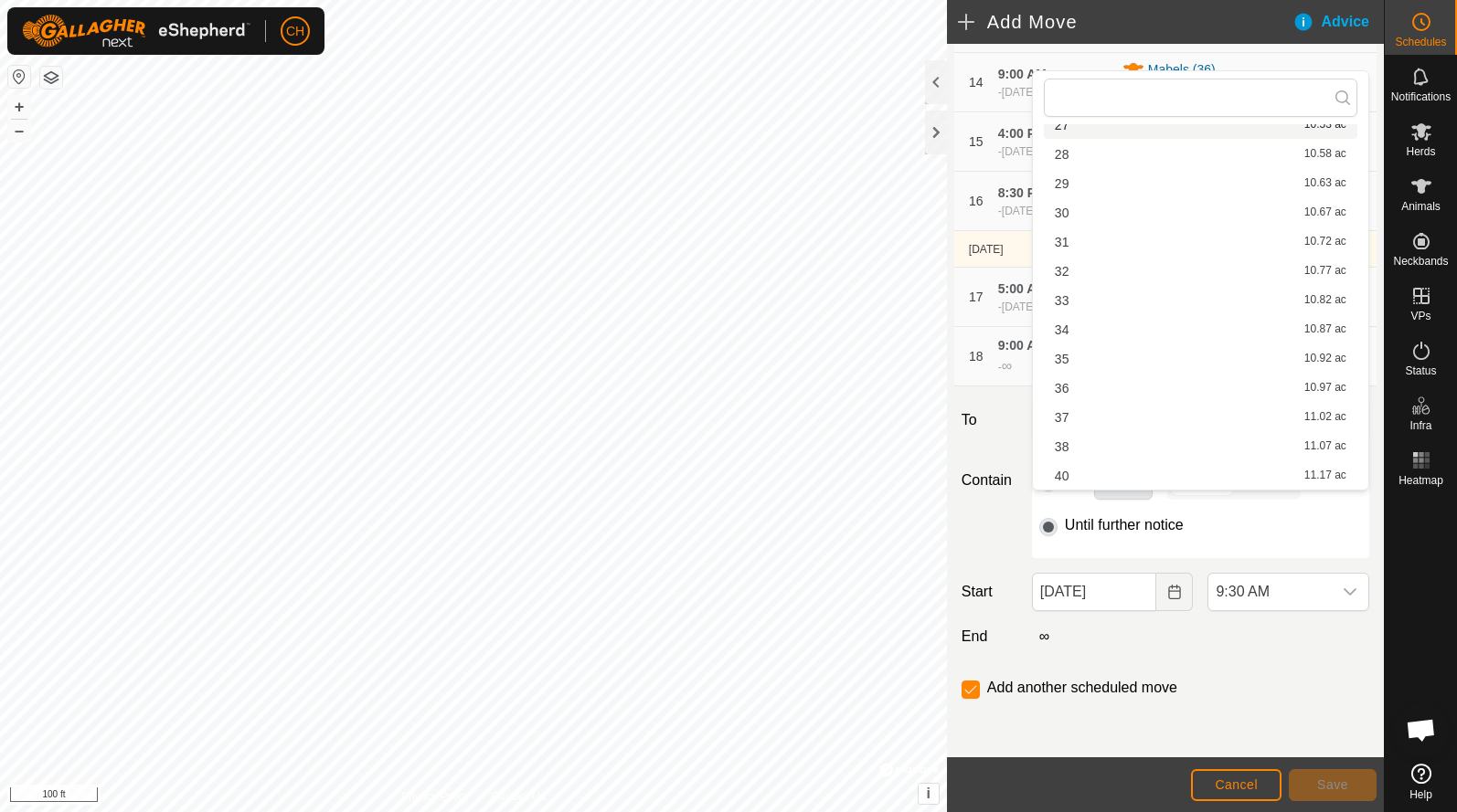
scroll to position [230, 0]
click at [1078, 474] on li "40 11.17 ac" at bounding box center [1200, 476] width 313 height 27
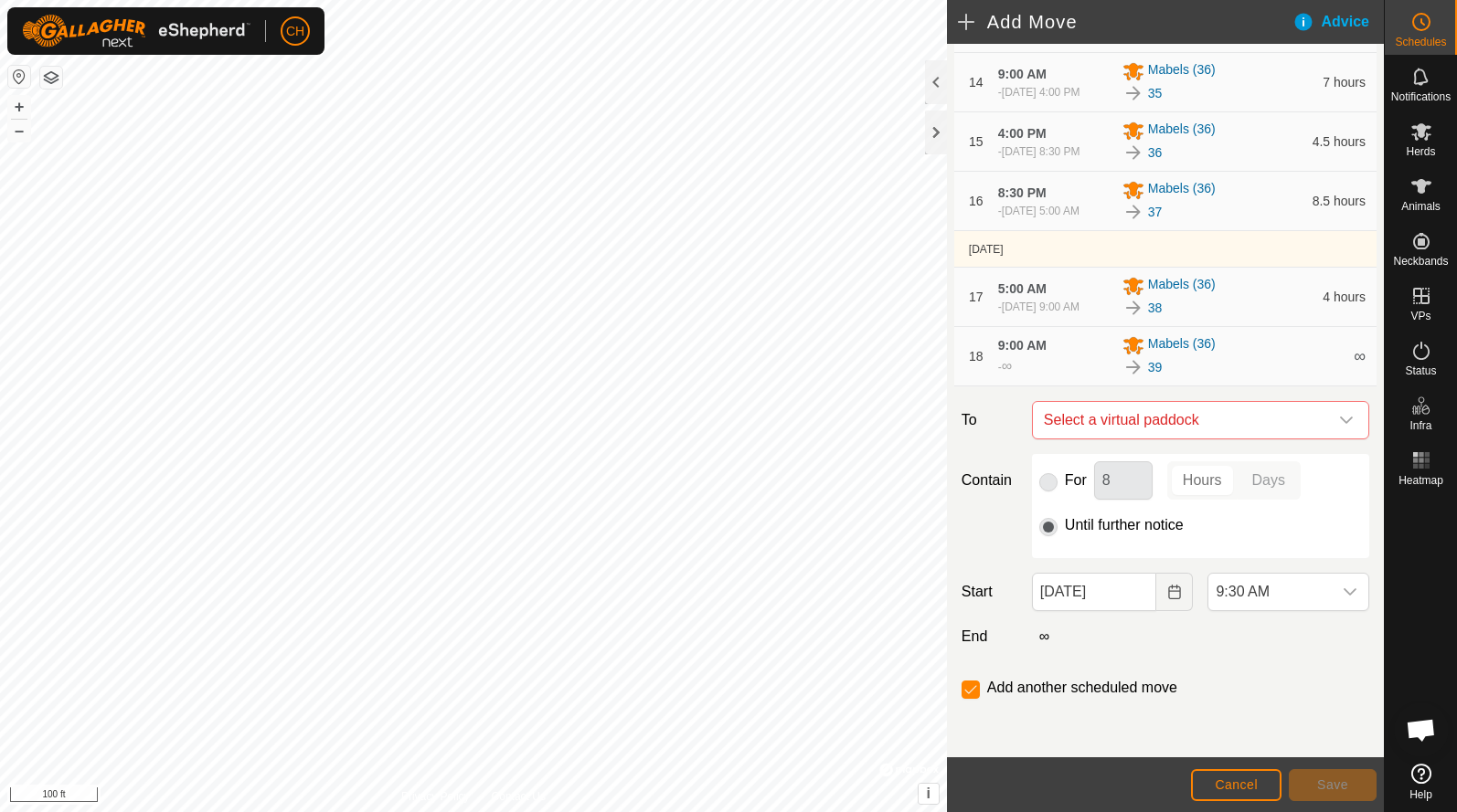
checkbox input "false"
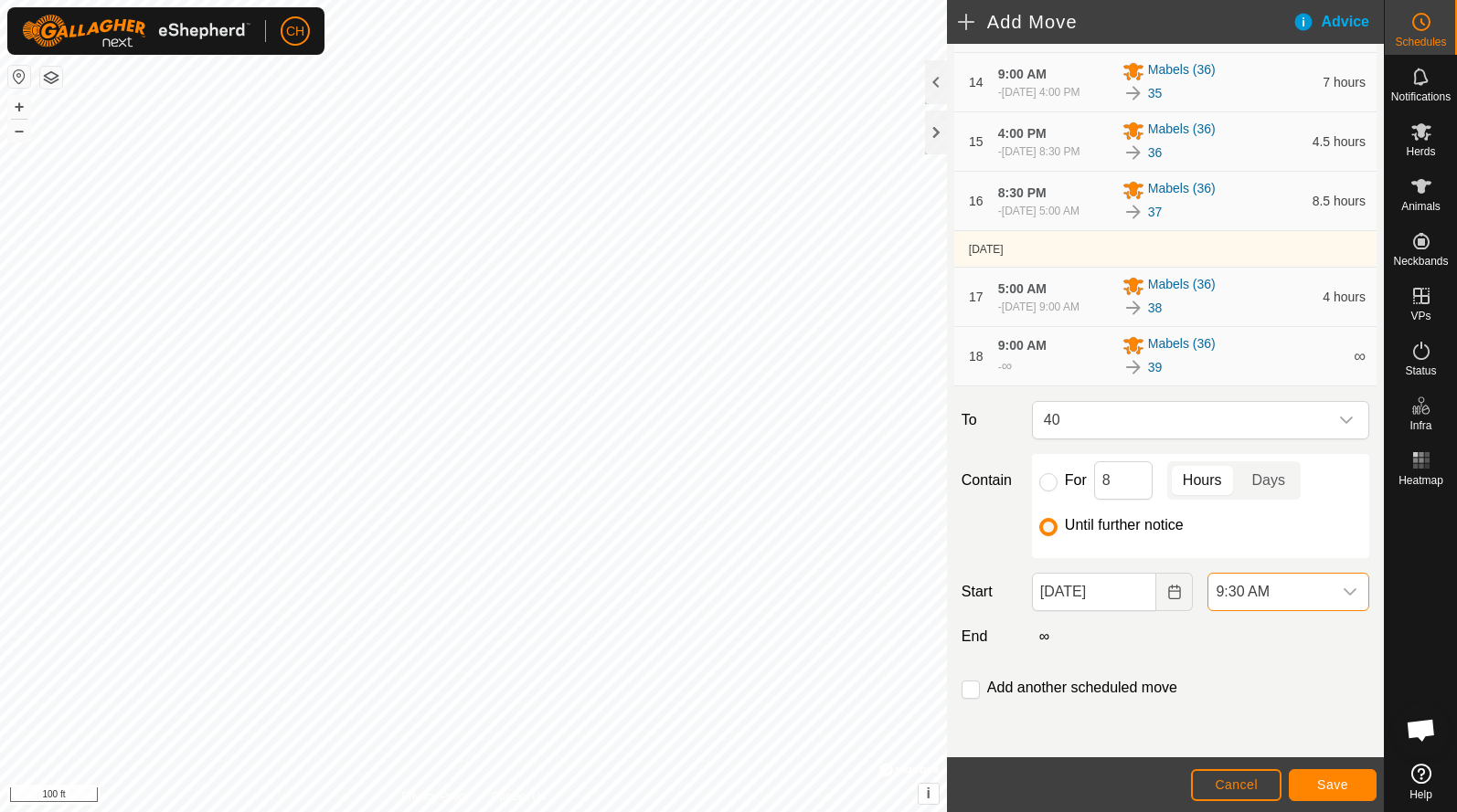
click at [1248, 601] on span "9:30 AM" at bounding box center [1270, 591] width 123 height 36
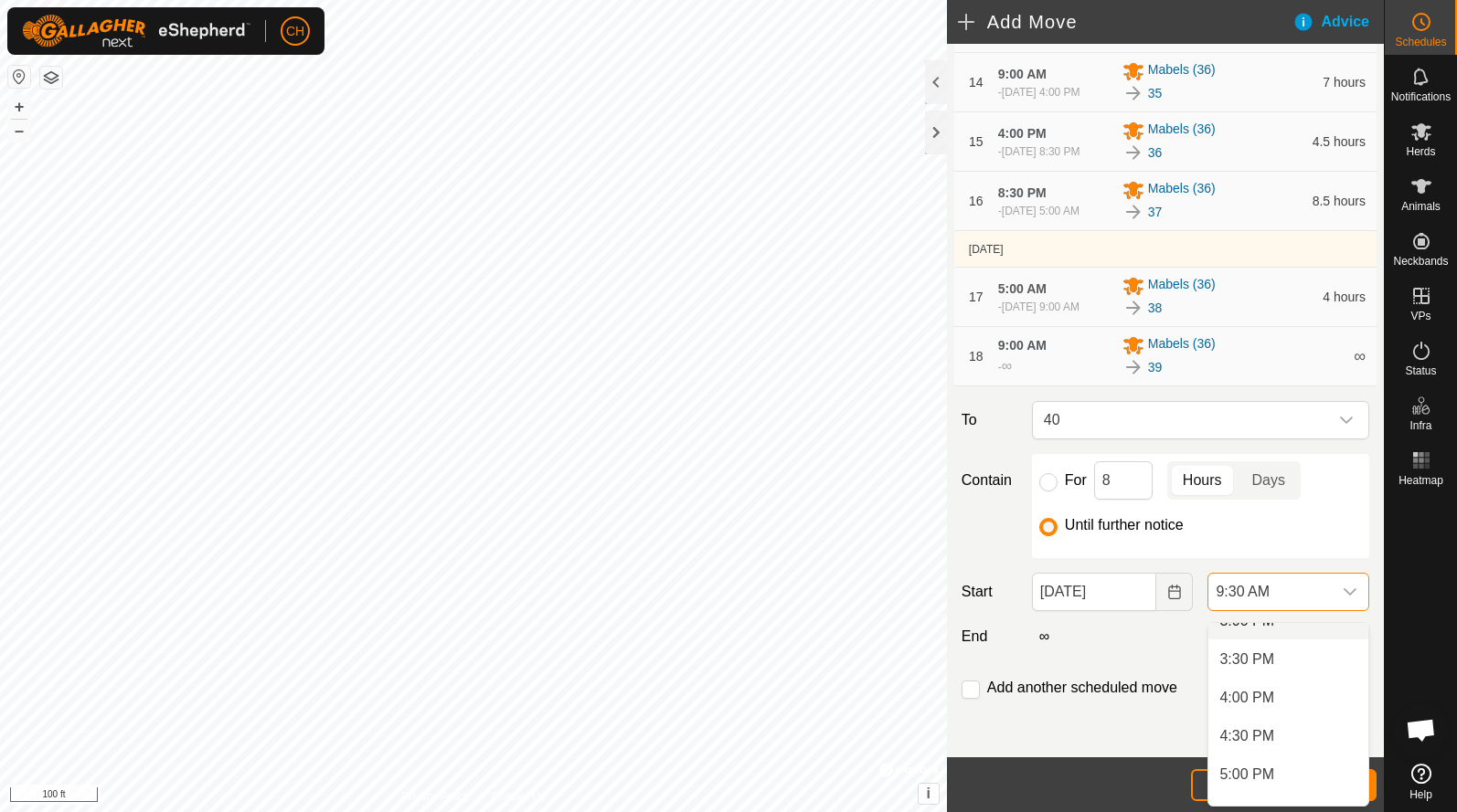
scroll to position [1173, 0]
click at [1278, 704] on li "4:00 PM" at bounding box center [1288, 696] width 159 height 36
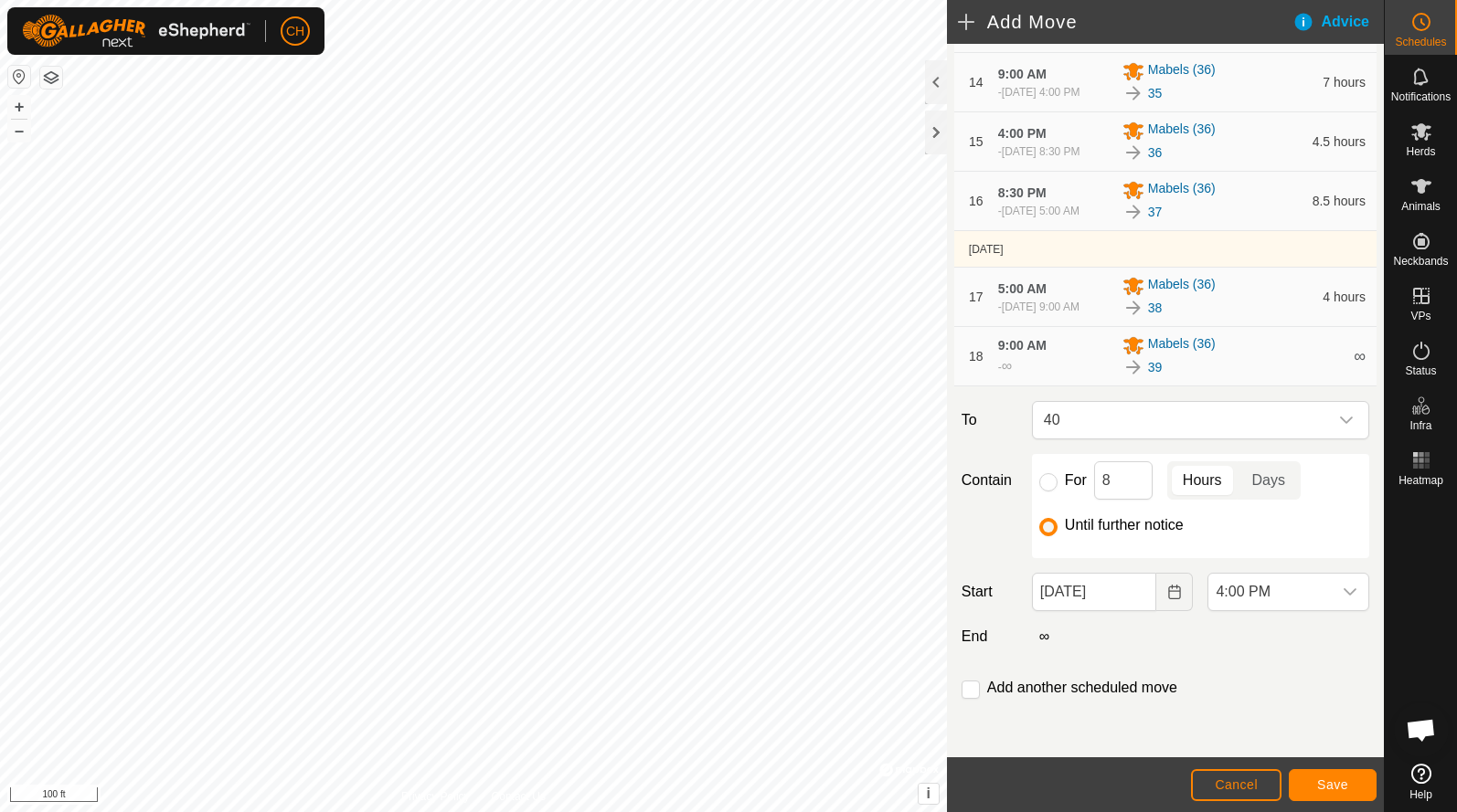
click at [1329, 789] on span "Save" at bounding box center [1333, 785] width 31 height 15
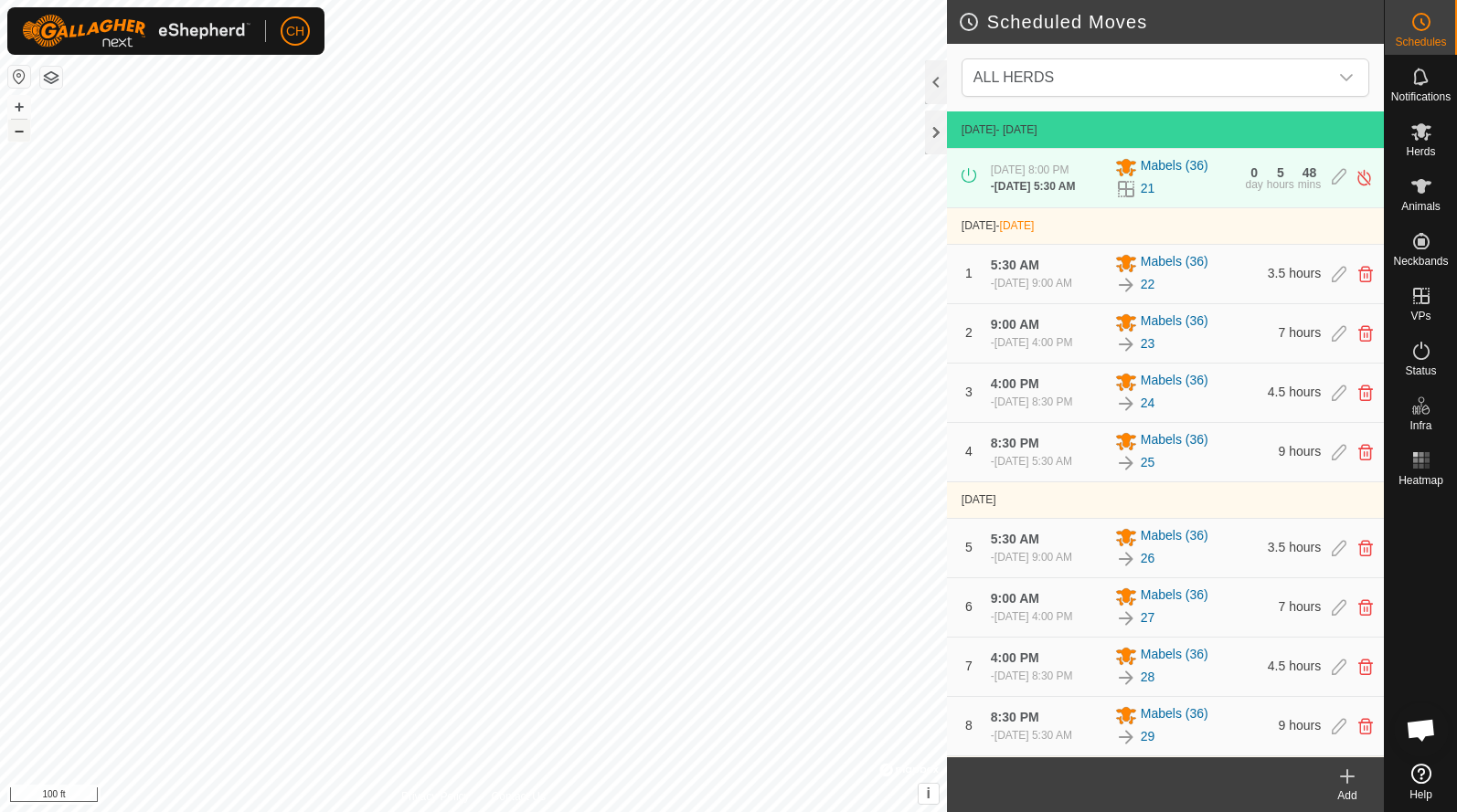
click at [15, 132] on button "–" at bounding box center [19, 130] width 22 height 22
click at [14, 129] on button "–" at bounding box center [19, 130] width 22 height 22
click at [11, 104] on button "+" at bounding box center [19, 107] width 22 height 22
